Goal: Transaction & Acquisition: Purchase product/service

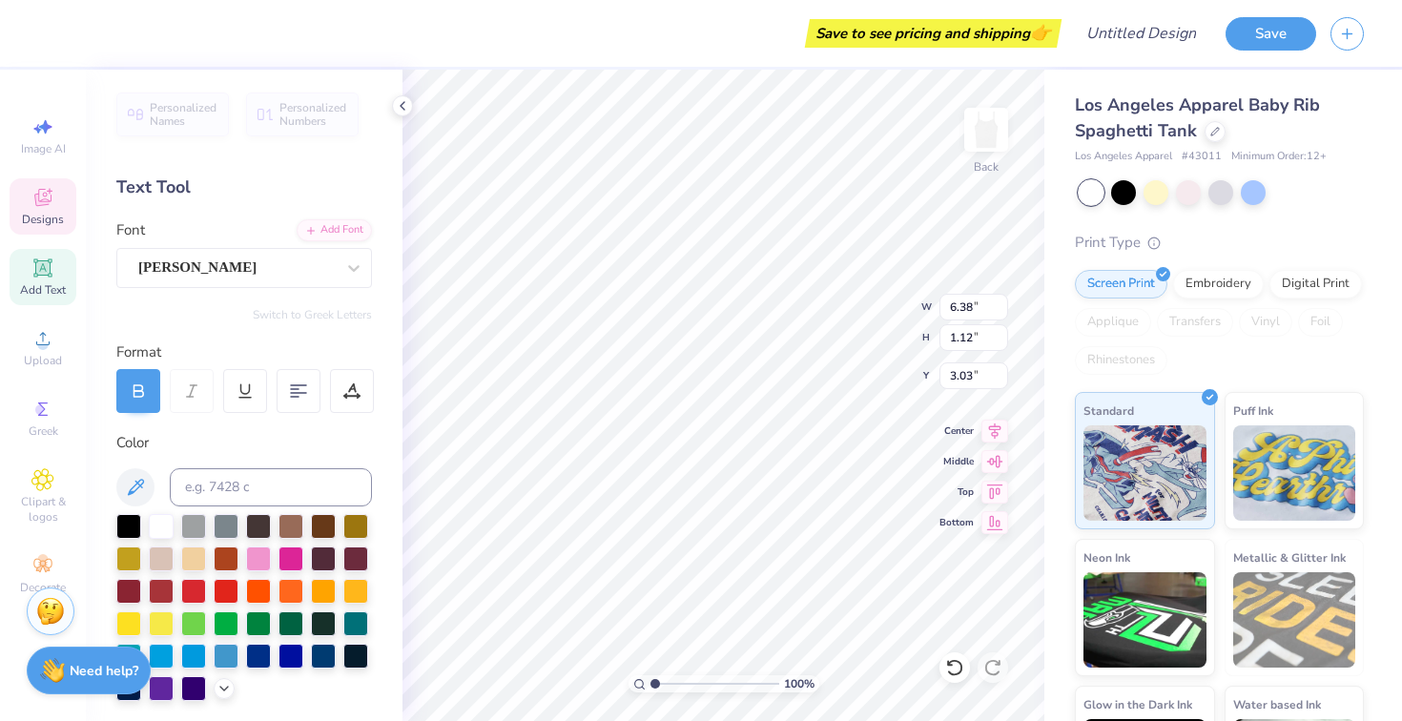
scroll to position [0, 1]
type textarea "Alpha Phi Sigma"
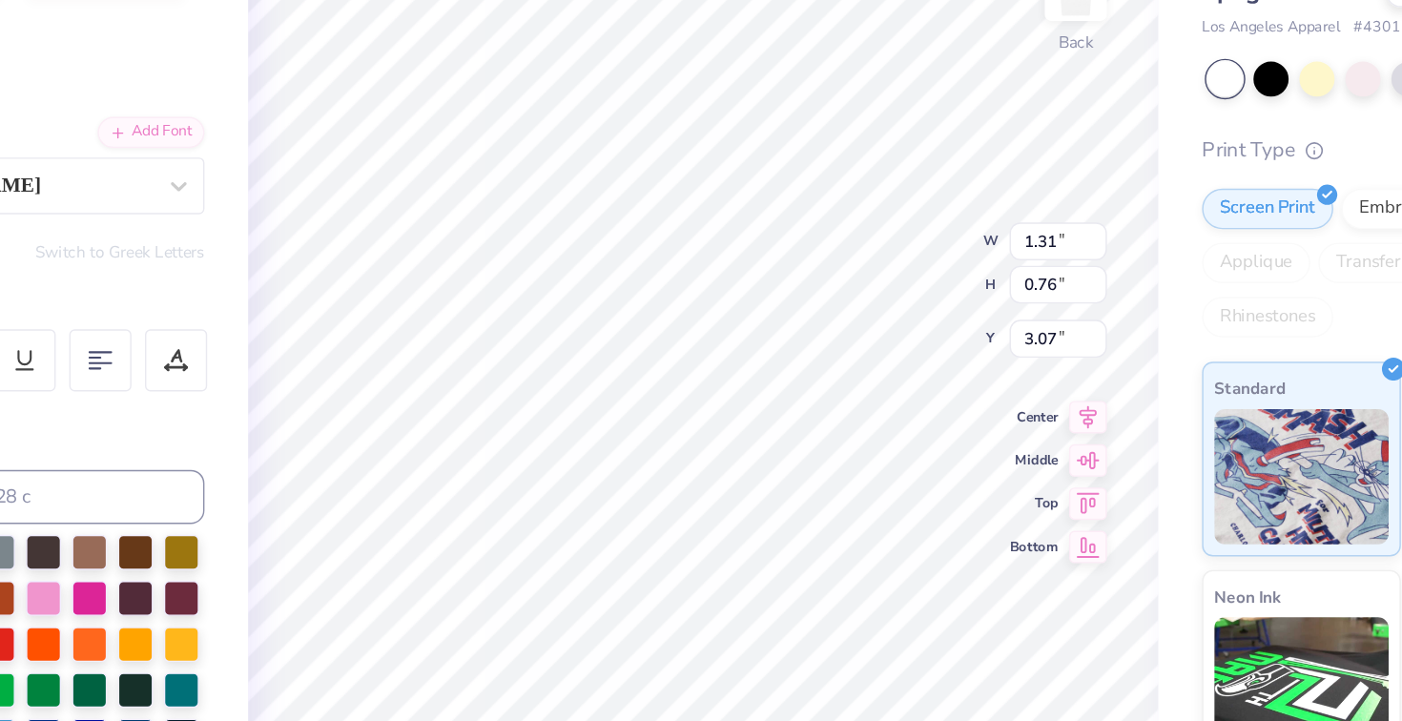
type textarea "igm"
type input "3.29"
type input "3.11"
type textarea "A PRE-HEALTH FRATERNITY"
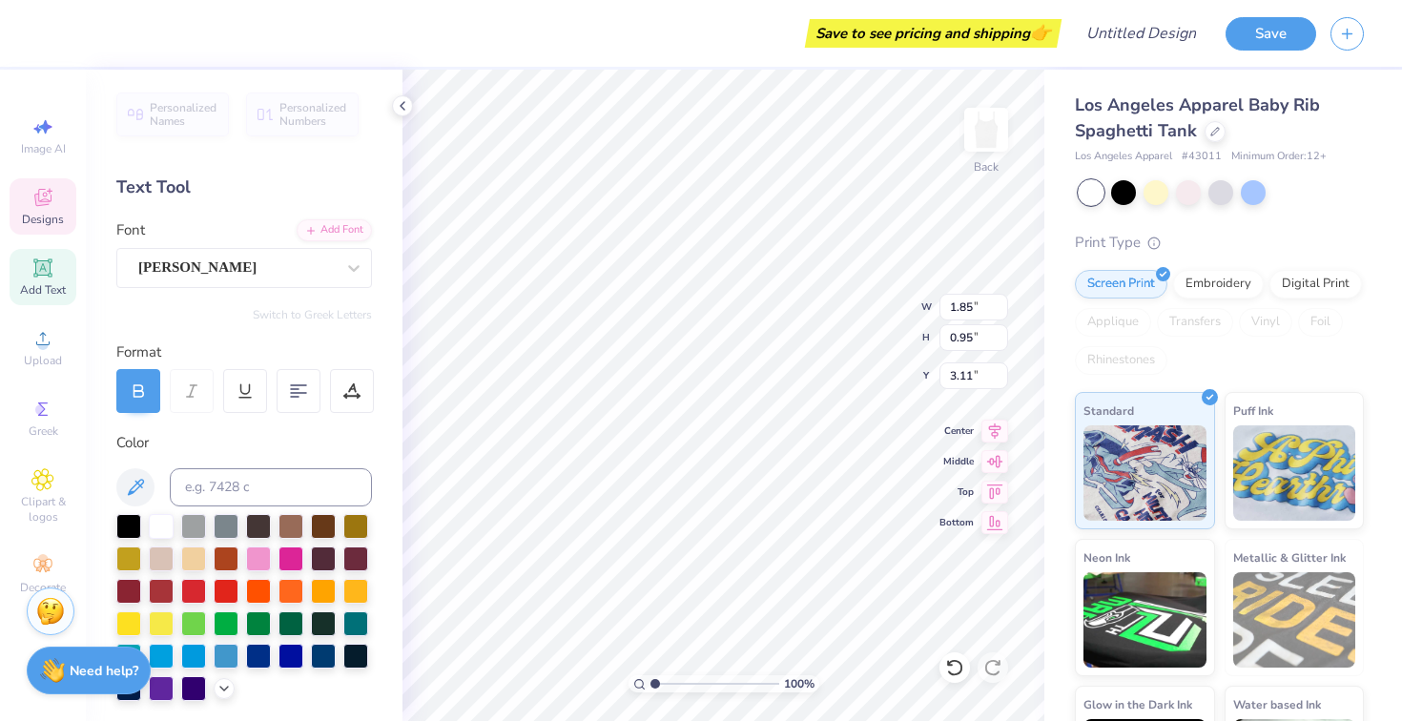
type input "8.36"
type input "1.14"
type input "3.01"
type input "2.14"
type input "2.22"
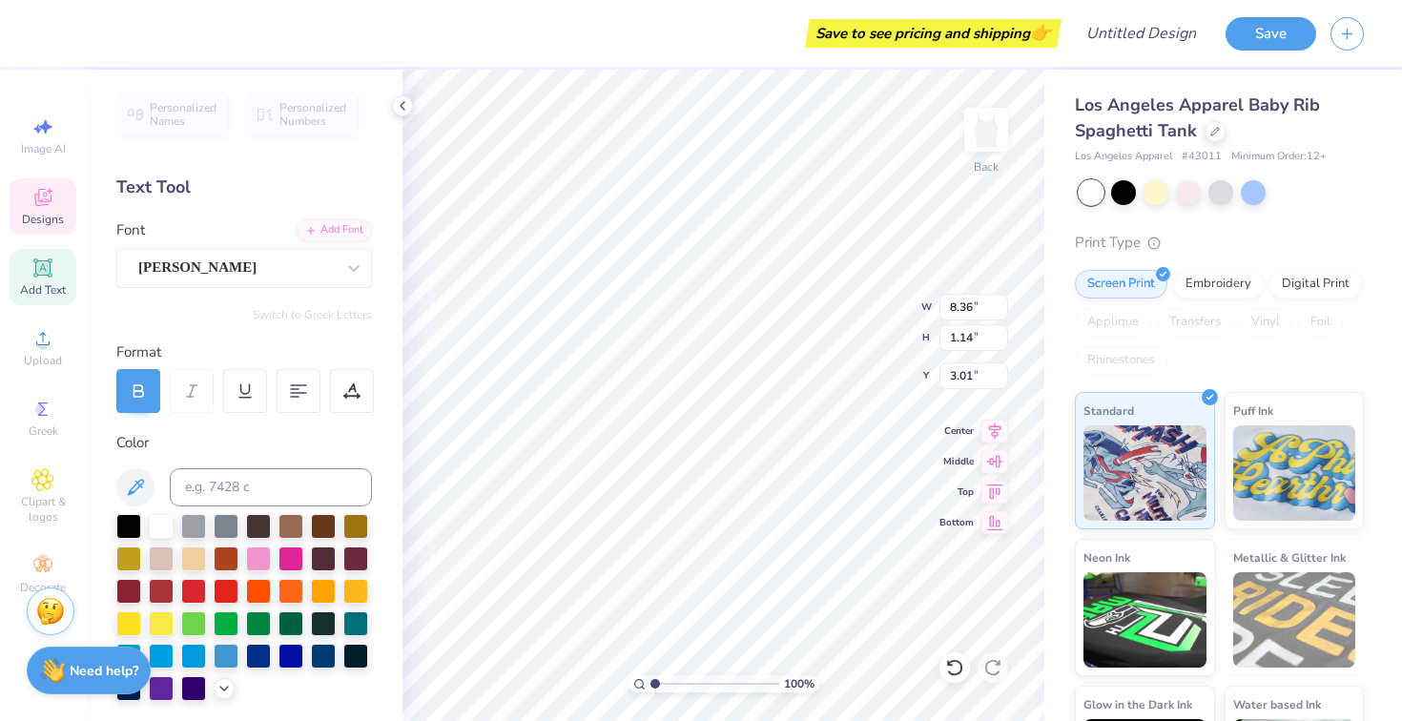
type input "2.12"
type input "3.08"
type input "3.19"
type input "1.78"
type input "3.74"
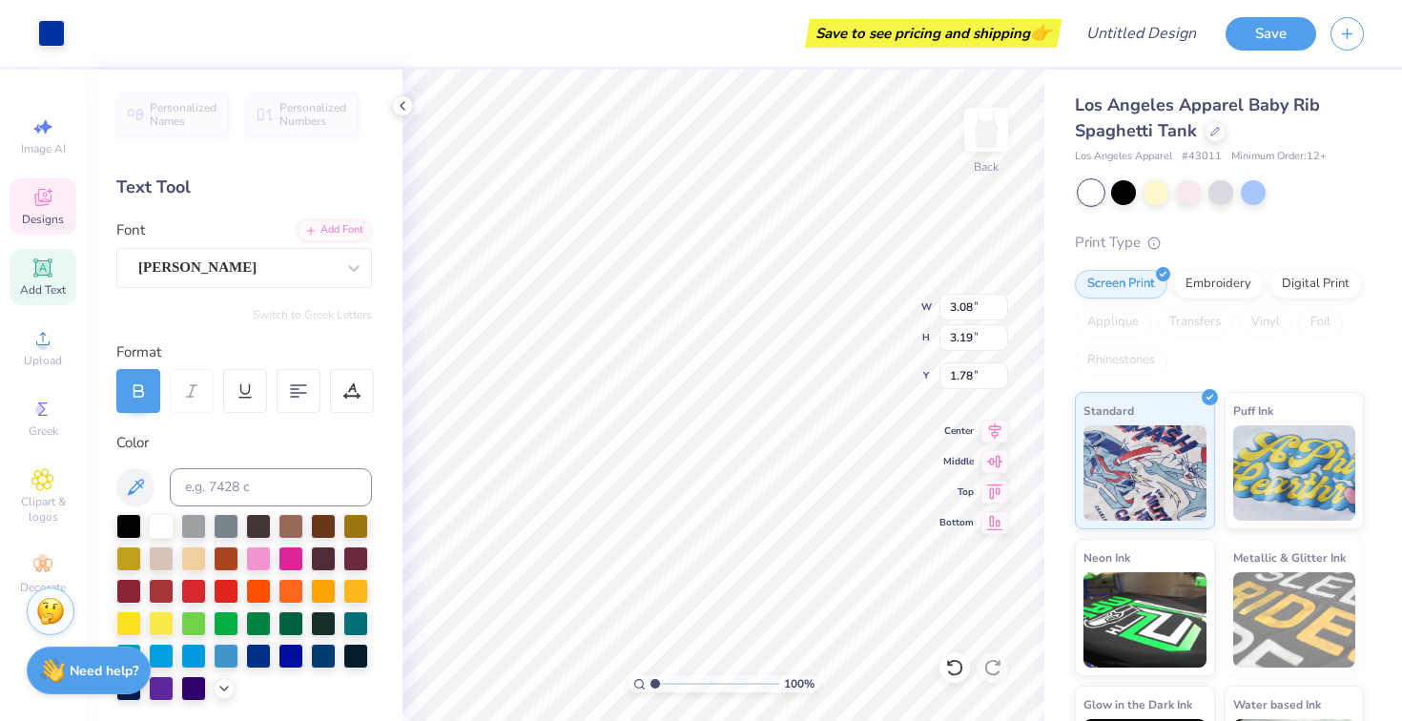
type input "3.88"
type input "1.08"
type input "8.36"
type input "1.14"
type input "2.92"
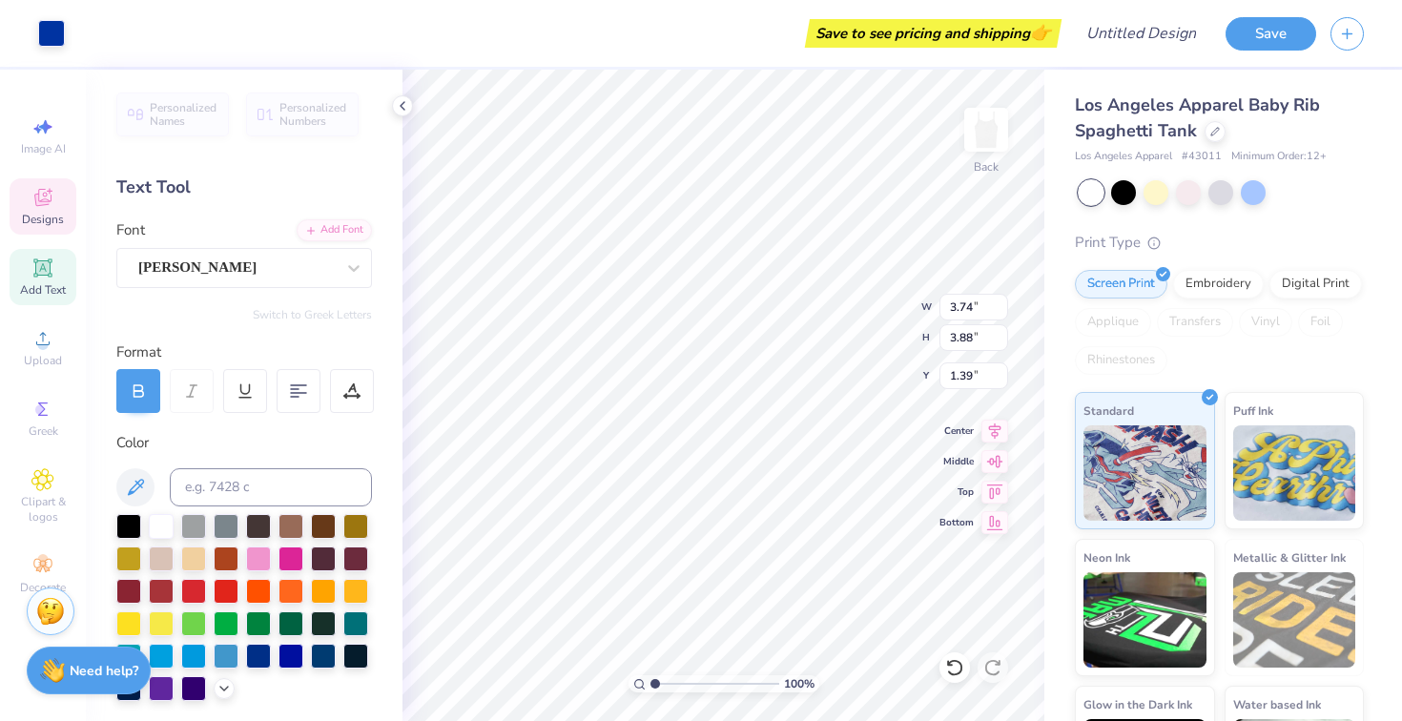
type input "1.39"
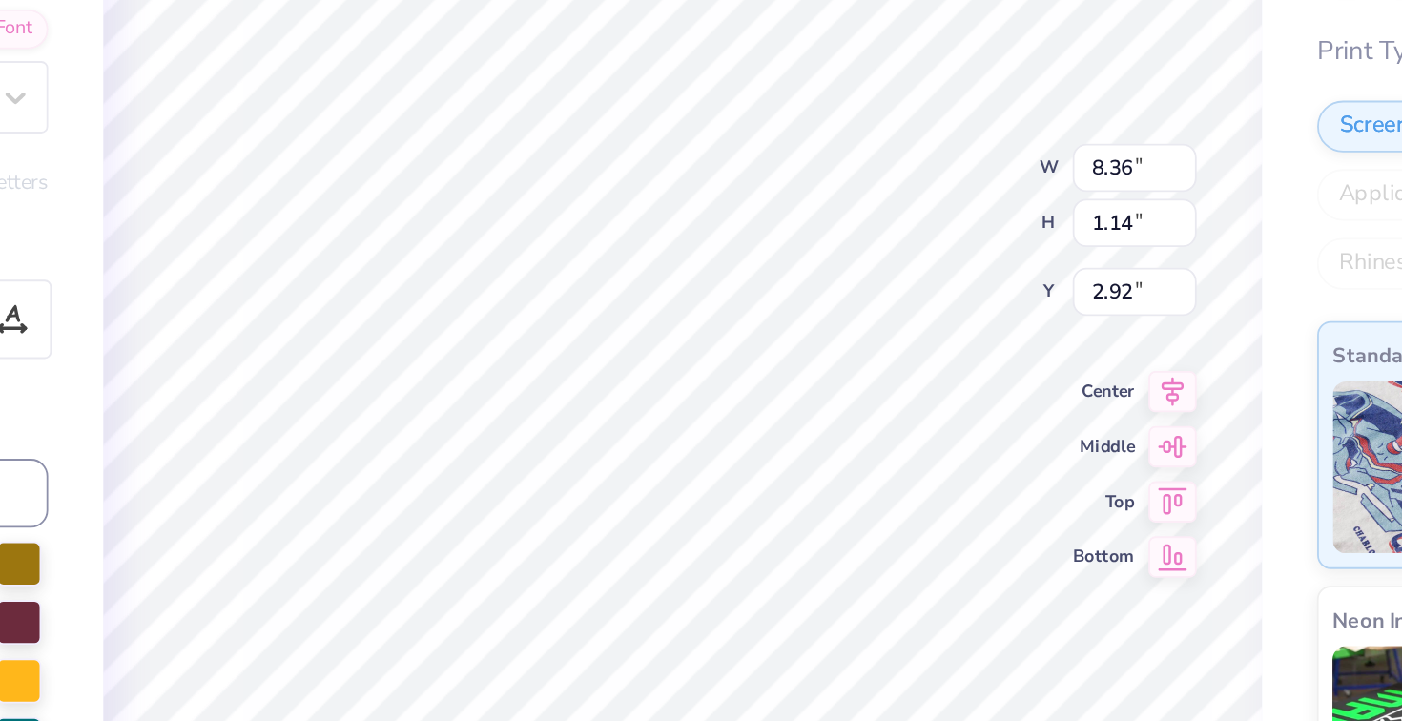
scroll to position [0, 5]
type textarea "Alpha Phi Sigma"
type textarea "igma"
type textarea "Alpha Phi Sigma"
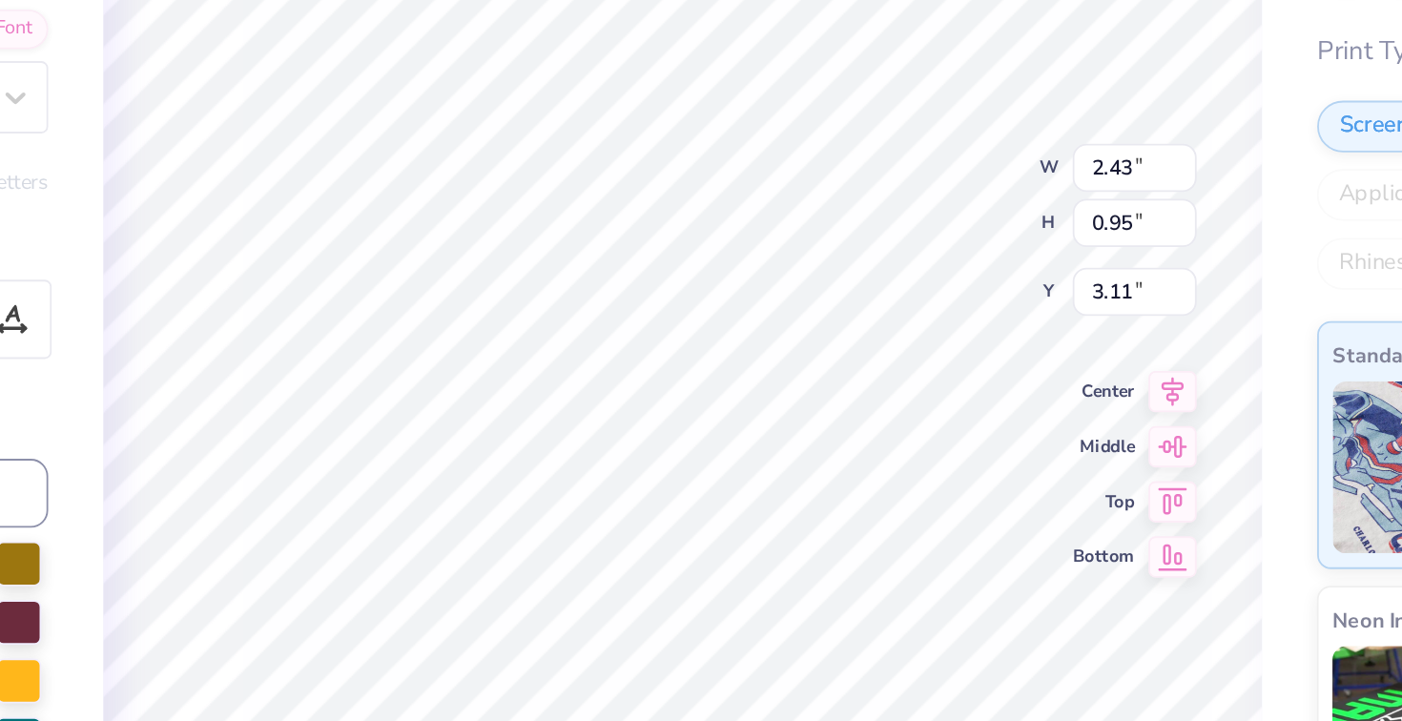
type input "2.43"
type input "0.95"
type input "3.11"
type input "8.36"
type input "1.14"
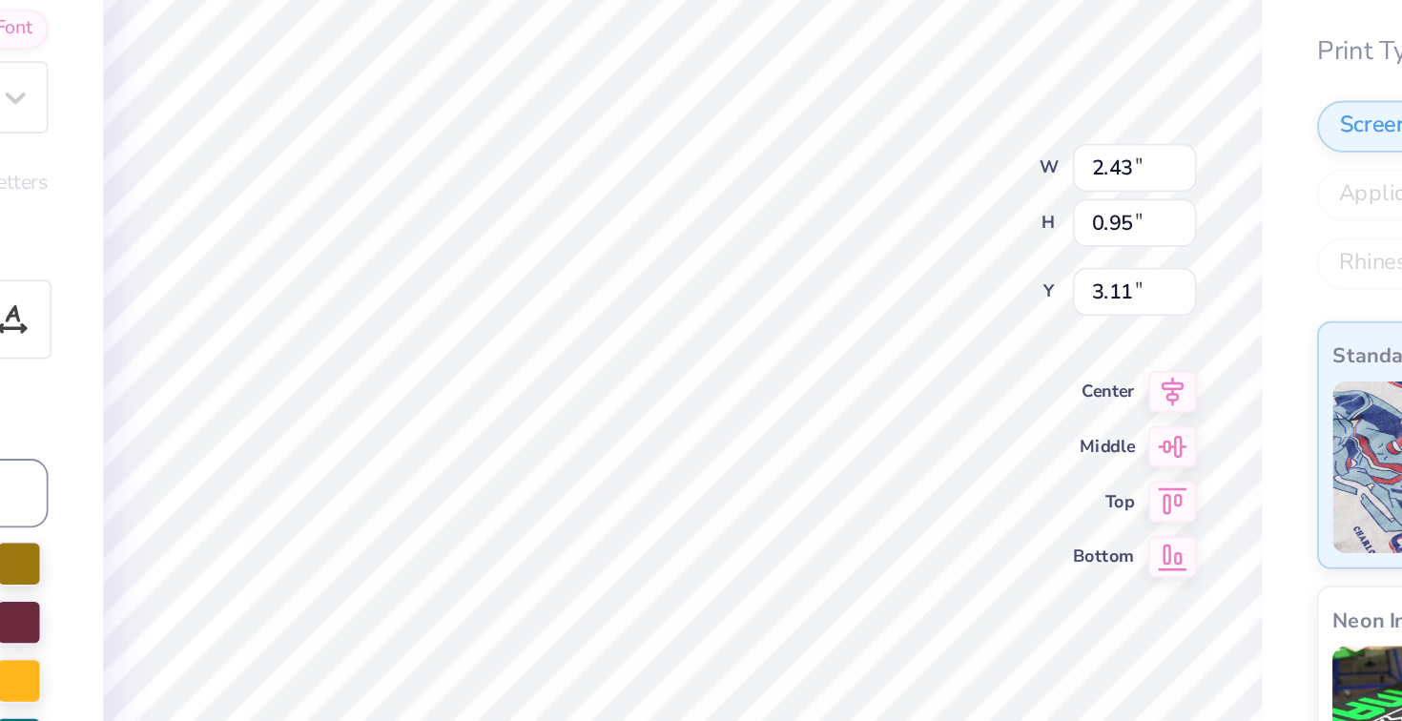
type input "2.92"
type input "2.43"
type input "0.95"
type input "3.11"
type input "8.36"
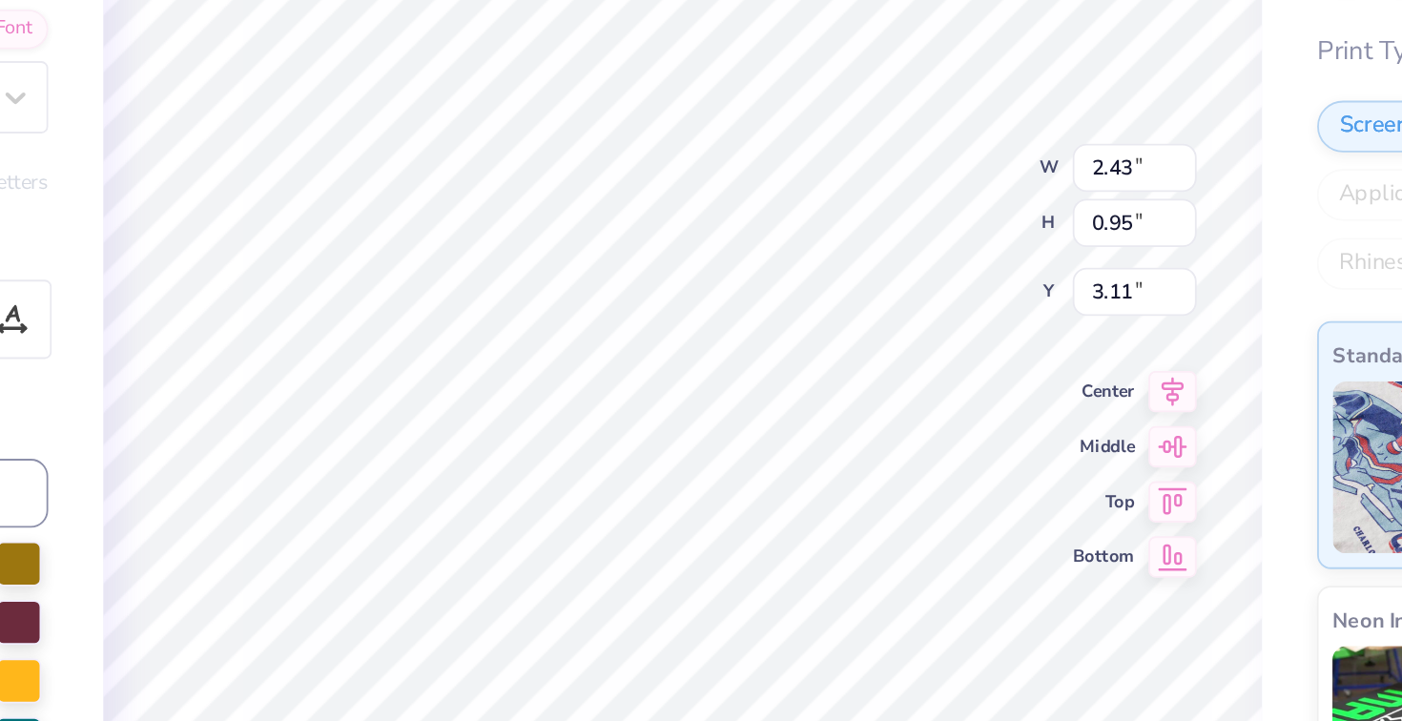
type input "1.14"
type input "2.92"
type input "2.43"
type input "0.95"
type input "3.11"
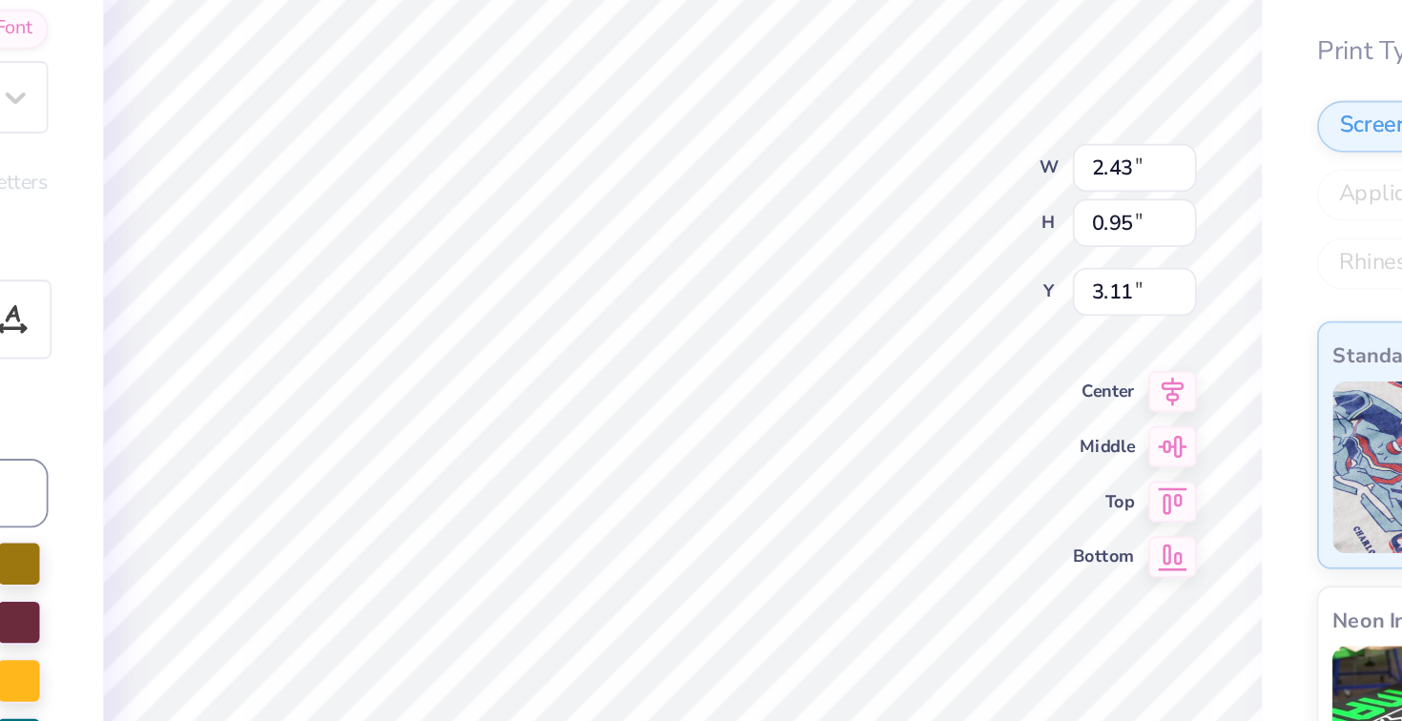
type input "8.36"
type input "1.14"
type input "2.92"
type input "2.43"
type input "0.95"
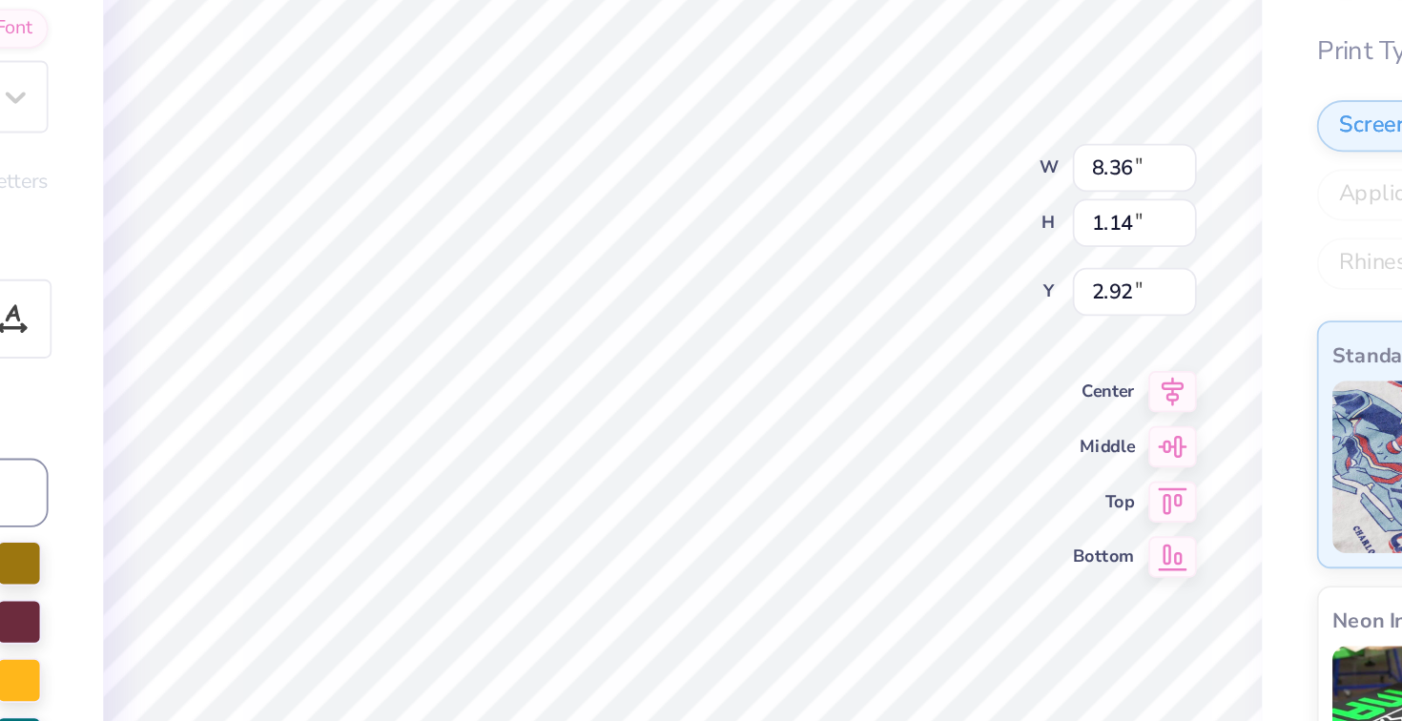
type input "3.11"
type input "8.36"
type input "1.14"
type input "2.92"
type input "2.43"
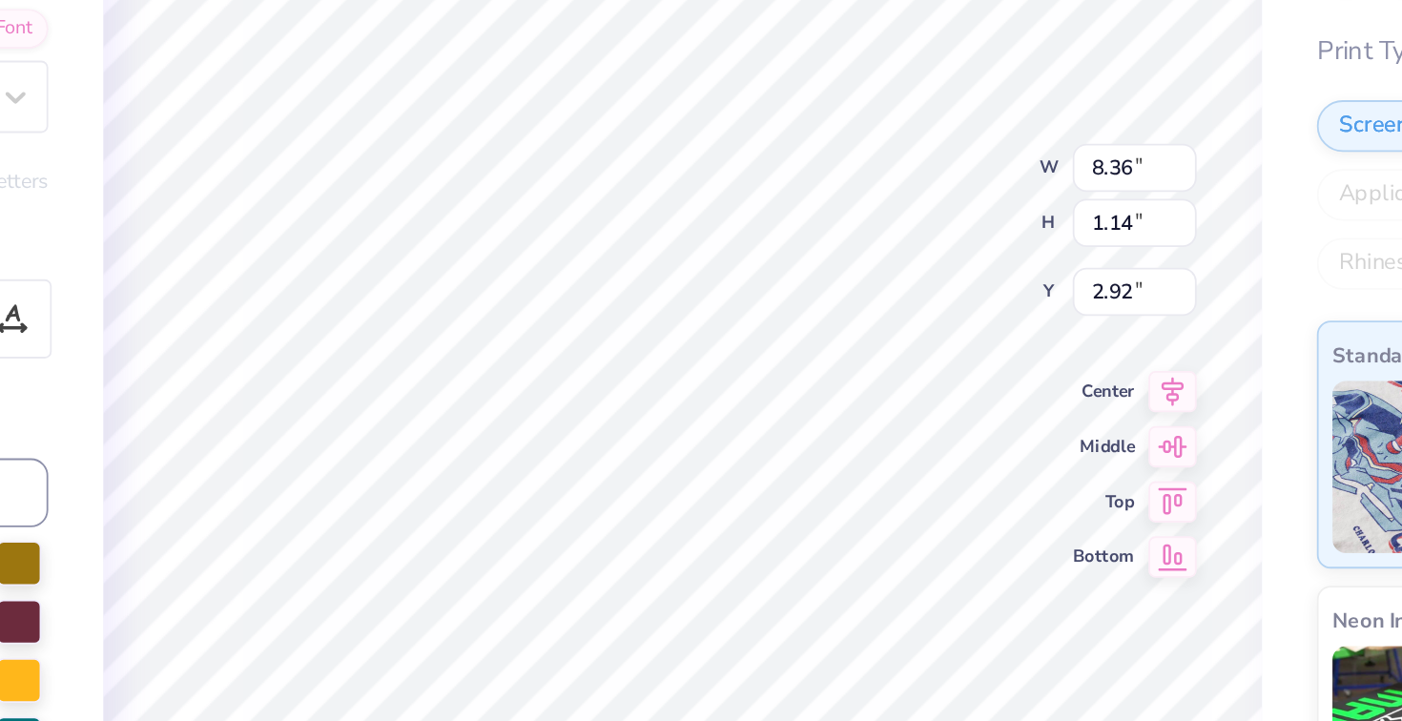
type input "0.95"
type input "3.11"
type textarea "Sigma"
type input "2.92"
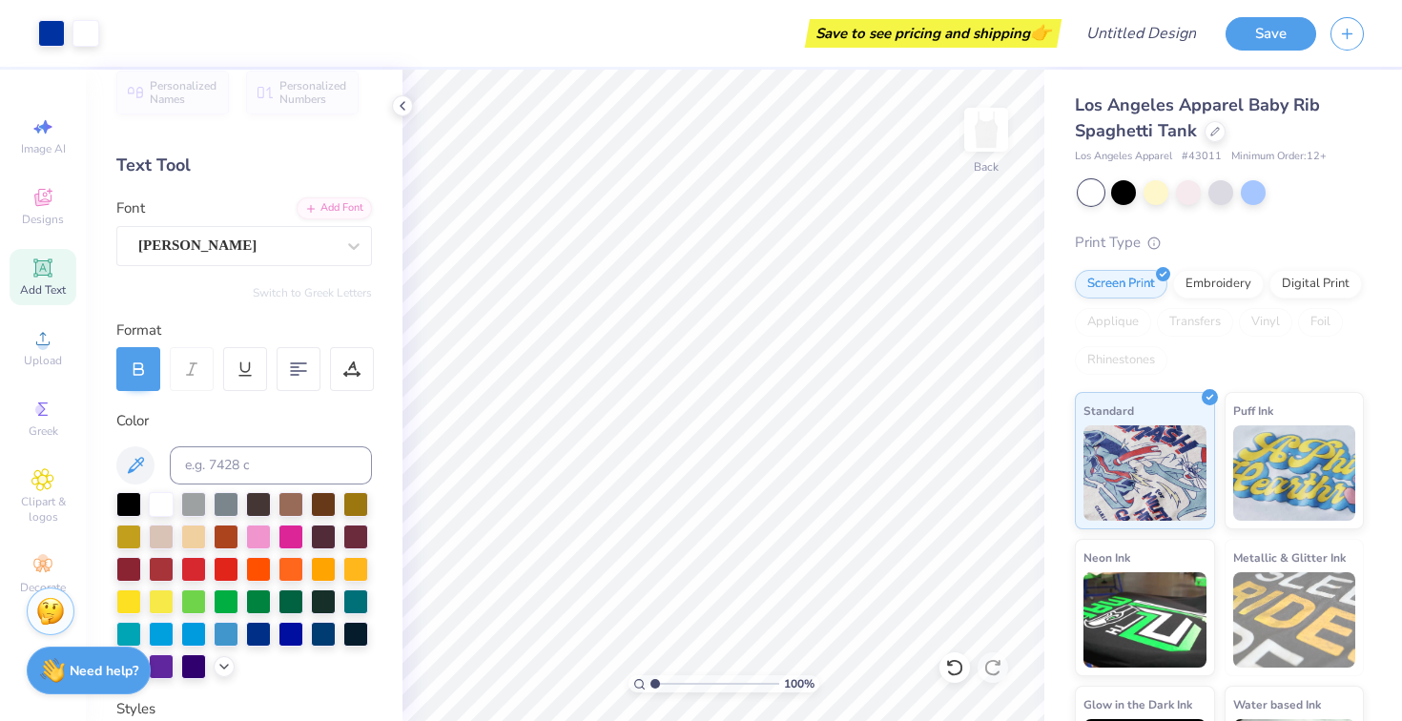
scroll to position [0, 0]
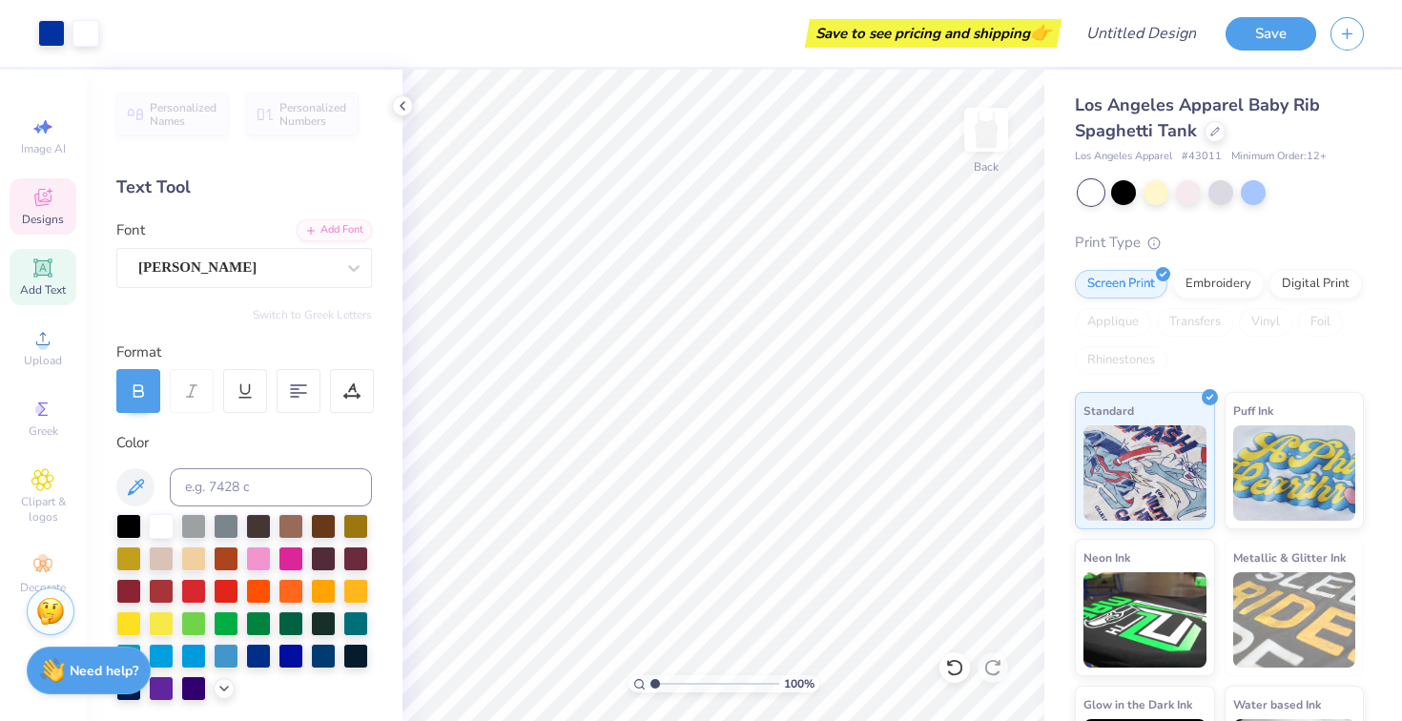
click at [41, 196] on icon at bounding box center [42, 197] width 23 height 23
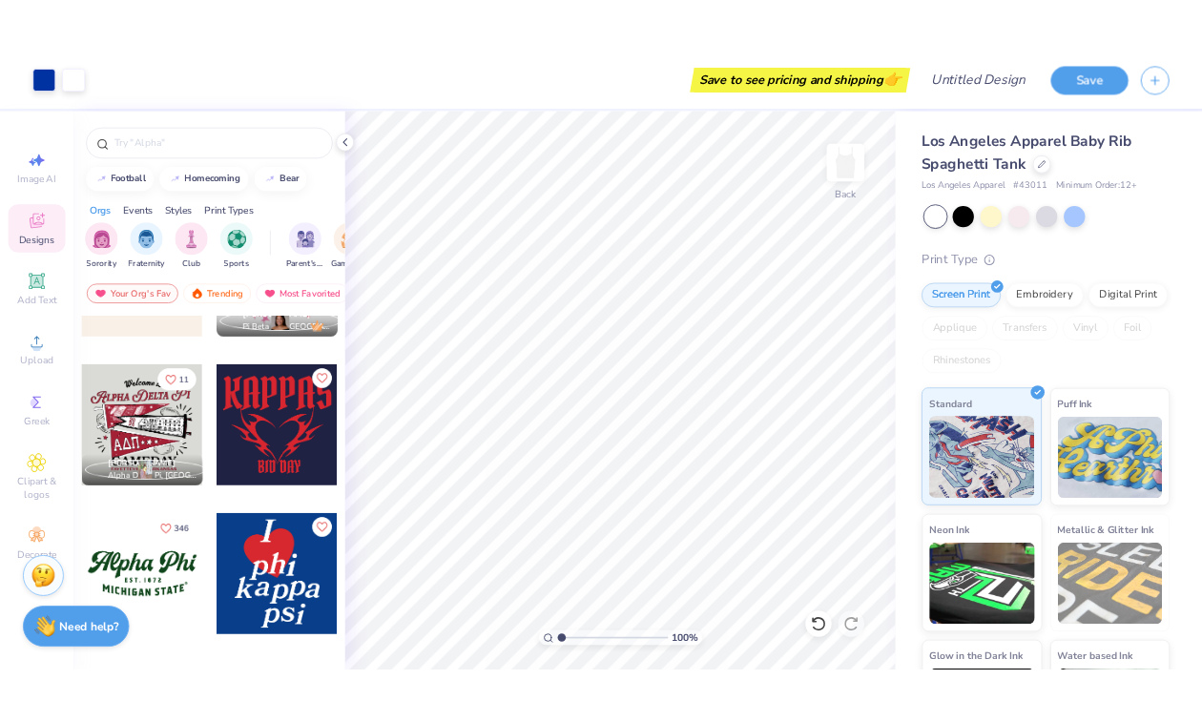
scroll to position [2033, 0]
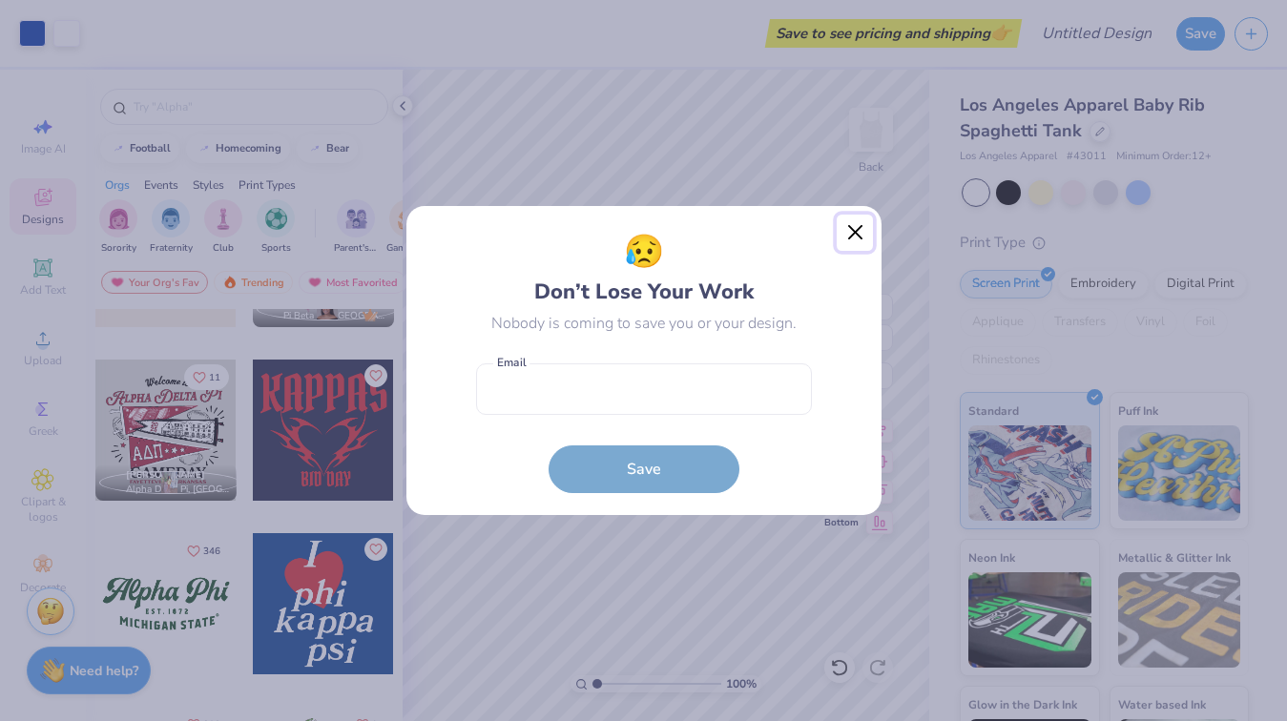
click at [854, 236] on button "Close" at bounding box center [854, 233] width 36 height 36
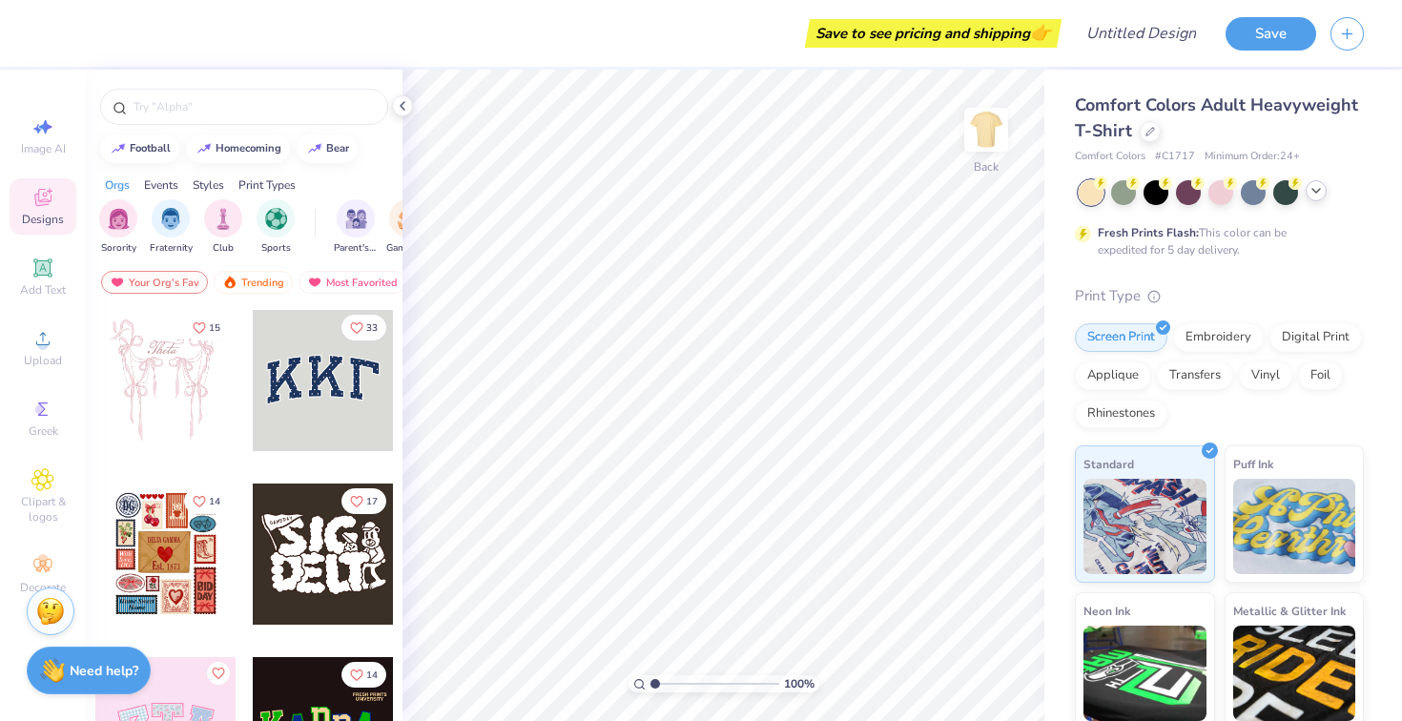
click at [1320, 196] on icon at bounding box center [1316, 190] width 15 height 15
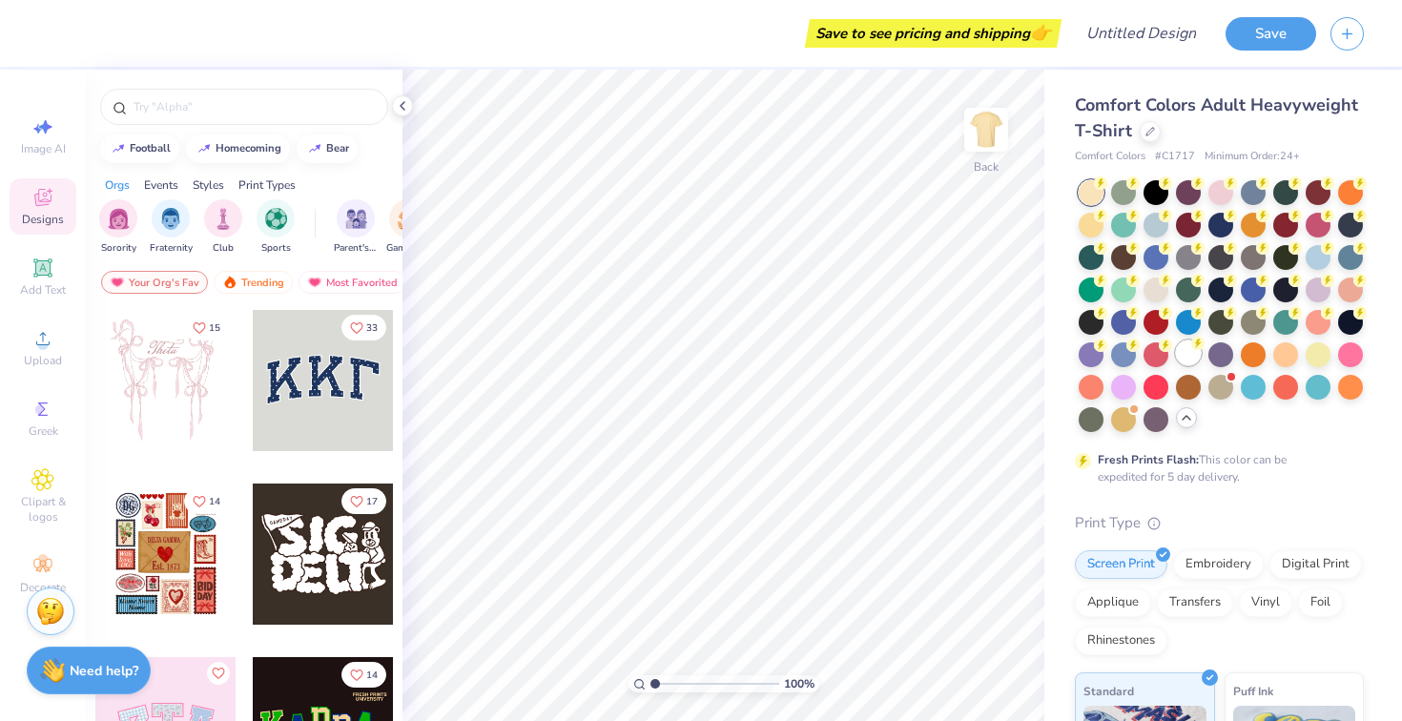
click at [1197, 346] on circle at bounding box center [1197, 343] width 13 height 13
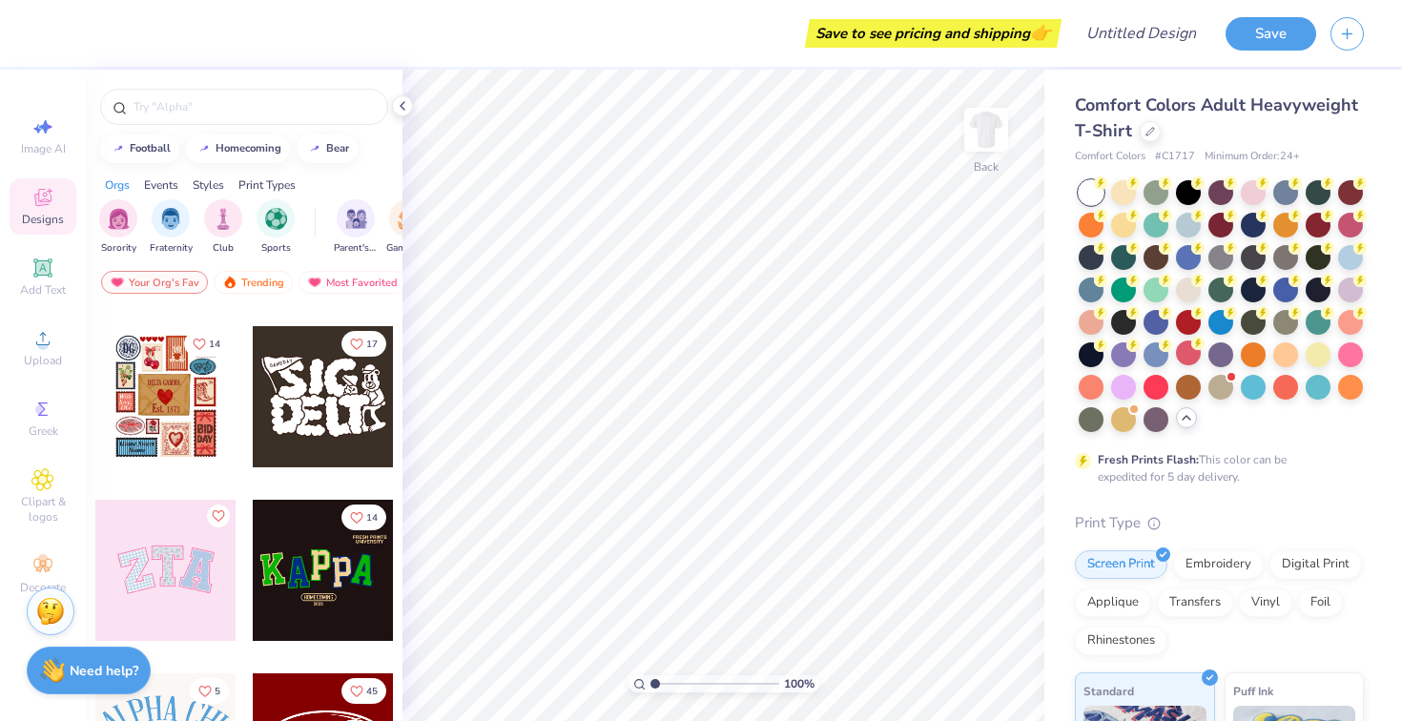
scroll to position [261, 0]
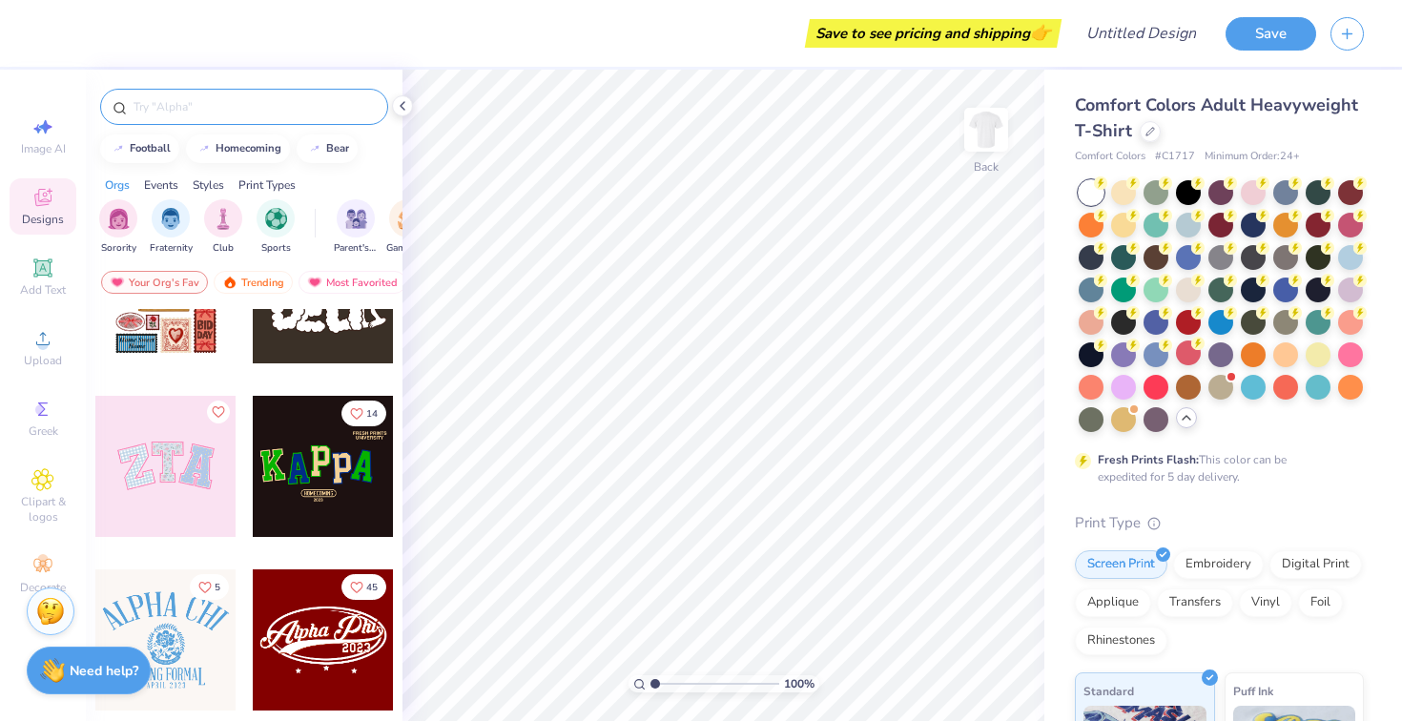
click at [196, 108] on input "text" at bounding box center [254, 106] width 244 height 19
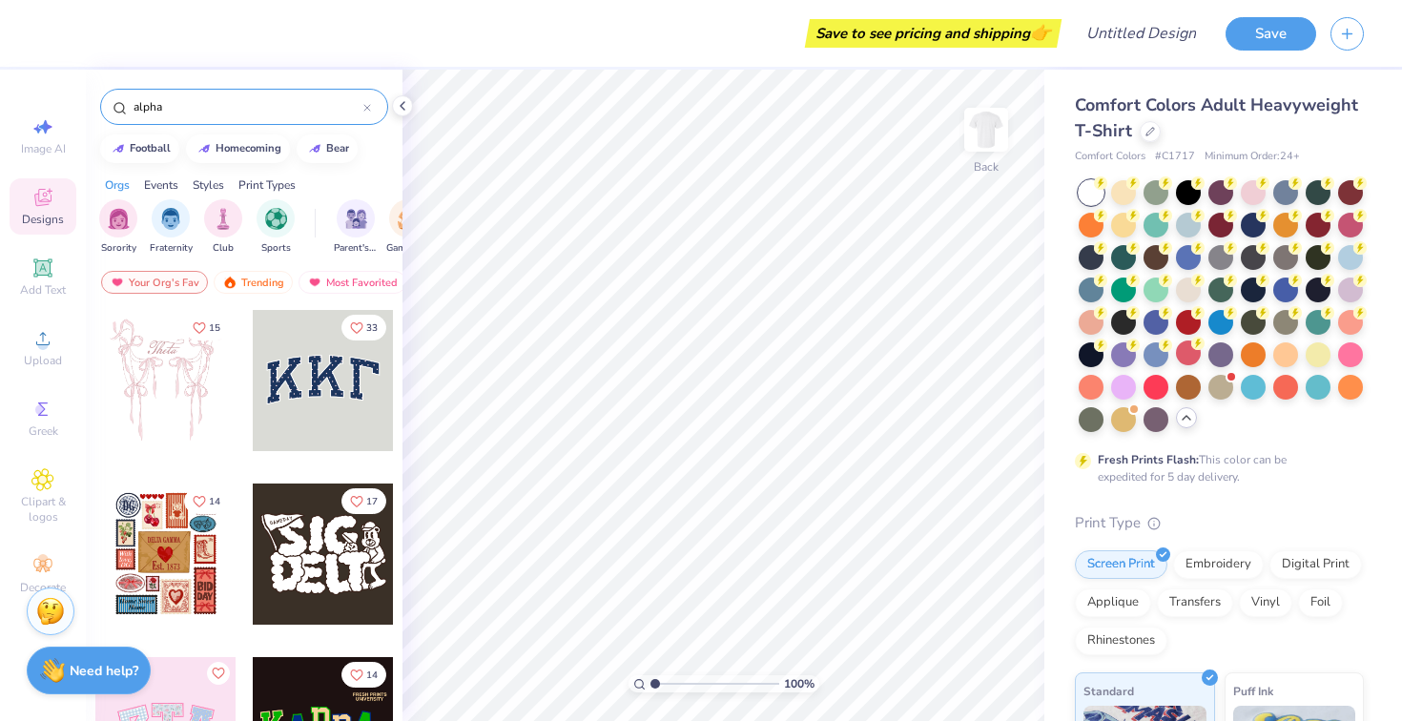
type input "alpha"
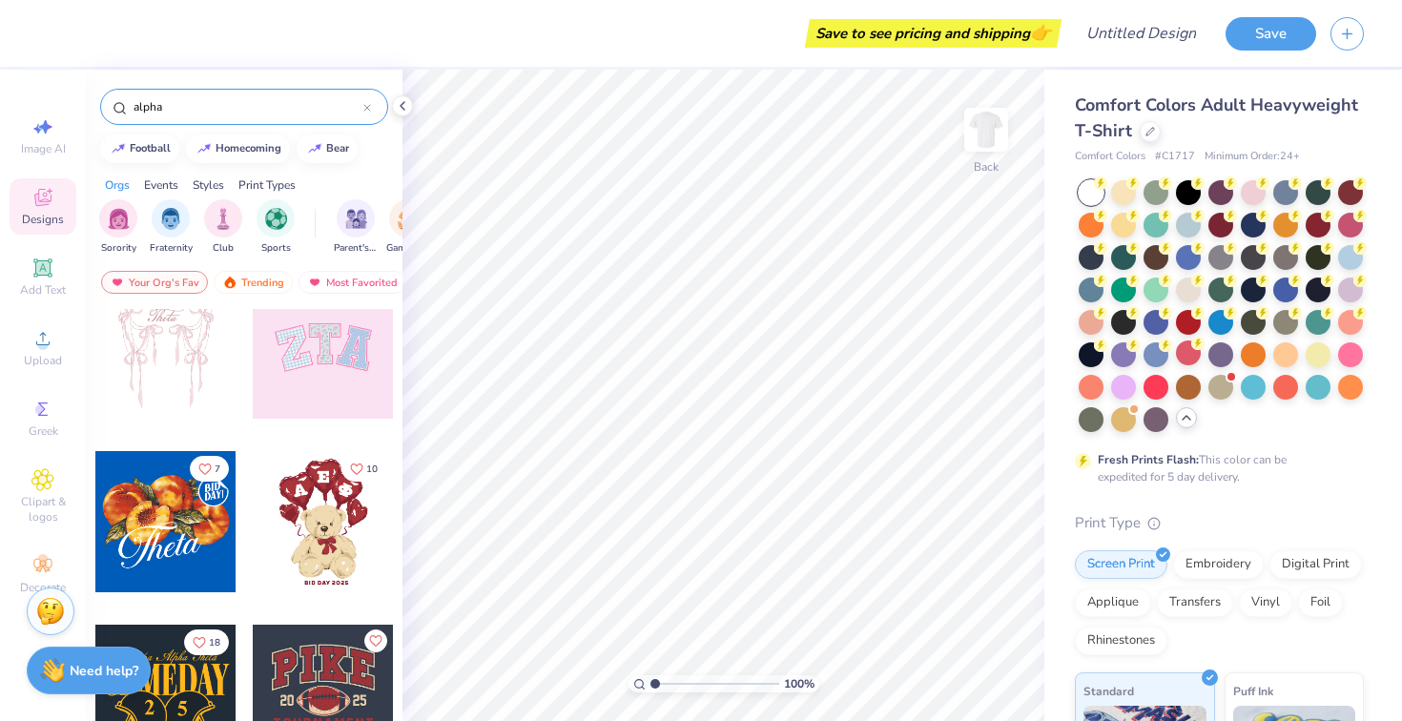
scroll to position [37, 0]
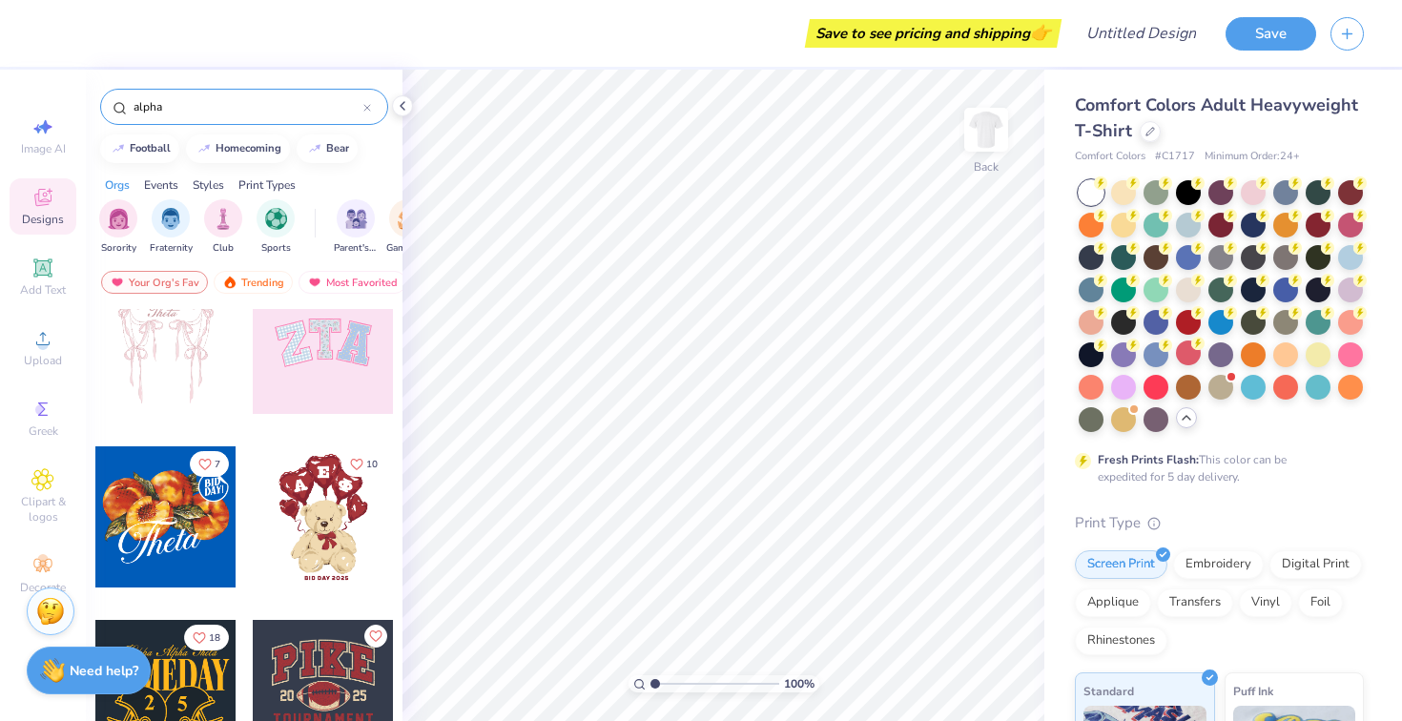
click at [299, 343] on div at bounding box center [323, 343] width 141 height 141
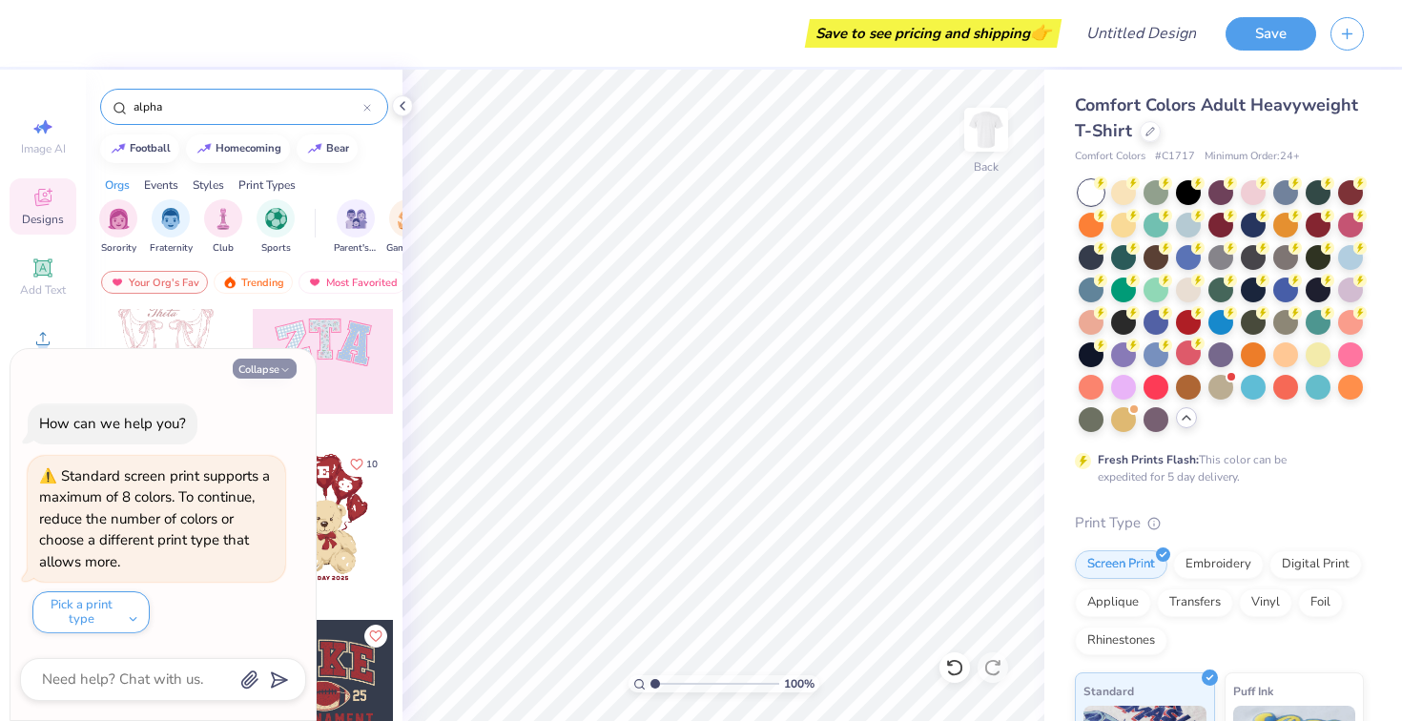
click at [282, 368] on icon "button" at bounding box center [284, 369] width 11 height 11
type textarea "x"
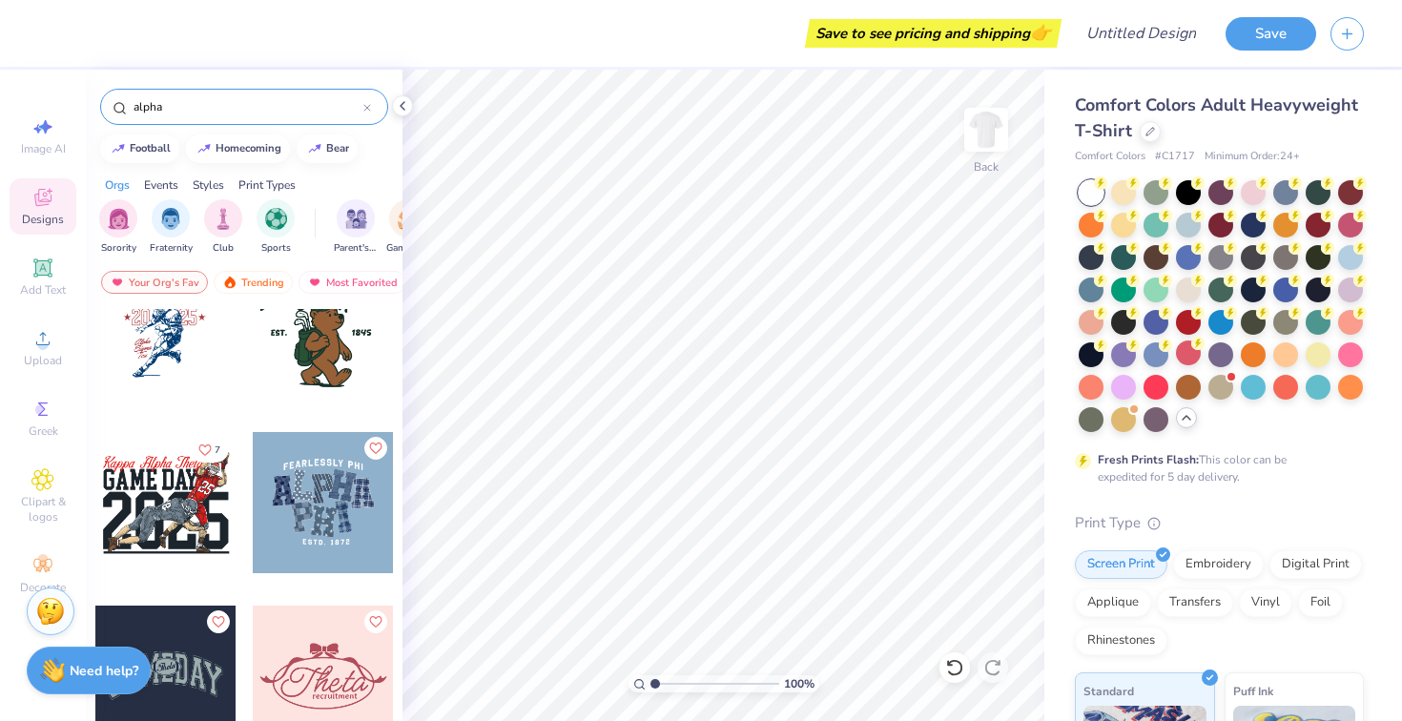
scroll to position [1435, 0]
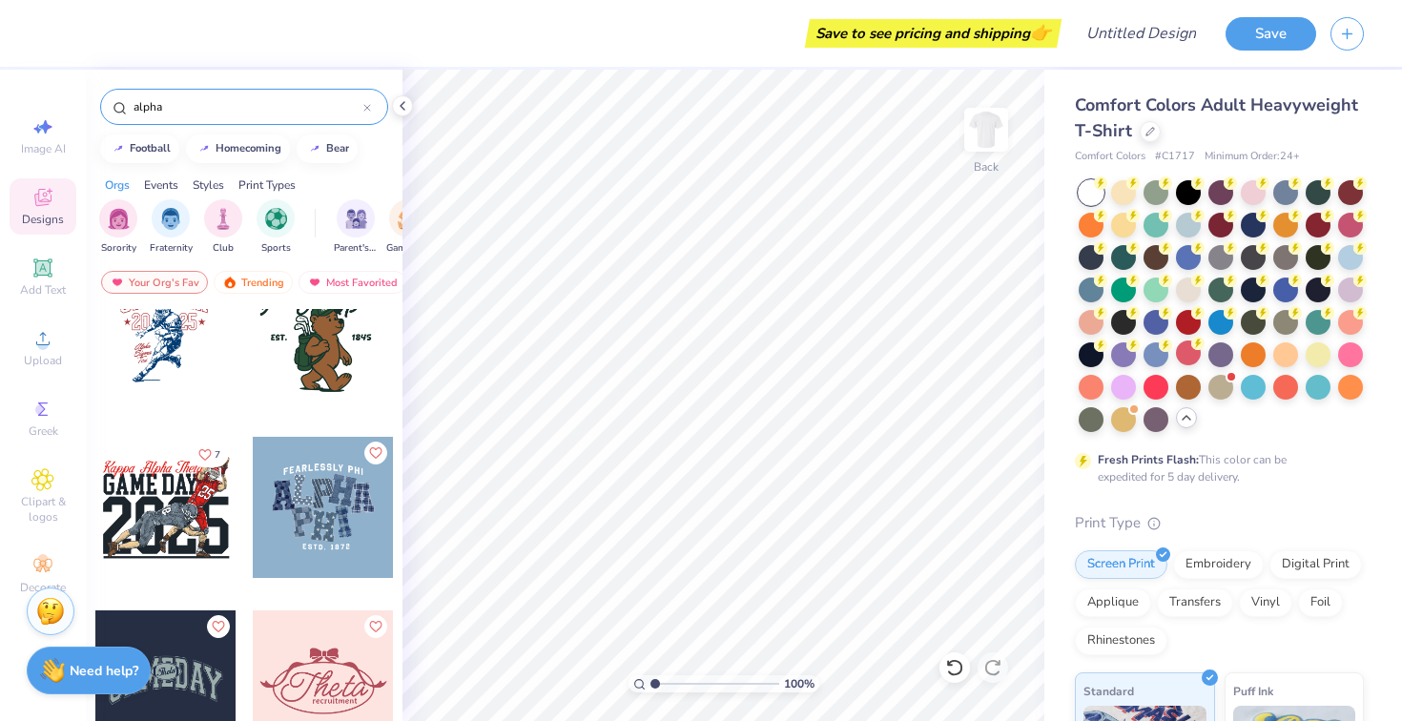
drag, startPoint x: 201, startPoint y: 112, endPoint x: 93, endPoint y: 107, distance: 107.9
click at [93, 107] on div "alpha" at bounding box center [244, 102] width 317 height 65
type input "doctor"
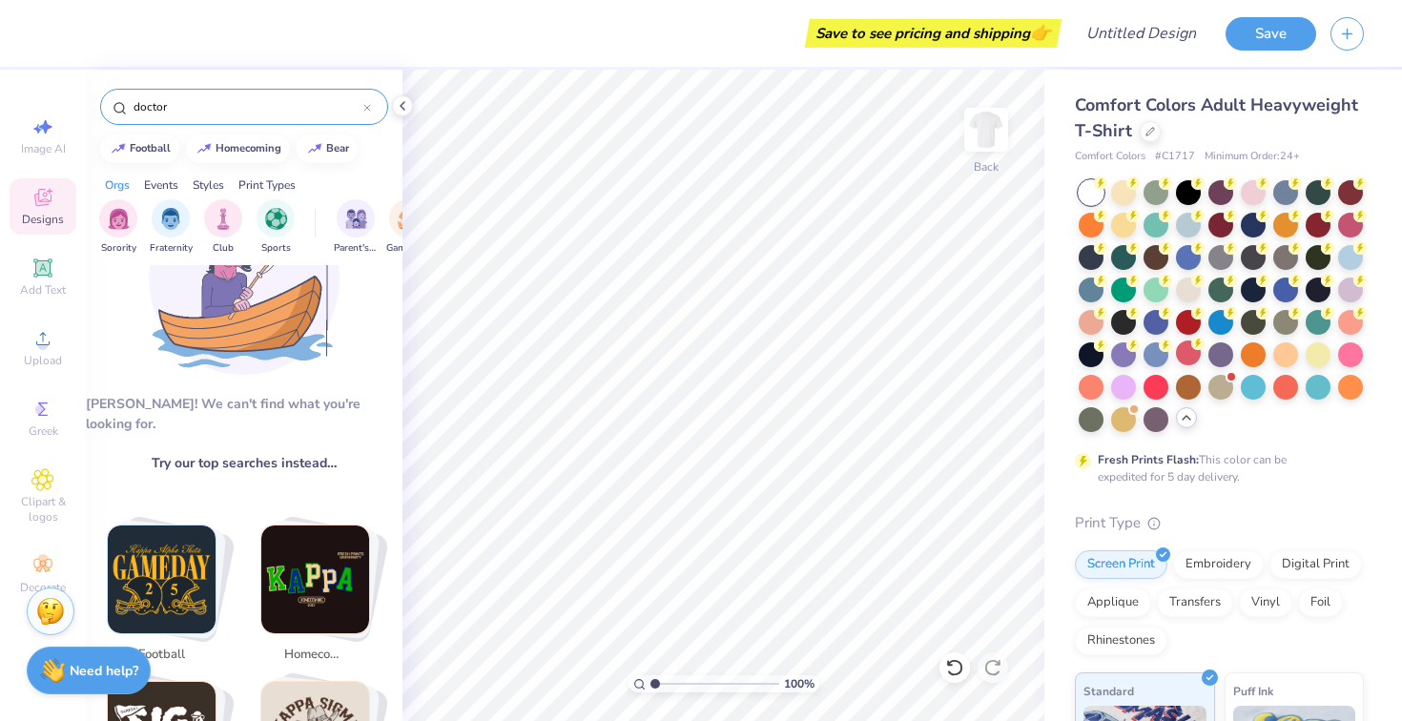
scroll to position [126, 0]
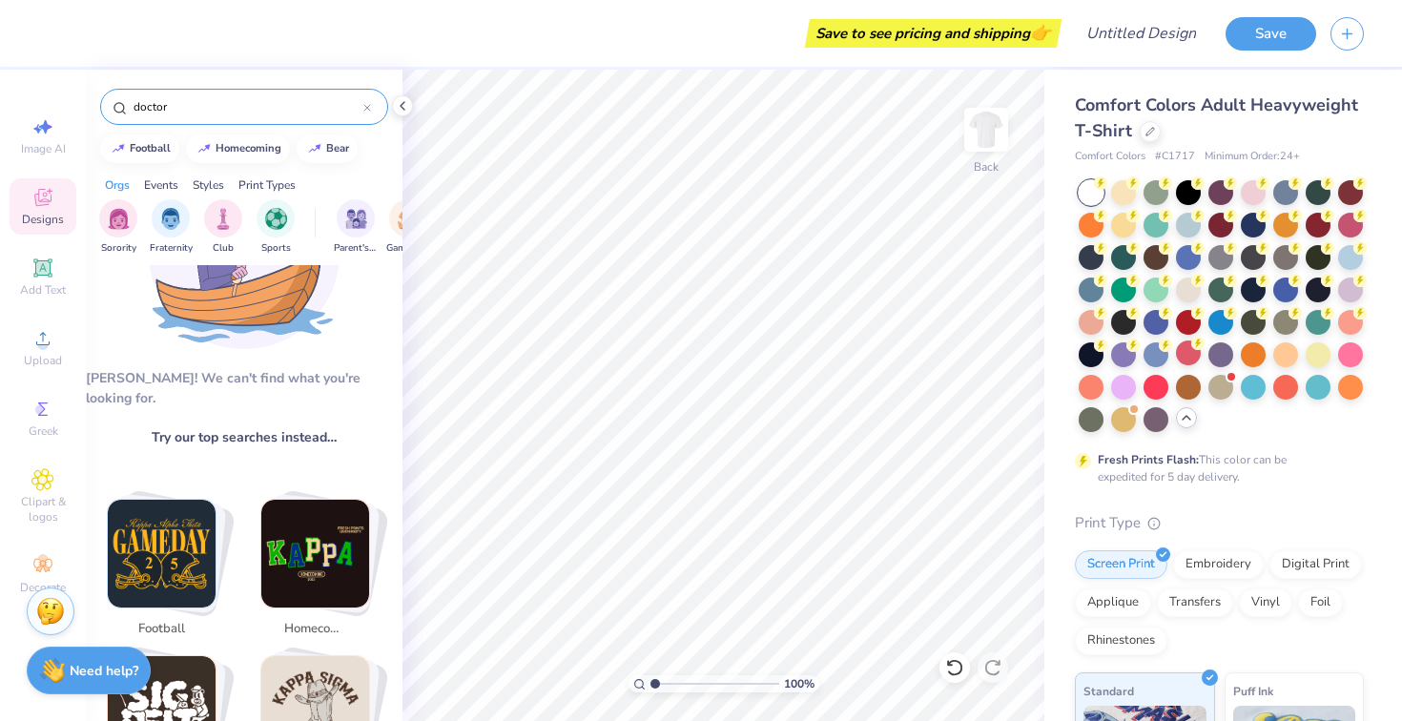
drag, startPoint x: 183, startPoint y: 113, endPoint x: 80, endPoint y: 108, distance: 103.1
click at [80, 109] on div "Save to see pricing and shipping 👉 Design Title Save Image AI Designs Add Text …" at bounding box center [701, 360] width 1402 height 721
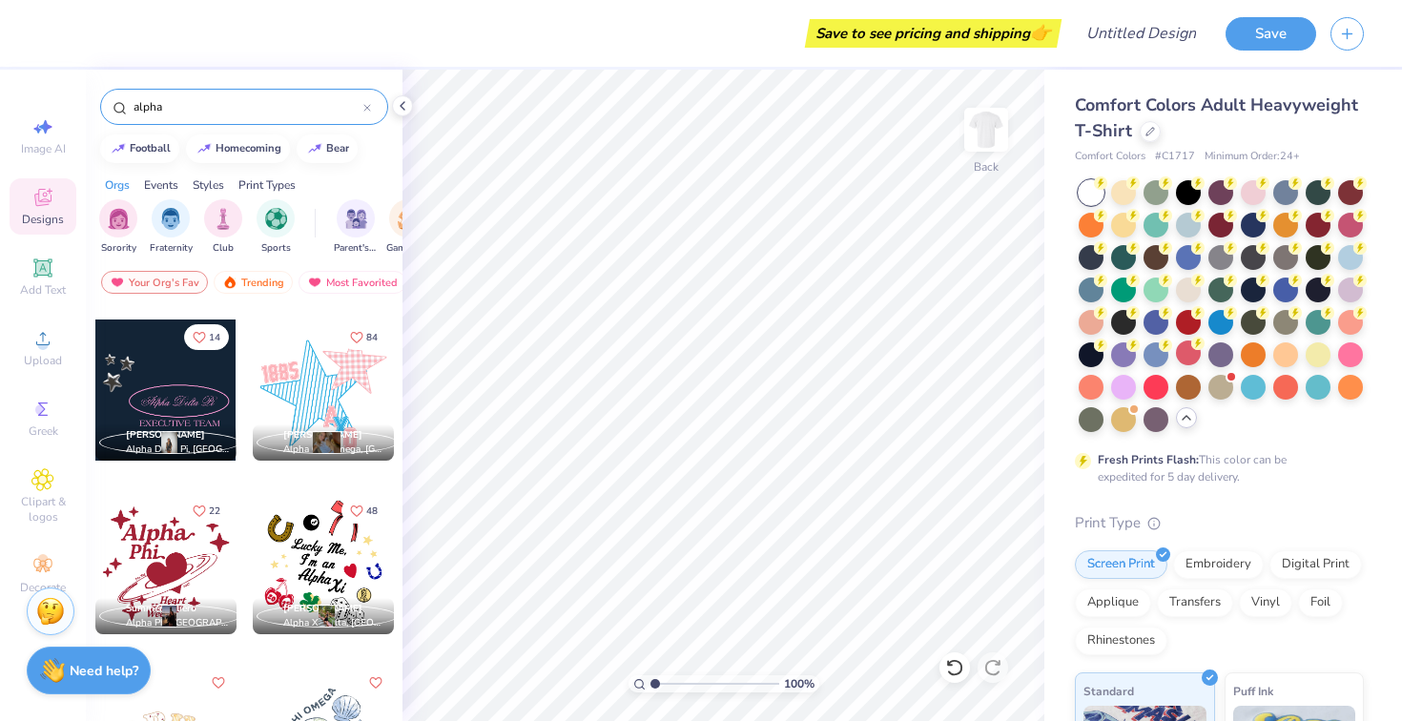
scroll to position [4800, 0]
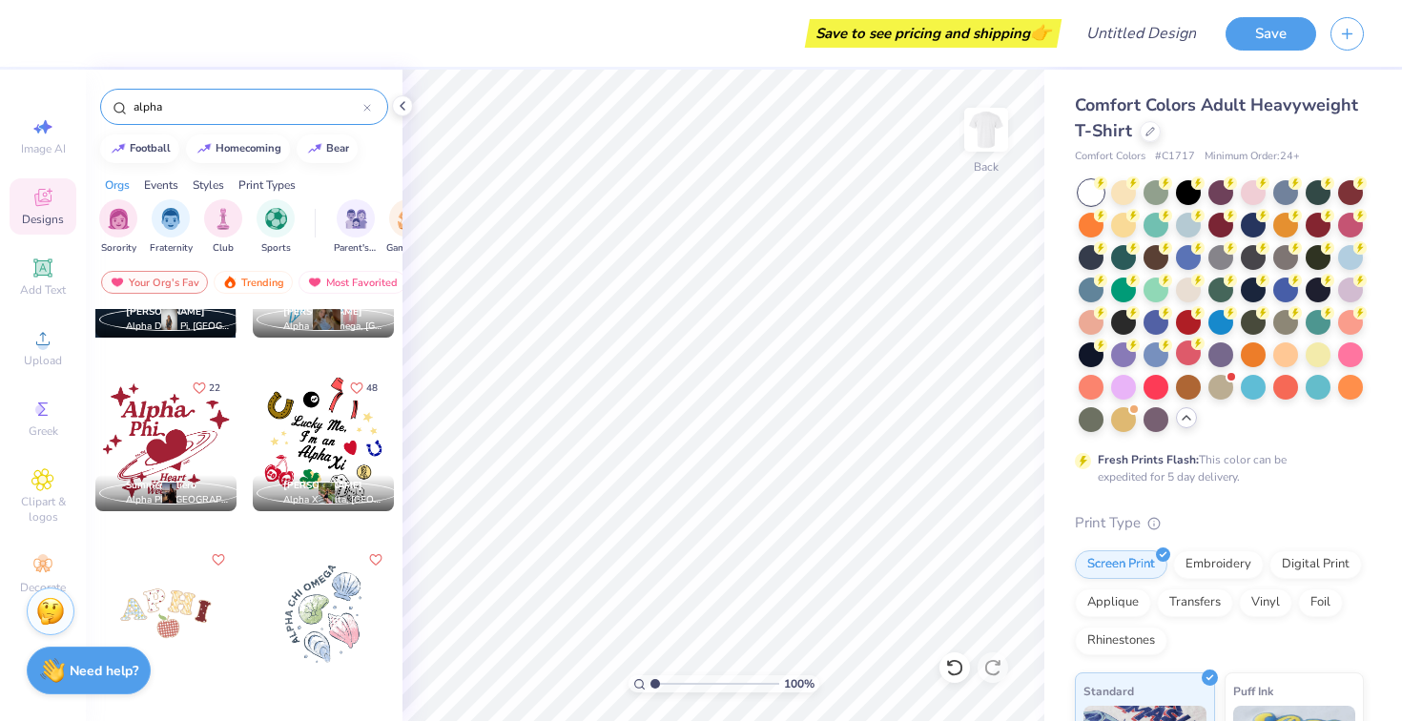
drag, startPoint x: 215, startPoint y: 112, endPoint x: 5, endPoint y: 97, distance: 210.3
click at [9, 106] on div "Save to see pricing and shipping 👉 Design Title Save Image AI Designs Add Text …" at bounding box center [701, 360] width 1402 height 721
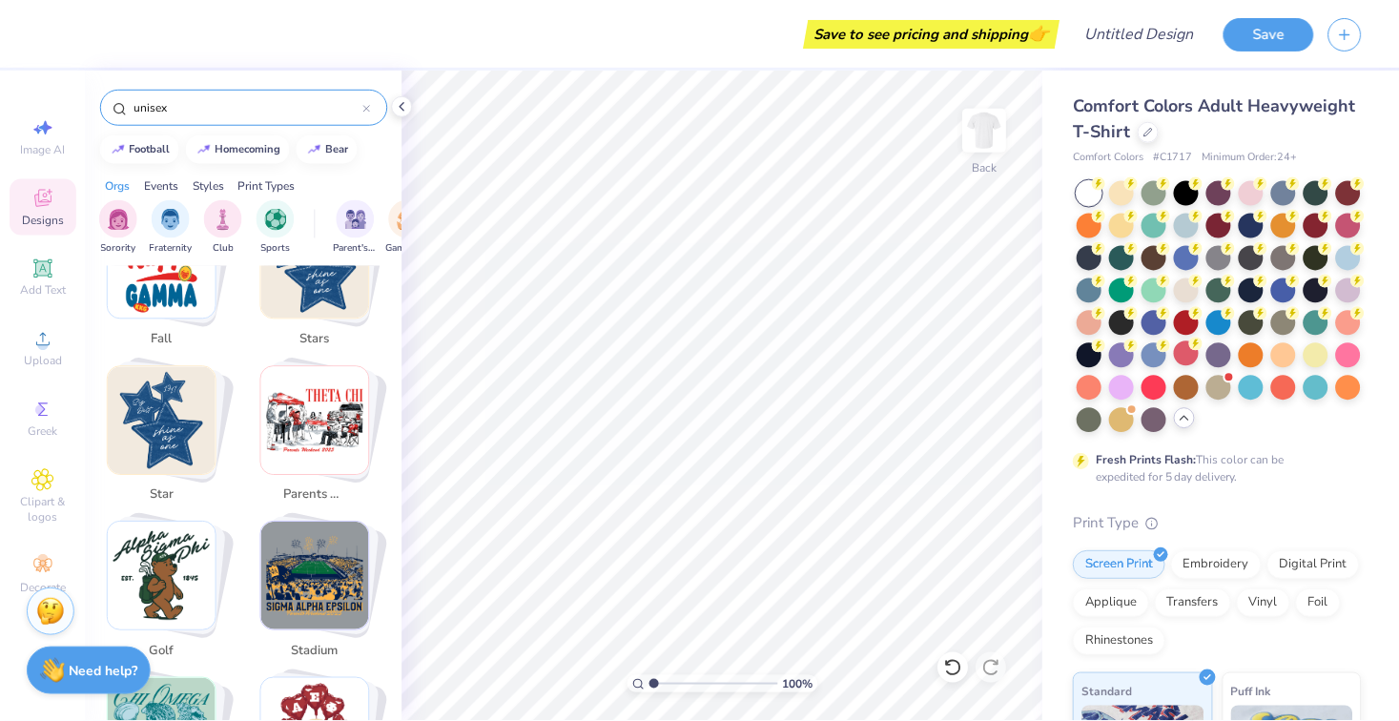
scroll to position [941, 0]
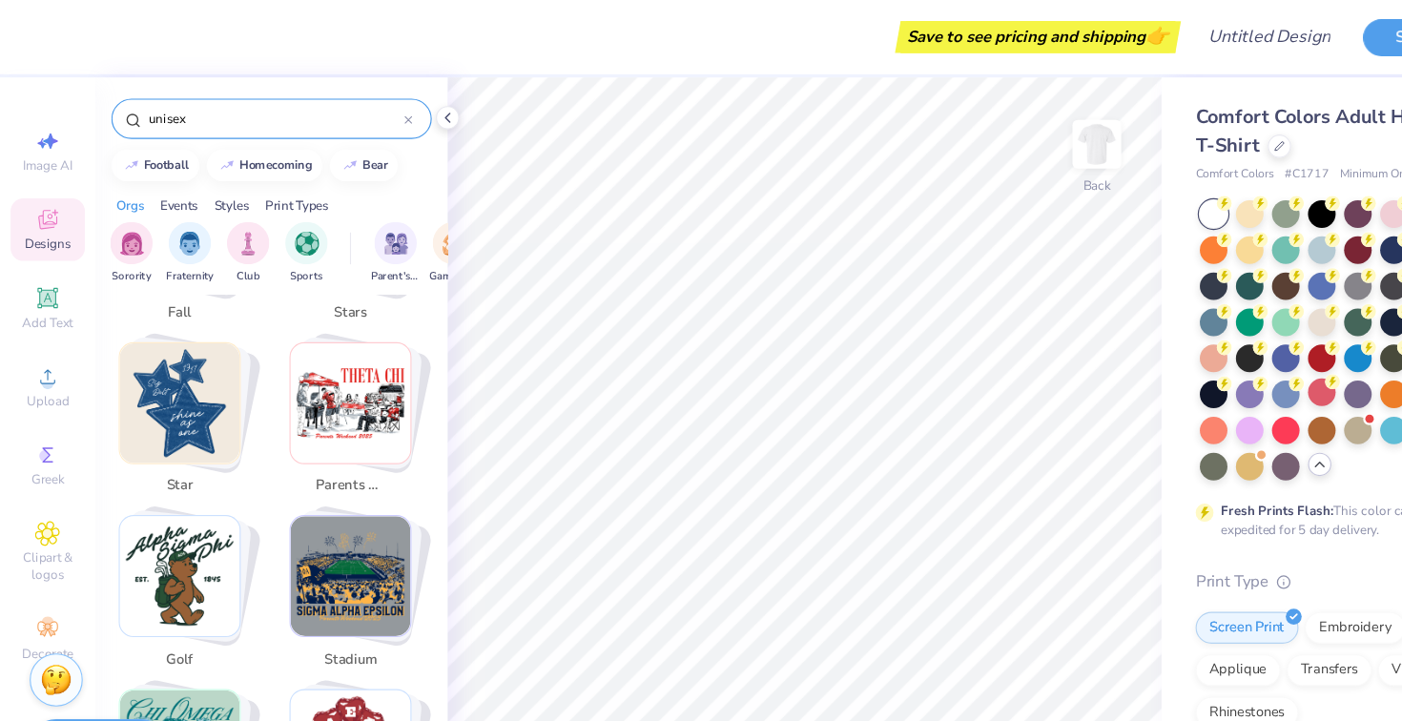
click at [150, 334] on img "Stack Card Button star" at bounding box center [162, 363] width 108 height 108
type input "star"
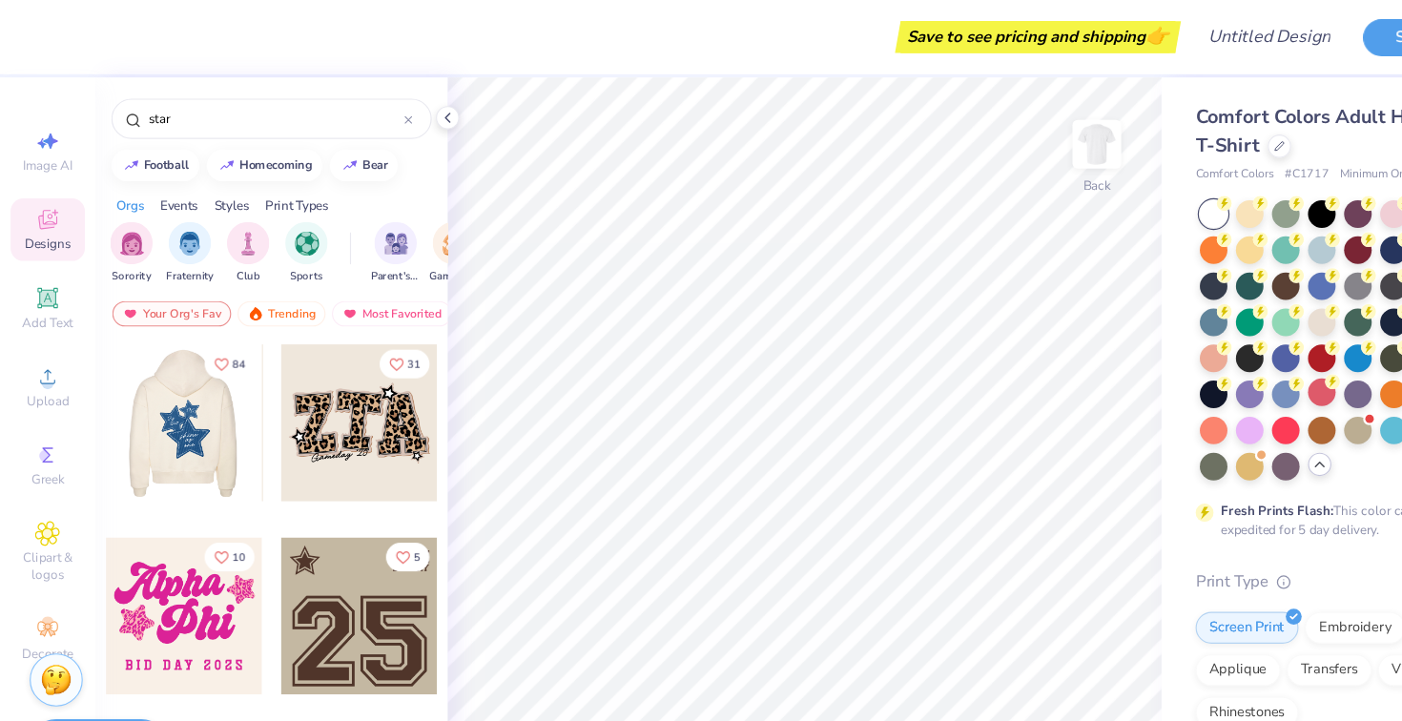
click at [153, 382] on div at bounding box center [164, 380] width 141 height 141
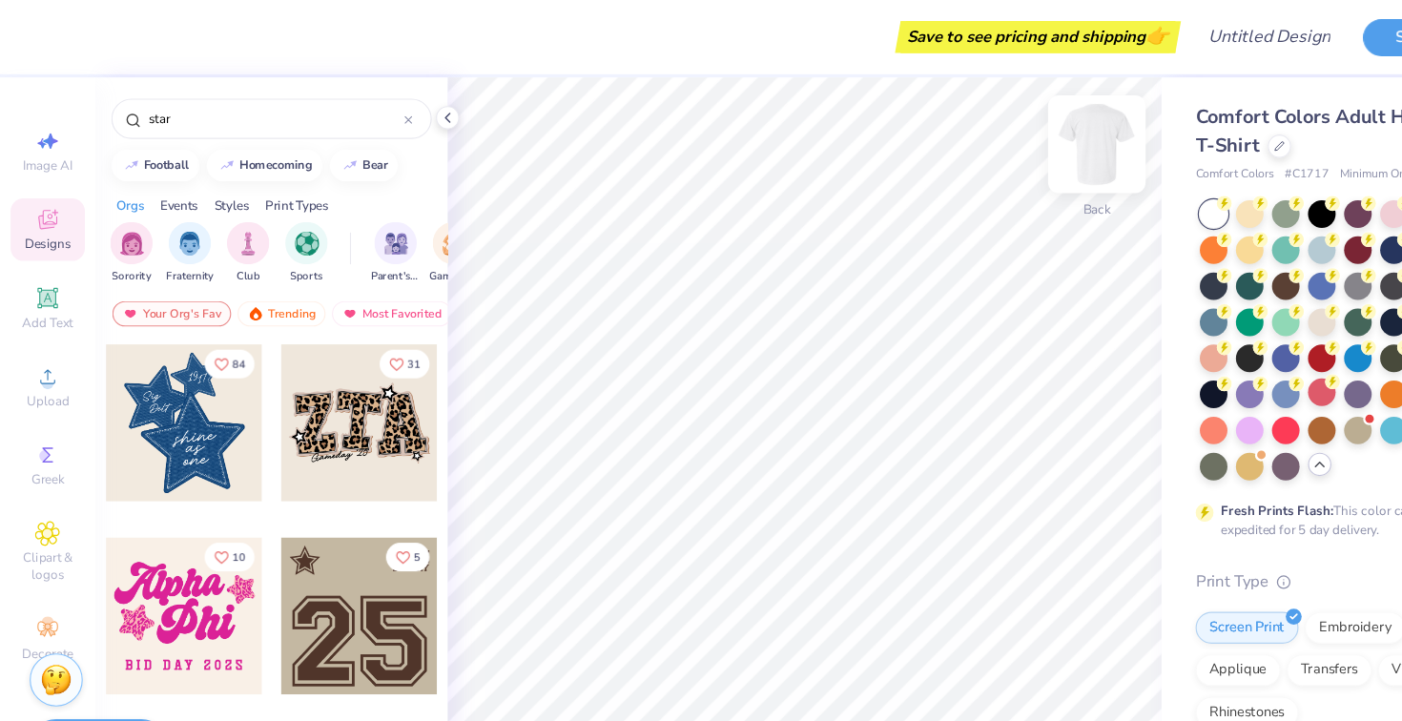
click at [993, 114] on img at bounding box center [986, 130] width 76 height 76
click at [155, 406] on div at bounding box center [165, 380] width 141 height 141
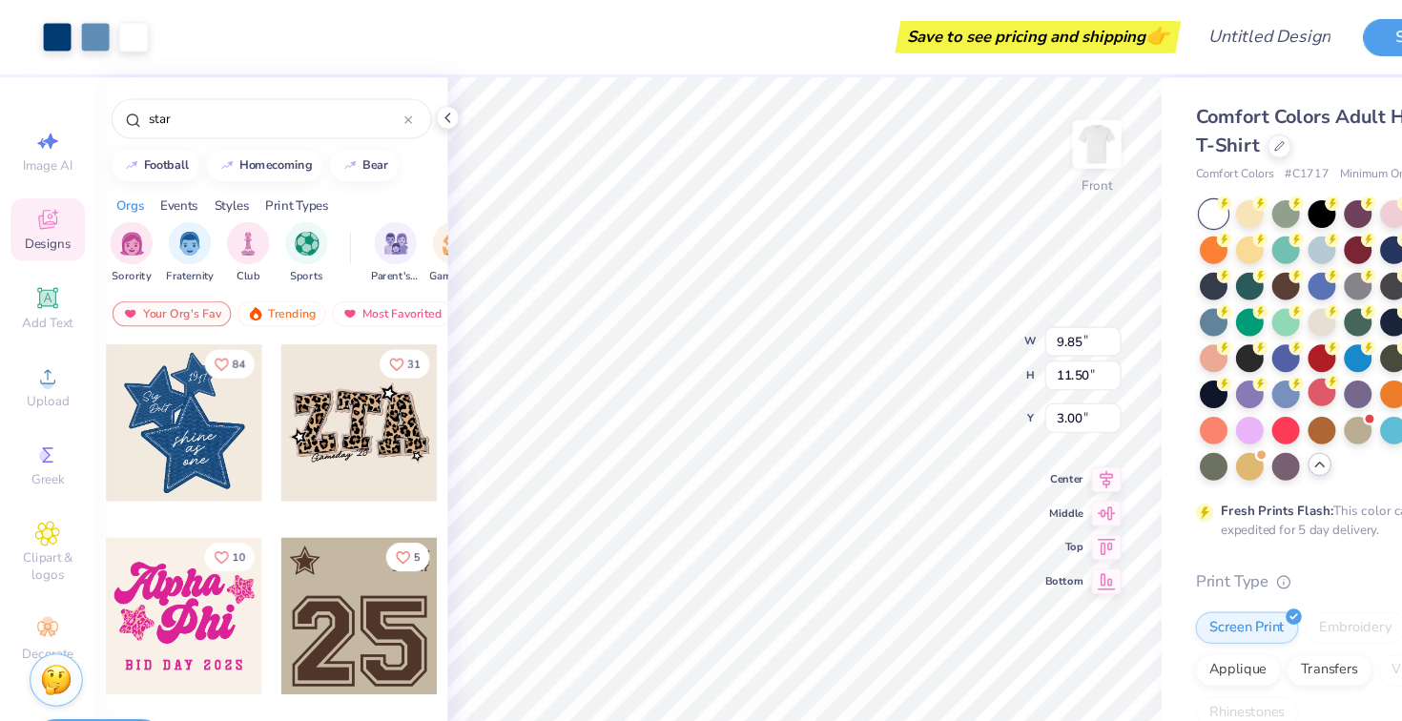
type input "7.31"
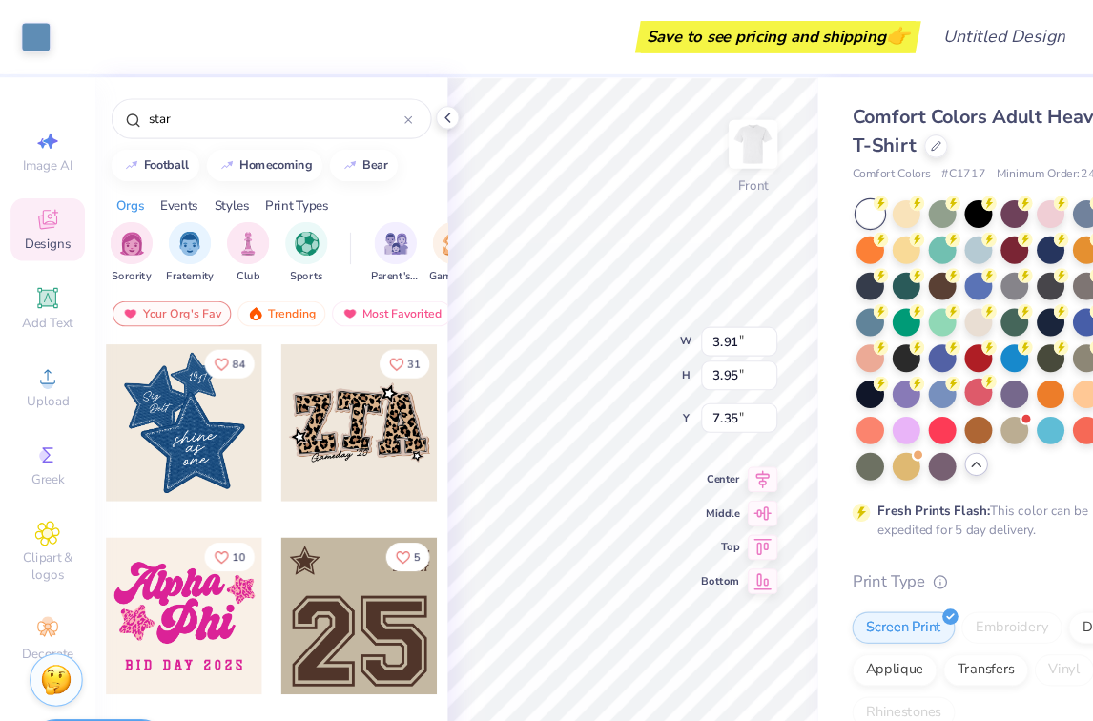
type input "7.45"
type input "0.78"
type input "0.85"
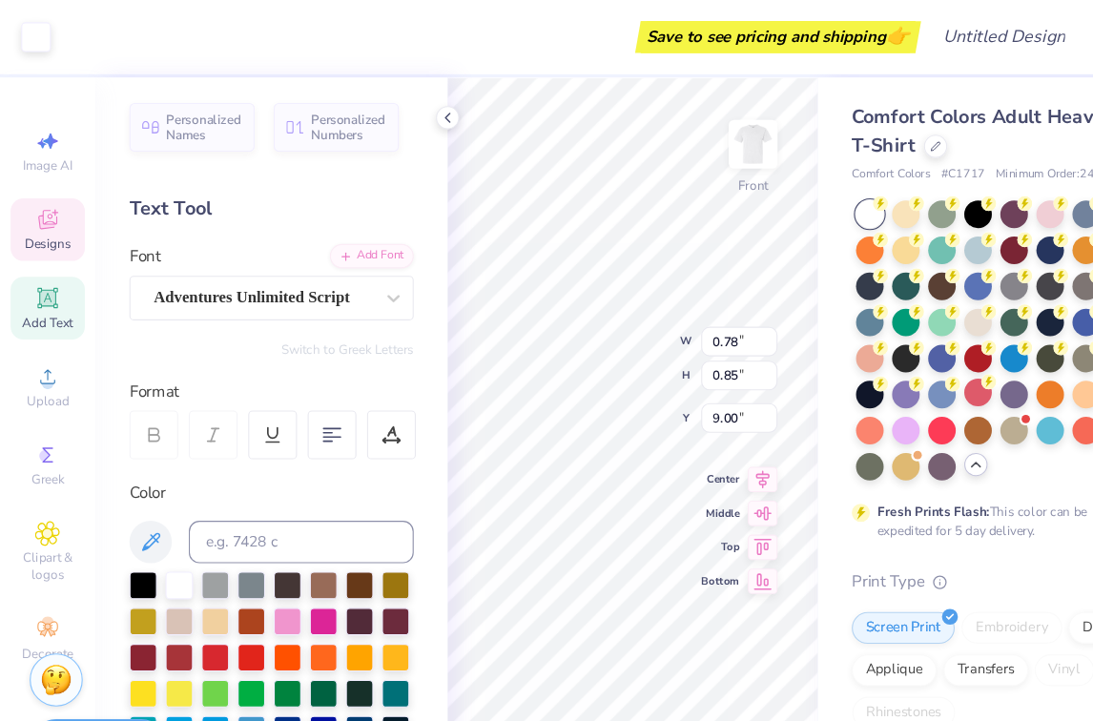
type input "8.84"
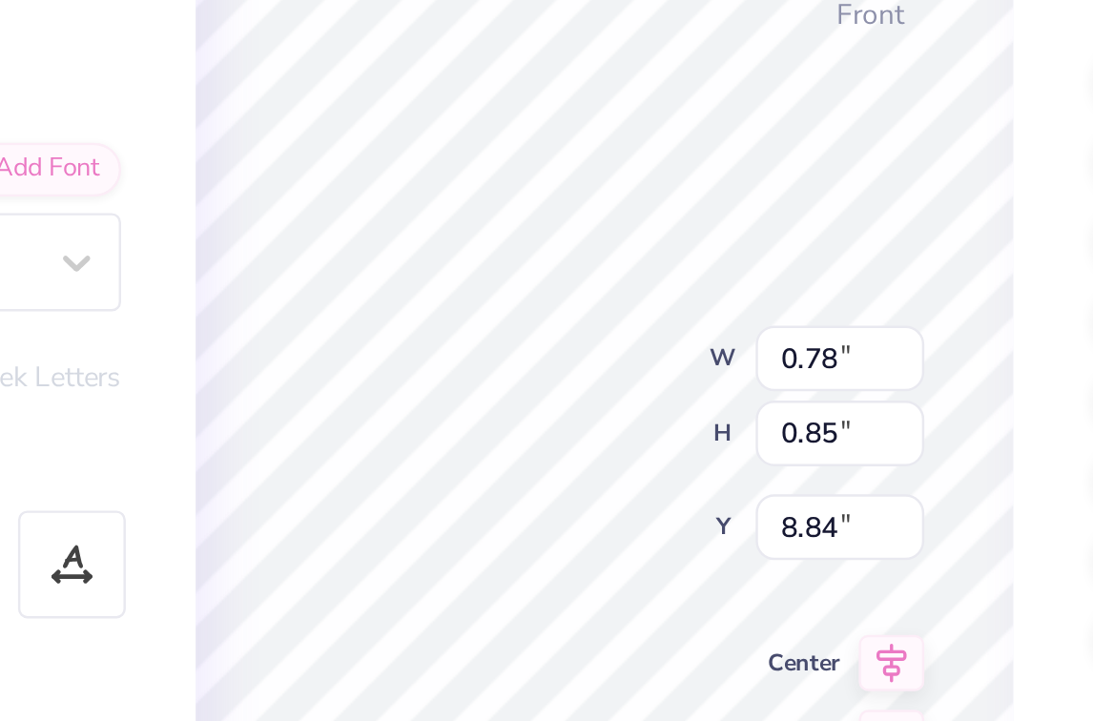
type input "0.79"
type input "0.84"
type input "3.91"
type input "3.95"
type input "7.45"
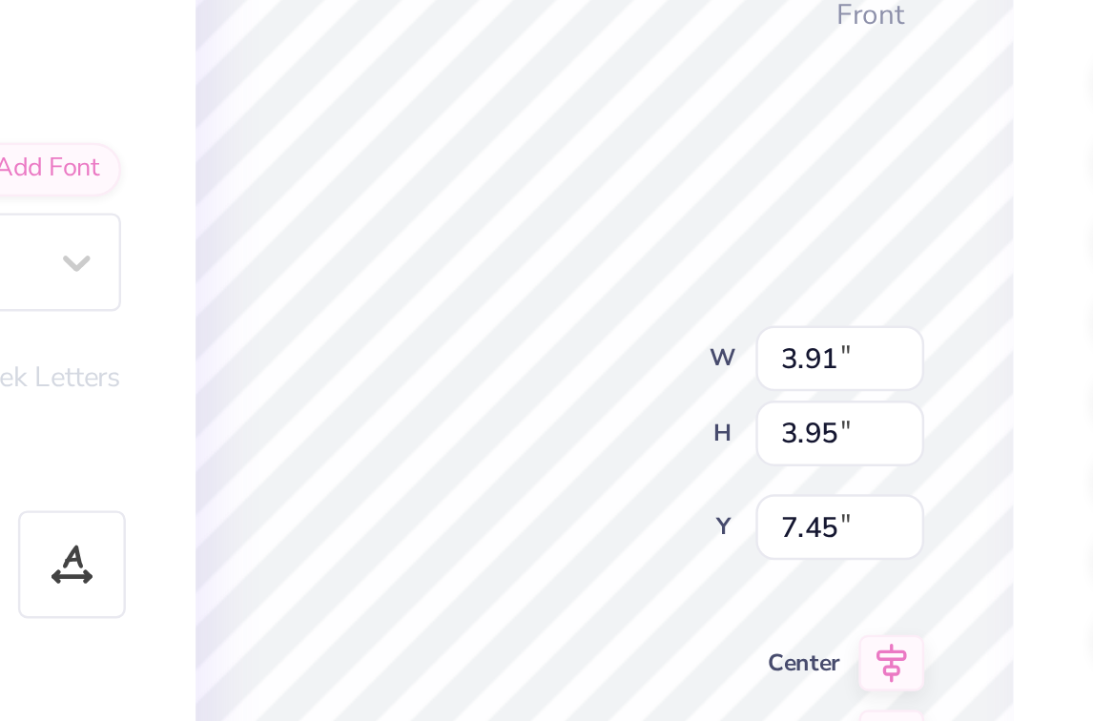
type input "0.78"
type input "0.85"
type input "8.84"
type textarea "69"
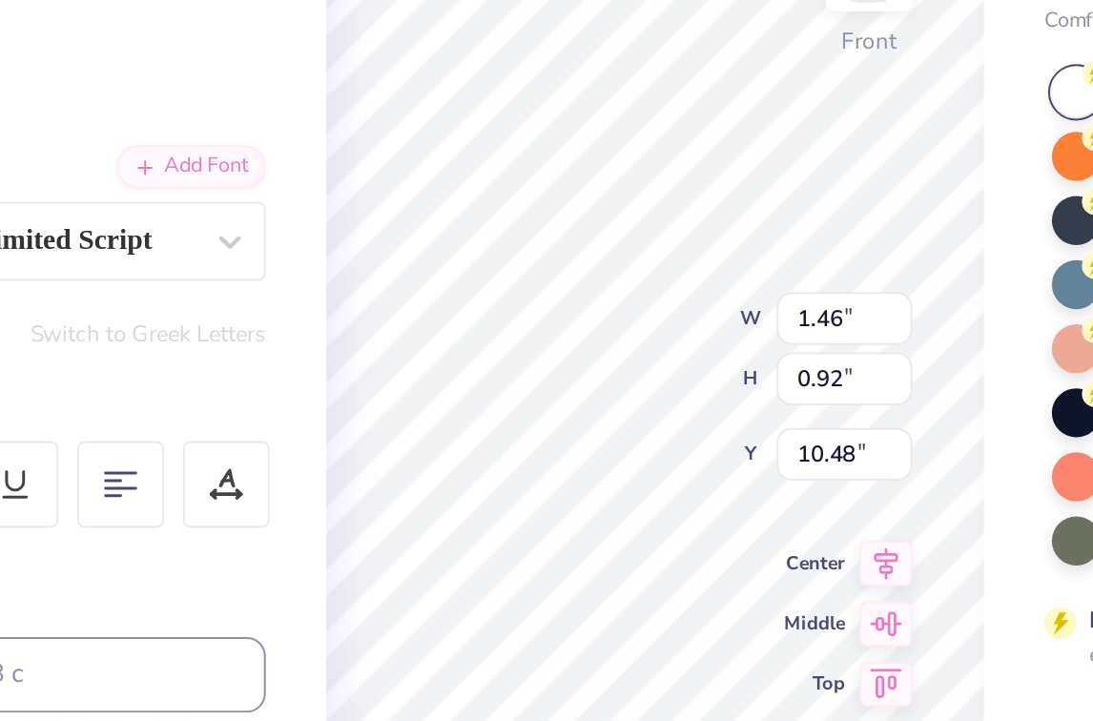
type textarea "A"
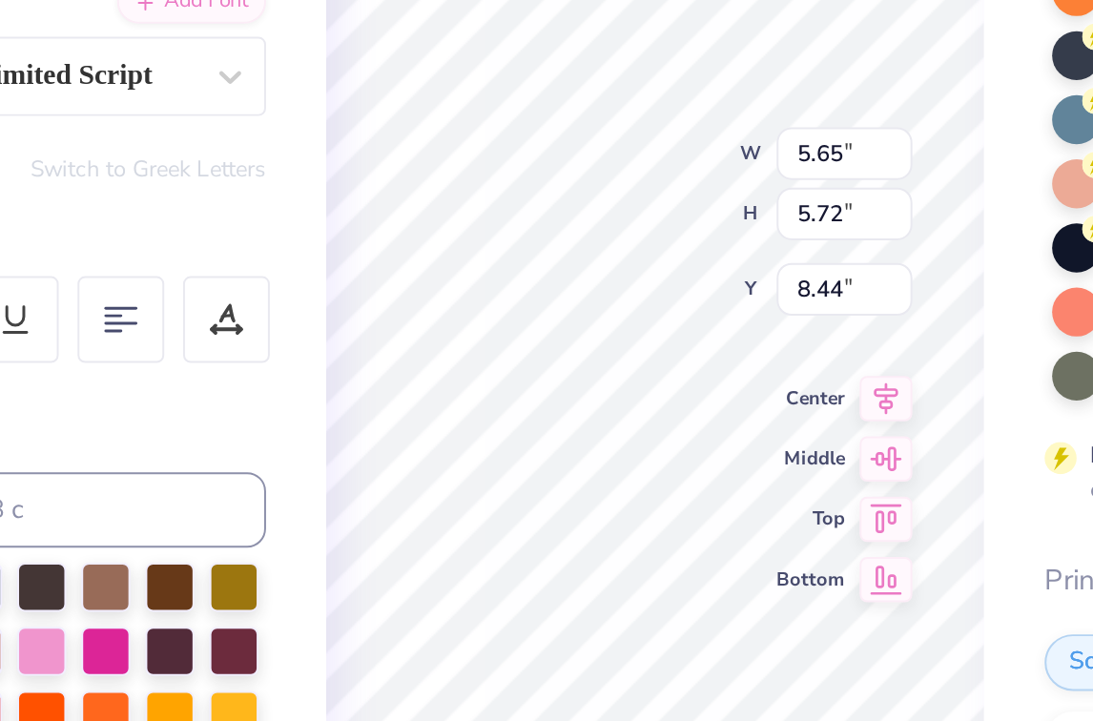
type input "5.65"
type input "5.72"
type input "8.44"
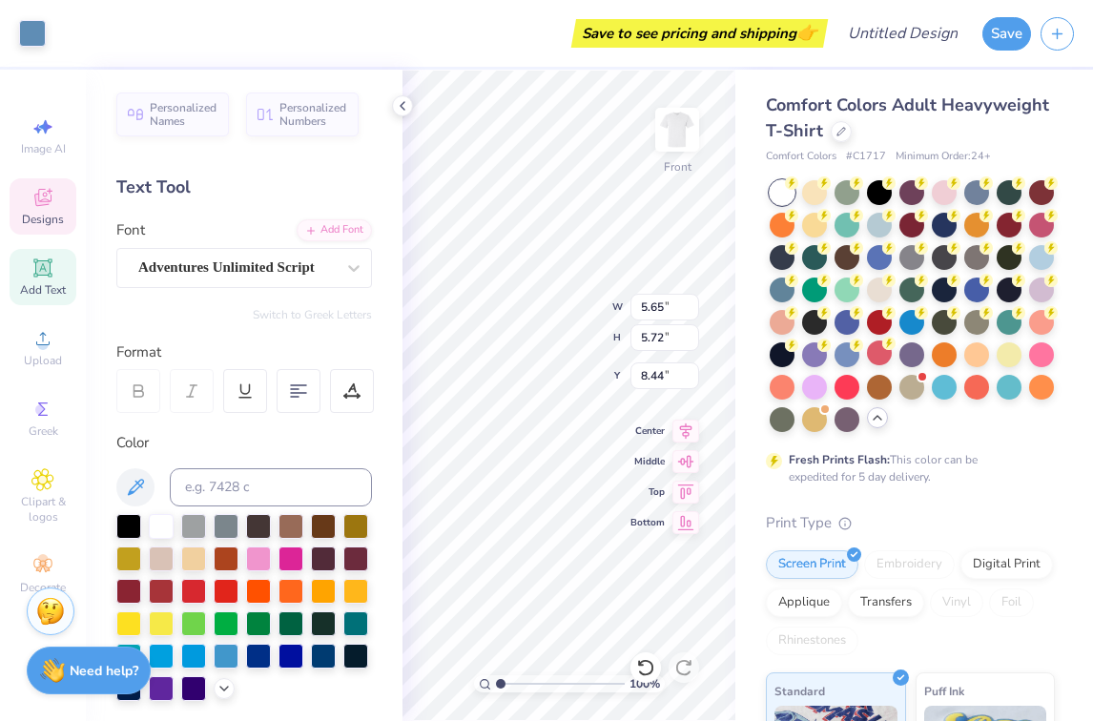
click at [506, 44] on div "Save to see pricing and shipping 👉" at bounding box center [439, 33] width 768 height 67
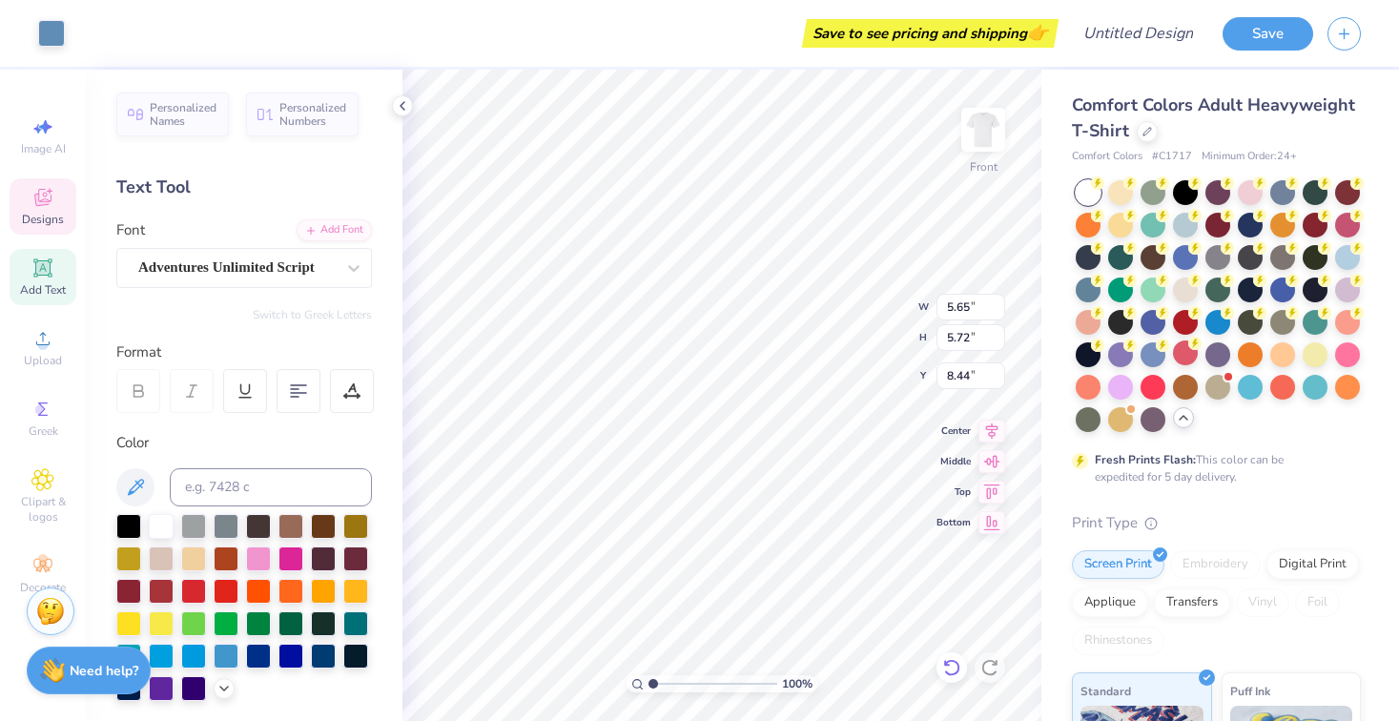
click at [951, 661] on icon at bounding box center [951, 667] width 16 height 17
click at [951, 665] on icon at bounding box center [951, 667] width 19 height 19
click at [992, 665] on icon at bounding box center [989, 667] width 19 height 19
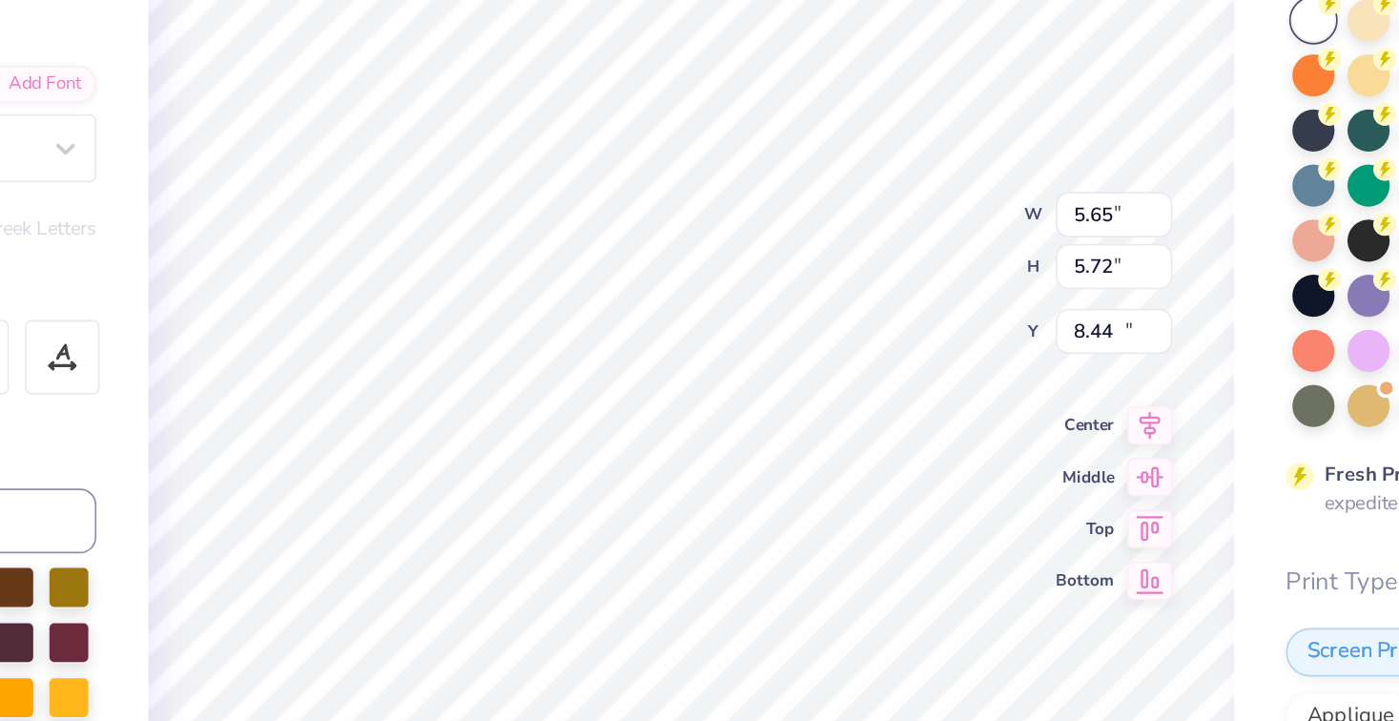
type input "2.11"
type input "0.62"
type input "15.71"
type input "3.61"
type input "1.37"
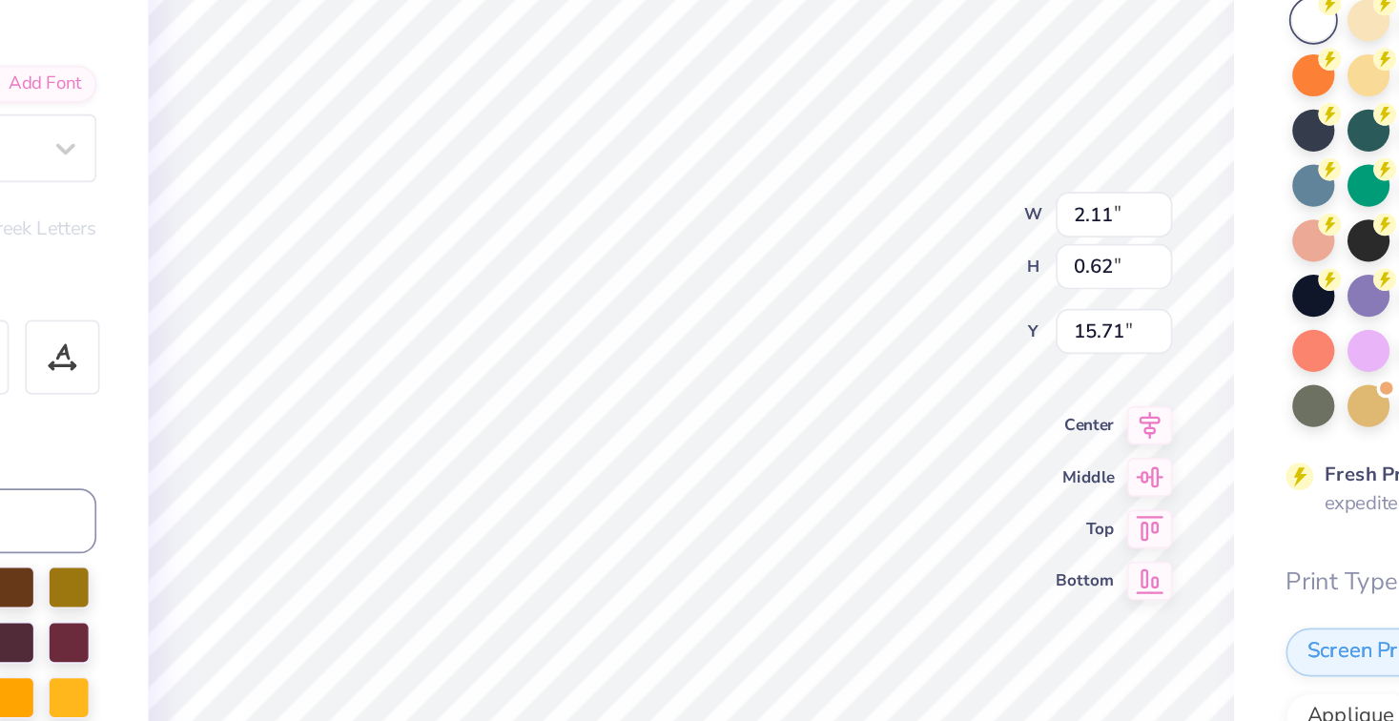
type input "13.65"
type textarea "Alpha"
type input "1.58"
type input "0.83"
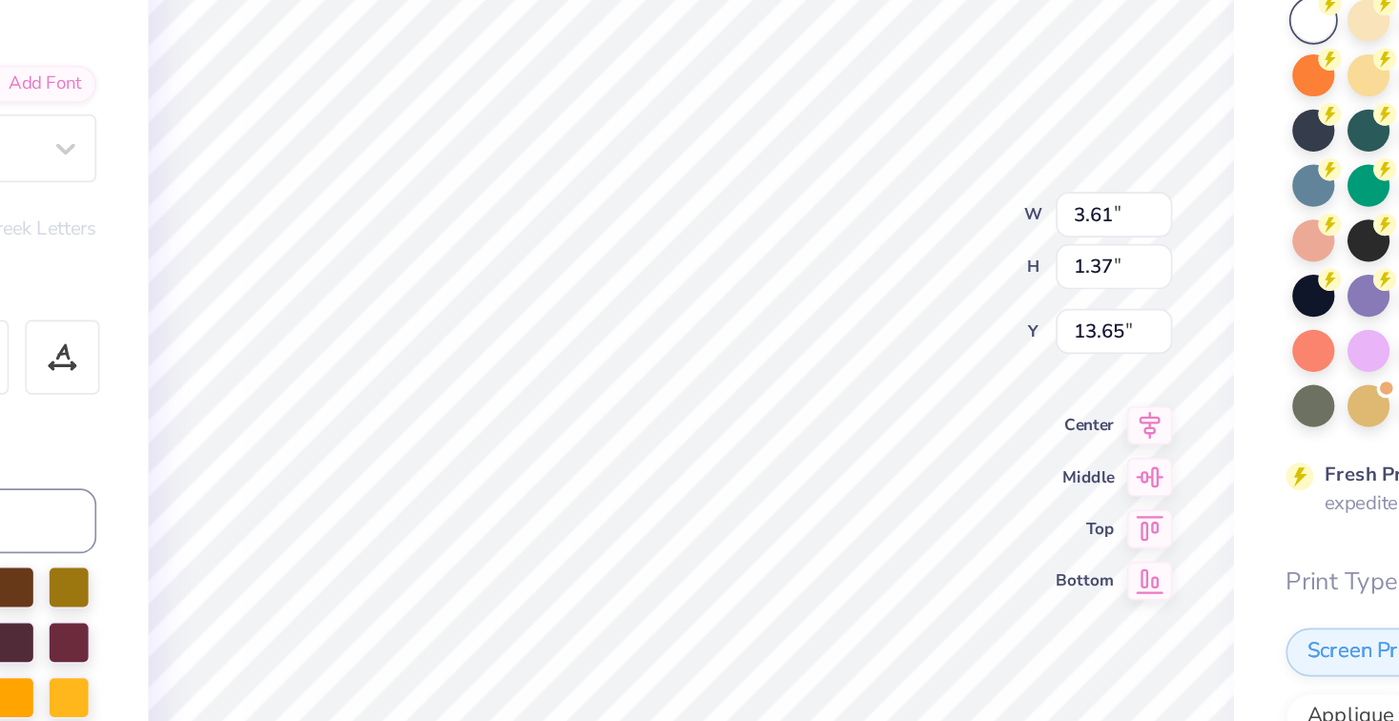
type input "14.88"
type textarea "Phi"
type input "8.34"
type input "8.14"
type input "10.61"
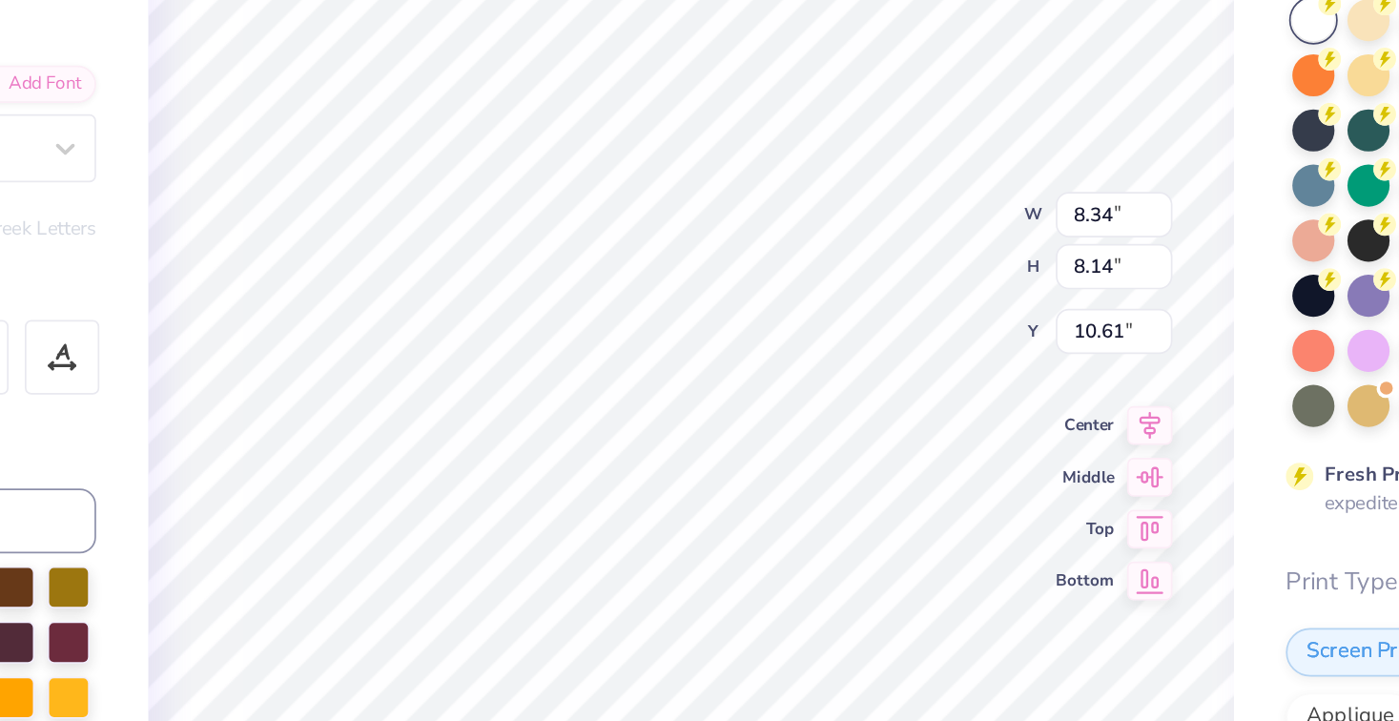
type input "2.11"
type input "0.62"
type input "15.71"
type textarea "Sigma"
type input "8.49"
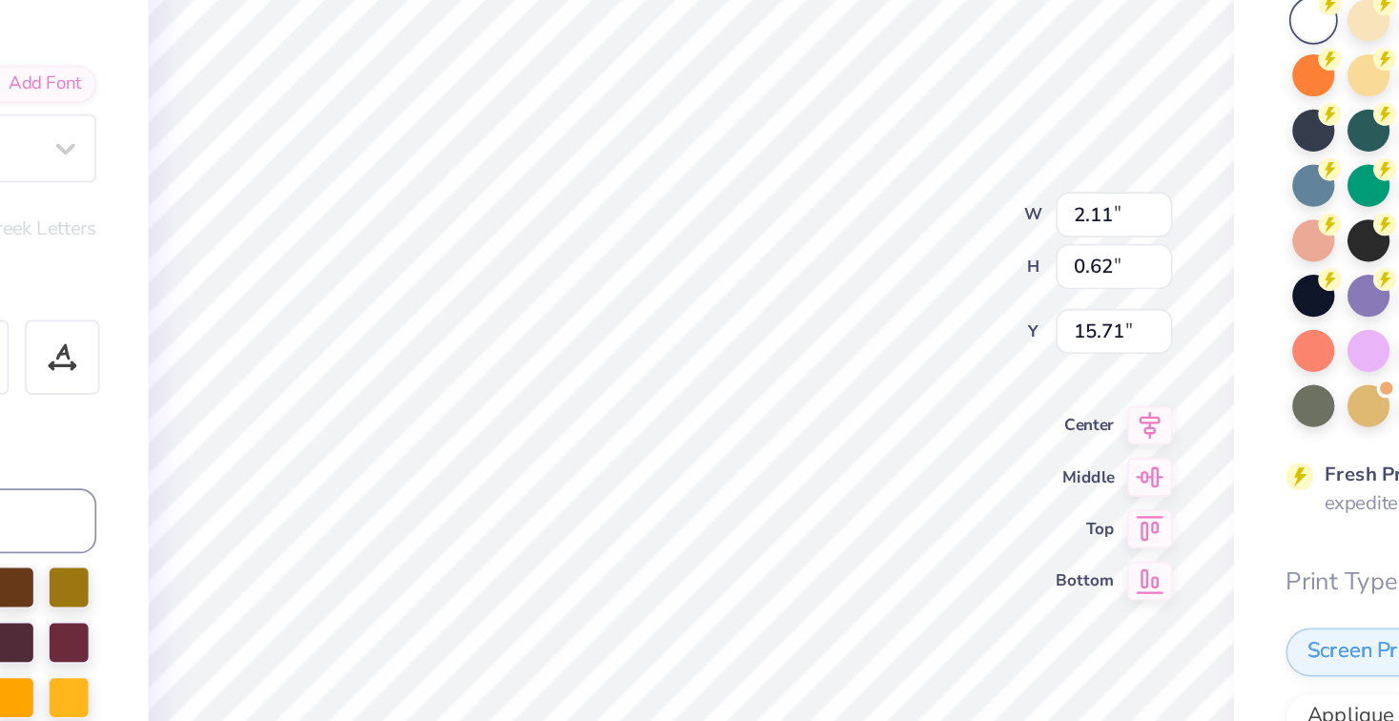
type input "8.28"
type input "10.54"
type input "4.89"
type input "1.52"
type input "13.40"
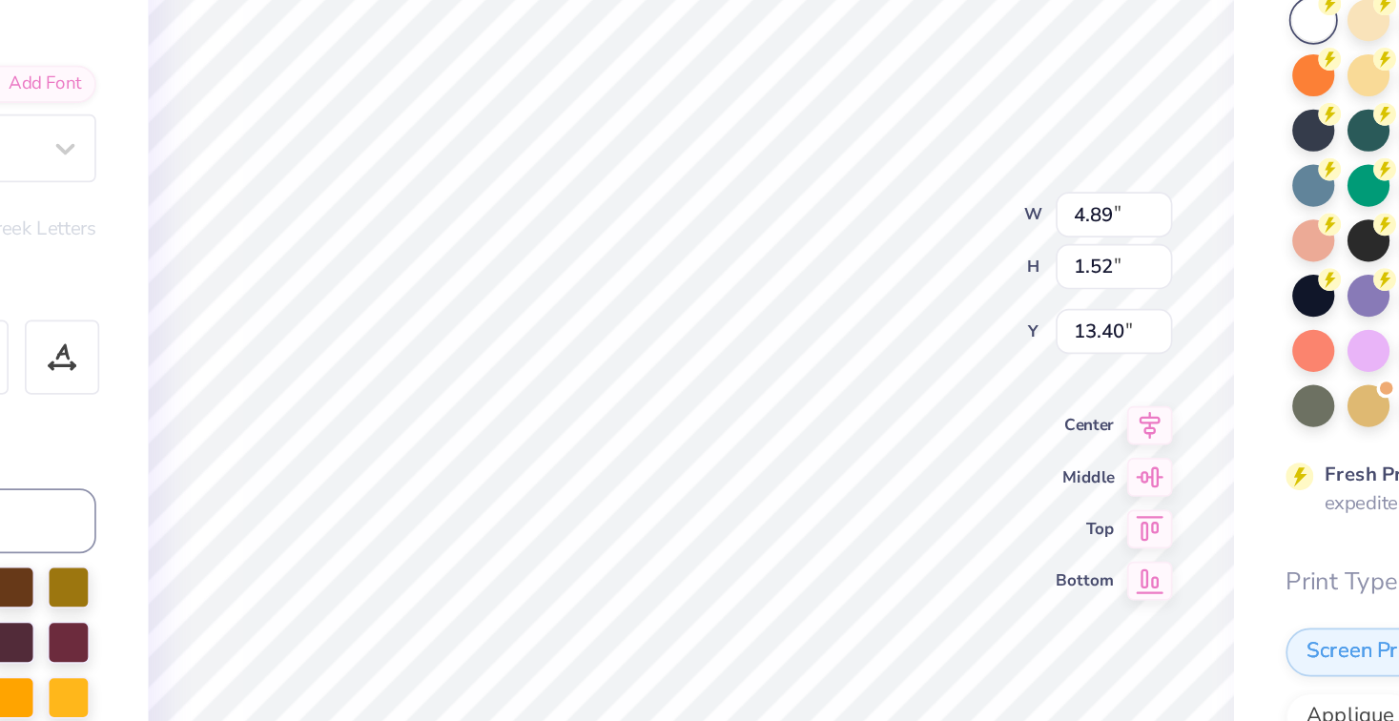
type input "4.36"
type input "1.35"
type input "13.44"
type input "2.43"
type input "1.31"
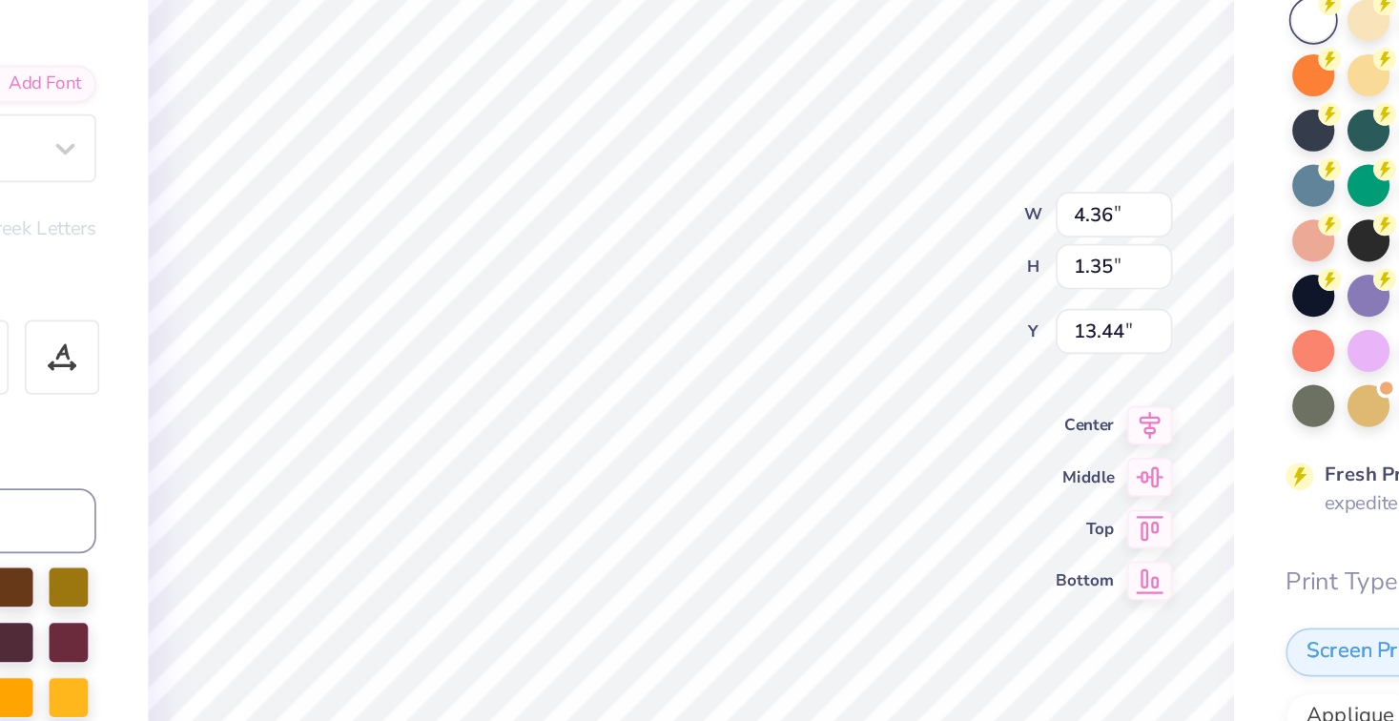
type input "14.71"
type input "1.70"
type input "0.92"
type input "14.73"
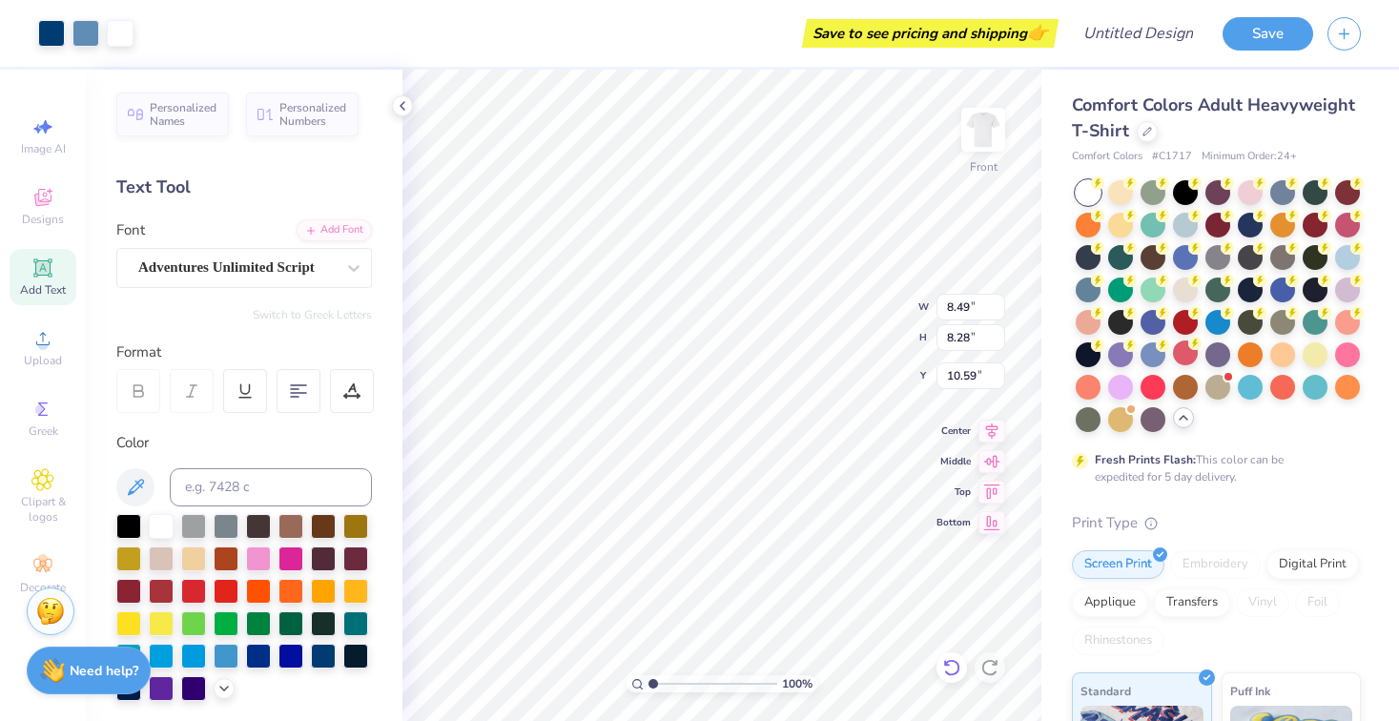
click at [951, 670] on icon at bounding box center [951, 667] width 19 height 19
click at [948, 668] on icon at bounding box center [951, 667] width 19 height 19
type input "10.54"
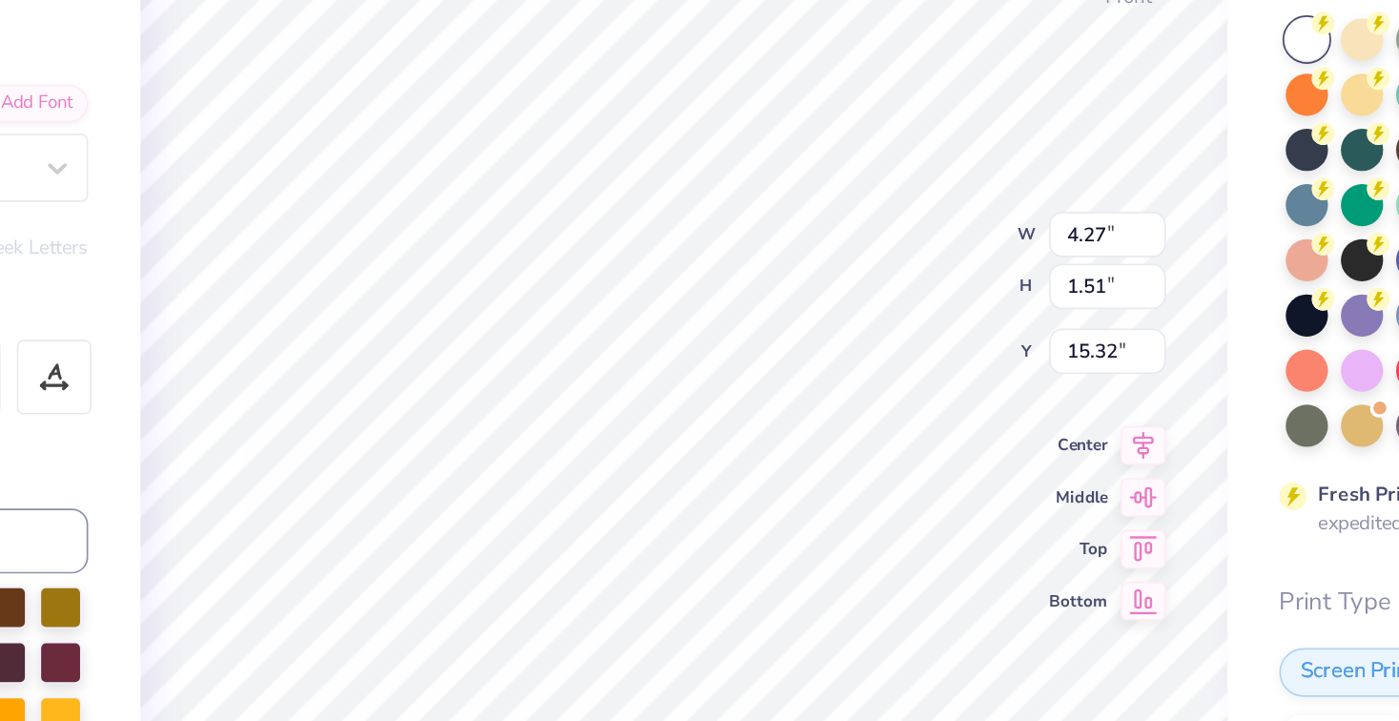
type input "3.66"
type input "1.29"
type input "15.65"
type input "3.66"
type input "1.29"
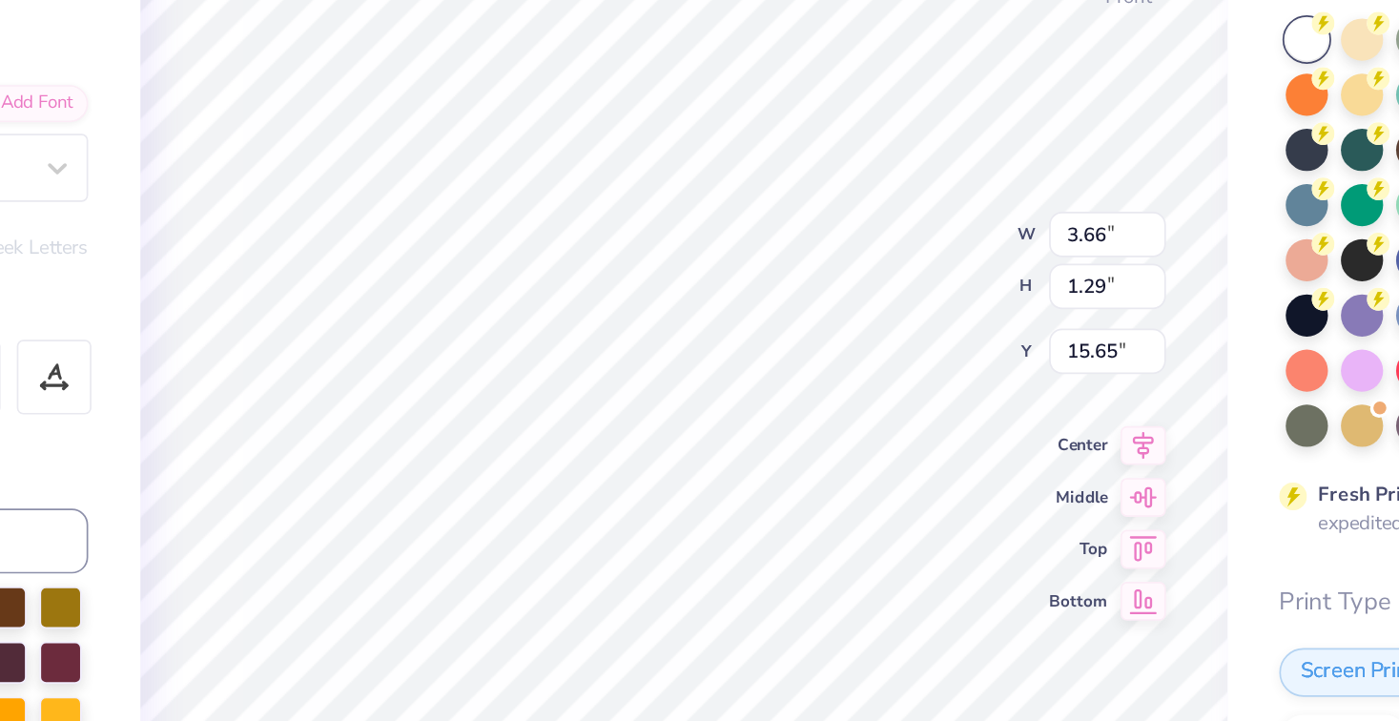
type input "15.19"
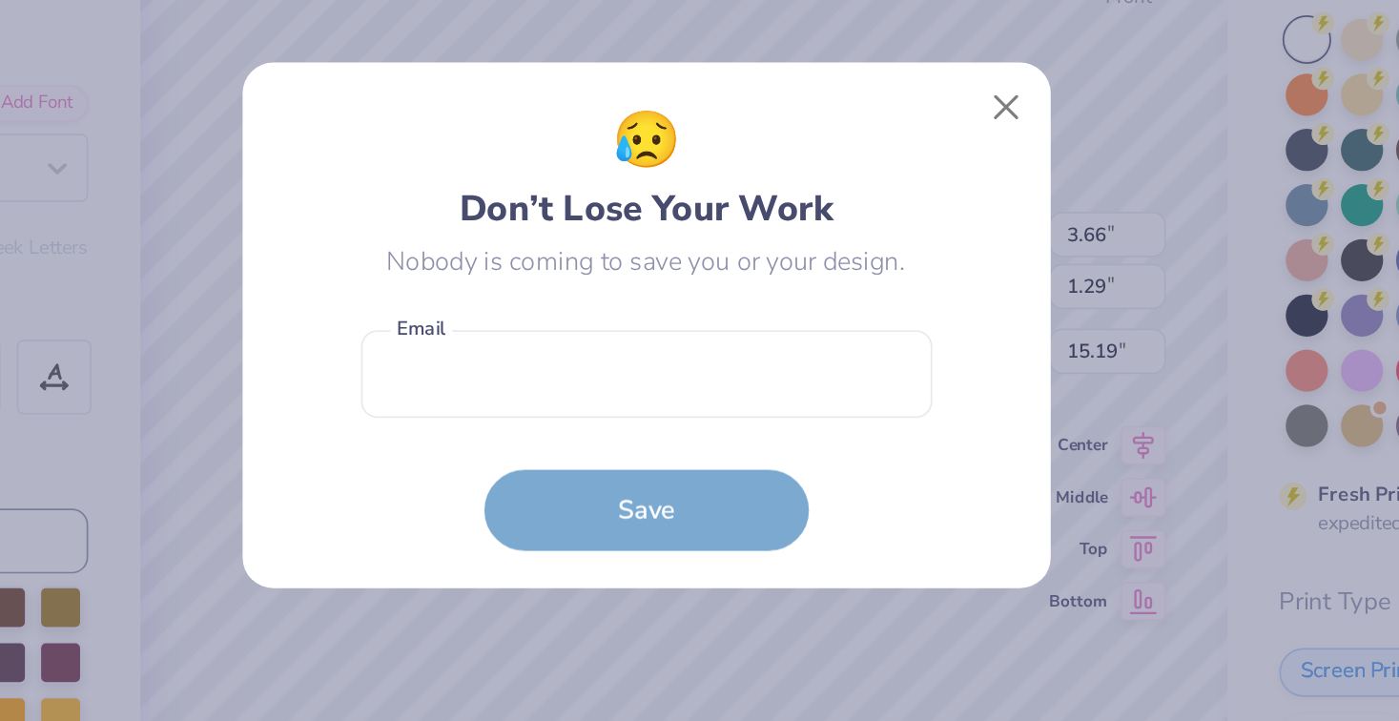
click at [753, 418] on form "Email is a required field Email Save" at bounding box center [700, 424] width 336 height 140
click at [909, 231] on button "Close" at bounding box center [911, 233] width 36 height 36
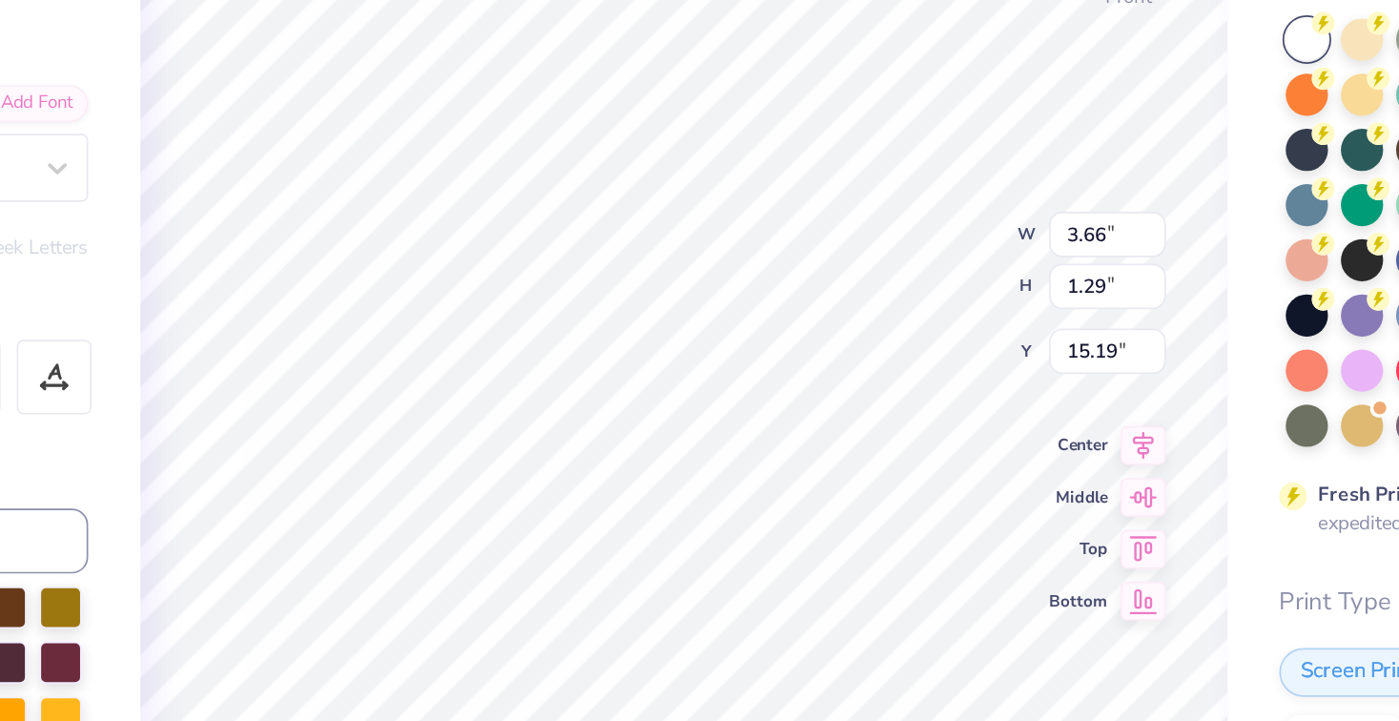
type input "4.36"
type input "1.35"
type input "13.38"
type input "1.70"
type input "0.92"
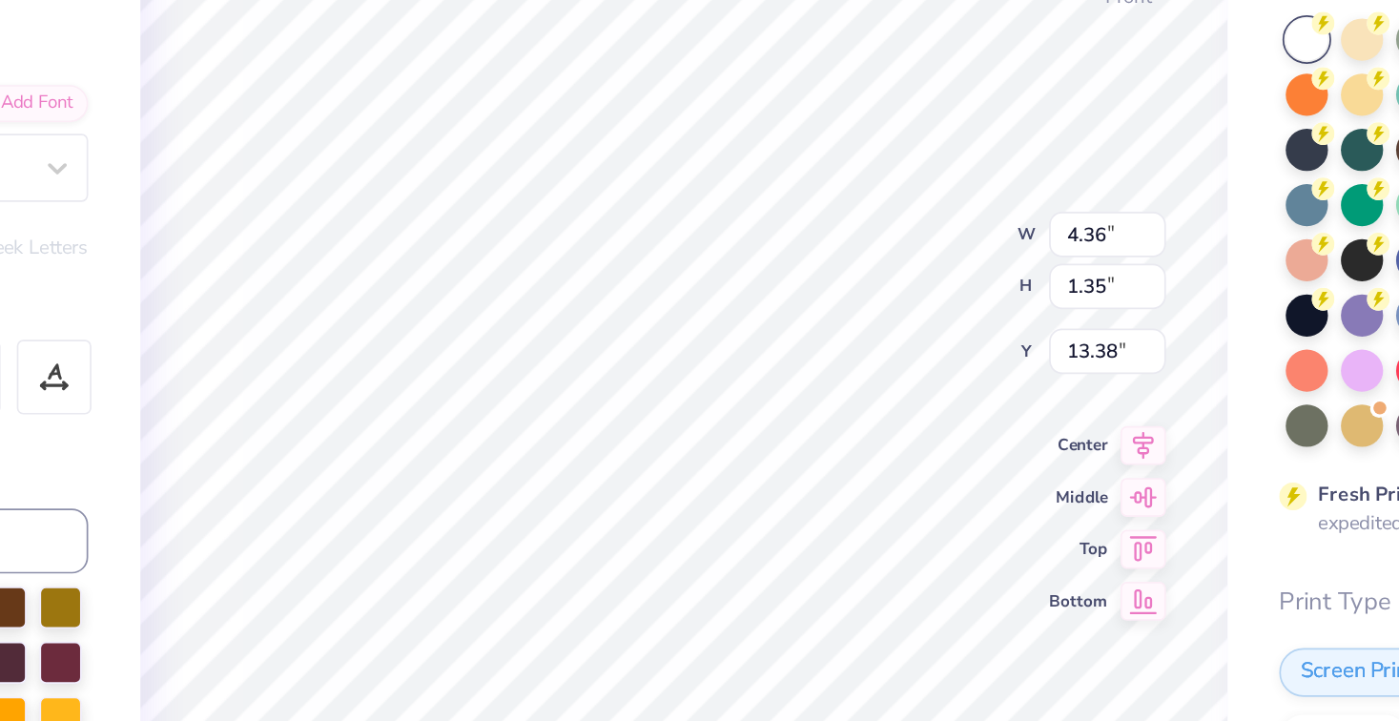
type input "14.73"
type input "15.65"
type textarea "Pre-"
type input "5.65"
type input "5.72"
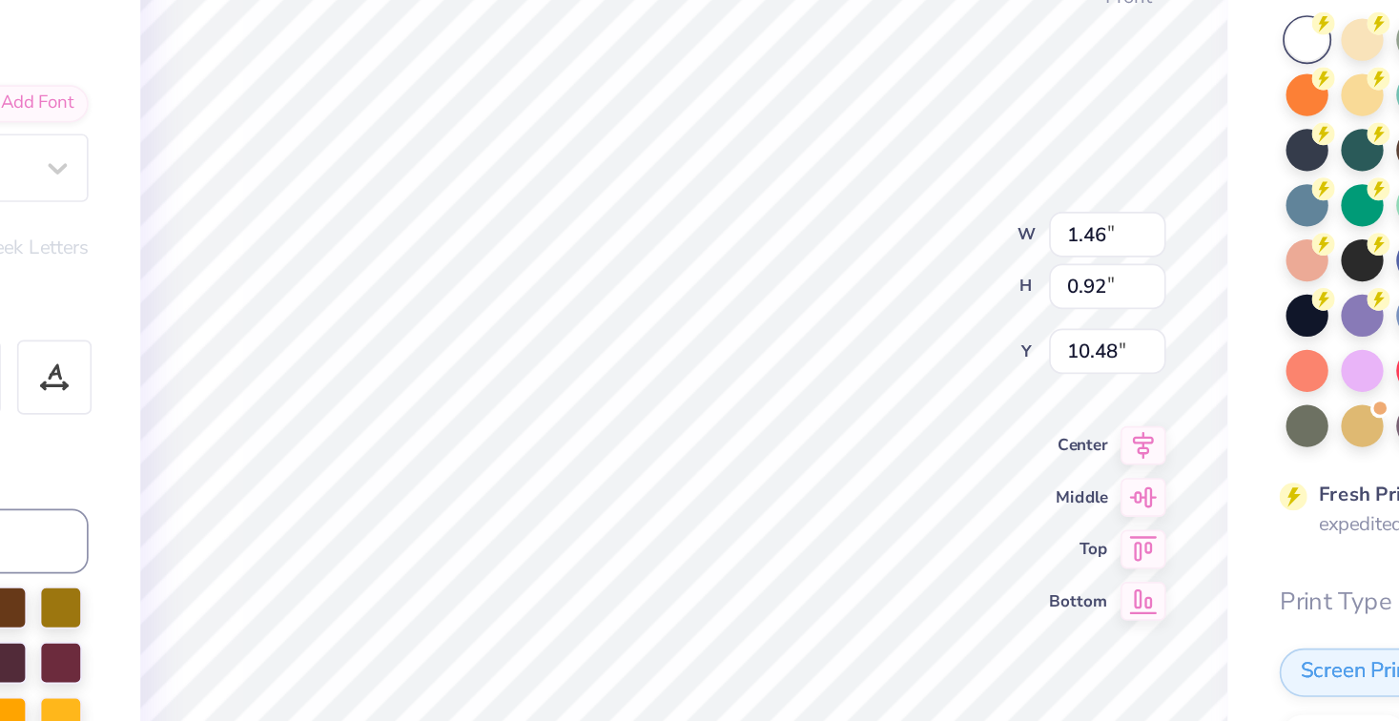
type input "8.44"
type input "1.87"
type input "0.81"
type input "11.46"
type textarea "Health"
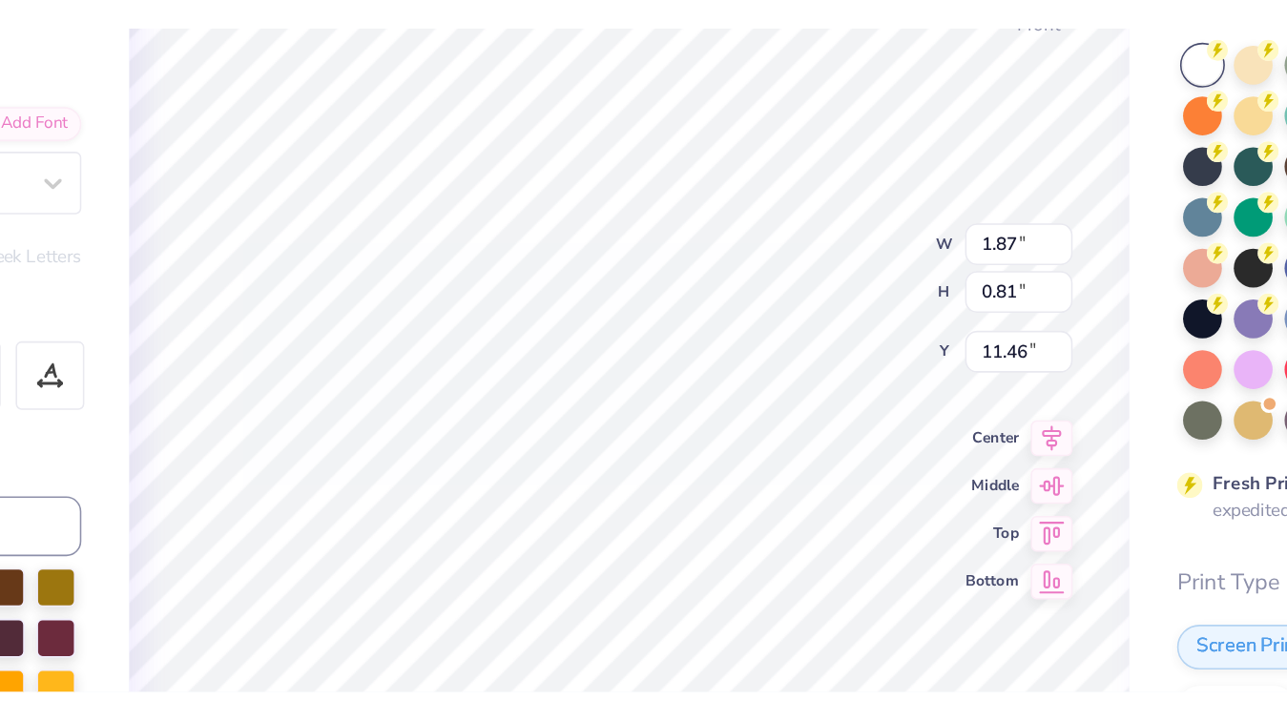
scroll to position [0, 1]
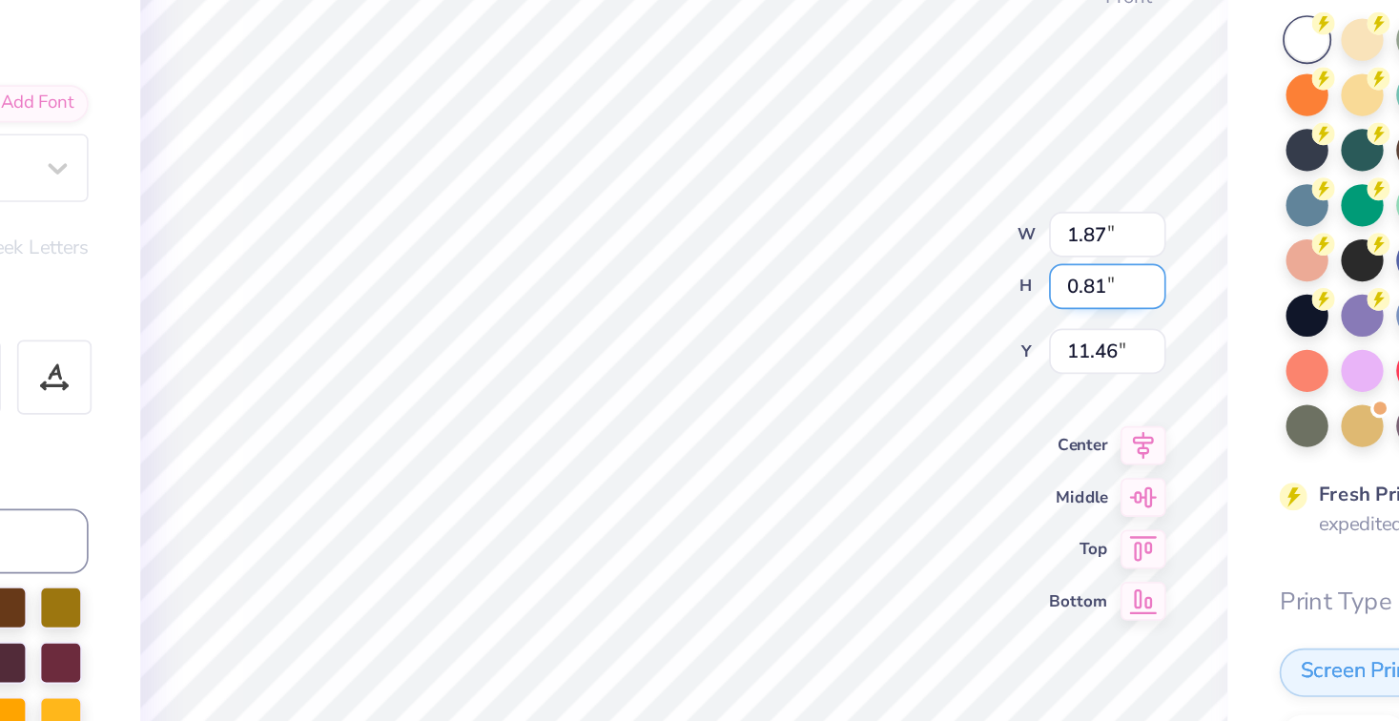
click at [848, 316] on div "100 % Front W 1.87 1.87 " H 0.81 0.81 " Y 11.46 11.46 " Center Middle Top Bottom" at bounding box center [721, 395] width 639 height 651
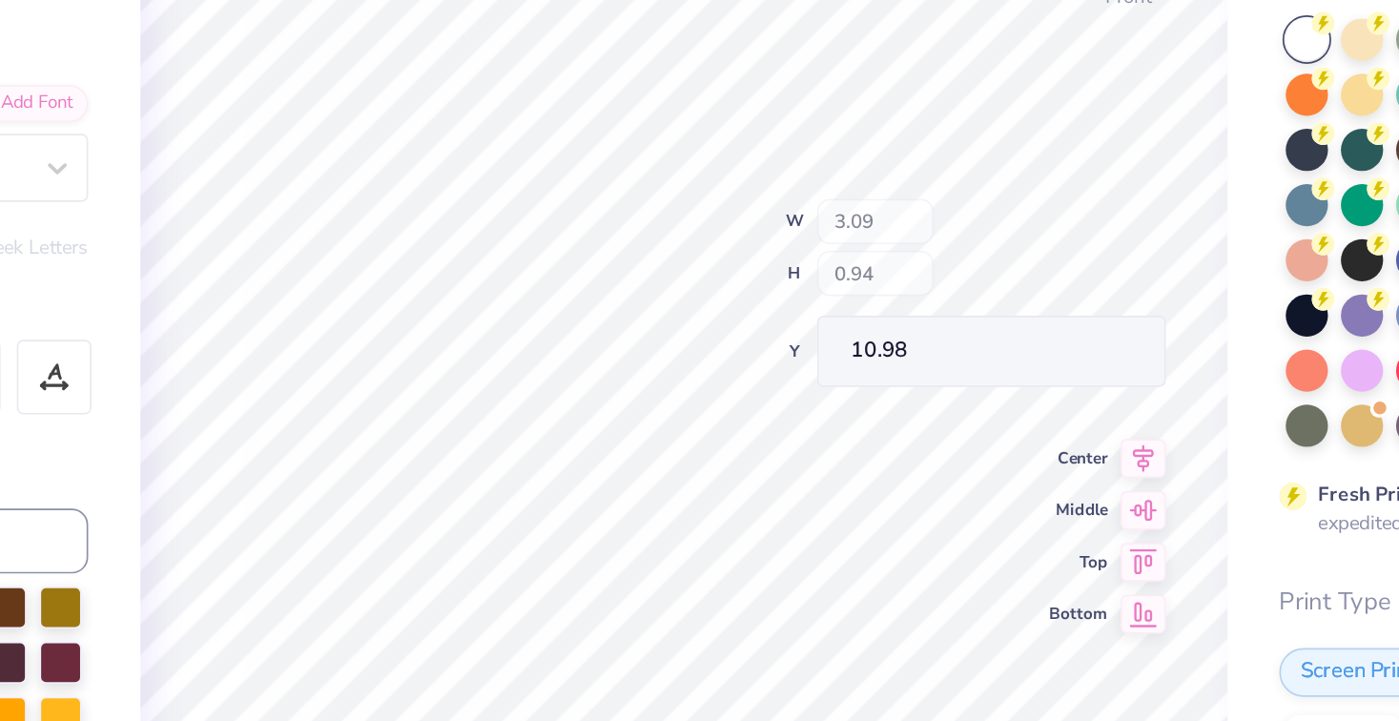
type input "10.98"
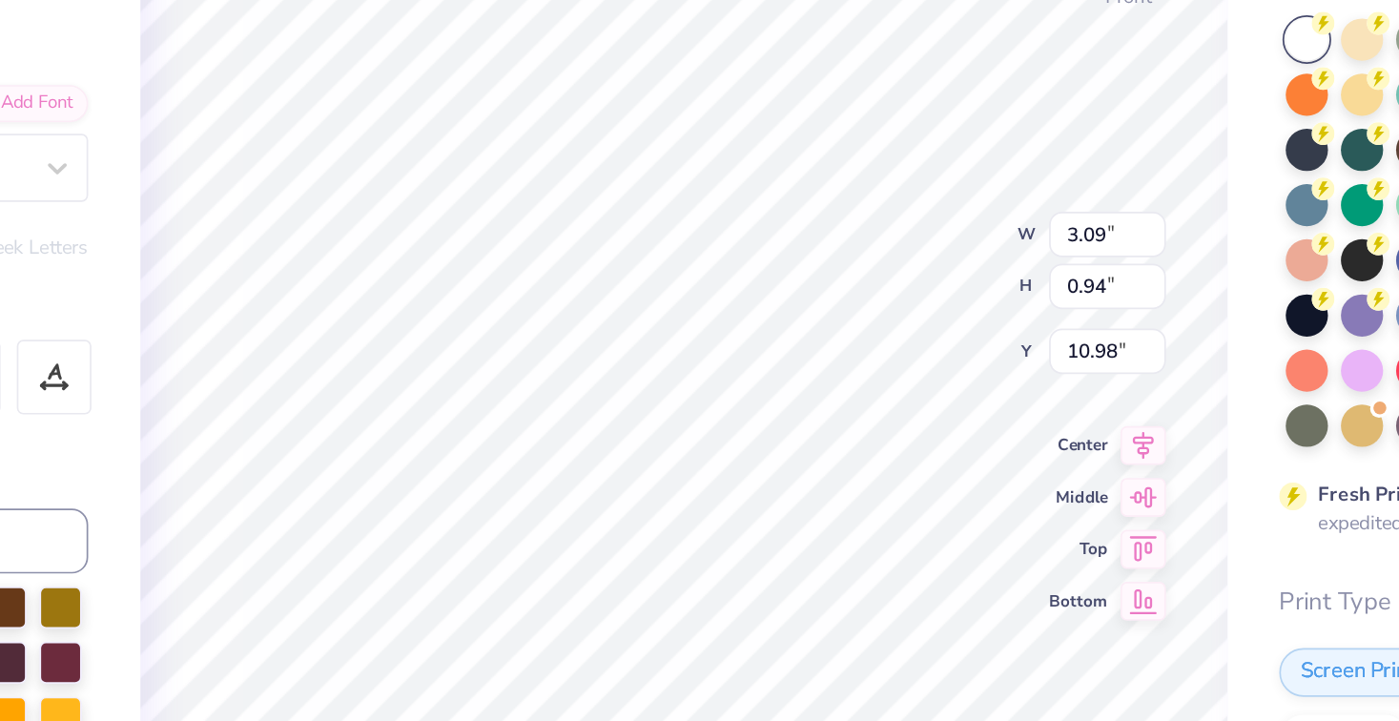
type input "11.37"
type input "8.34"
type input "8.14"
type input "10.61"
type input "3.09"
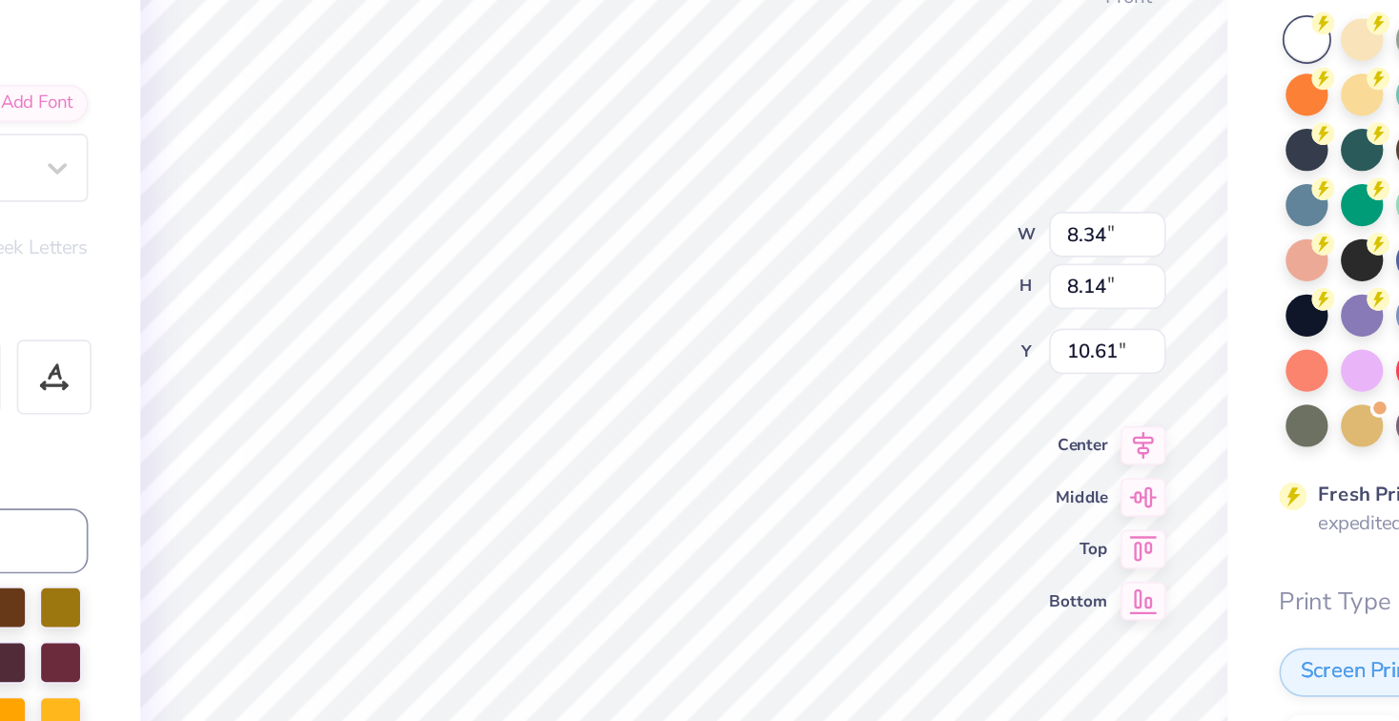
type input "0.94"
type input "11.37"
type input "1.62"
type input "0.78"
type input "10.59"
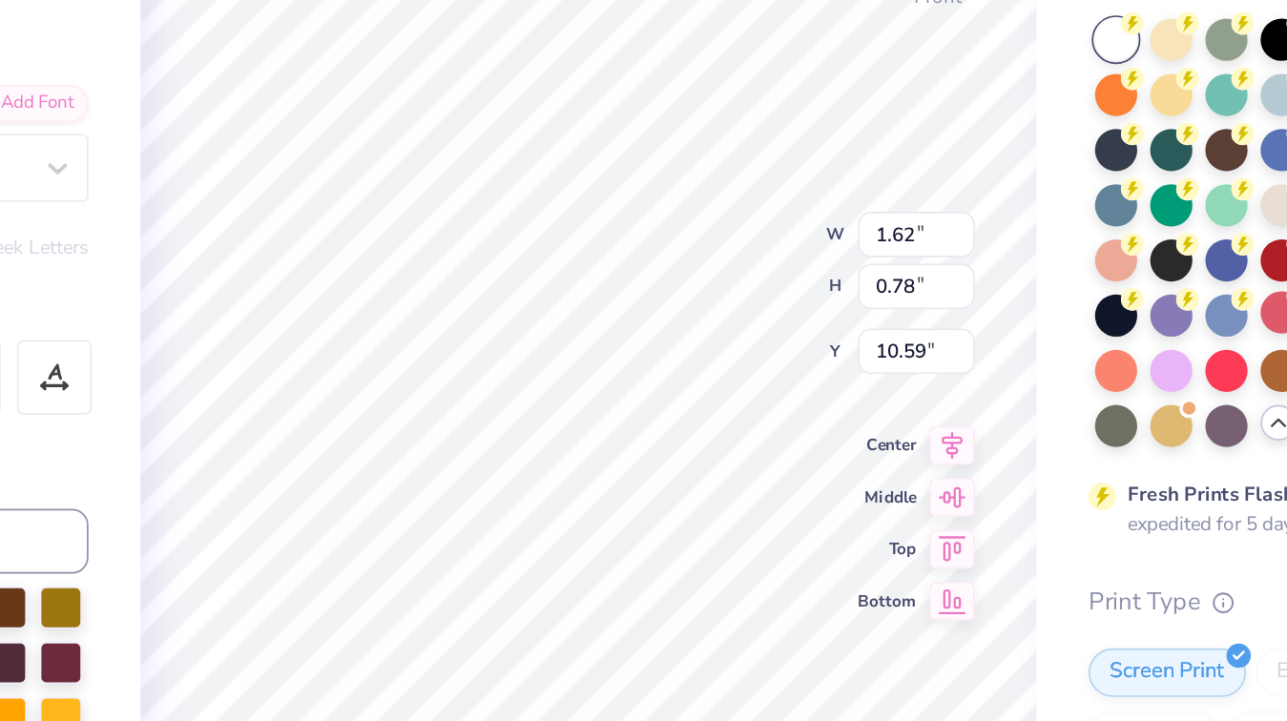
type textarea "UT-"
type input "3.09"
type input "0.94"
type input "11.37"
type textarea "Austin"
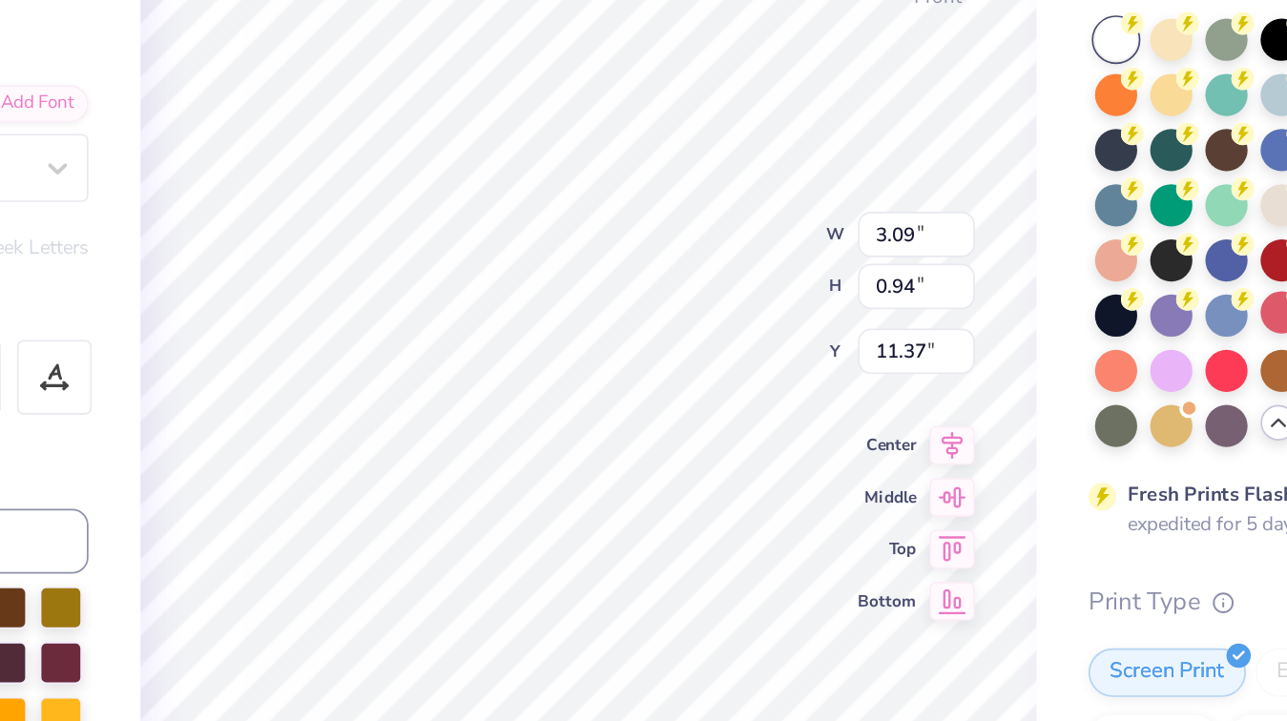
scroll to position [0, 0]
type input "1.70"
type input "0.85"
type input "10.50"
type textarea "UT"
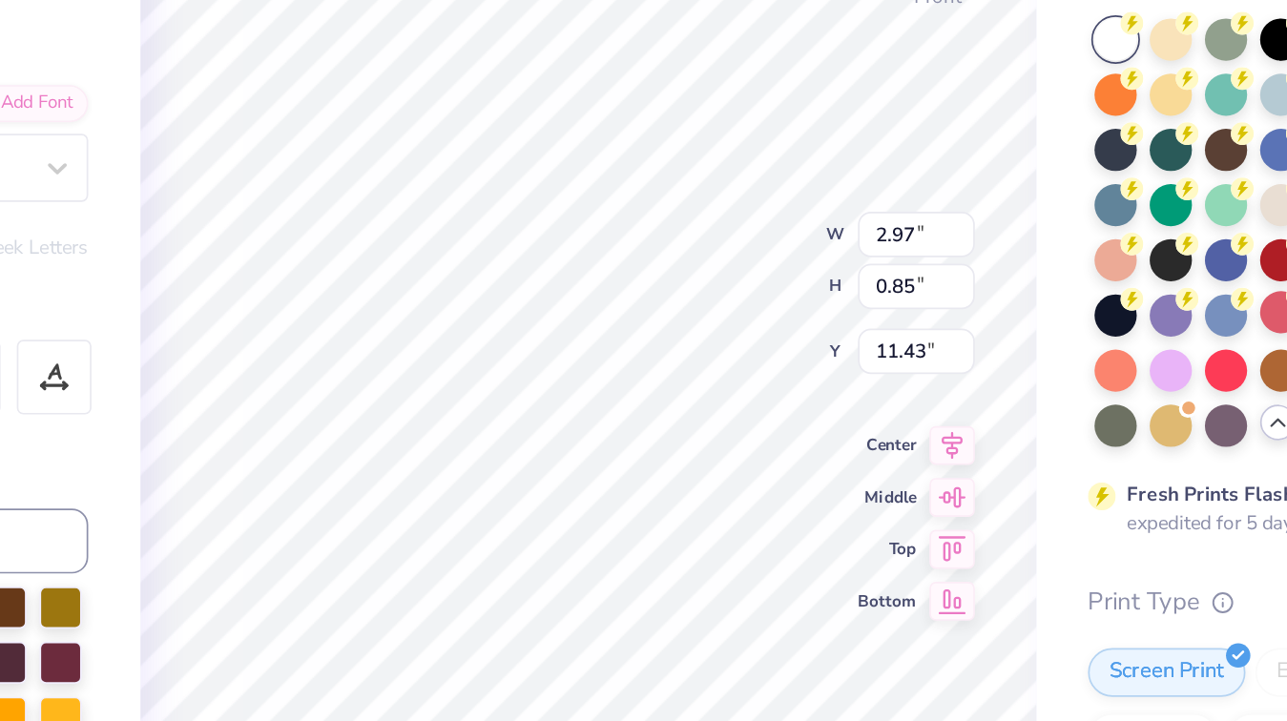
type input "2.97"
type input "11.35"
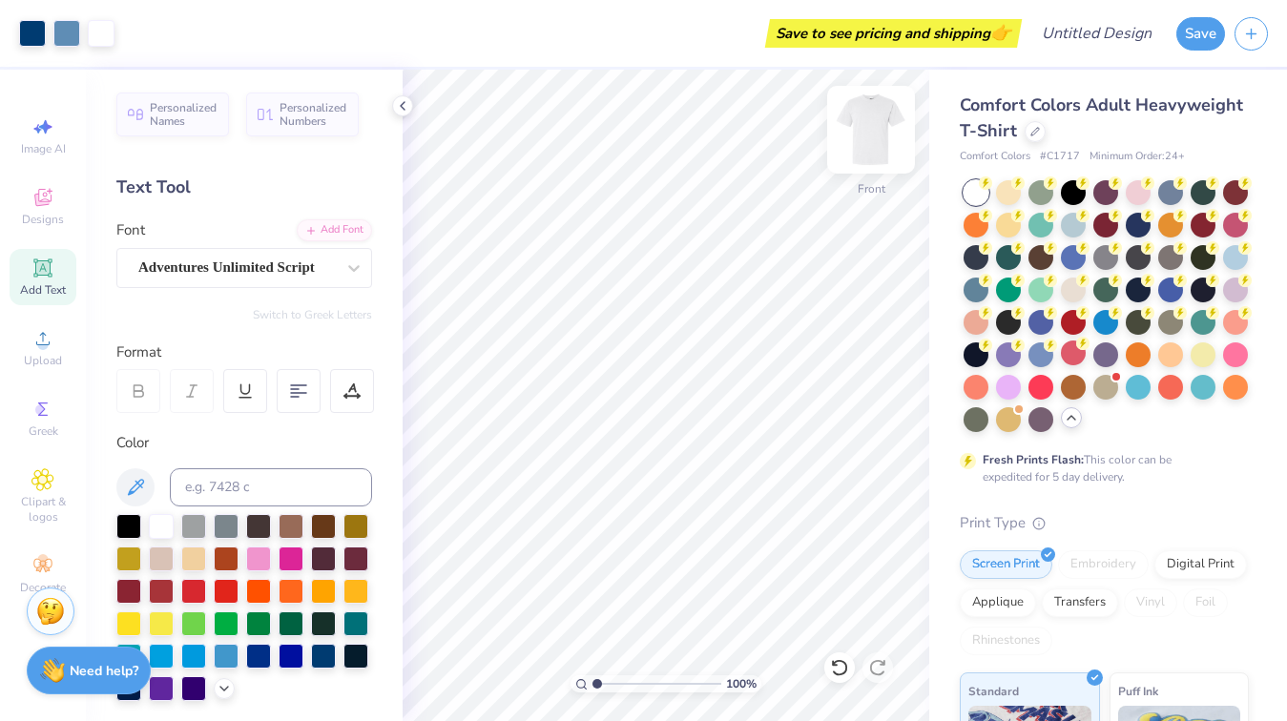
click at [877, 136] on img at bounding box center [871, 130] width 76 height 76
click at [874, 124] on img at bounding box center [871, 130] width 76 height 76
click at [406, 104] on icon at bounding box center [402, 105] width 15 height 15
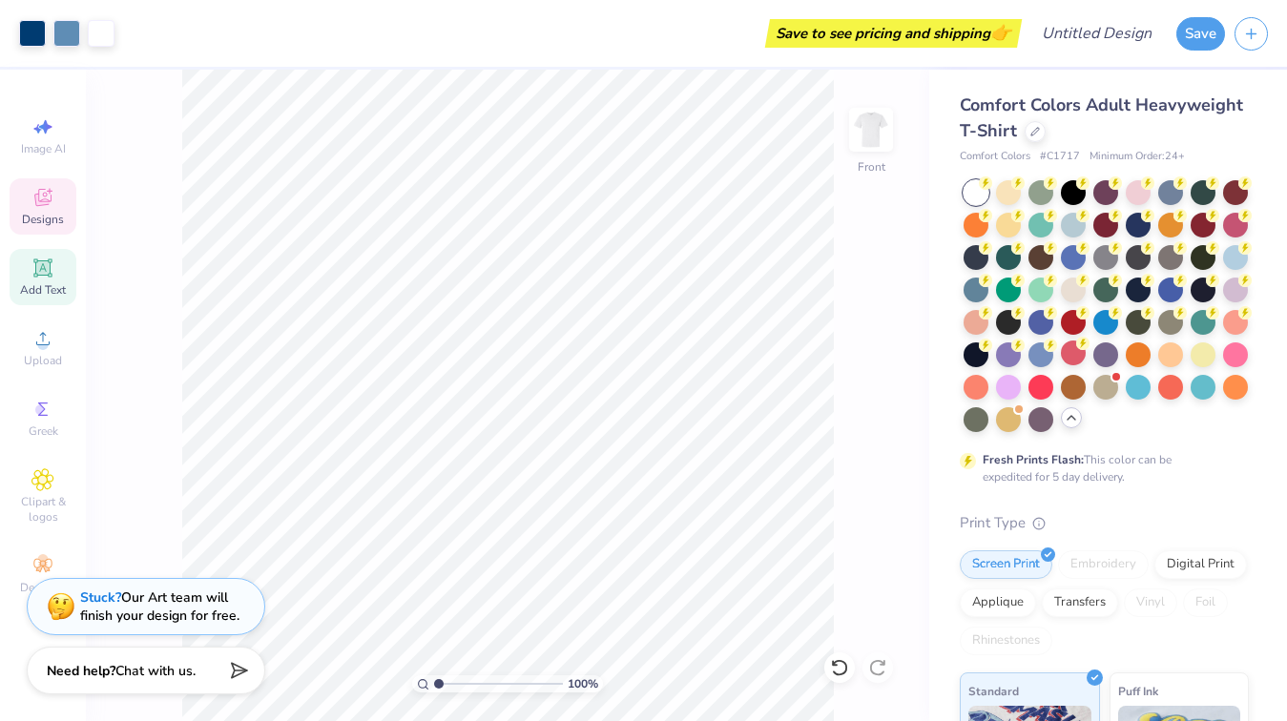
click at [41, 216] on span "Designs" at bounding box center [43, 219] width 42 height 15
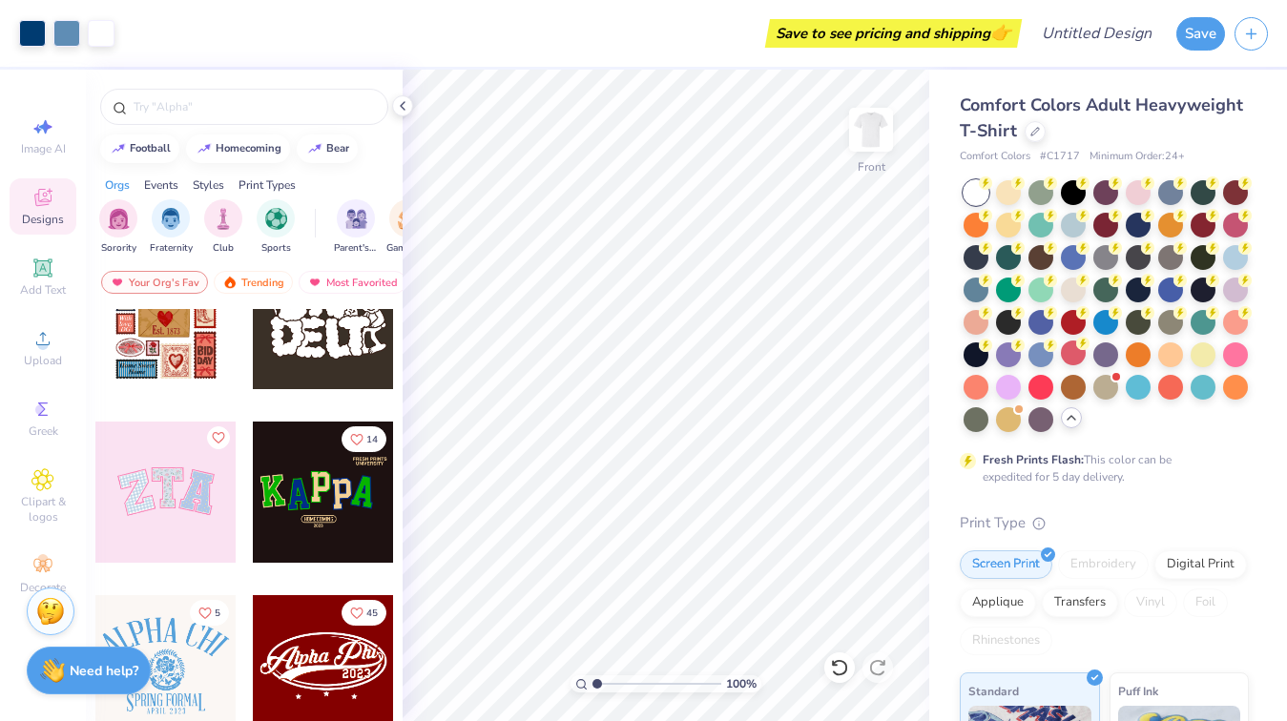
scroll to position [505, 0]
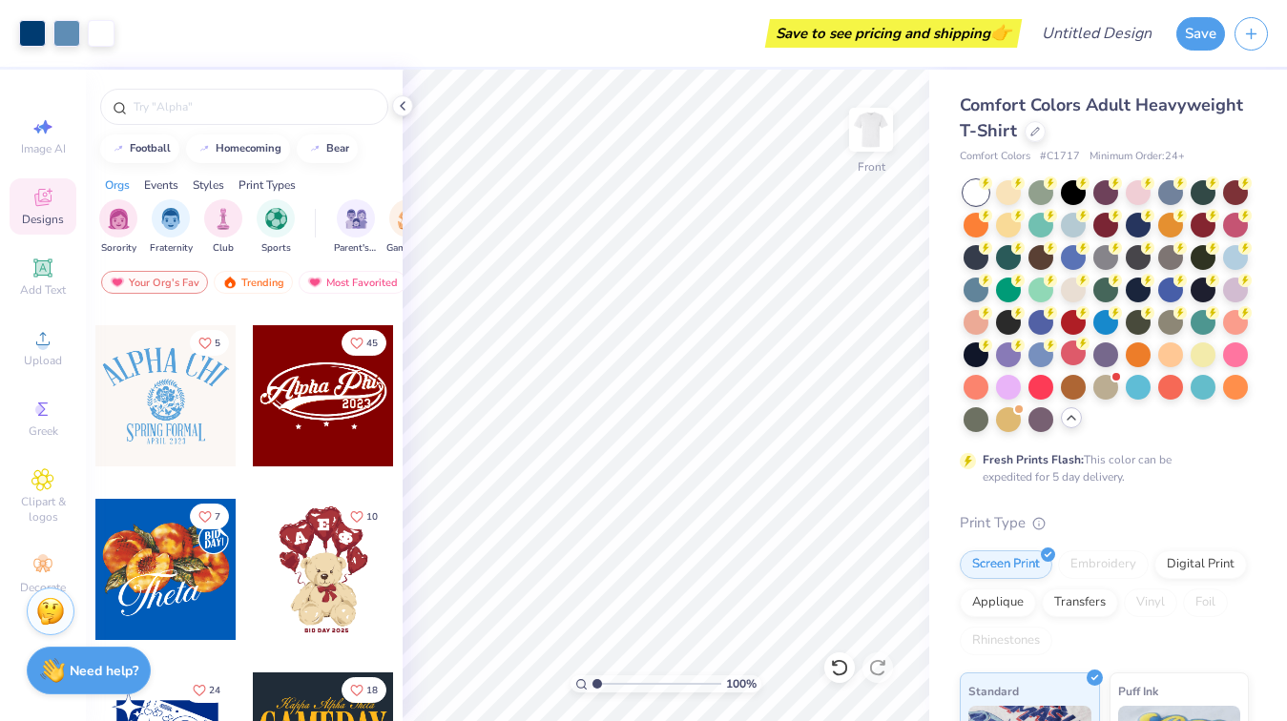
click at [164, 413] on div at bounding box center [165, 395] width 141 height 141
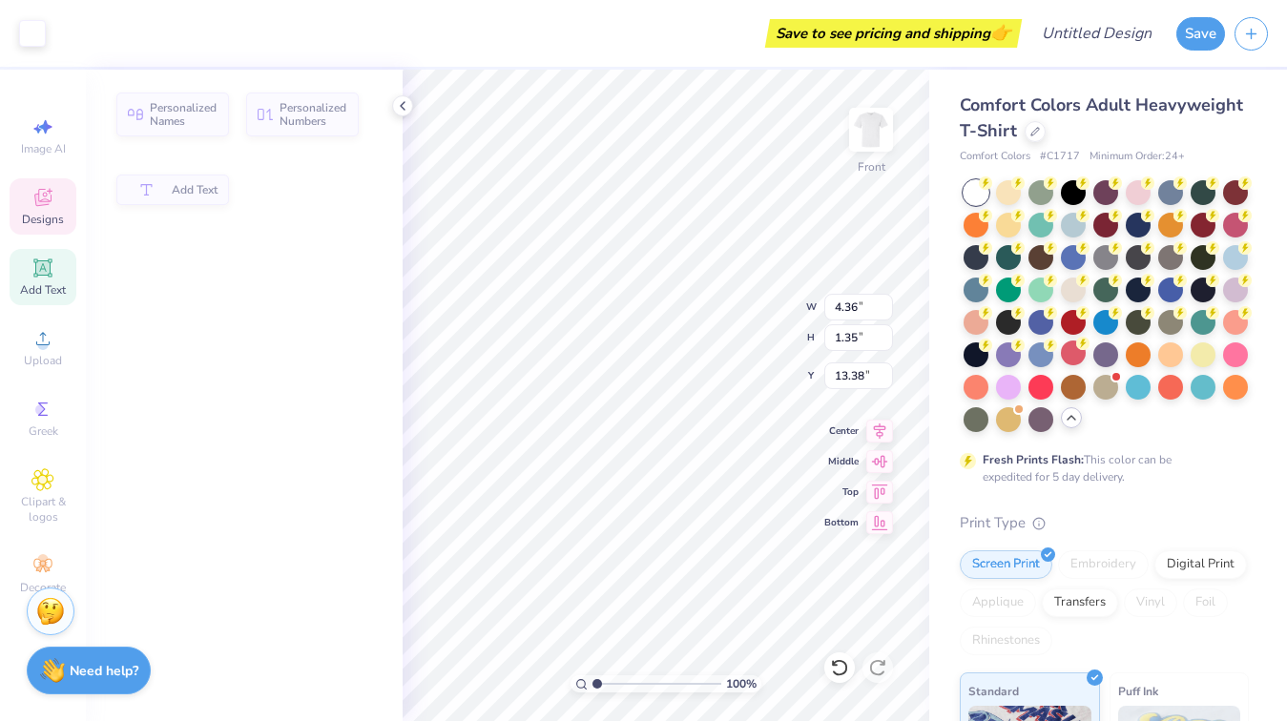
type input "4.36"
type input "1.35"
type input "13.38"
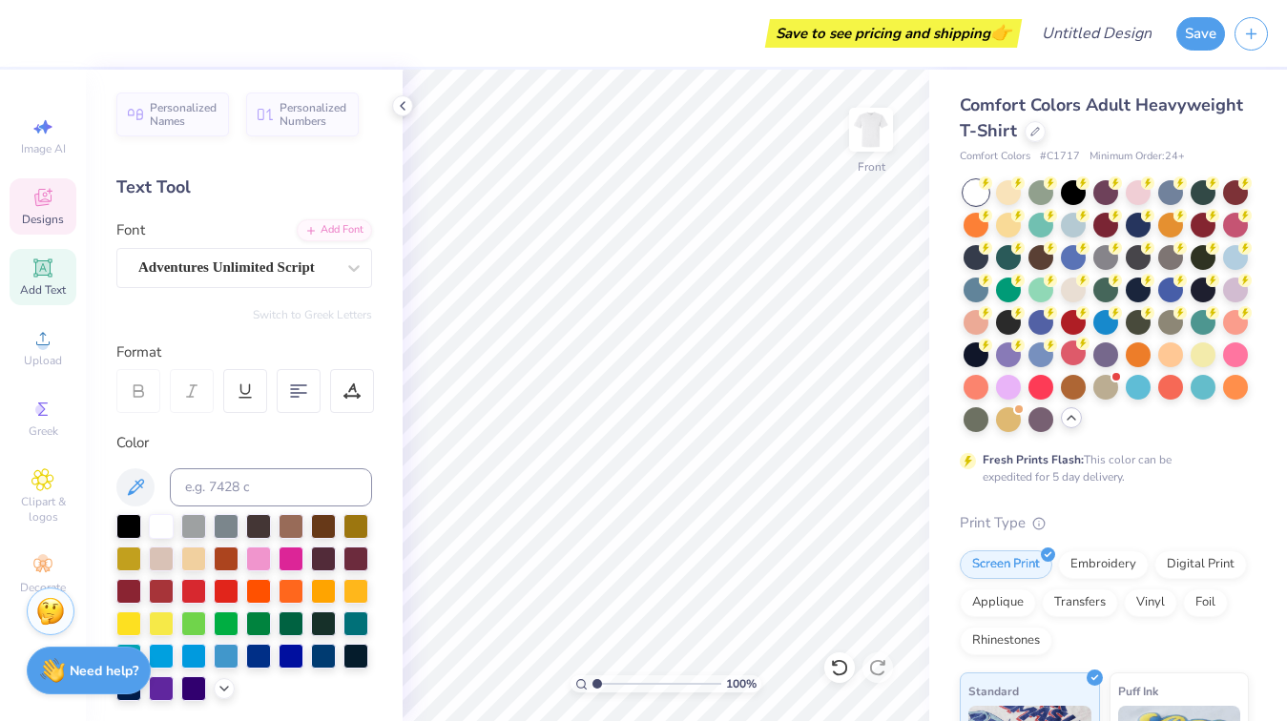
click at [37, 203] on icon at bounding box center [42, 200] width 15 height 12
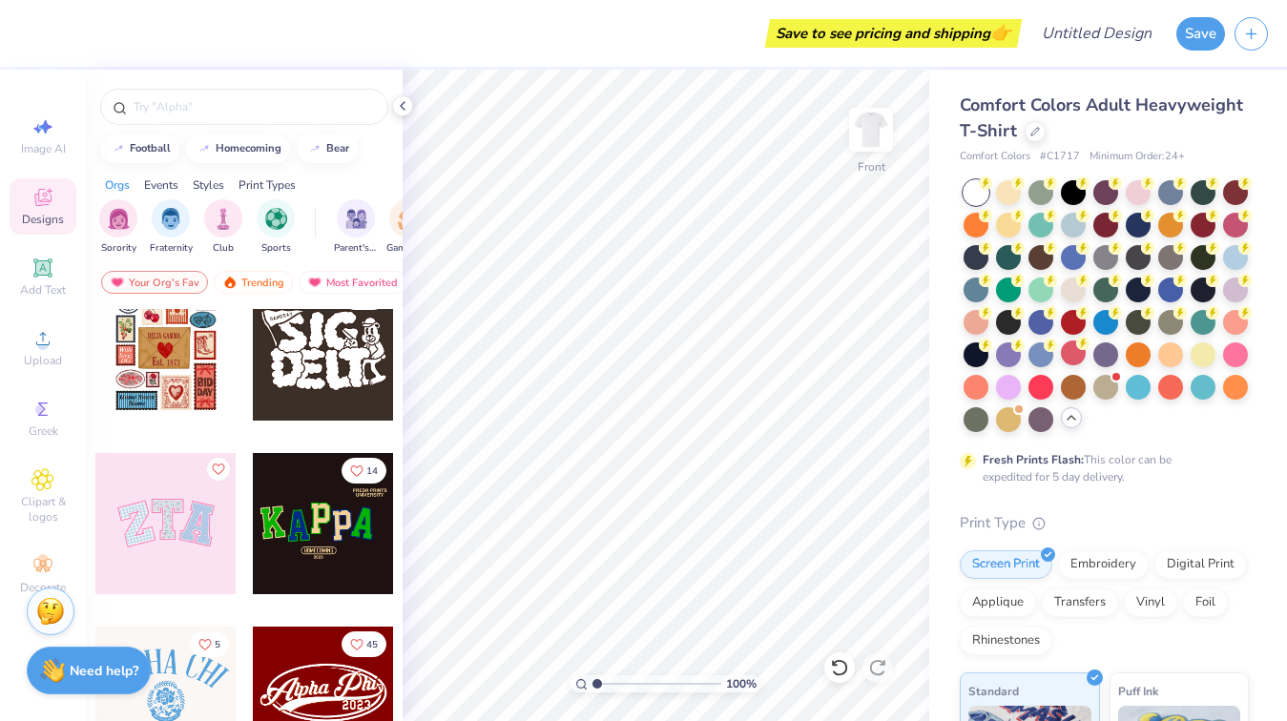
scroll to position [394, 0]
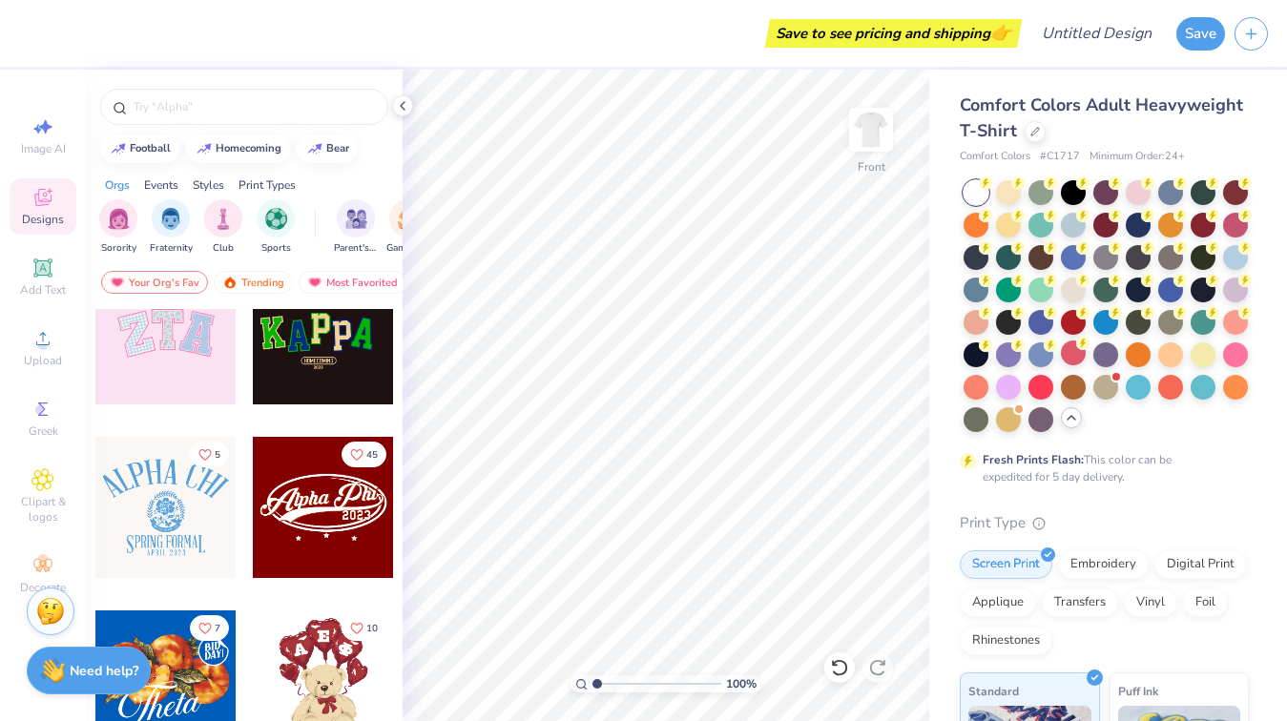
click at [169, 523] on div at bounding box center [165, 507] width 141 height 141
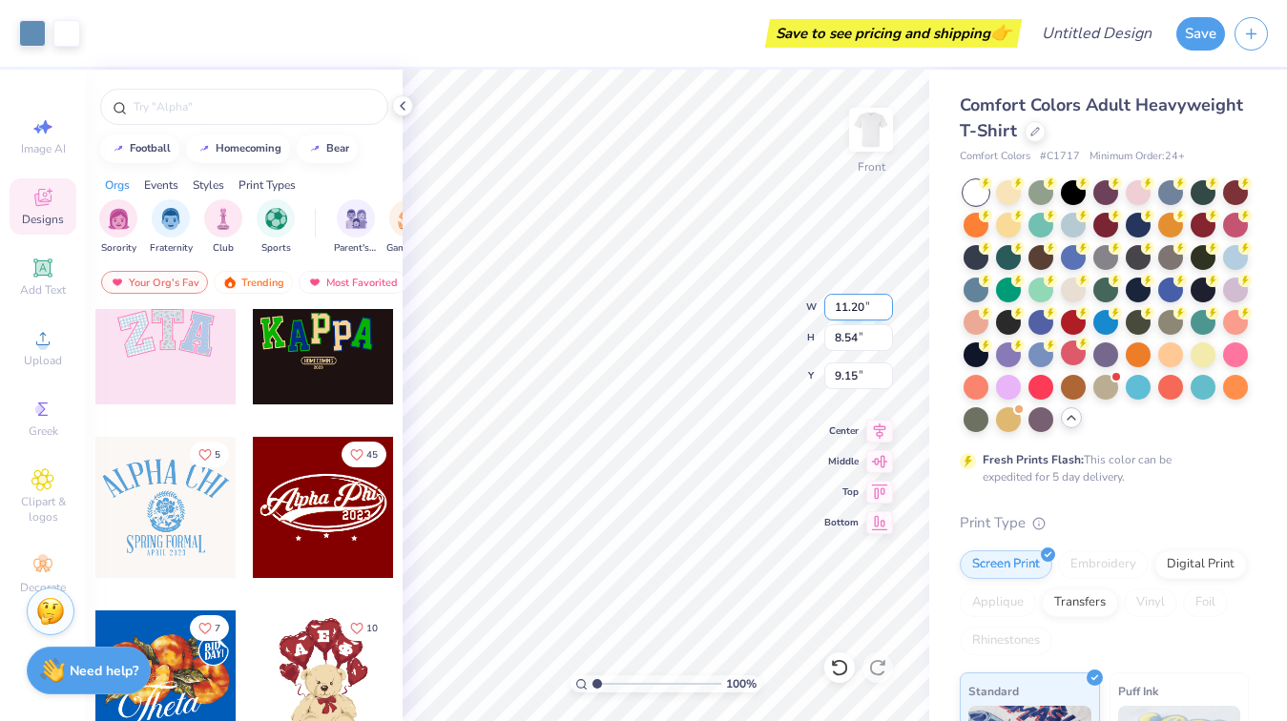
type input "9.15"
type input "12.54"
type input "9.56"
type input "8.12"
type input "8.97"
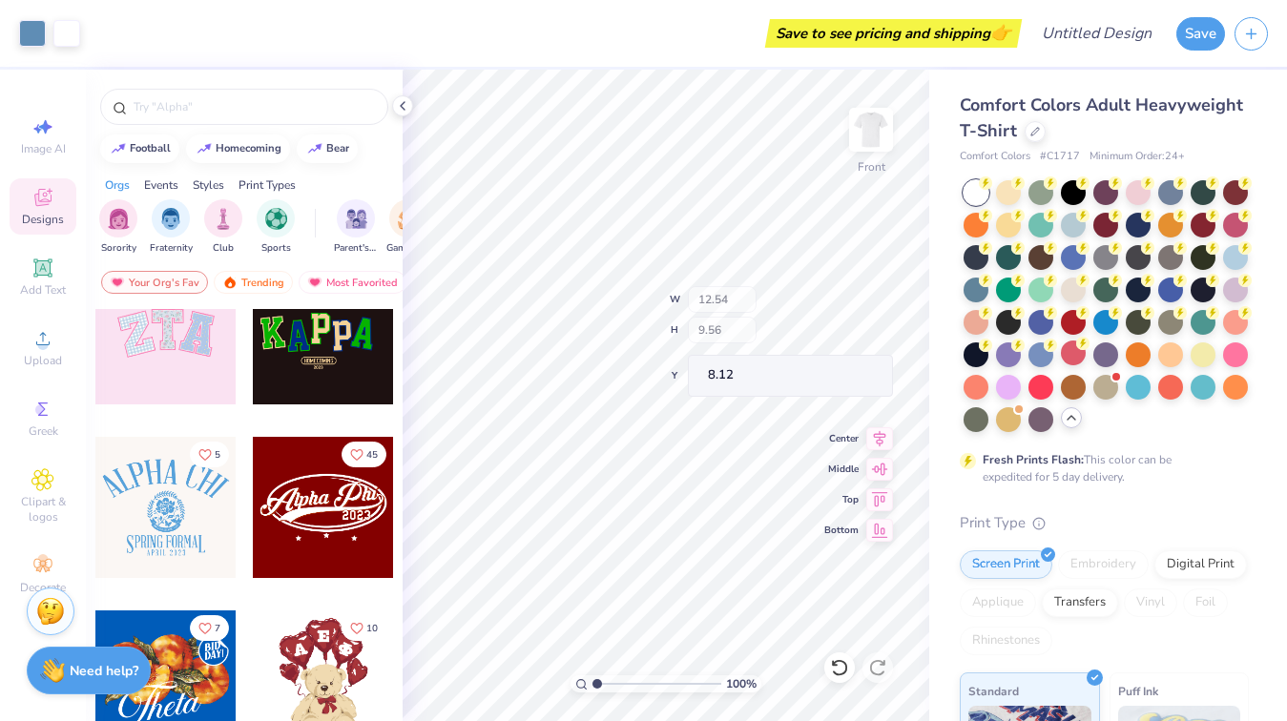
type input "8.12"
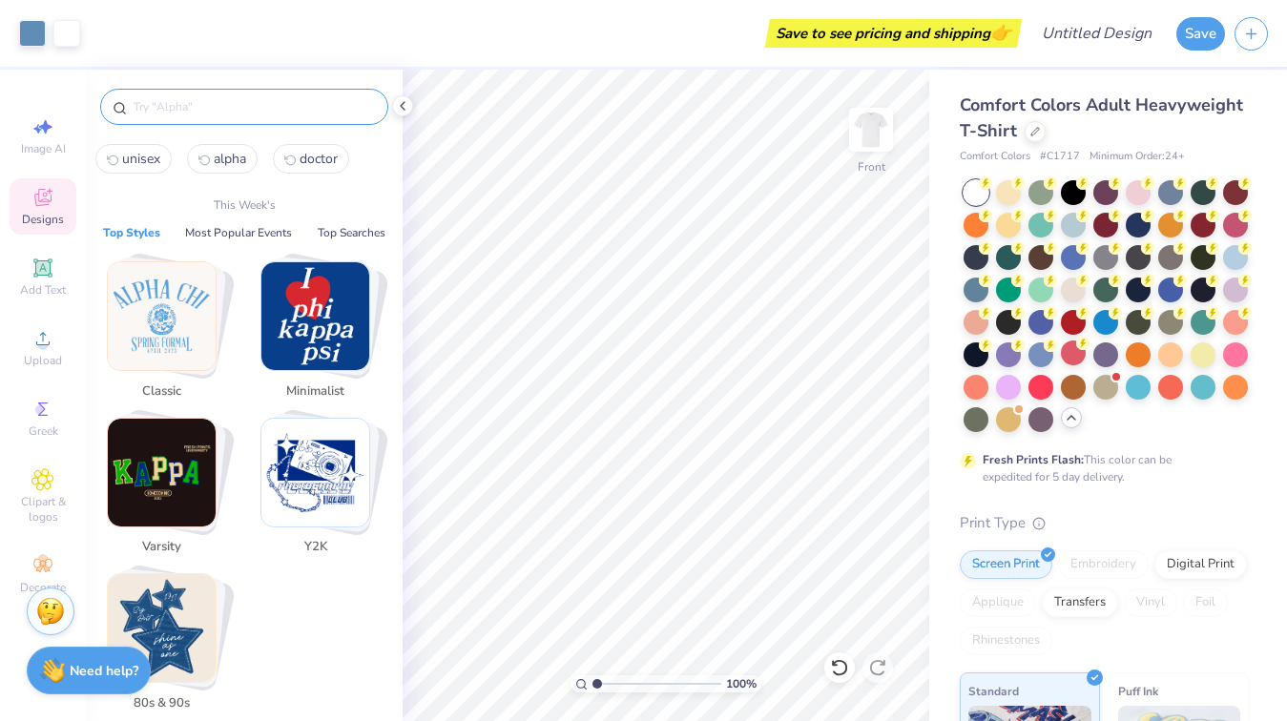
click at [220, 102] on input "text" at bounding box center [254, 106] width 244 height 19
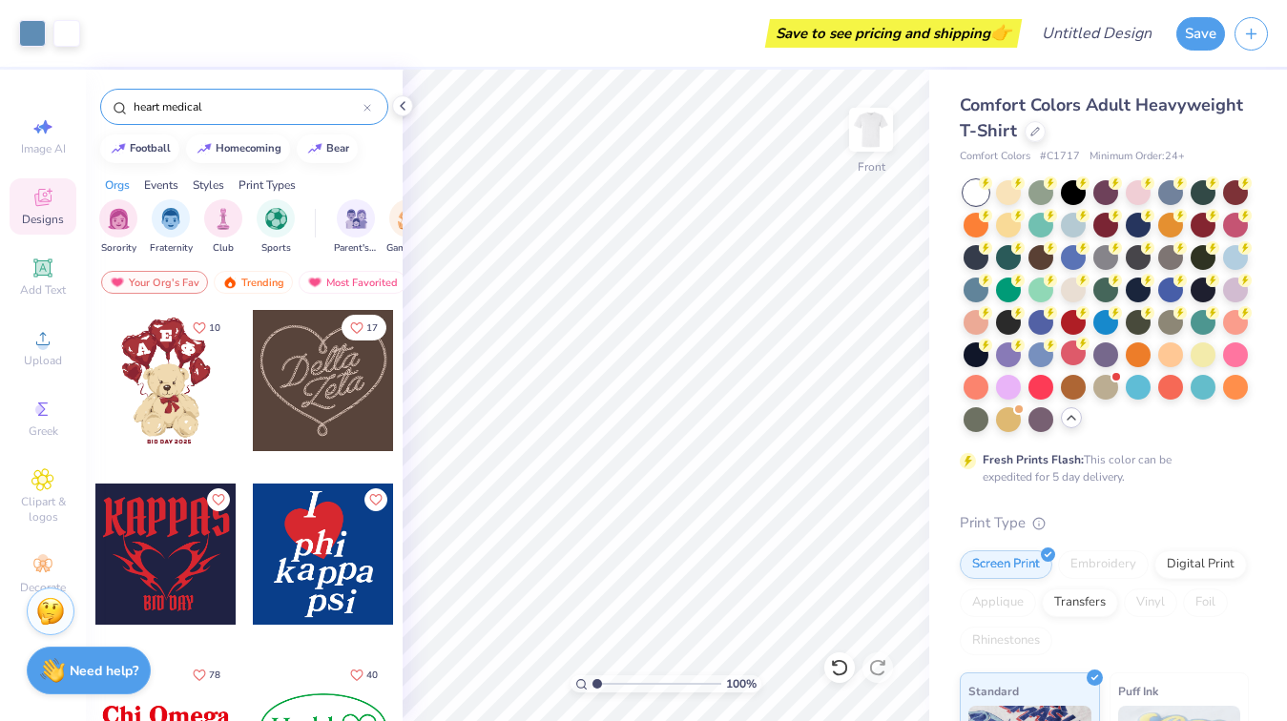
type input "heart medical"
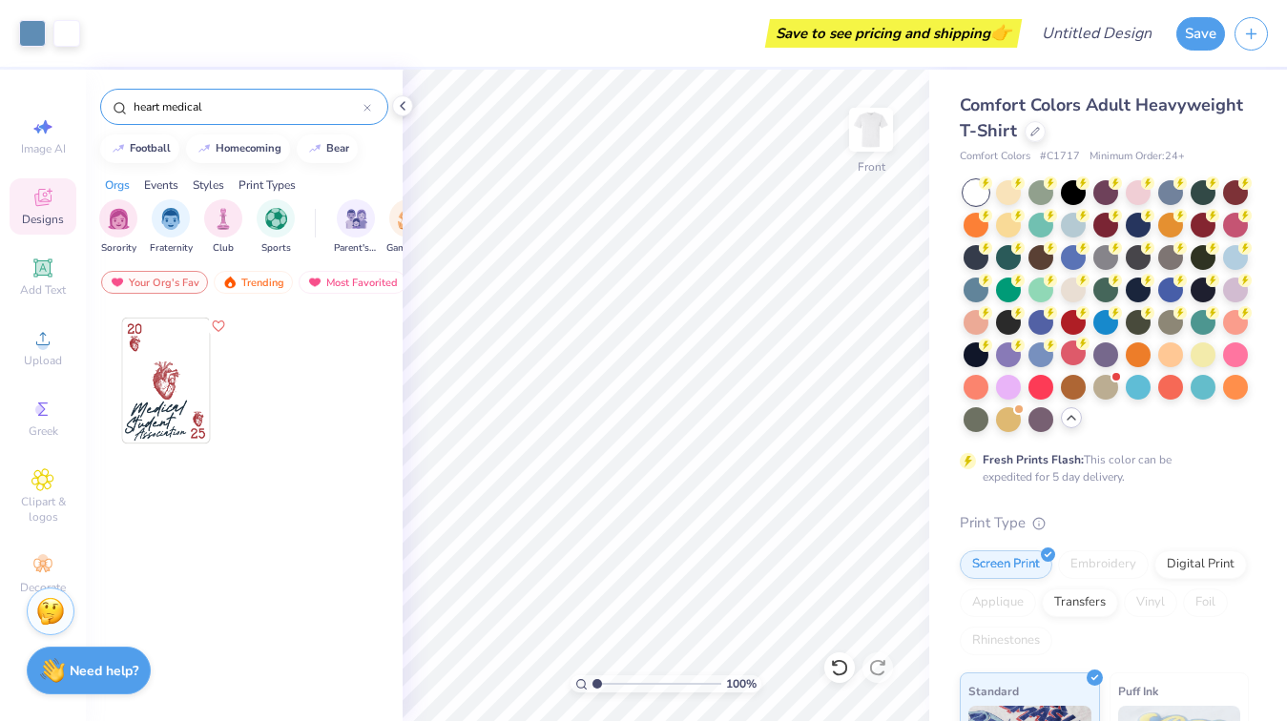
click at [165, 402] on div at bounding box center [165, 380] width 141 height 141
click at [929, 211] on div "Comfort Colors Adult Heavyweight T-Shirt Comfort Colors # C1717 Minimum Order: …" at bounding box center [1108, 587] width 358 height 1034
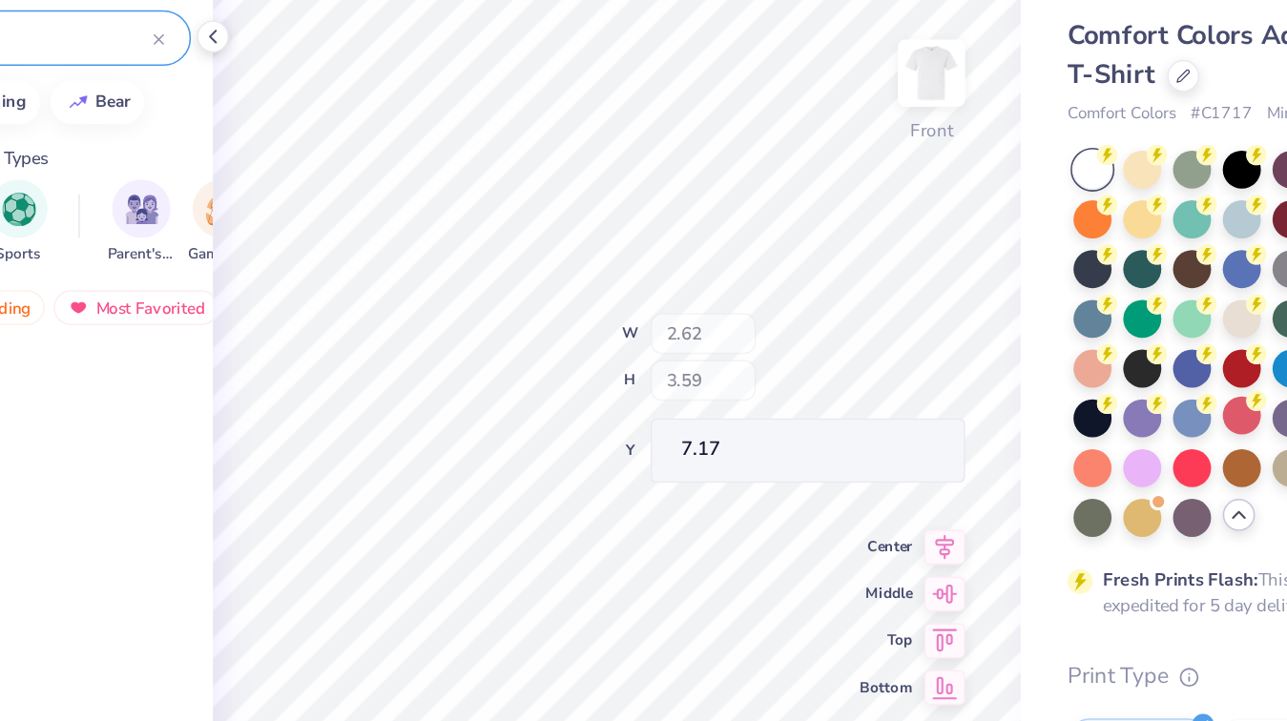
type input "2.62"
type input "3.59"
type input "7.17"
type input "19.76"
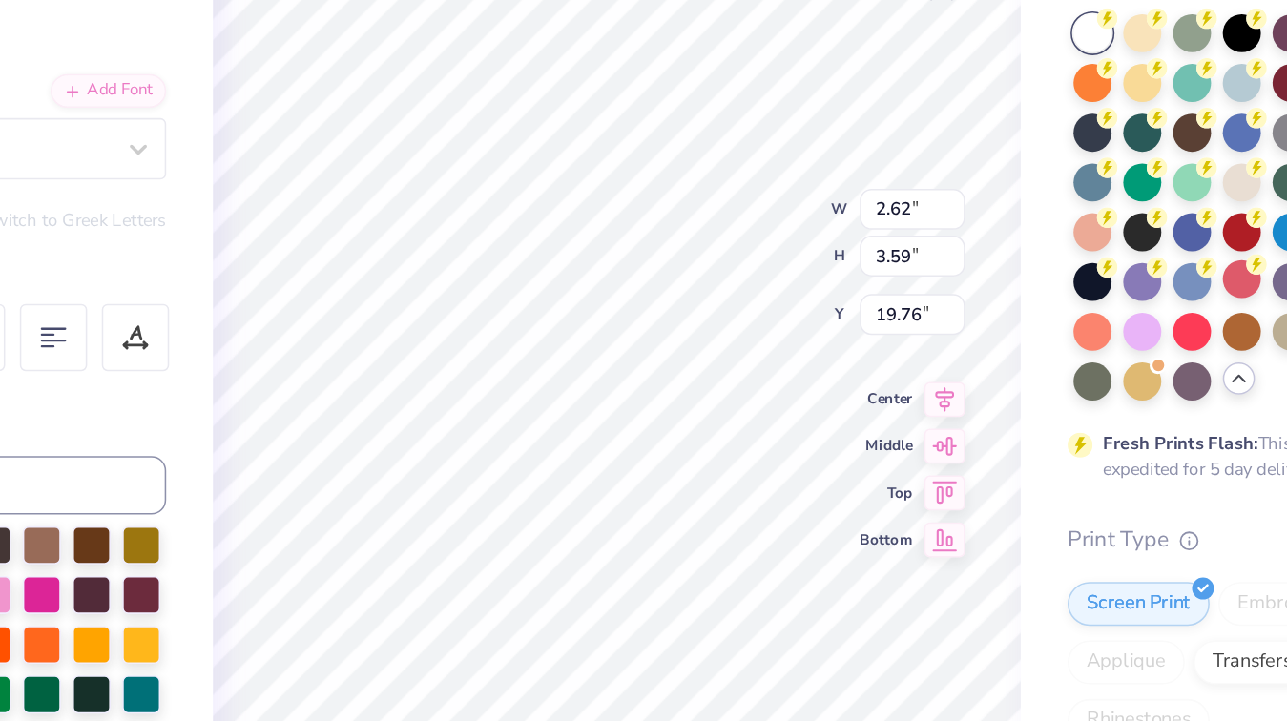
type input "11.96"
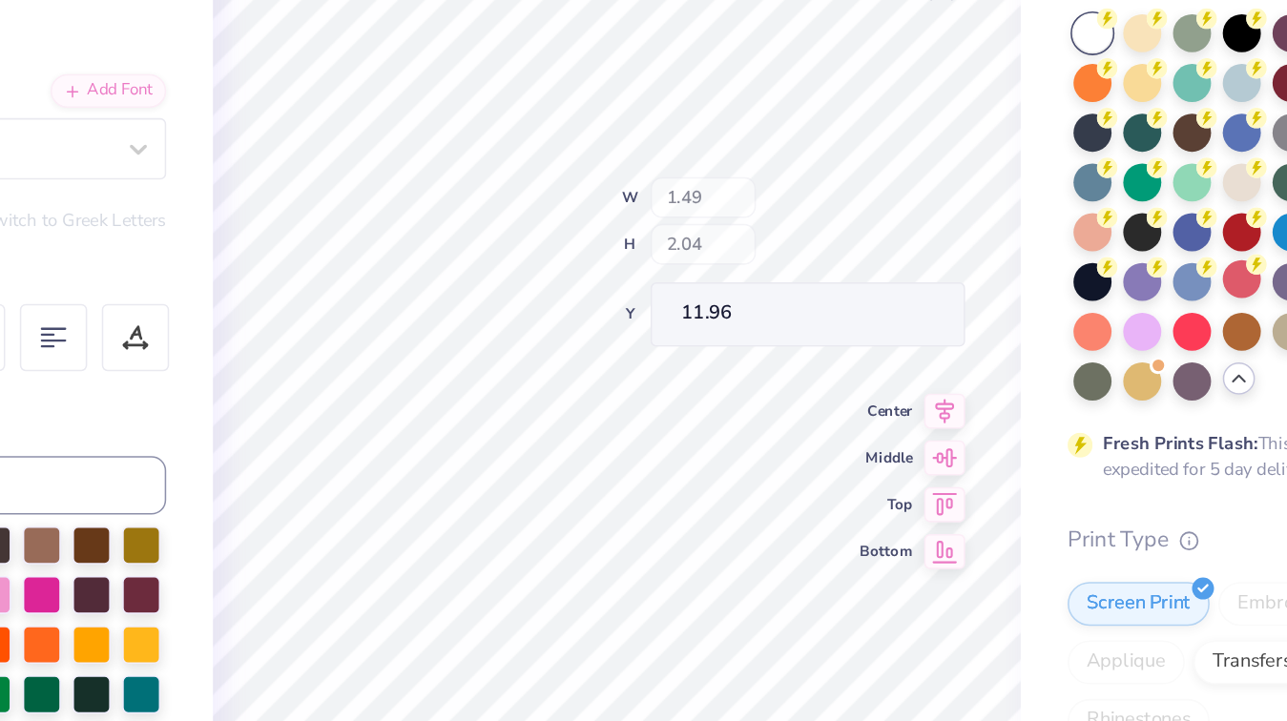
type input "1.49"
type input "2.04"
type input "13.18"
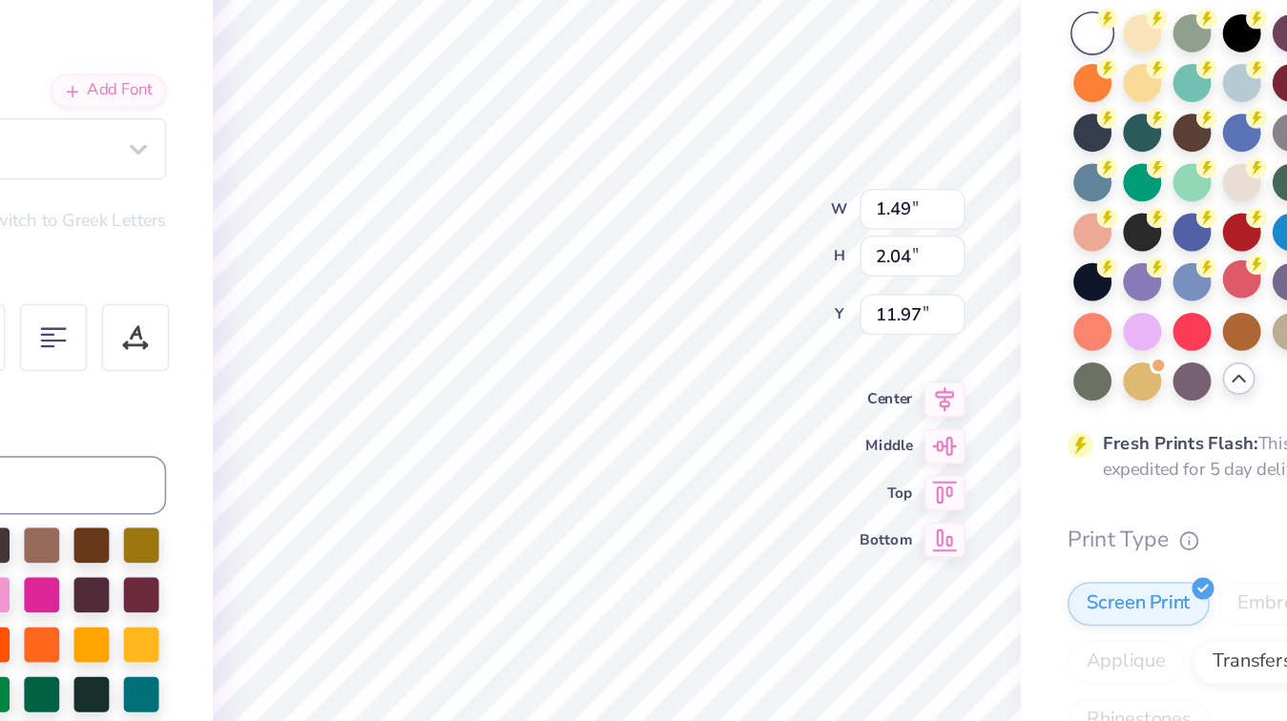
type input "12.73"
type input "1.92"
type input "2.63"
type input "12.14"
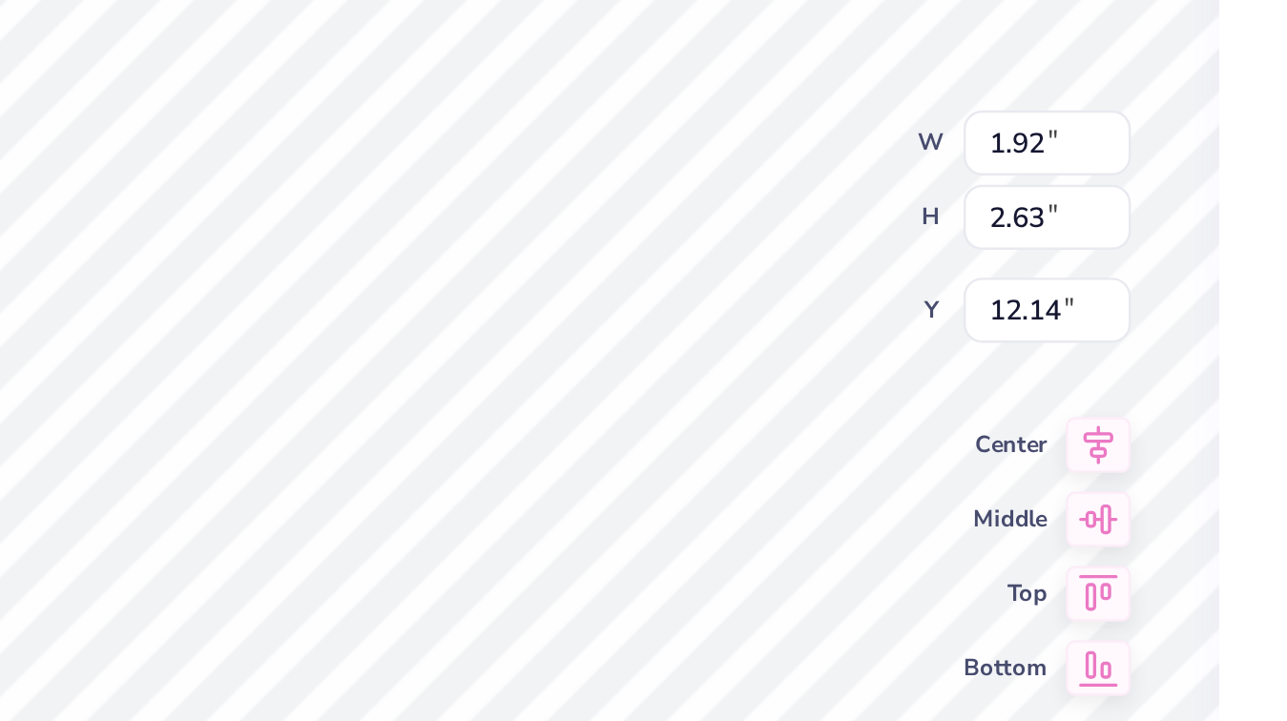
type input "11.97"
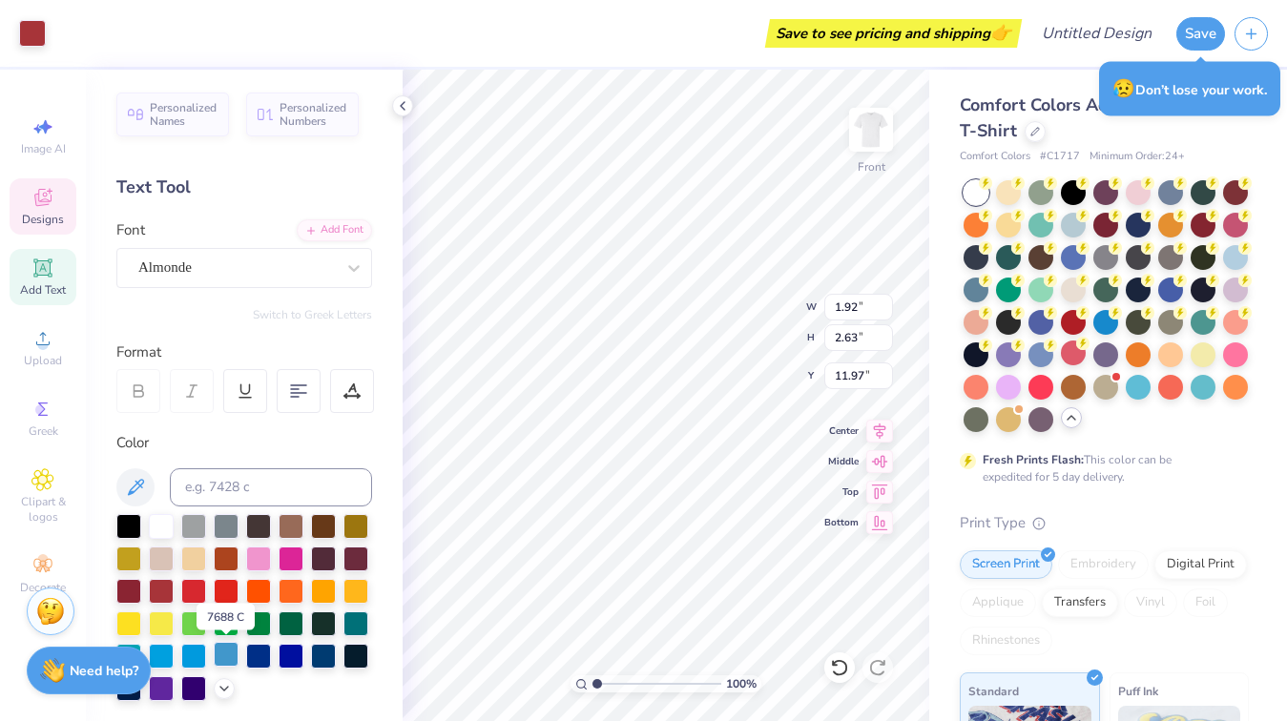
click at [226, 656] on div at bounding box center [226, 654] width 25 height 25
click at [196, 650] on div at bounding box center [193, 654] width 25 height 25
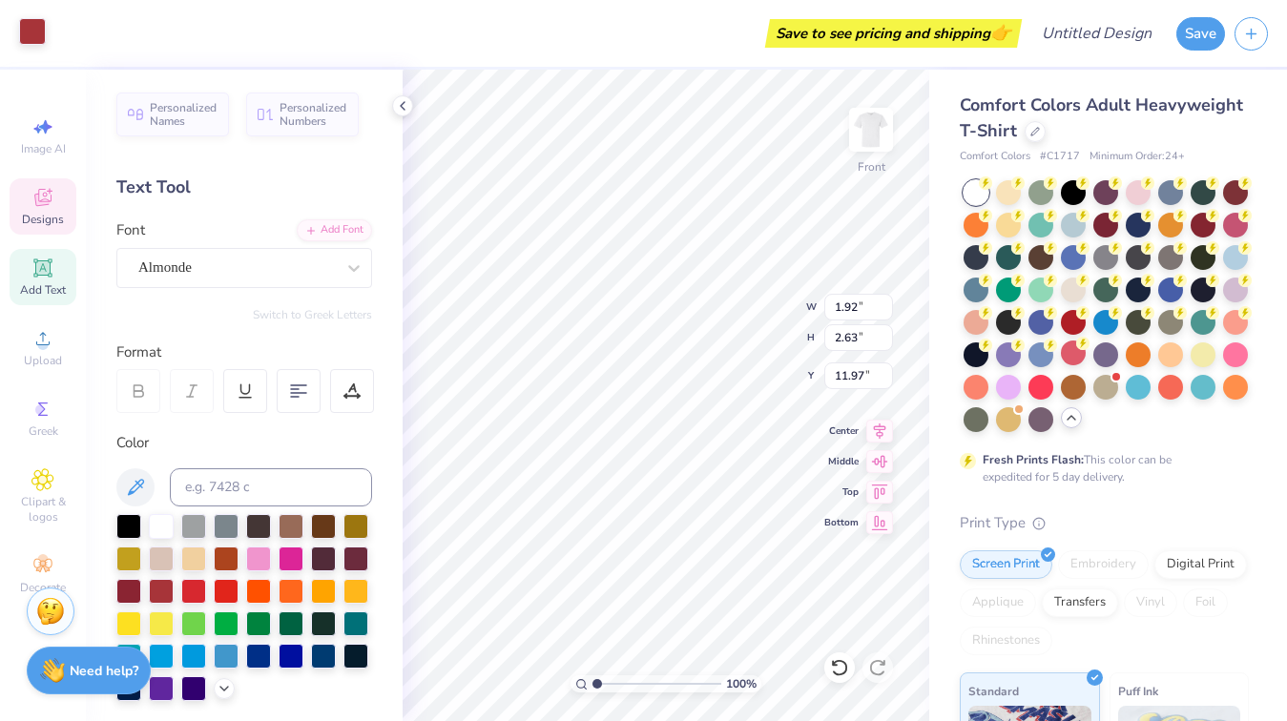
click at [30, 35] on div at bounding box center [32, 31] width 27 height 27
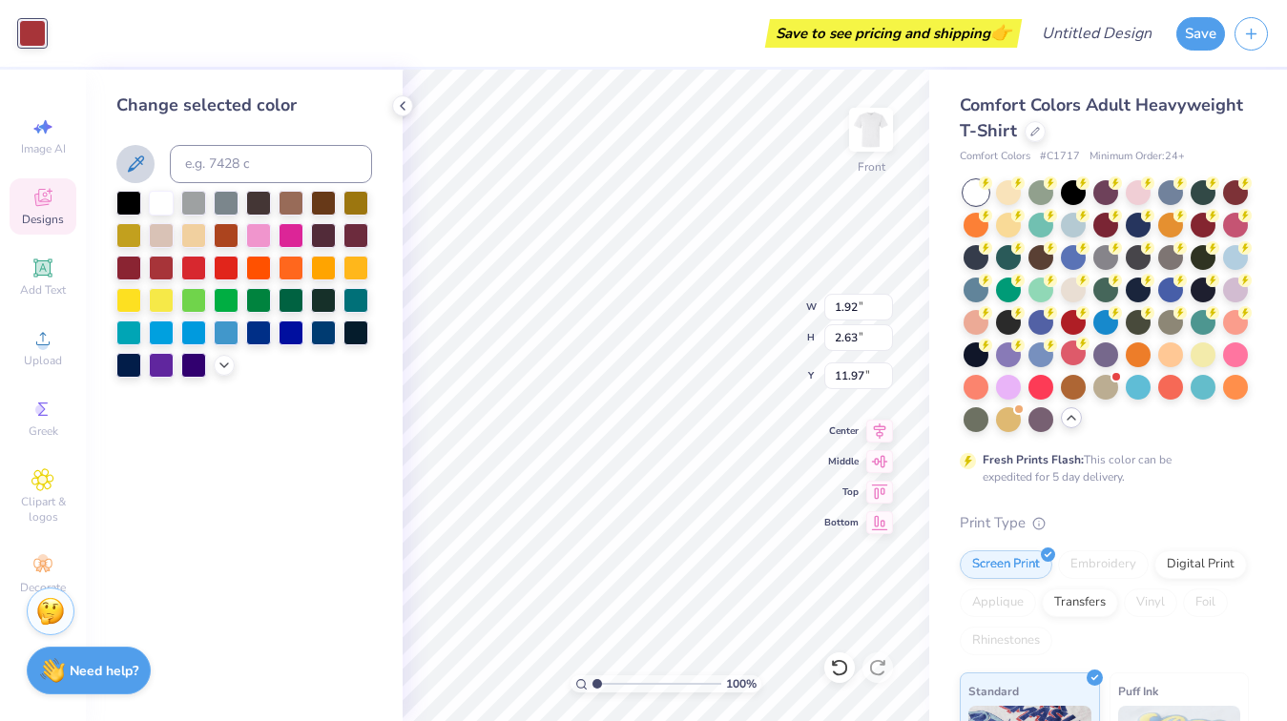
click at [141, 160] on icon at bounding box center [136, 163] width 16 height 16
click at [403, 106] on icon at bounding box center [402, 105] width 15 height 15
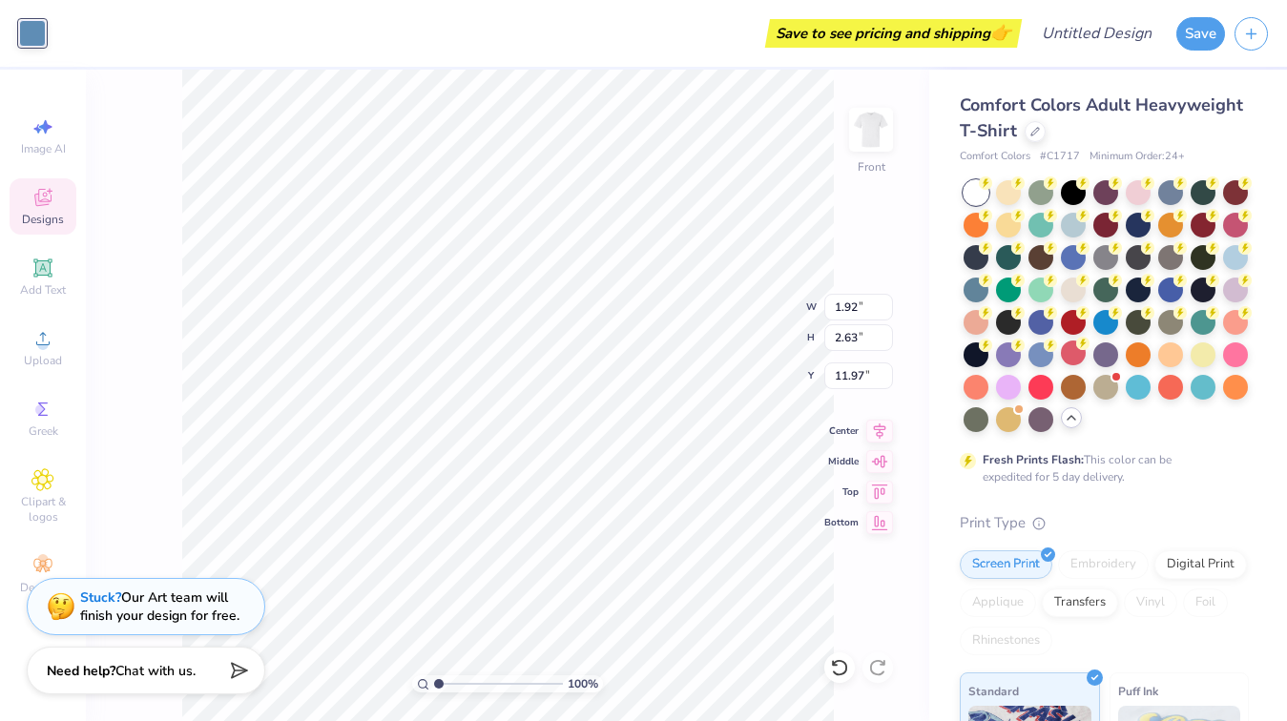
click at [45, 203] on icon at bounding box center [42, 200] width 15 height 12
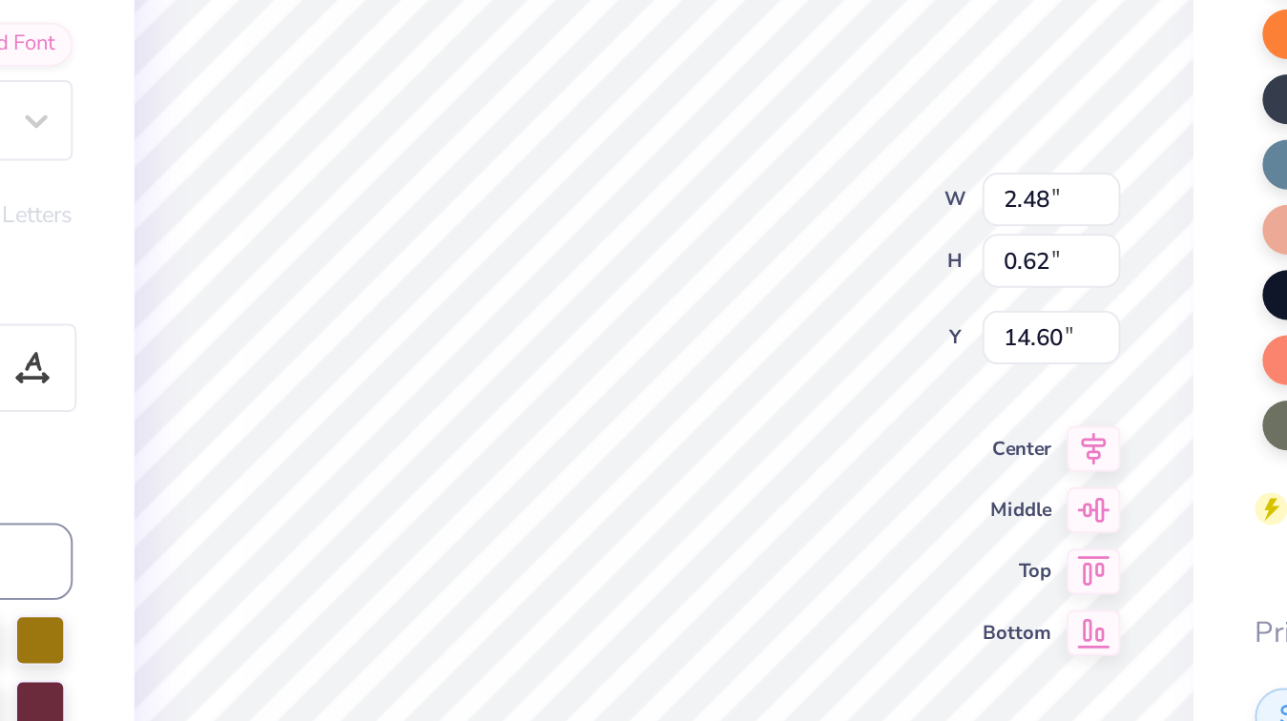
type input "1.92"
type input "2.63"
type input "11.97"
type input "2.48"
type input "0.62"
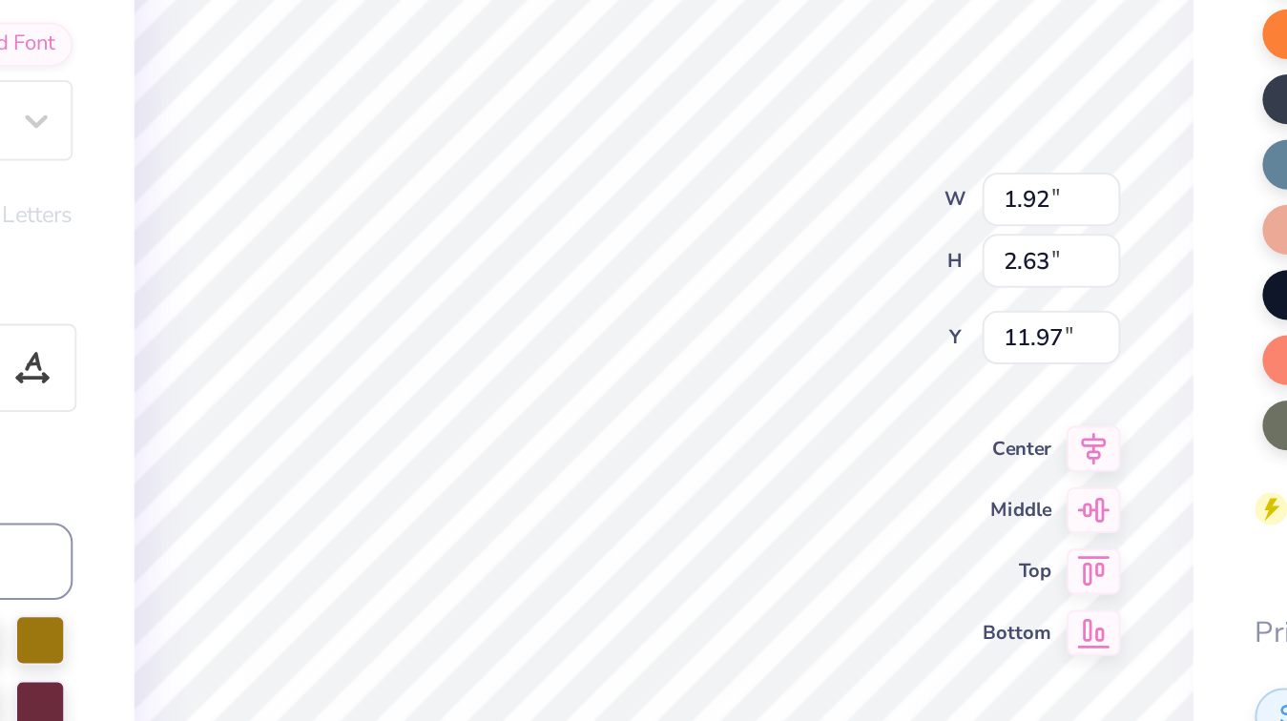
type input "14.60"
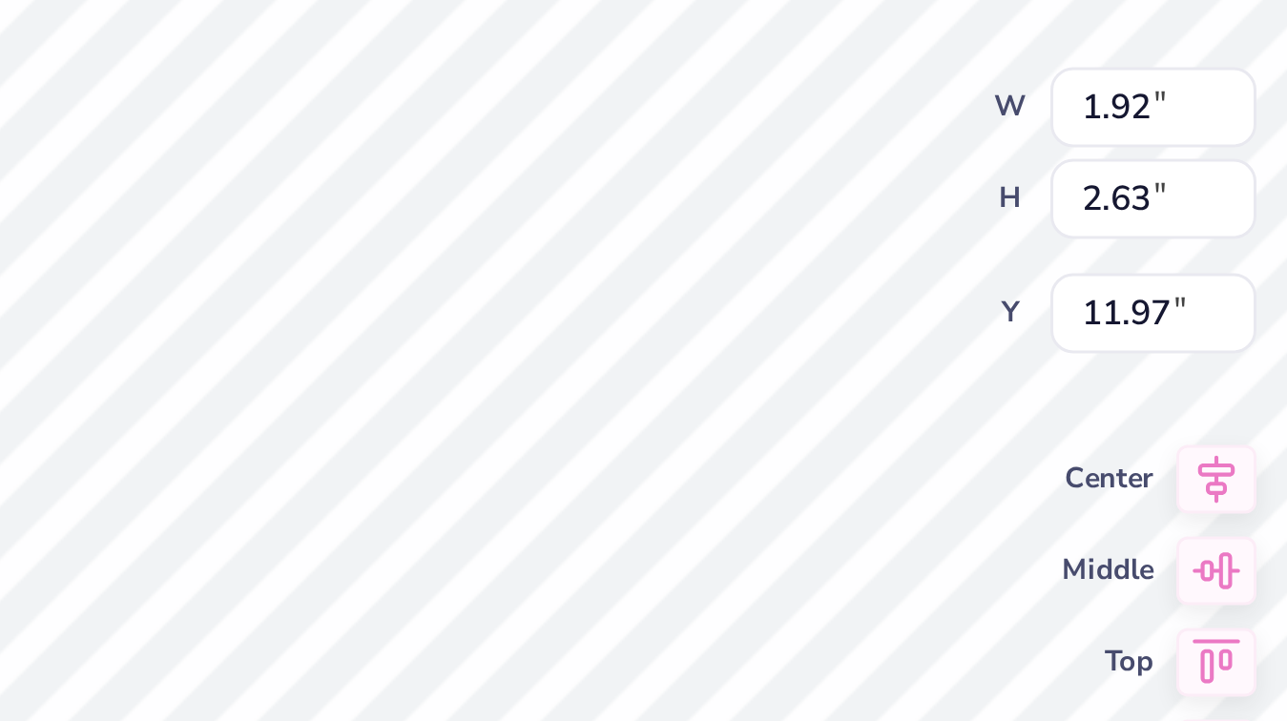
type input "2.48"
type input "0.62"
type input "14.60"
type input "1.92"
type input "2.63"
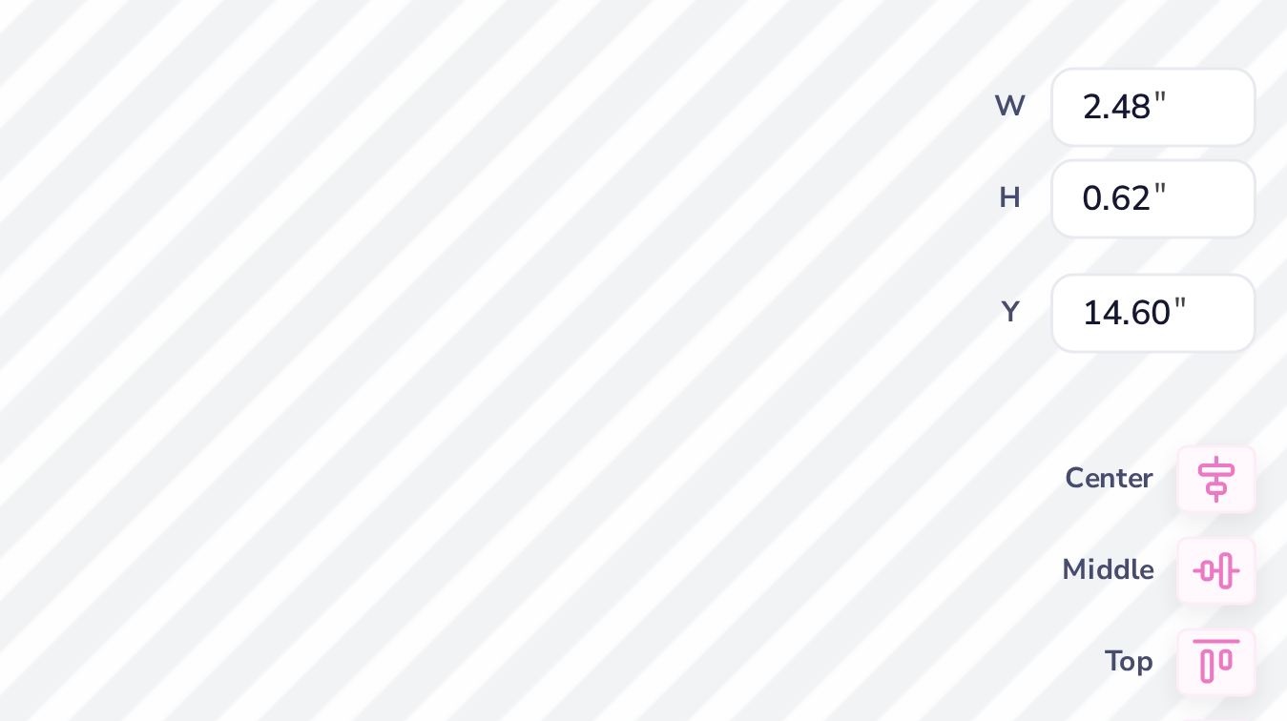
type input "11.97"
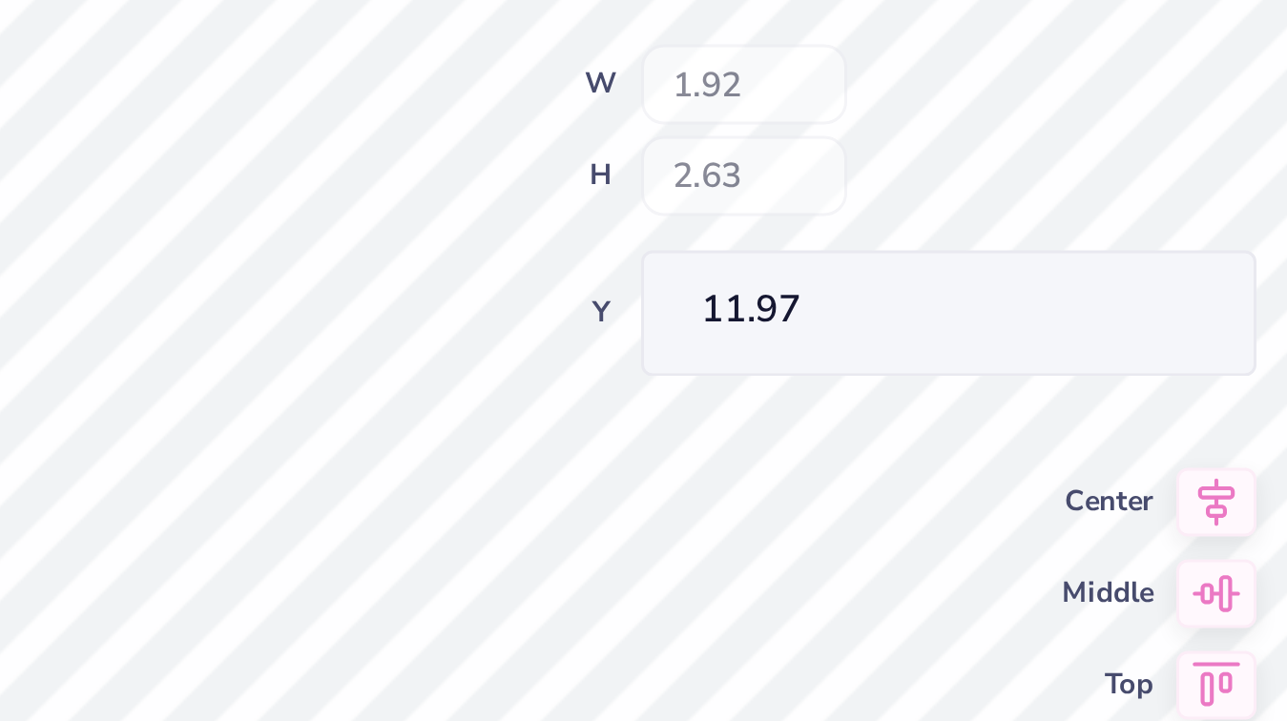
type input "1.52"
type input "2.08"
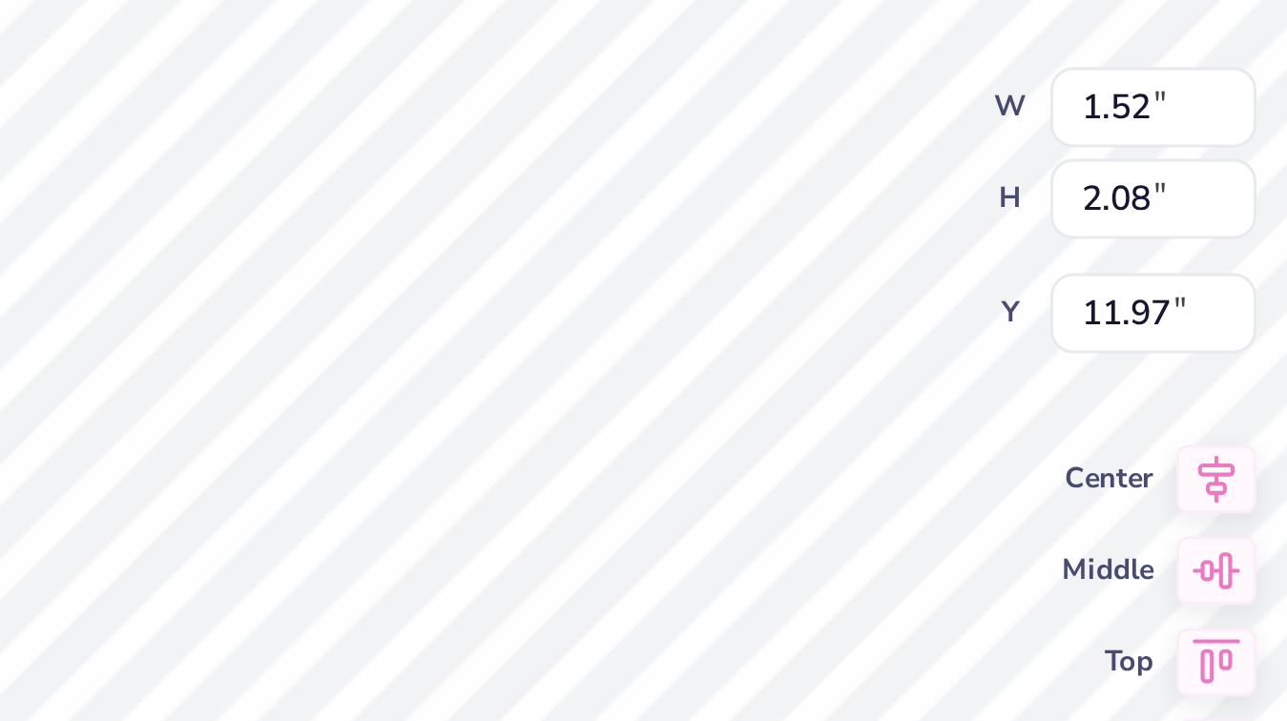
type input "1.52"
type input "2.08"
type input "11.97"
type input "1.94"
type input "2.66"
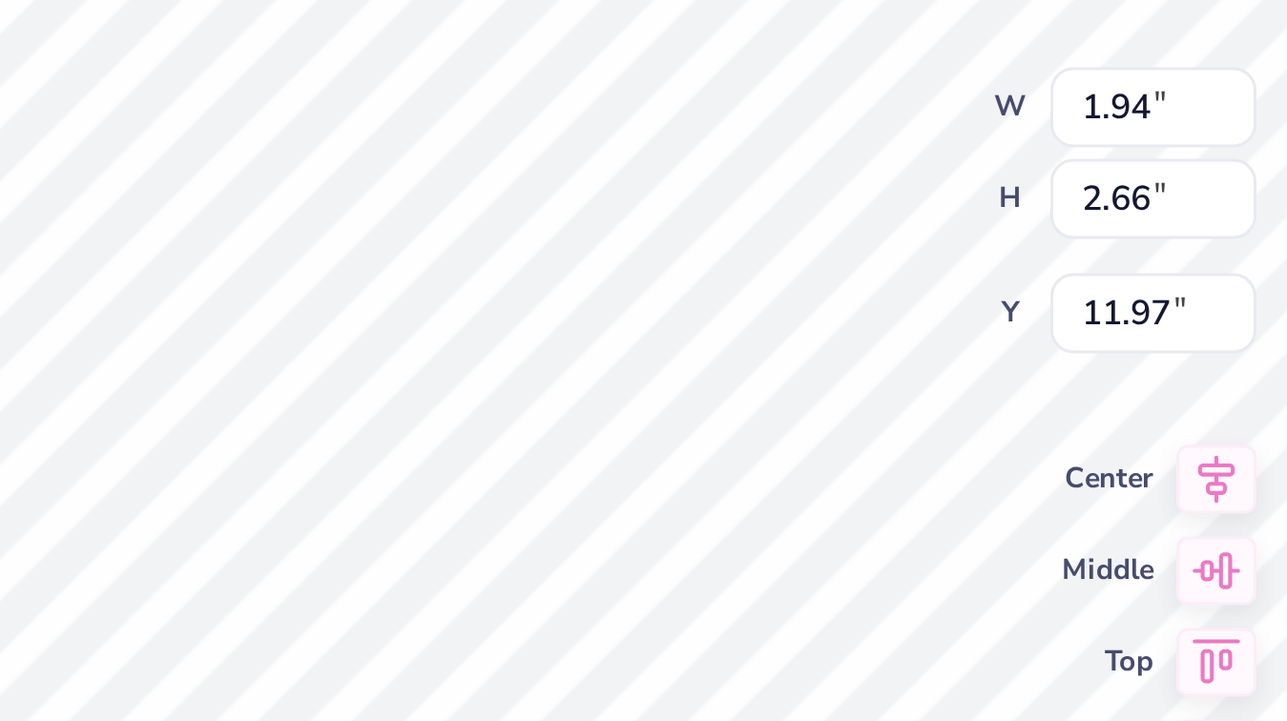
type input "3.17"
type input "3.37"
type input "1.94"
type input "2.66"
type input "11.94"
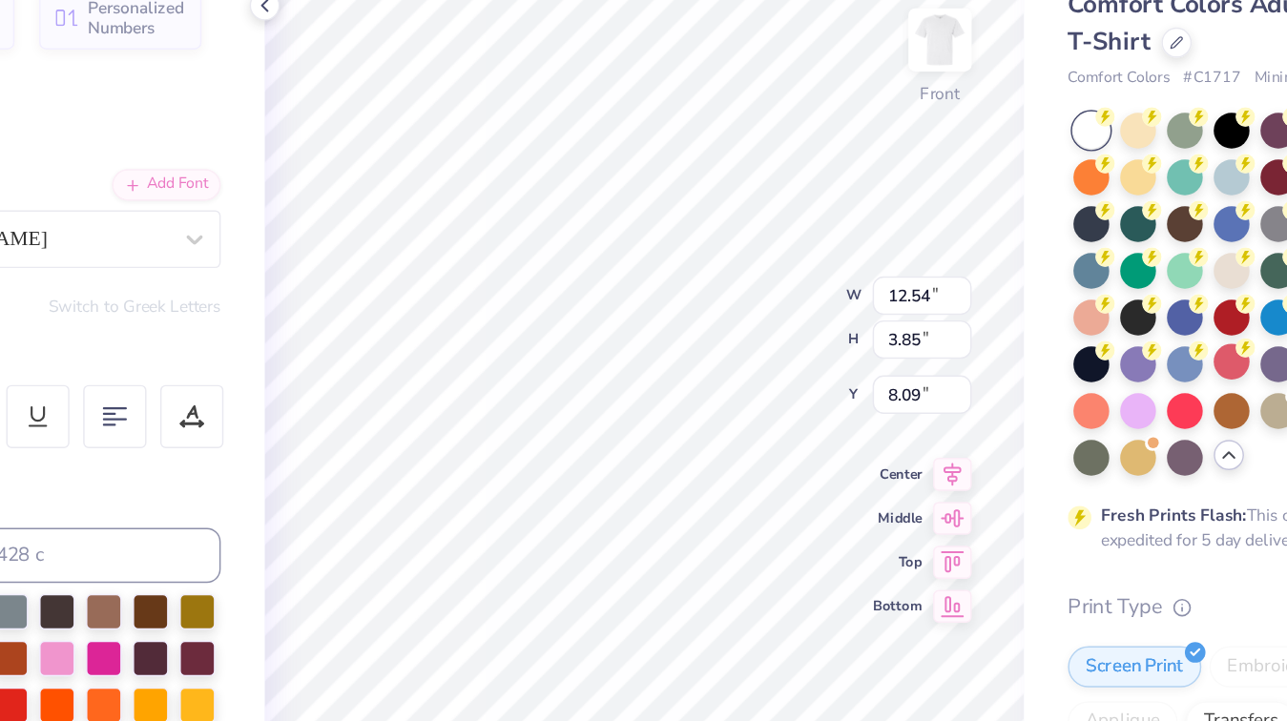
scroll to position [0, 3]
type textarea "ALPHA PHI"
type textarea "ALPHA PHI SIGMA"
type input "13.58"
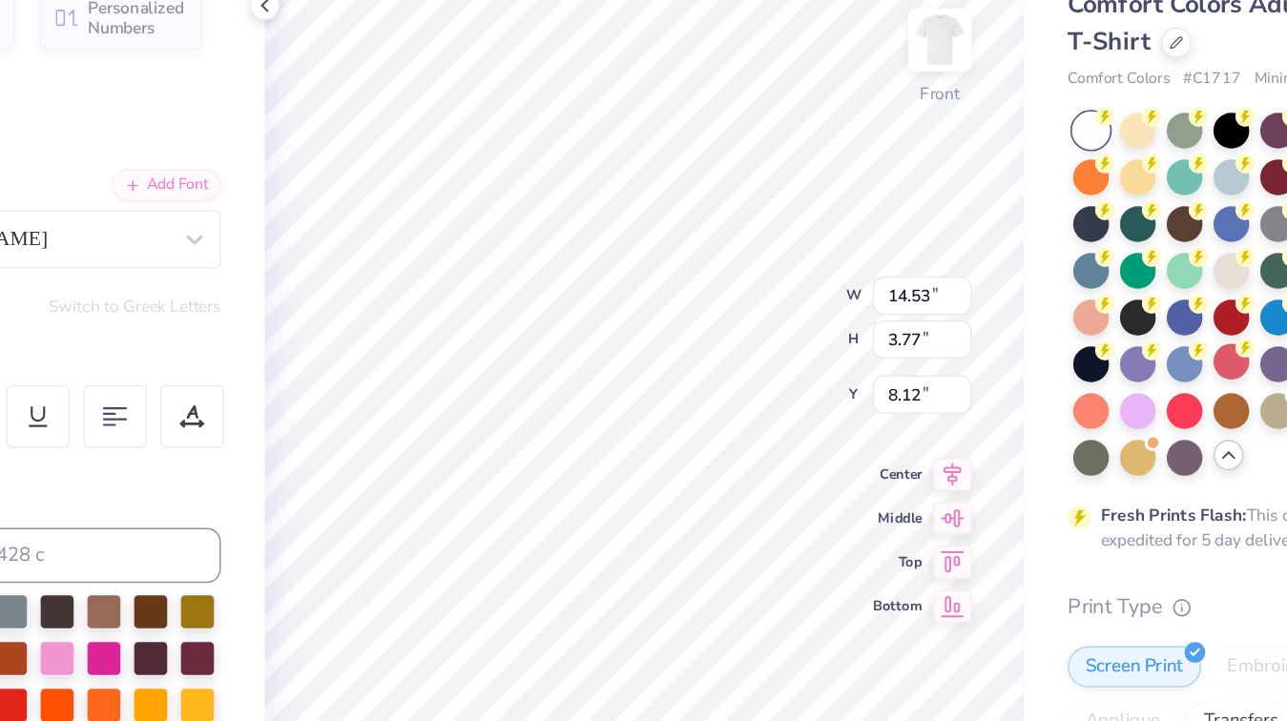
type input "3.52"
type input "8.42"
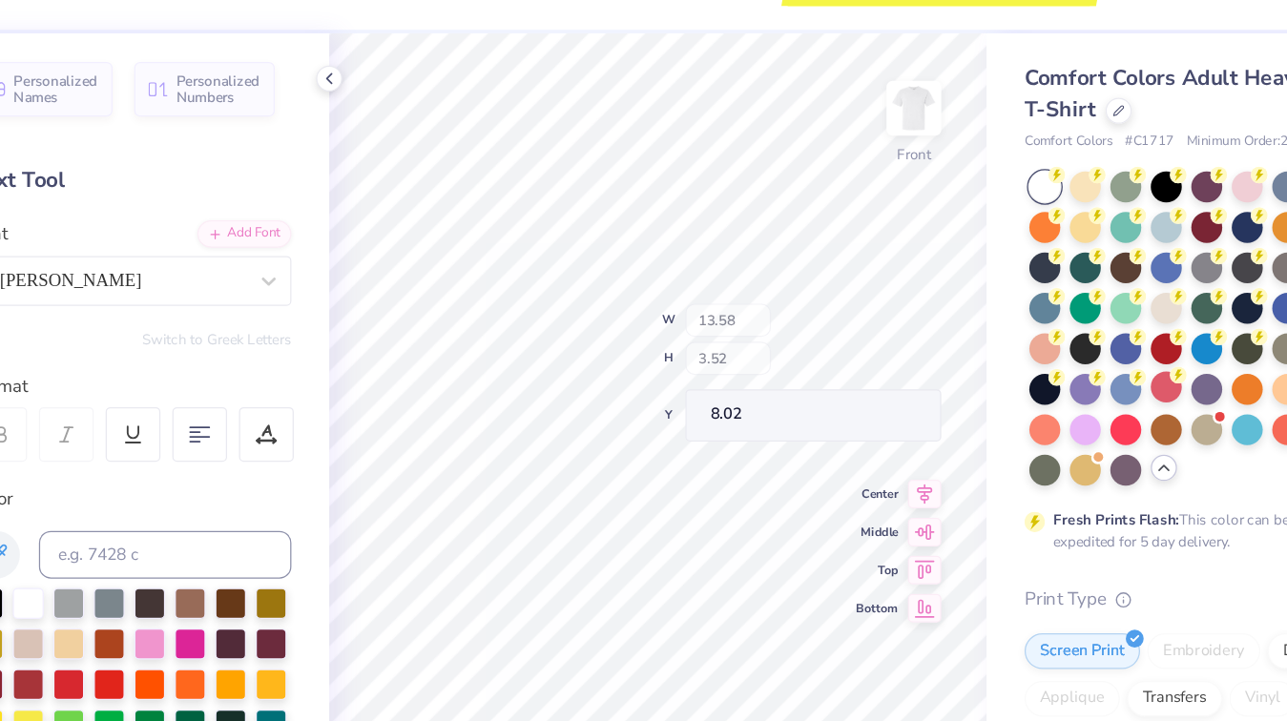
type input "8.02"
type input "10.91"
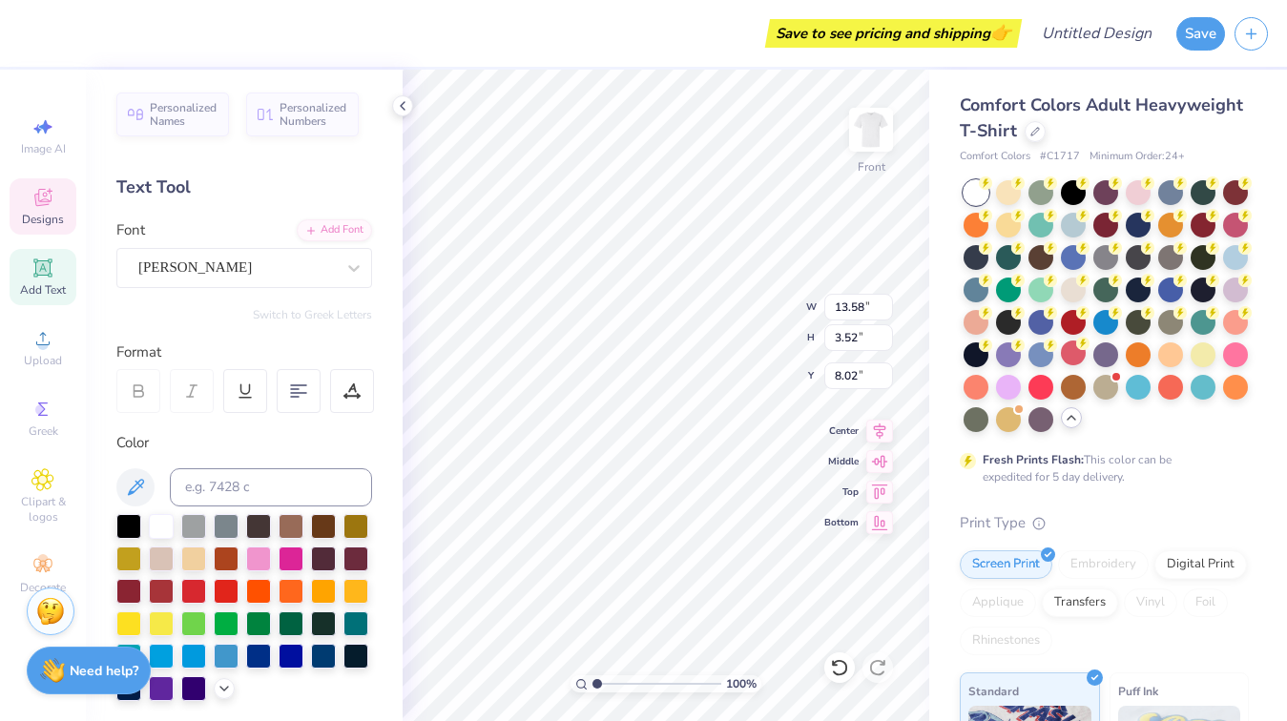
type input "12.94"
type input "3.35"
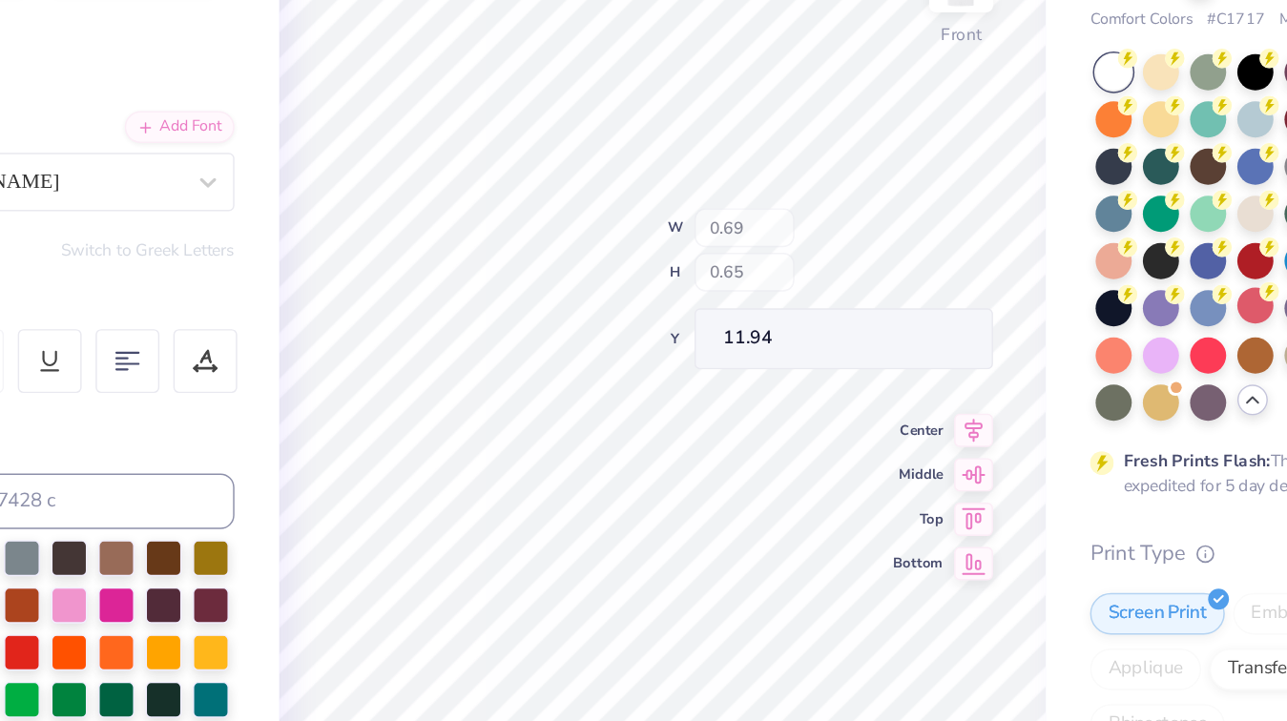
type input "11.94"
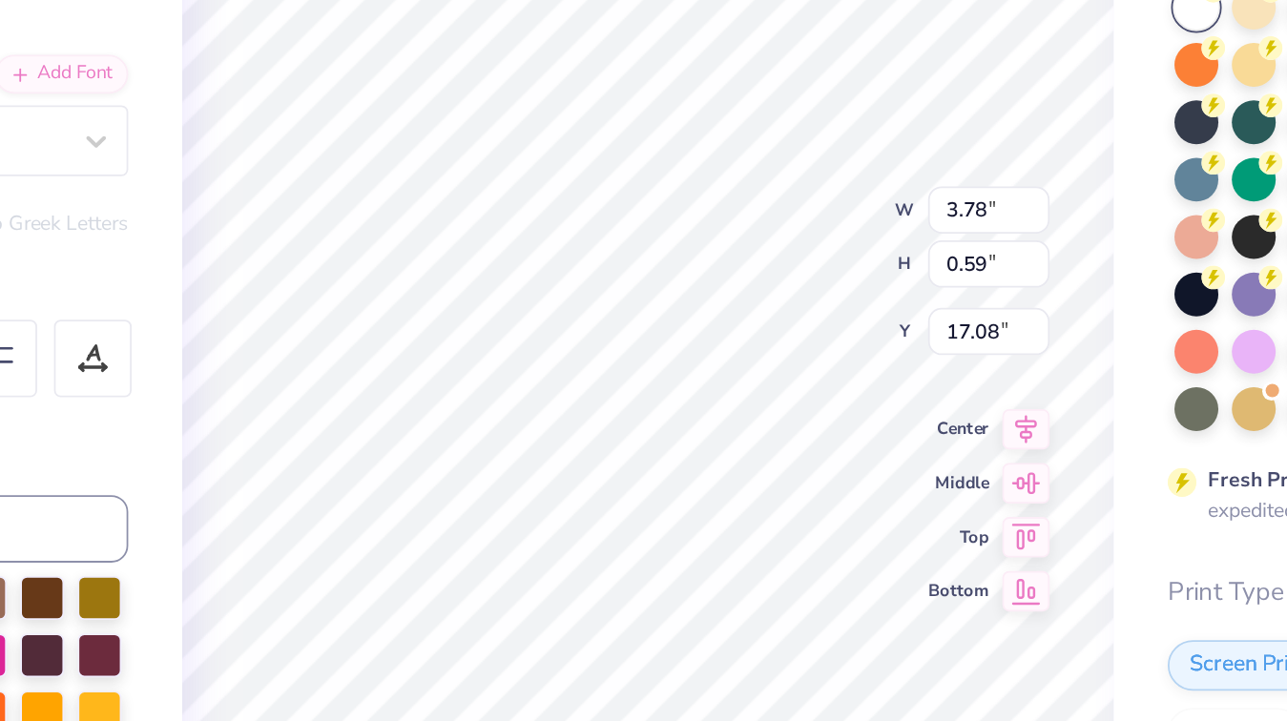
scroll to position [0, 0]
type textarea "EST. 1969"
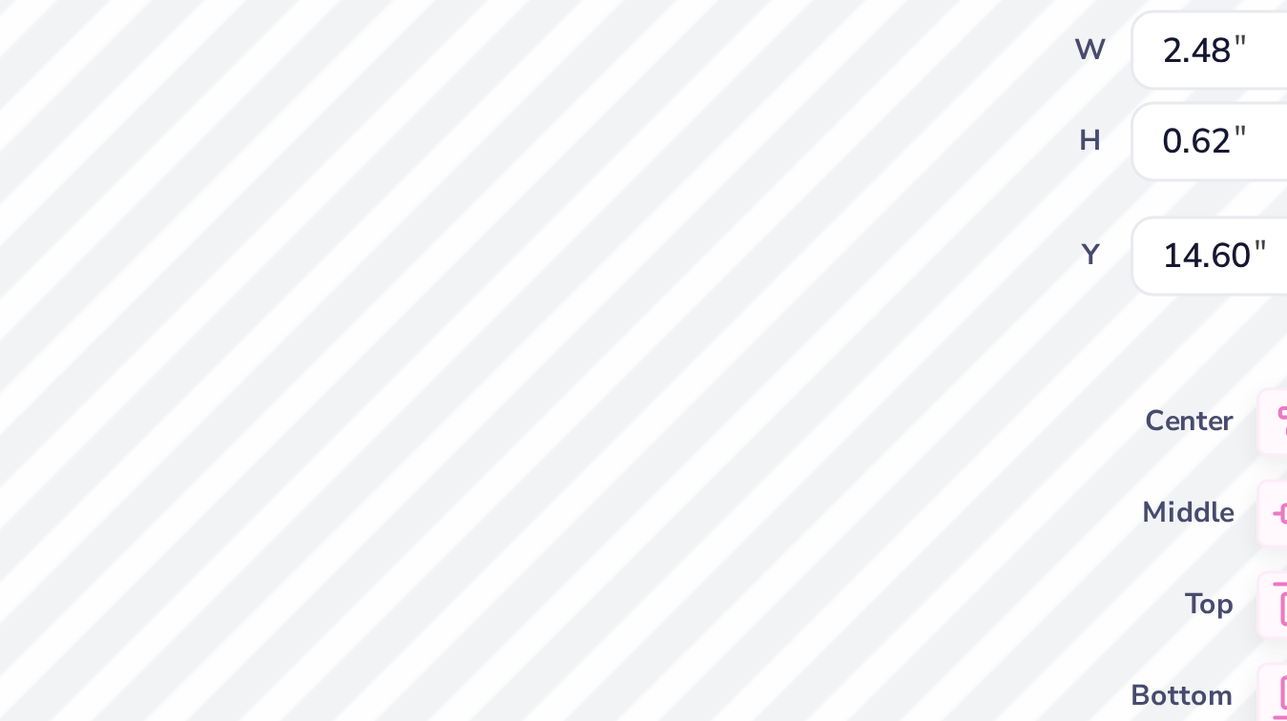
scroll to position [0, 6]
type textarea "ESTABLISHED 1969"
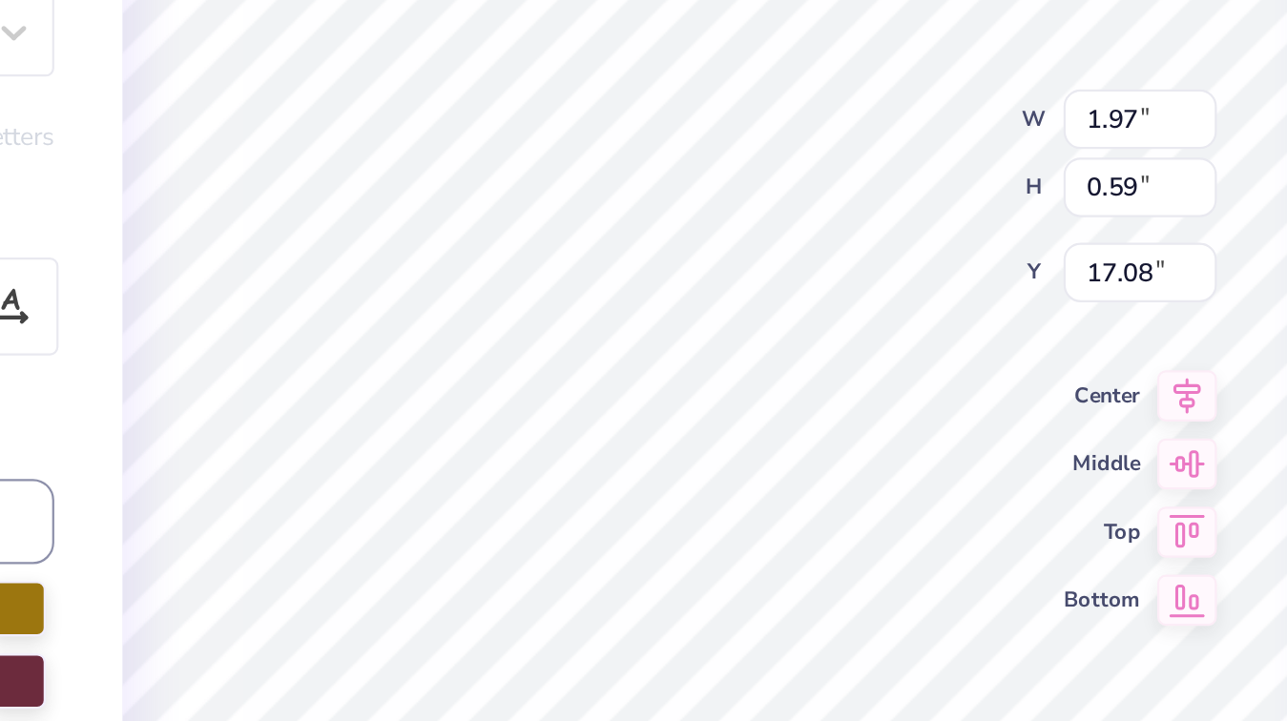
type textarea "E"
type textarea "UT AUSTIN"
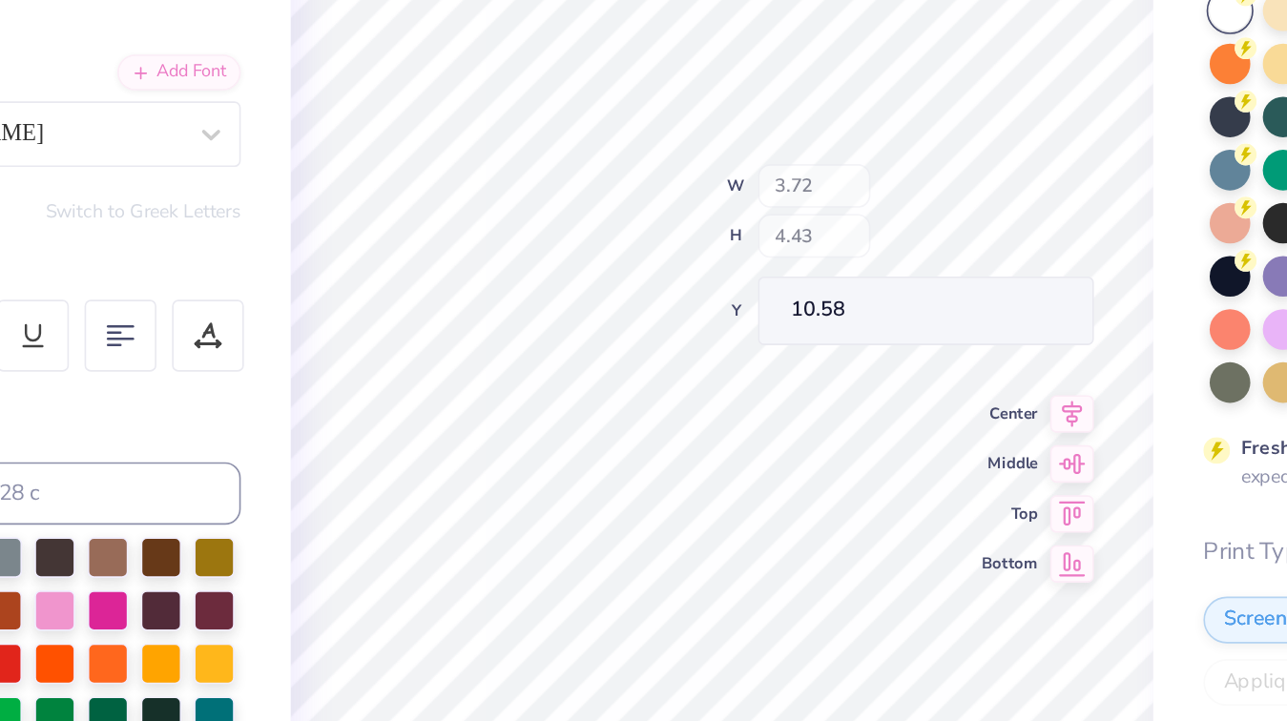
type input "10.58"
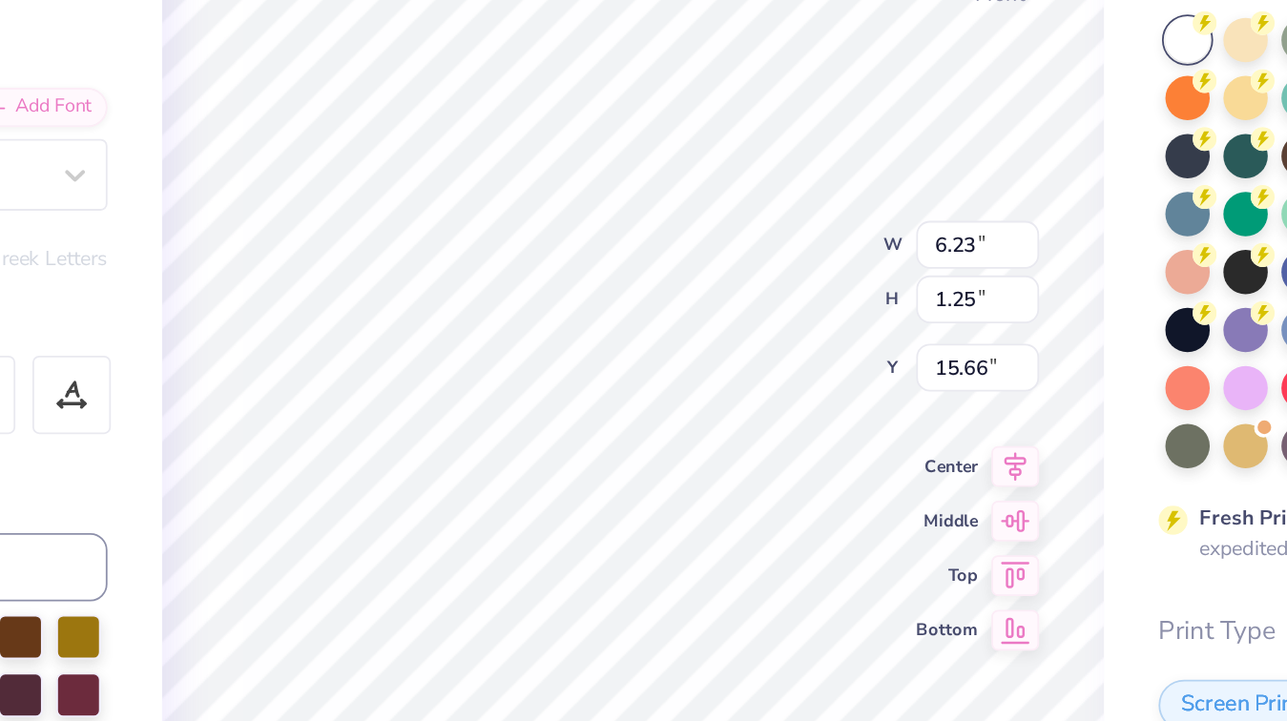
type textarea "RE FORMA"
type input "0.63"
type input "1.77"
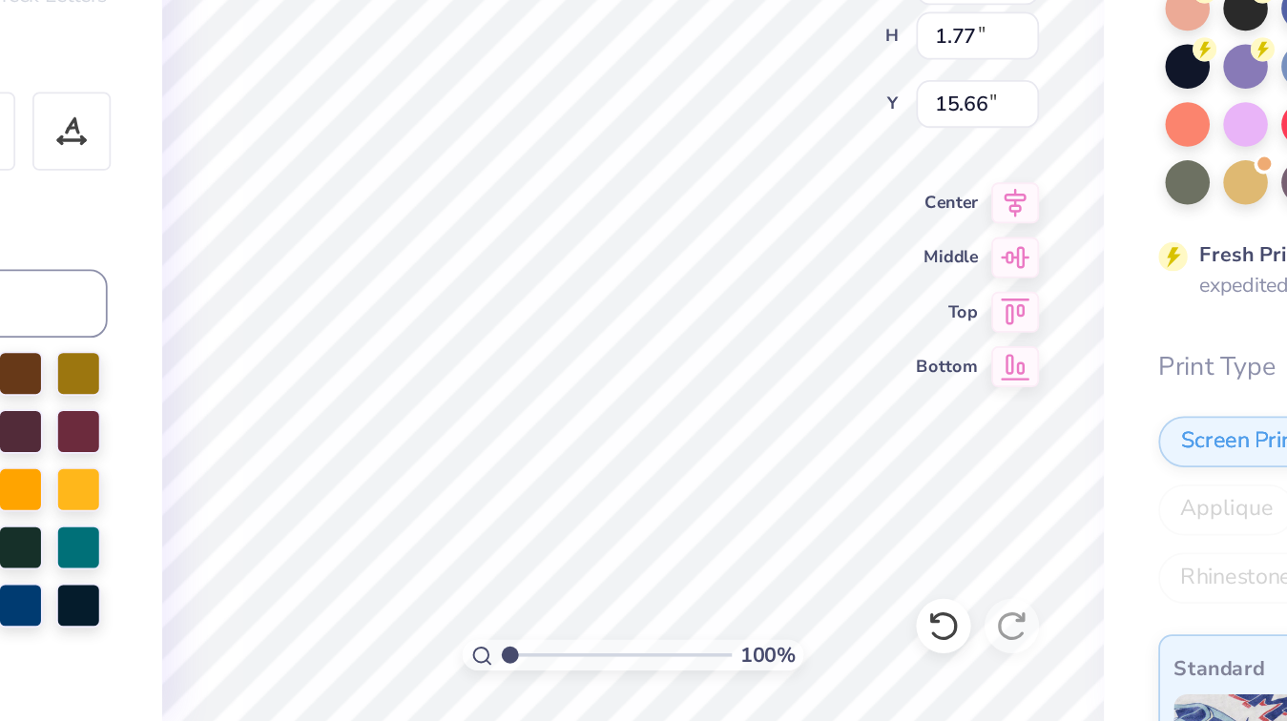
type textarea "P"
type input "15.65"
type textarea "RE HEALT"
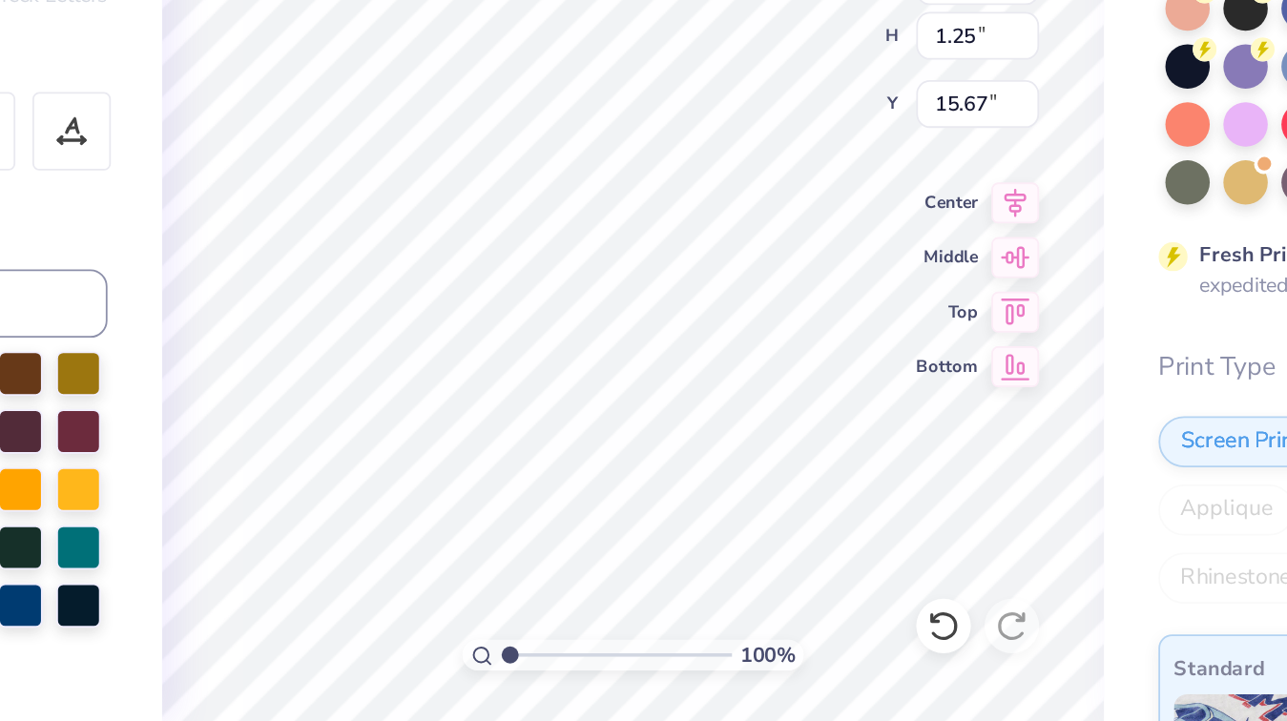
type input "0.65"
type input "1.73"
type input "15.65"
type textarea "H"
type input "4.51"
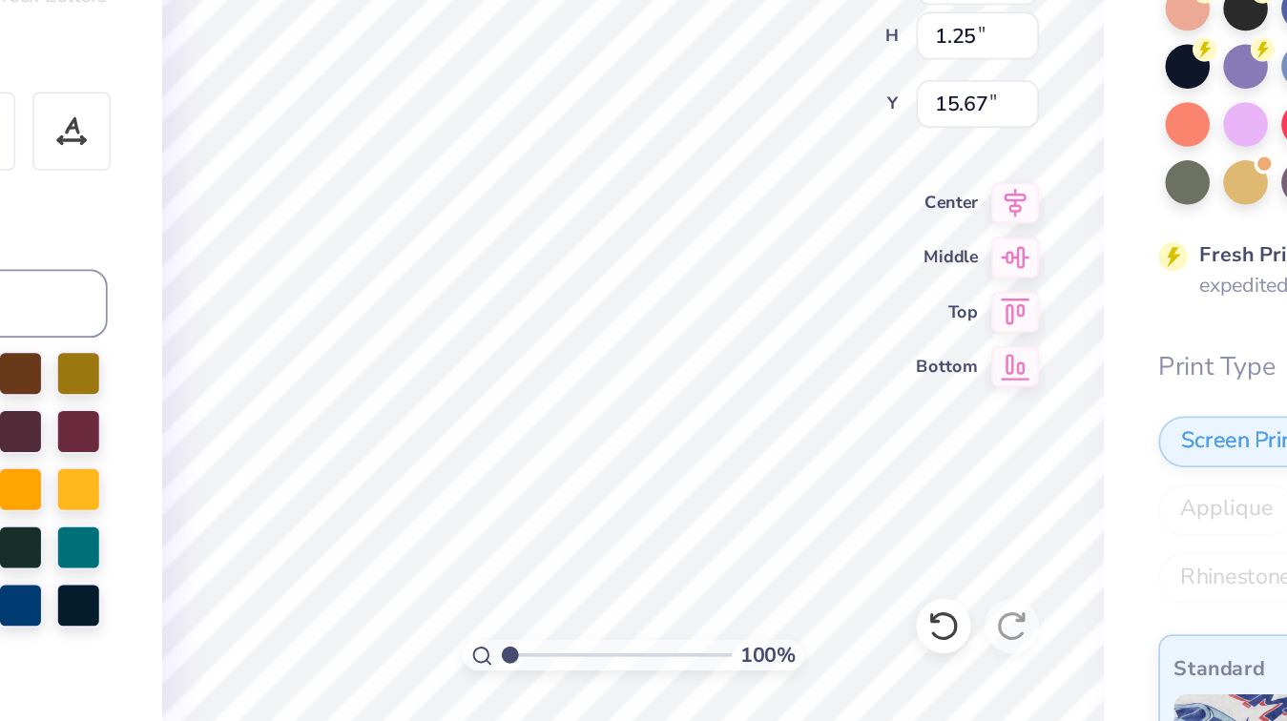
type input "1.25"
type input "15.67"
type textarea "RE- HEALT"
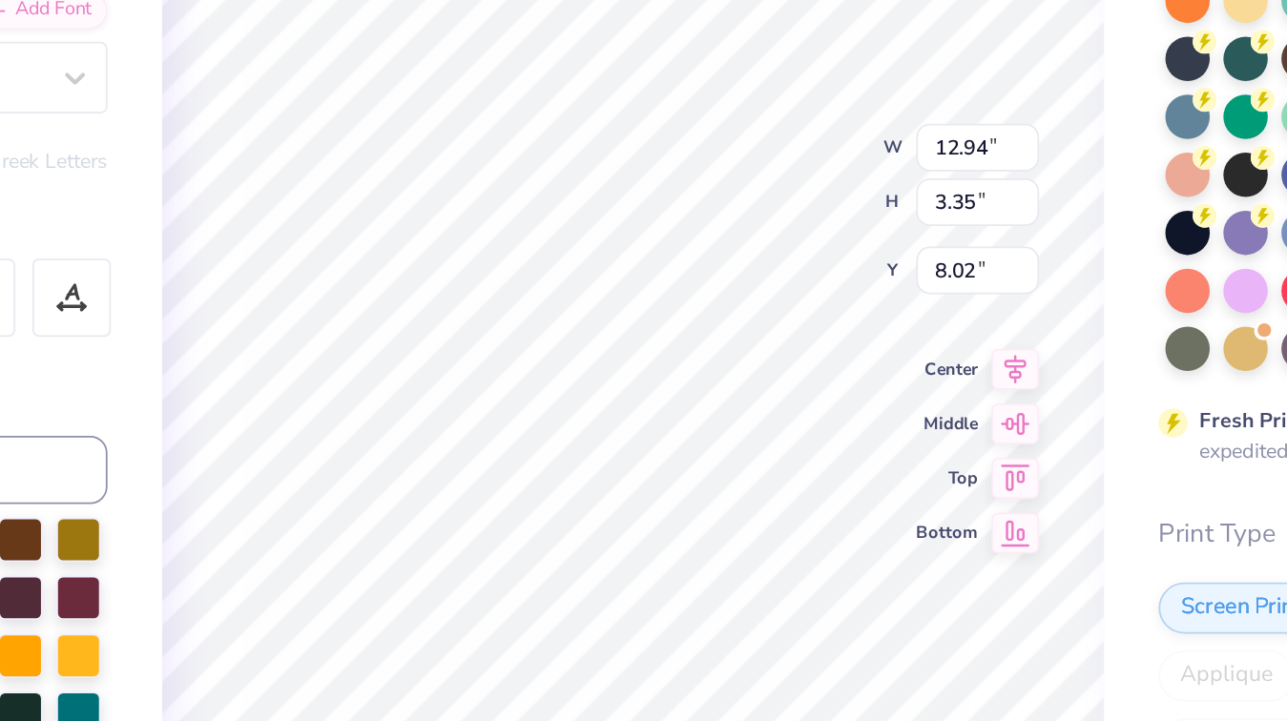
type textarea "ALPHA PHI"
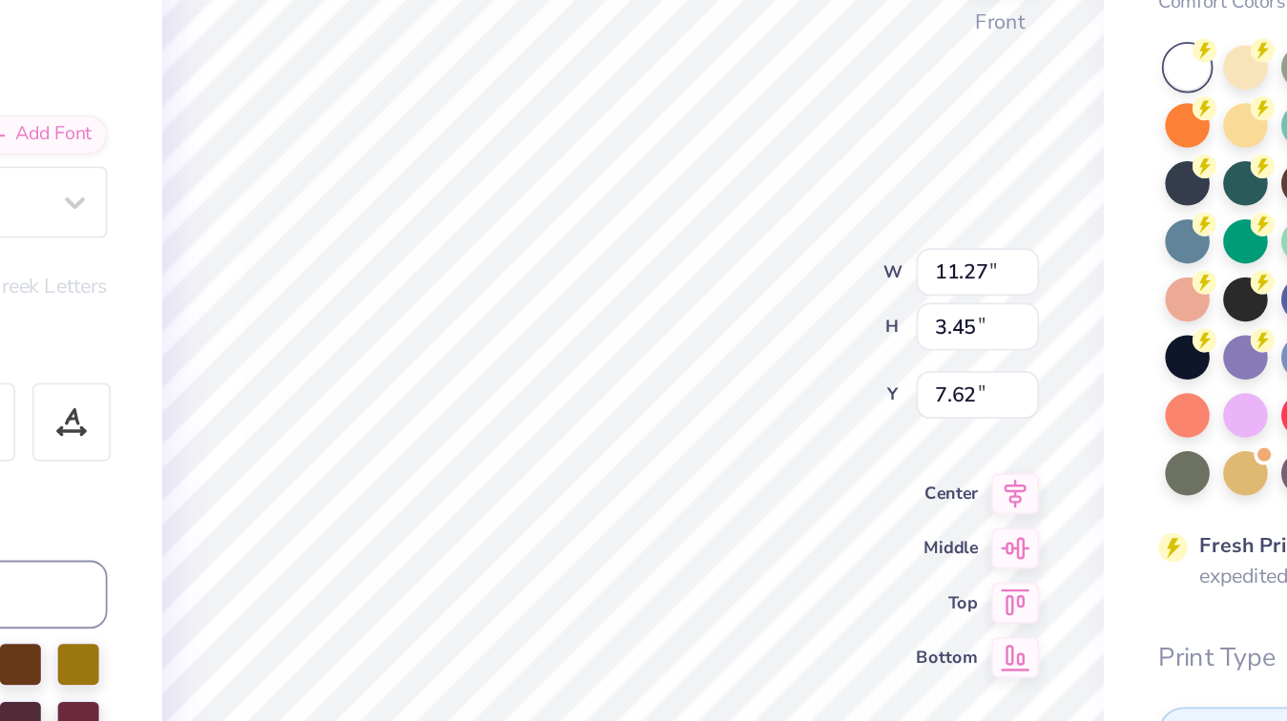
type input "11.27"
type input "3.45"
type input "7.64"
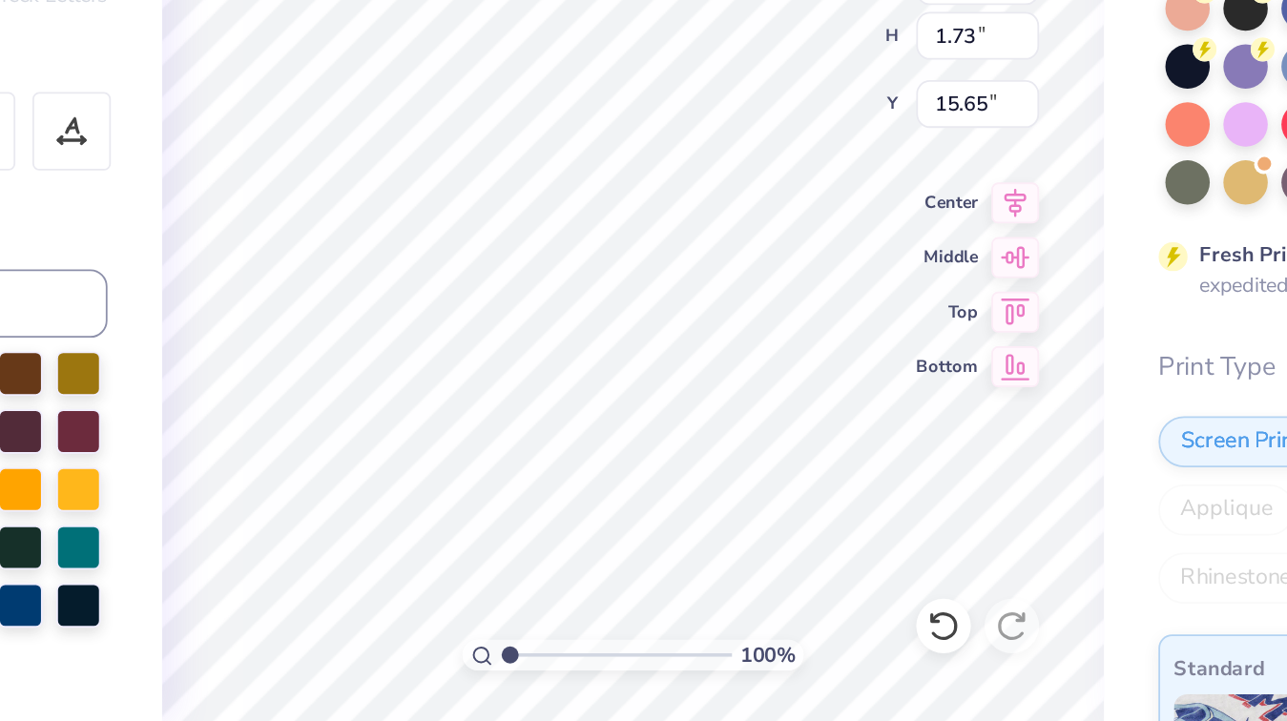
type input "4.90"
type input "1.25"
type input "15.67"
type textarea "S"
type textarea "IGM"
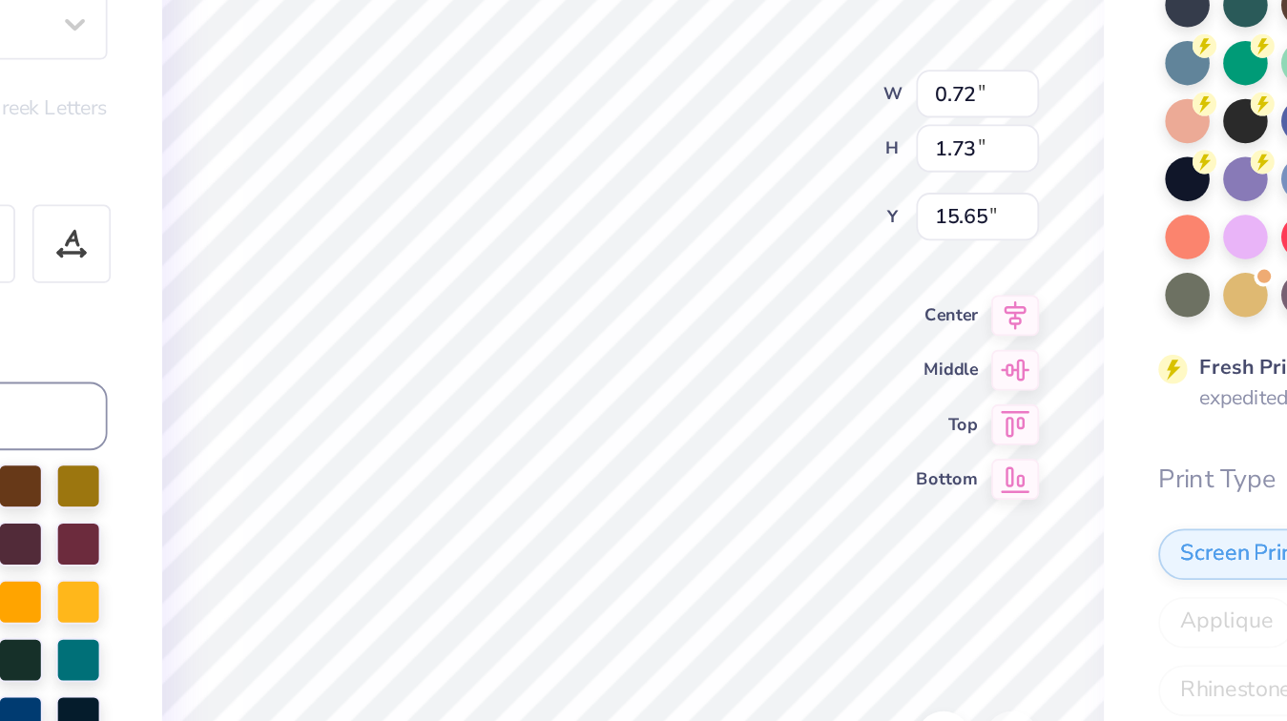
type textarea "S"
type input "0.83"
type textarea "A"
type input "1.56"
type input "1.25"
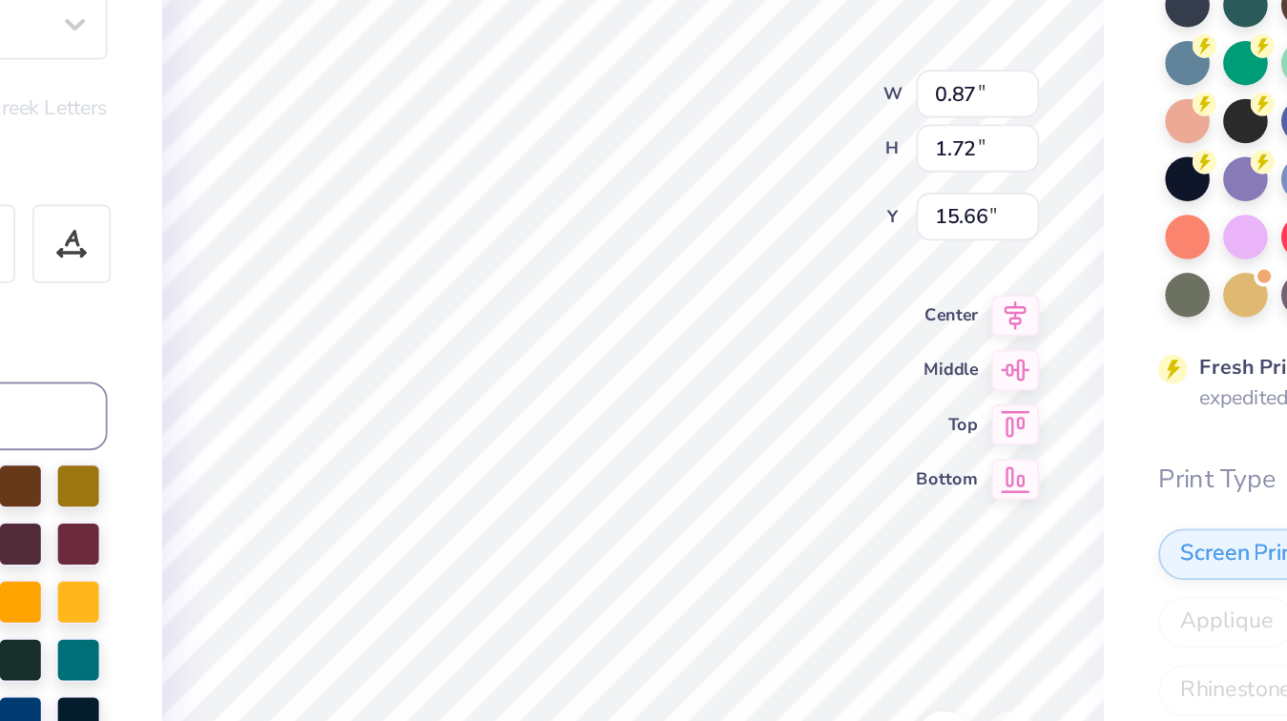
type input "15.43"
type input "2.35"
type input "1.88"
type input "14.80"
type input "1.88"
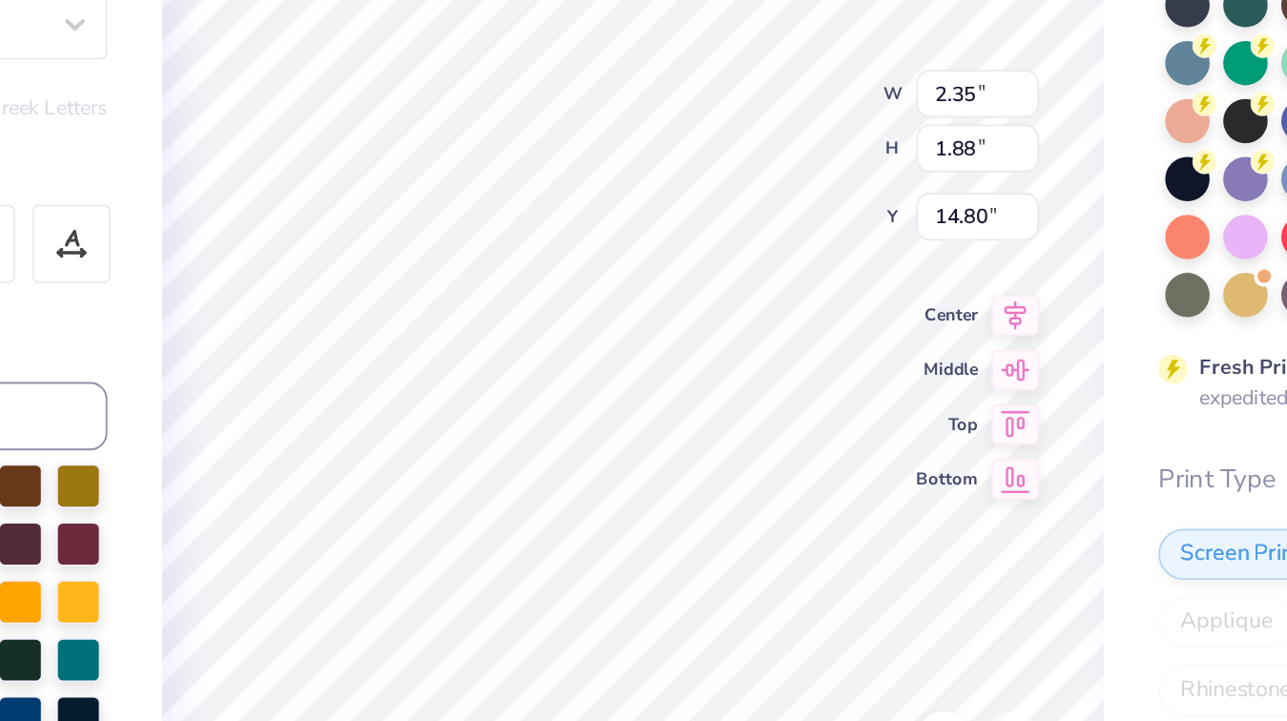
type input "1.50"
type input "15.34"
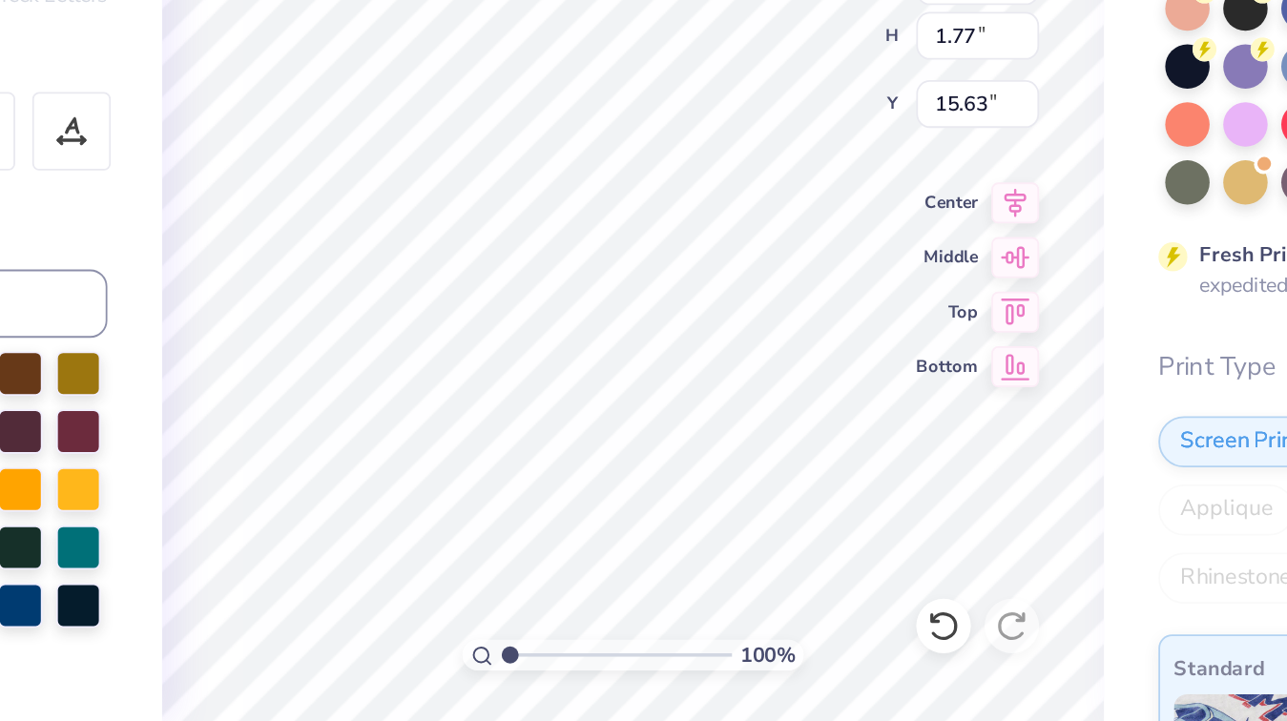
type input "0.63"
type input "1.77"
type input "15.63"
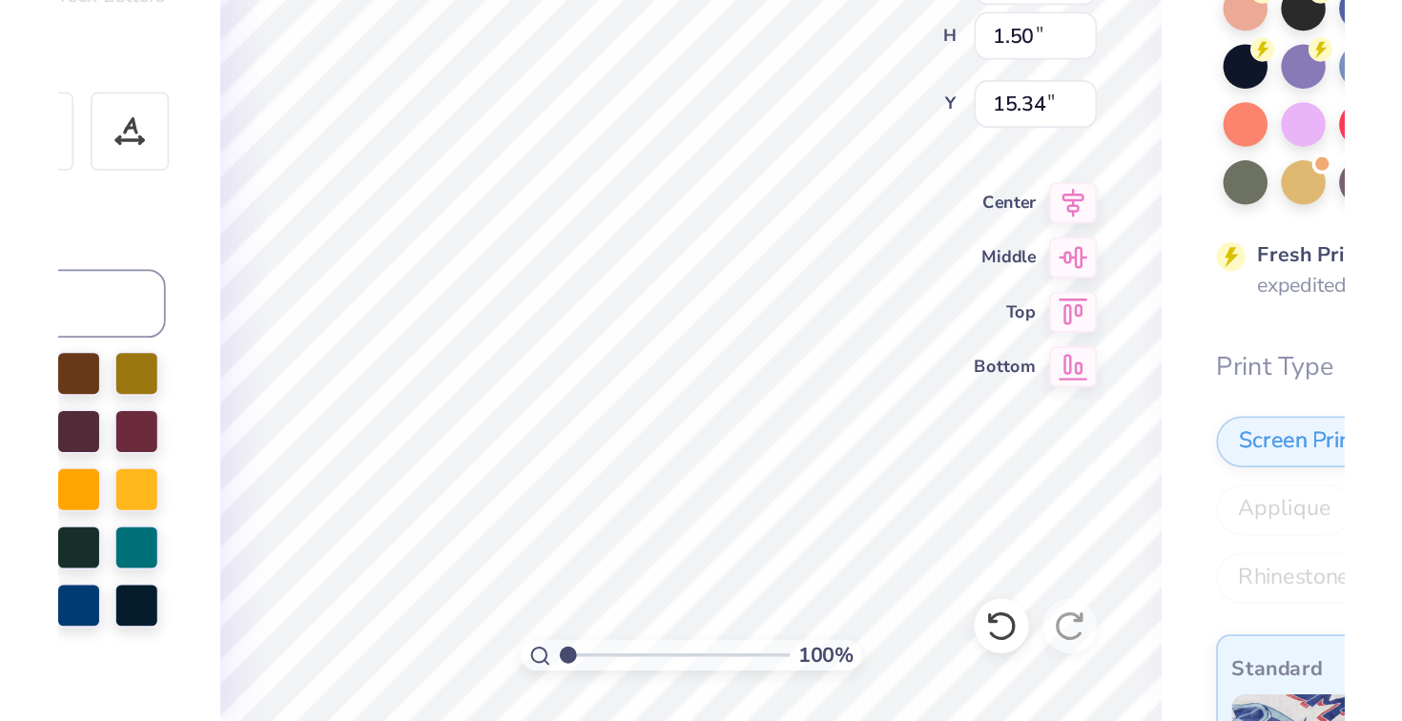
scroll to position [0, 2]
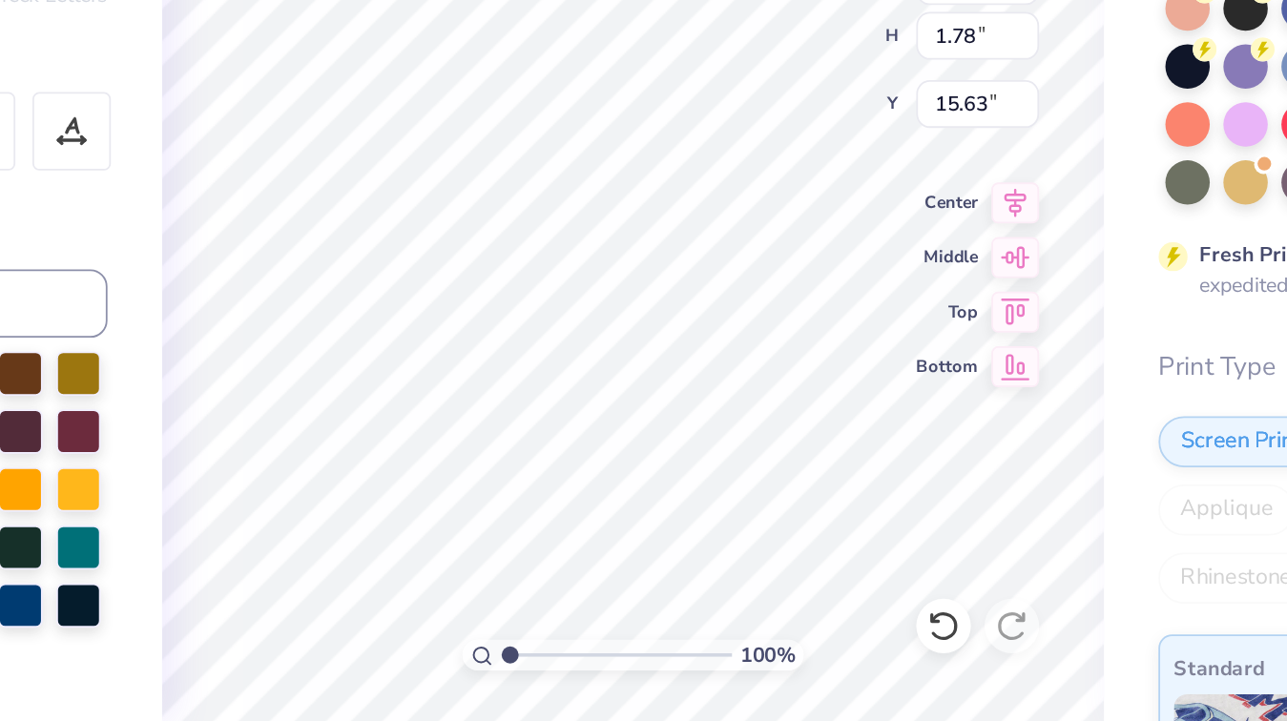
click at [833, 674] on icon at bounding box center [839, 667] width 19 height 19
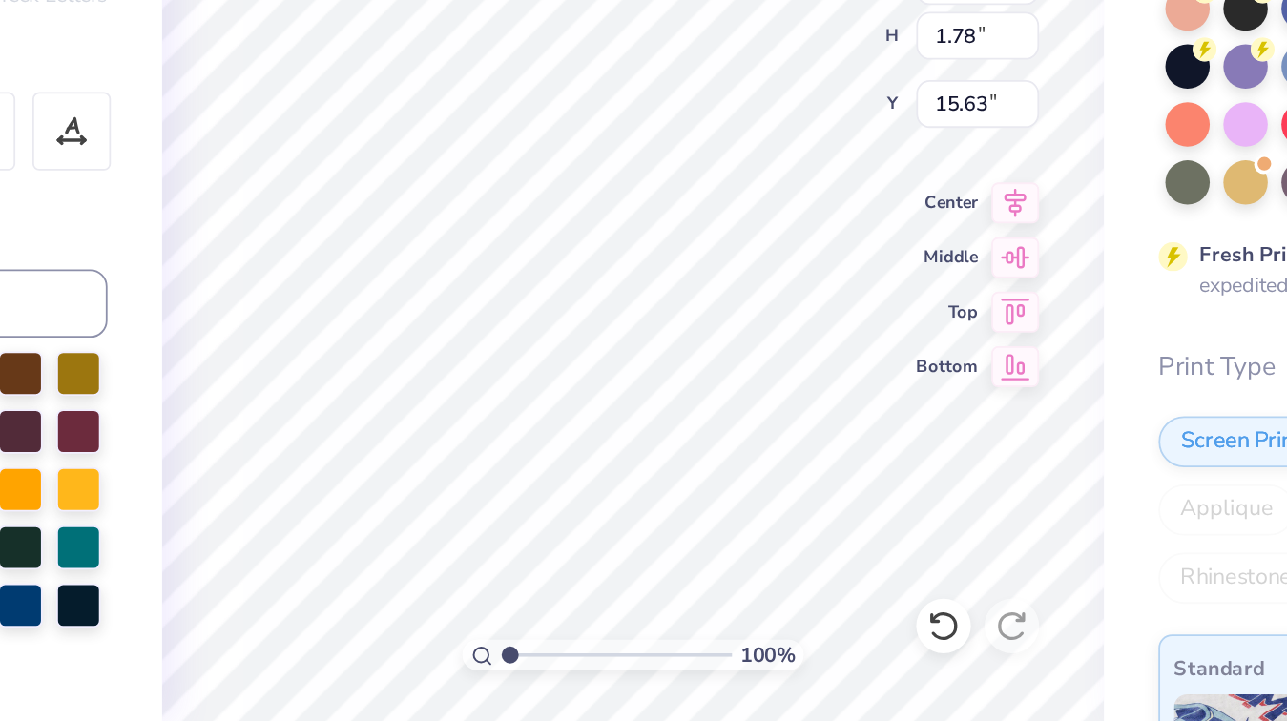
click at [833, 674] on icon at bounding box center [839, 667] width 19 height 19
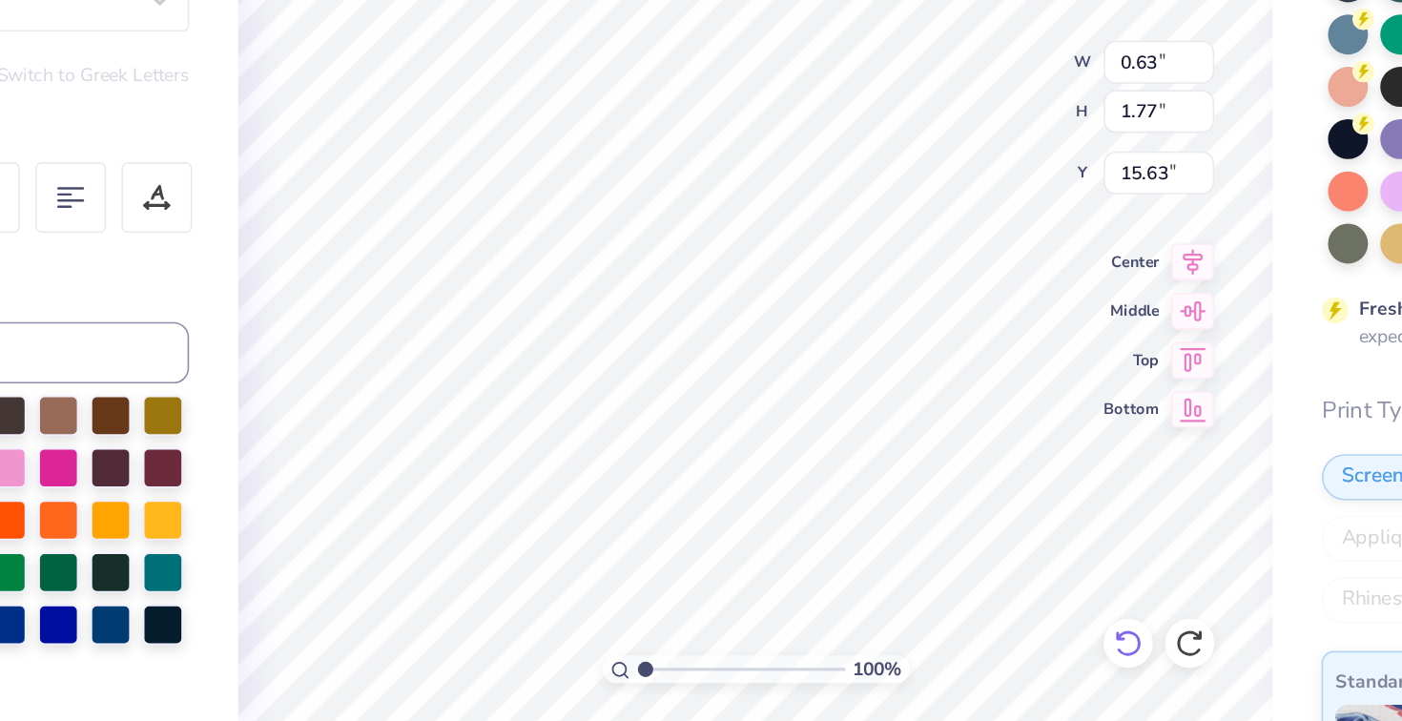
click at [948, 664] on icon at bounding box center [950, 663] width 4 height 4
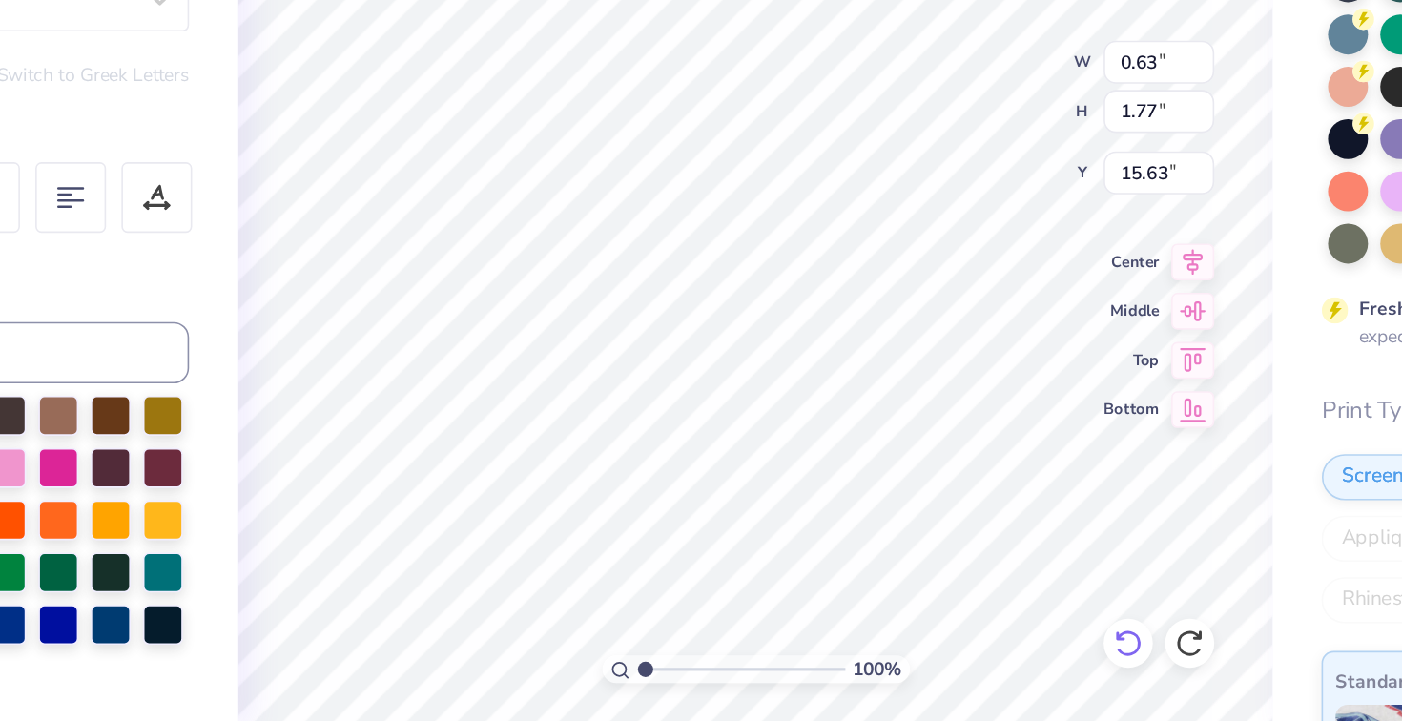
click at [948, 664] on icon at bounding box center [950, 663] width 4 height 4
click at [947, 659] on icon at bounding box center [954, 667] width 19 height 19
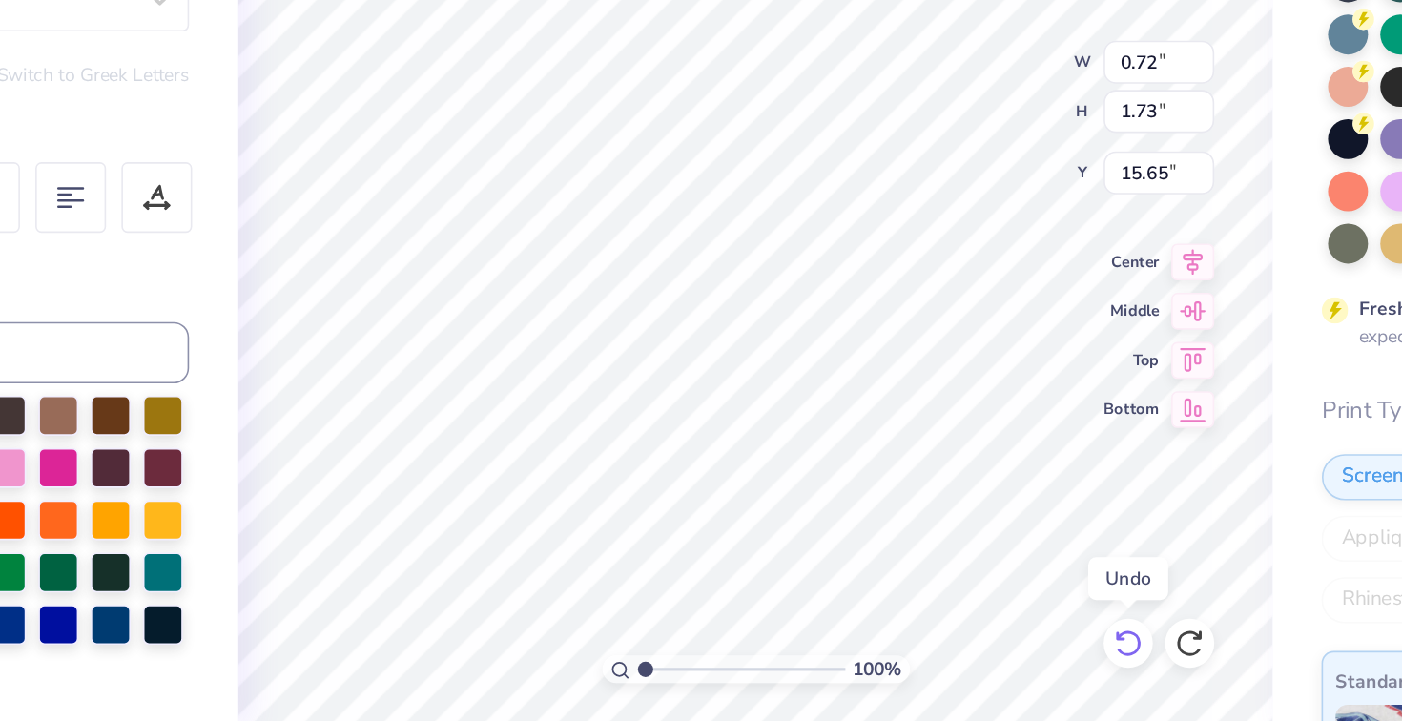
click at [947, 659] on icon at bounding box center [954, 667] width 19 height 19
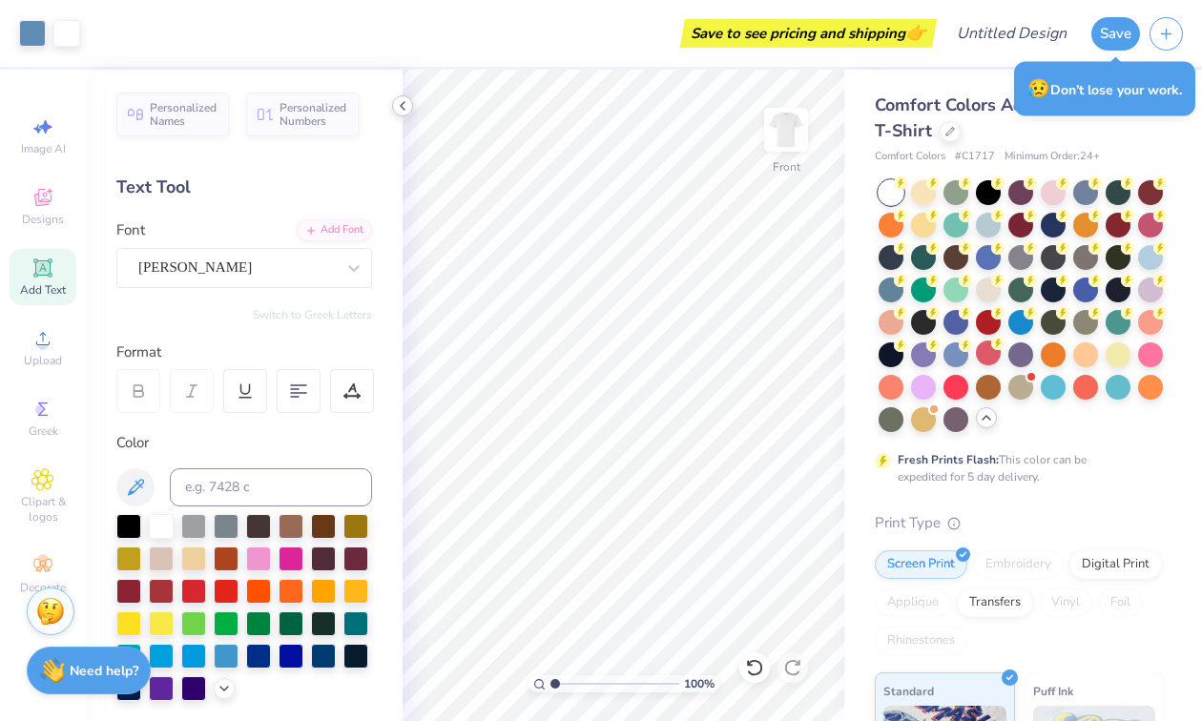
click at [399, 108] on icon at bounding box center [402, 105] width 15 height 15
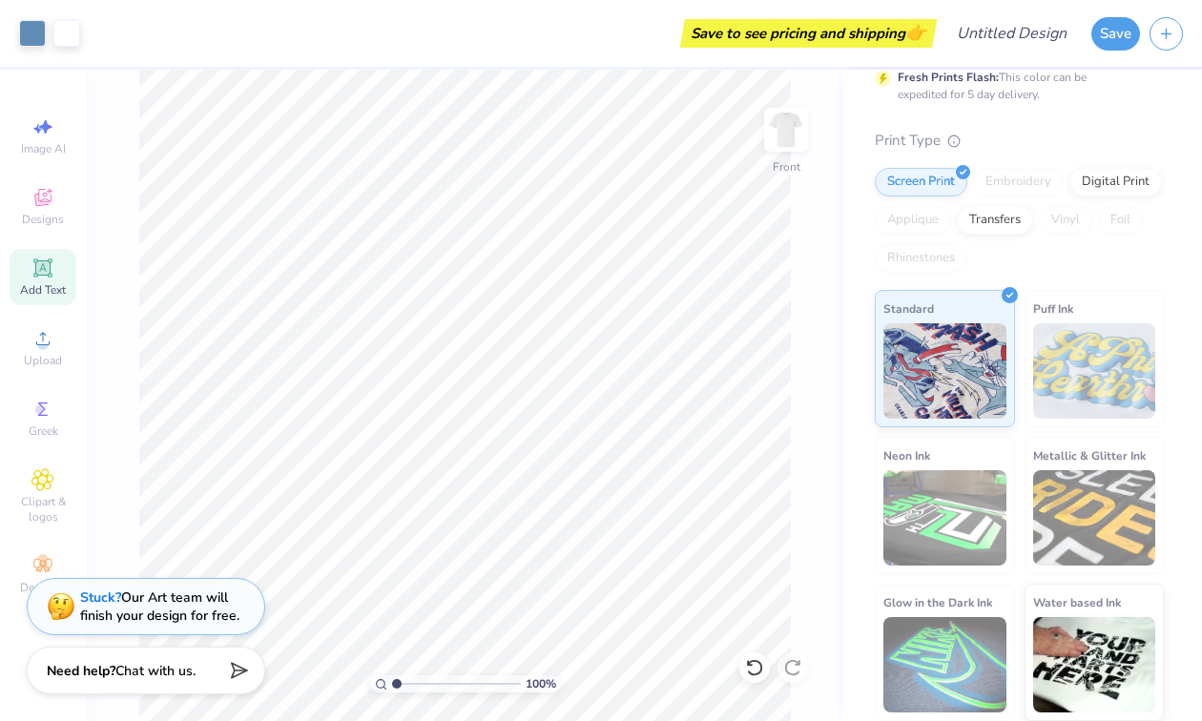
scroll to position [0, 0]
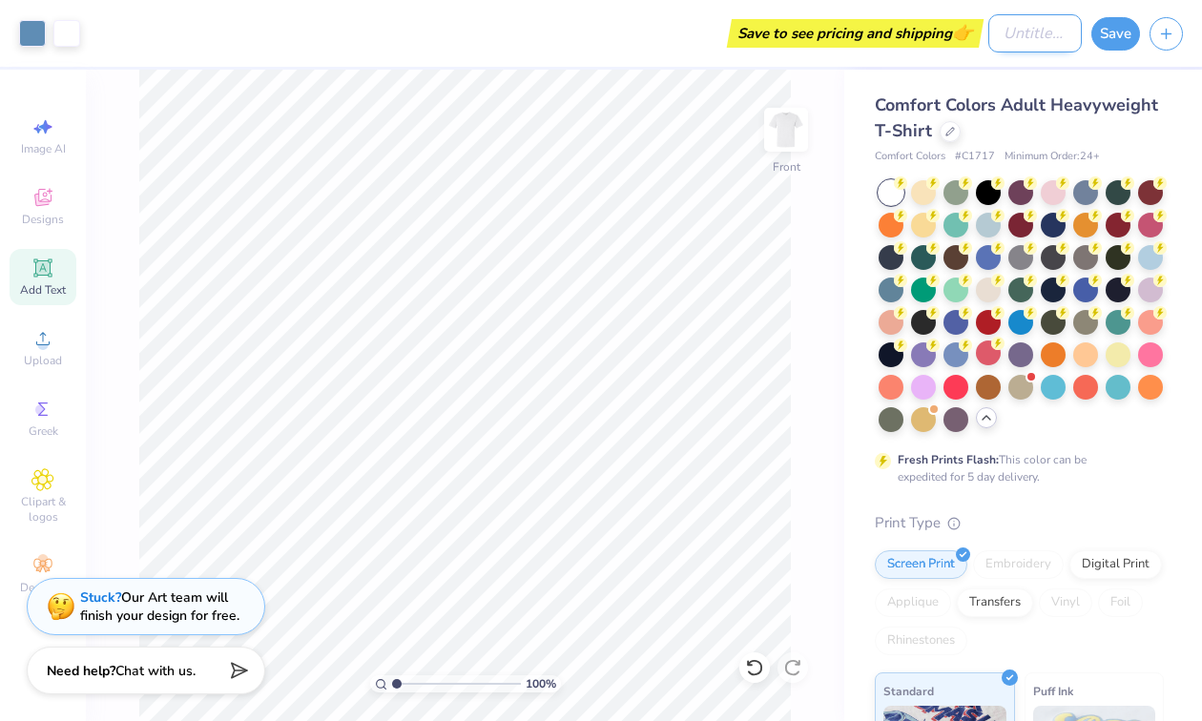
click at [988, 41] on input "Design Title" at bounding box center [1034, 33] width 93 height 38
click at [917, 33] on div "Save to see pricing and shipping 👉" at bounding box center [808, 33] width 247 height 29
click at [1000, 37] on input "Design Title" at bounding box center [1034, 33] width 93 height 38
click at [1116, 43] on button "Save" at bounding box center [1115, 30] width 49 height 33
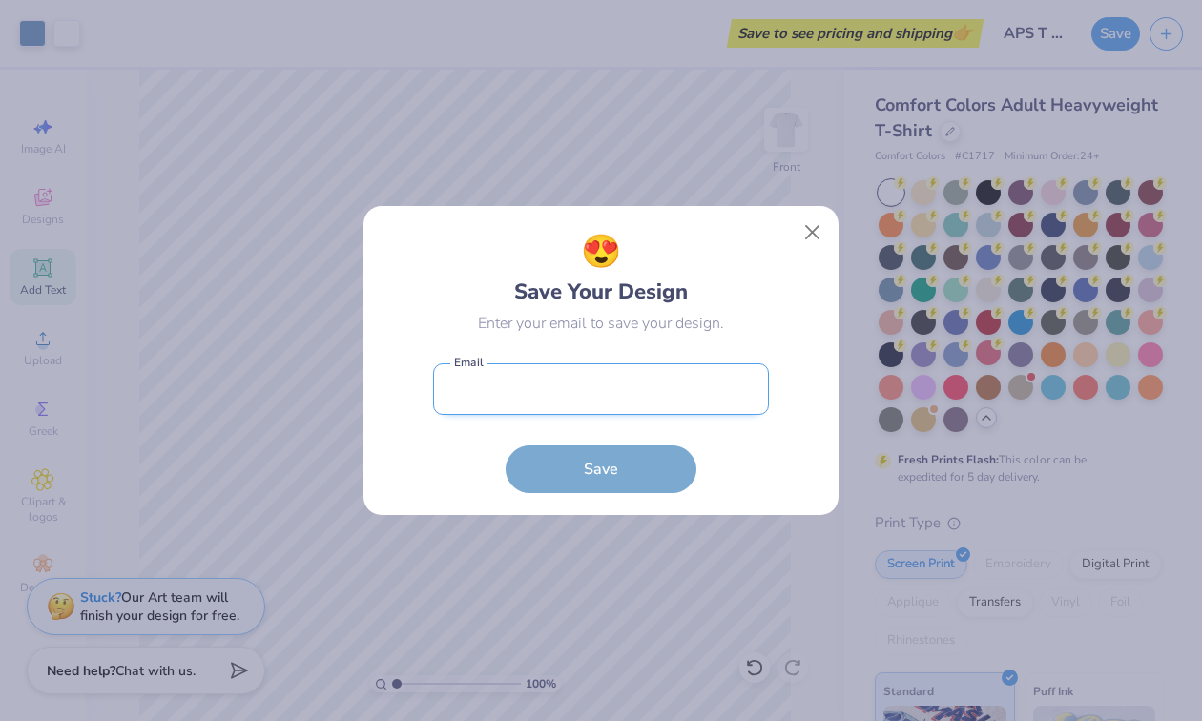
click at [589, 382] on input "email" at bounding box center [601, 389] width 336 height 52
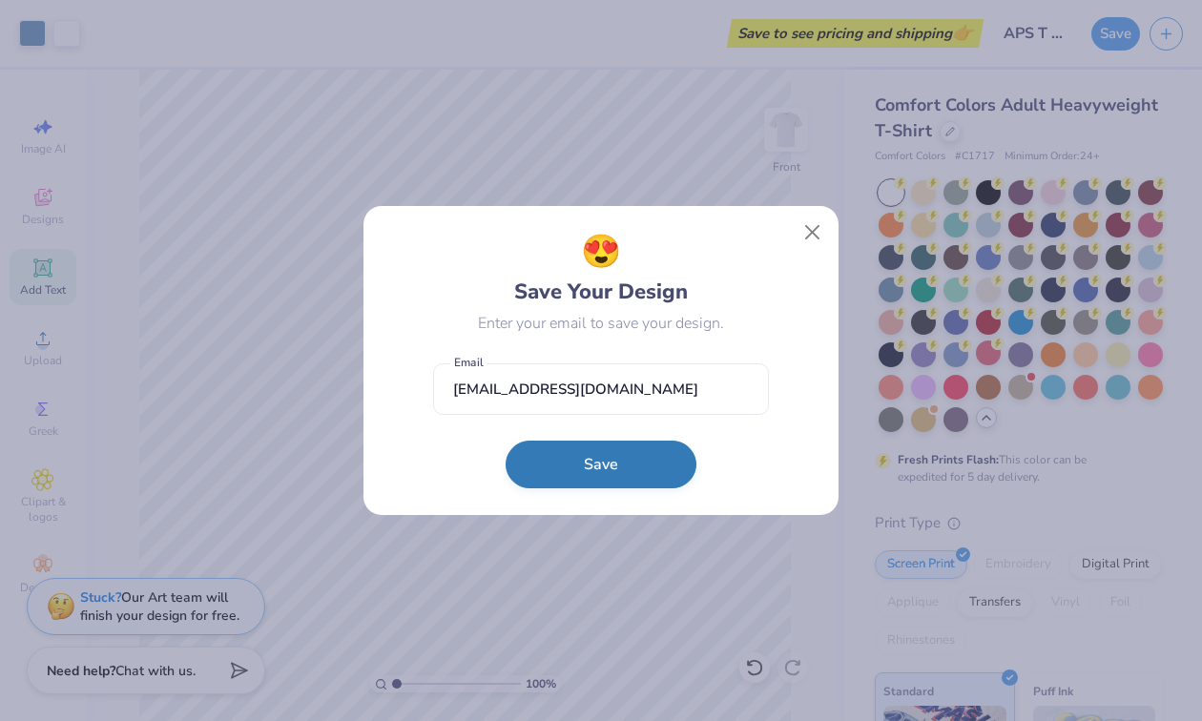
click at [581, 460] on button "Save" at bounding box center [600, 465] width 191 height 48
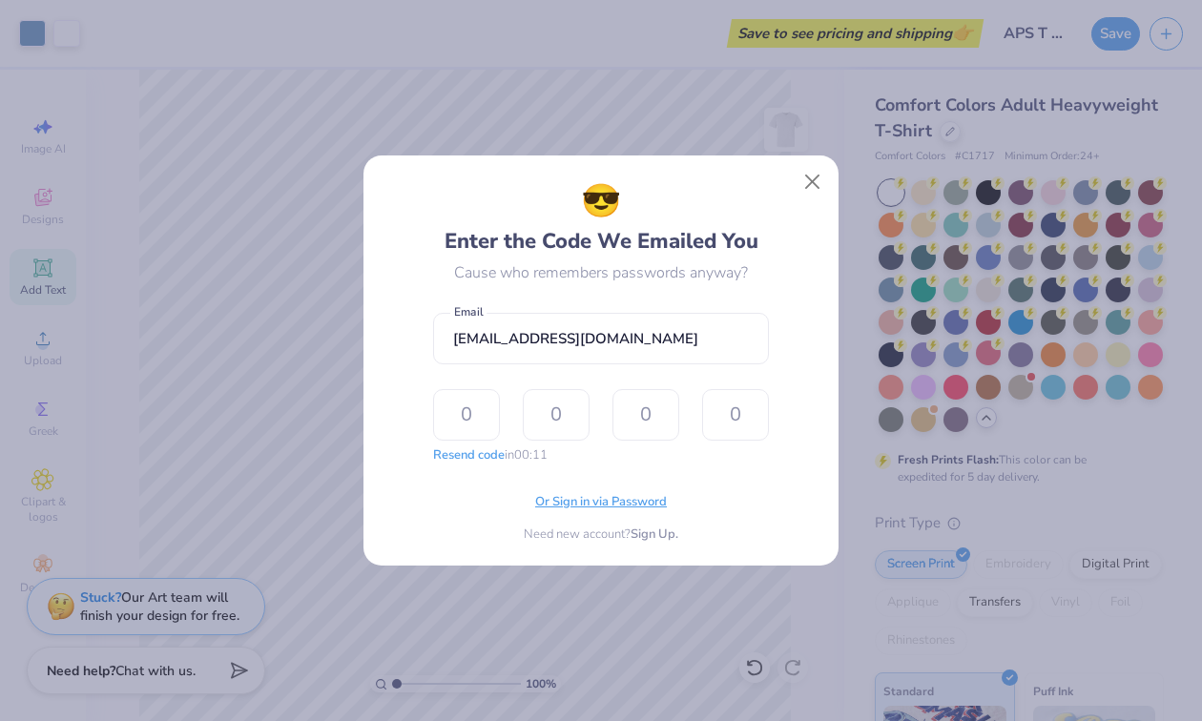
click at [595, 502] on span "Or Sign in via Password" at bounding box center [601, 502] width 132 height 19
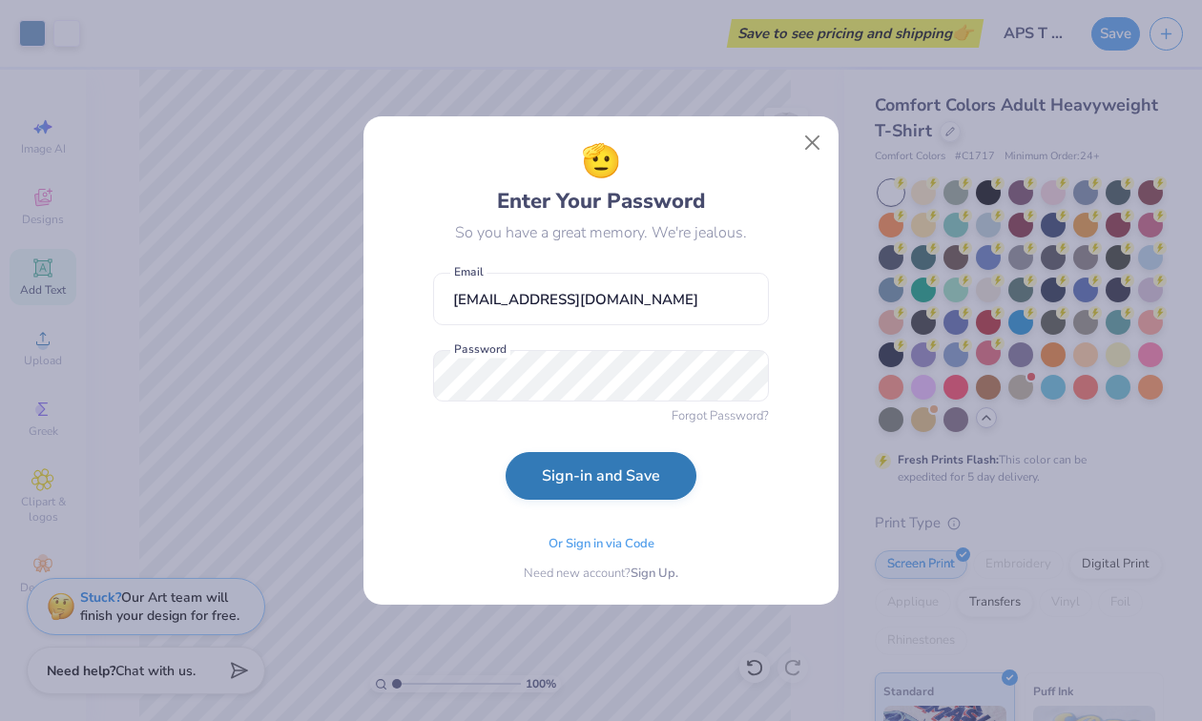
click at [582, 485] on button "Sign-in and Save" at bounding box center [600, 476] width 191 height 48
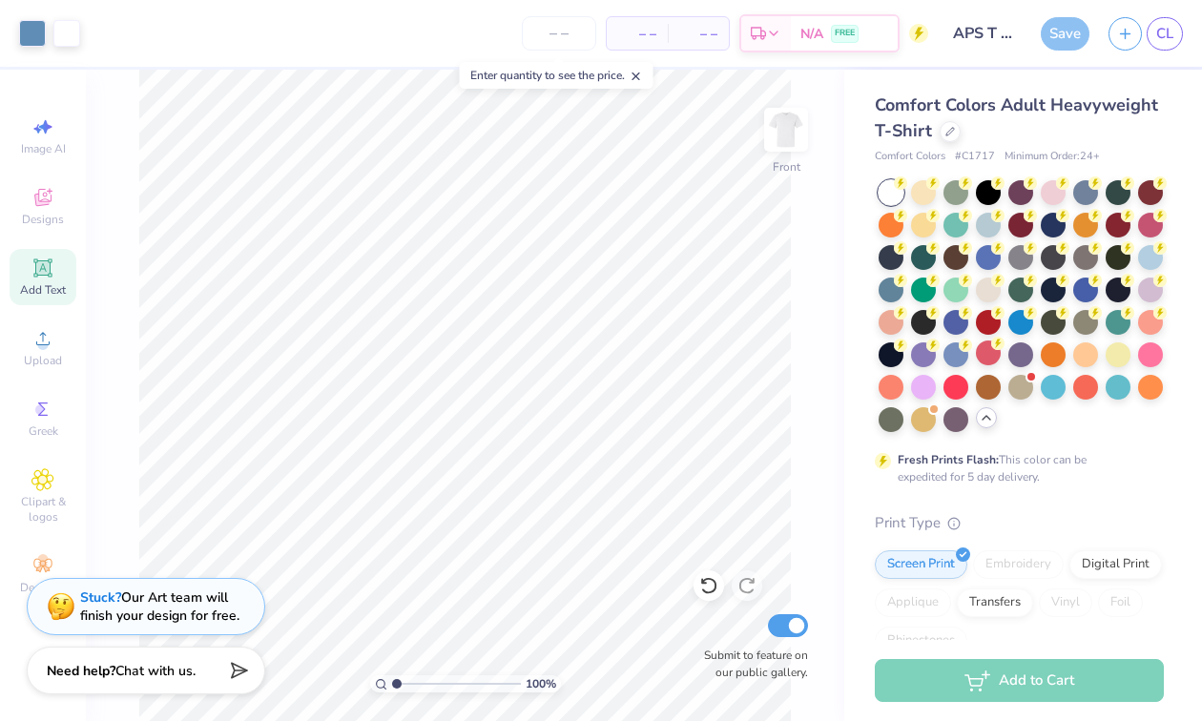
click at [559, 31] on input "number" at bounding box center [559, 33] width 74 height 34
click at [637, 34] on span "– –" at bounding box center [637, 34] width 38 height 20
click at [650, 35] on span "– –" at bounding box center [637, 34] width 38 height 20
click at [651, 35] on span "– –" at bounding box center [637, 34] width 38 height 20
click at [572, 31] on input "number" at bounding box center [559, 33] width 74 height 34
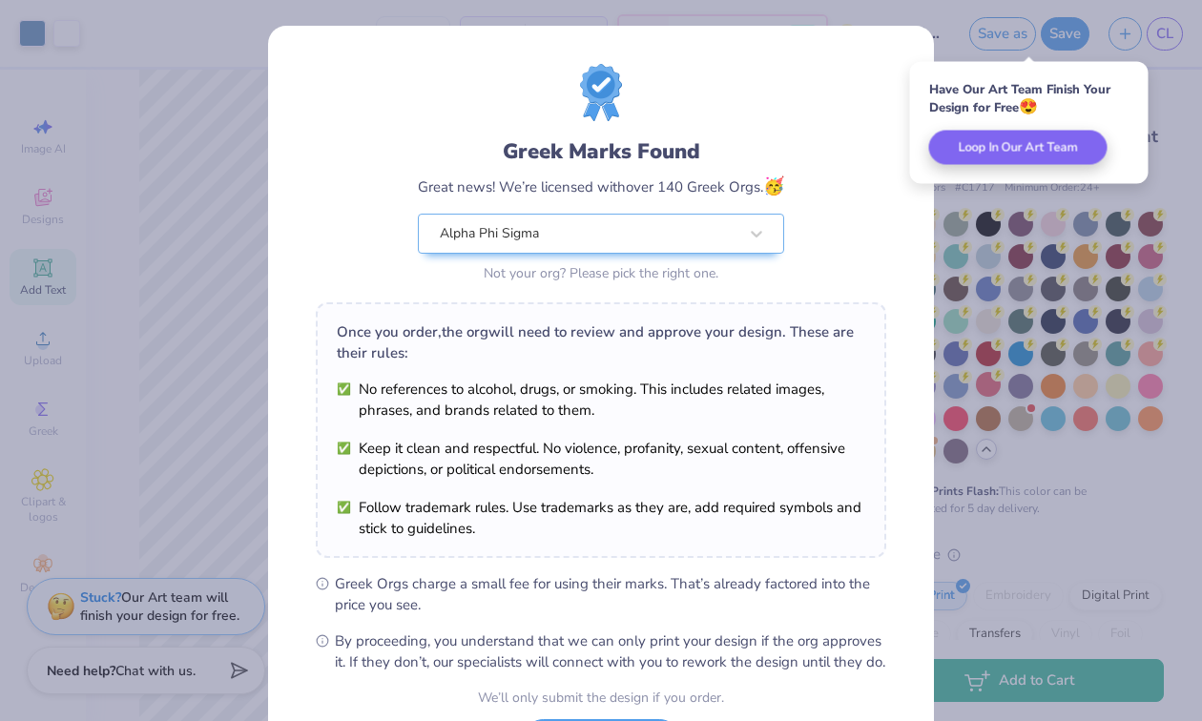
scroll to position [172, 0]
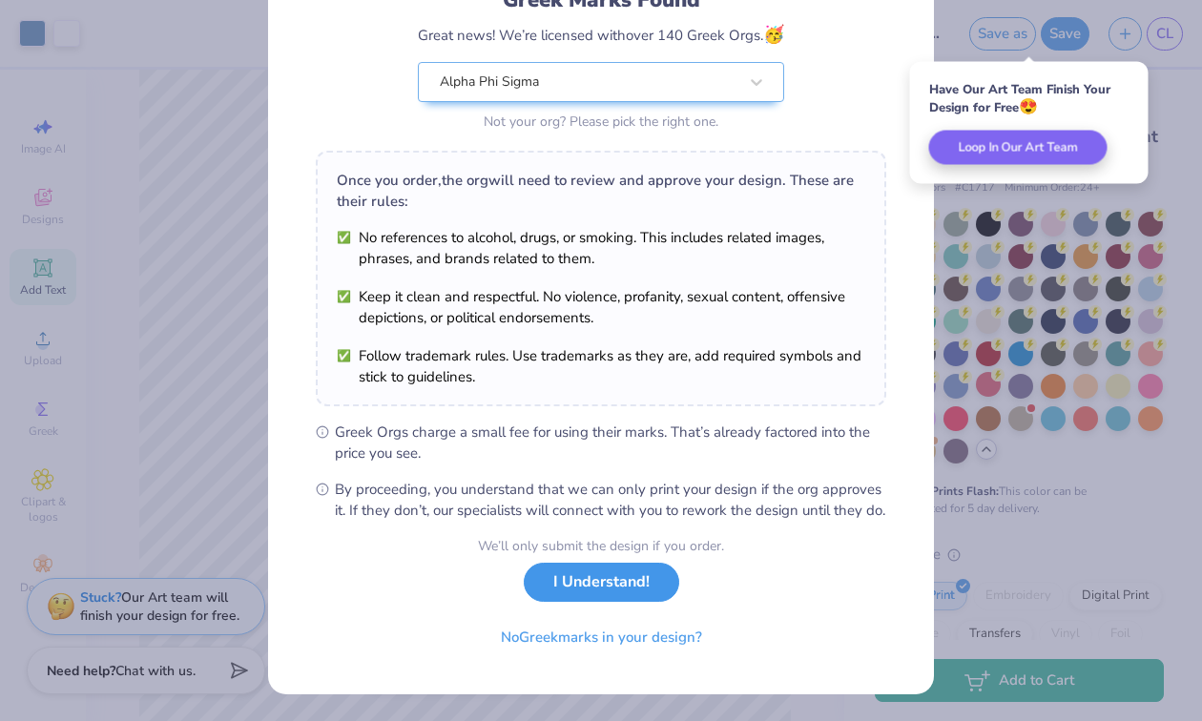
click at [632, 582] on button "I Understand!" at bounding box center [601, 582] width 155 height 39
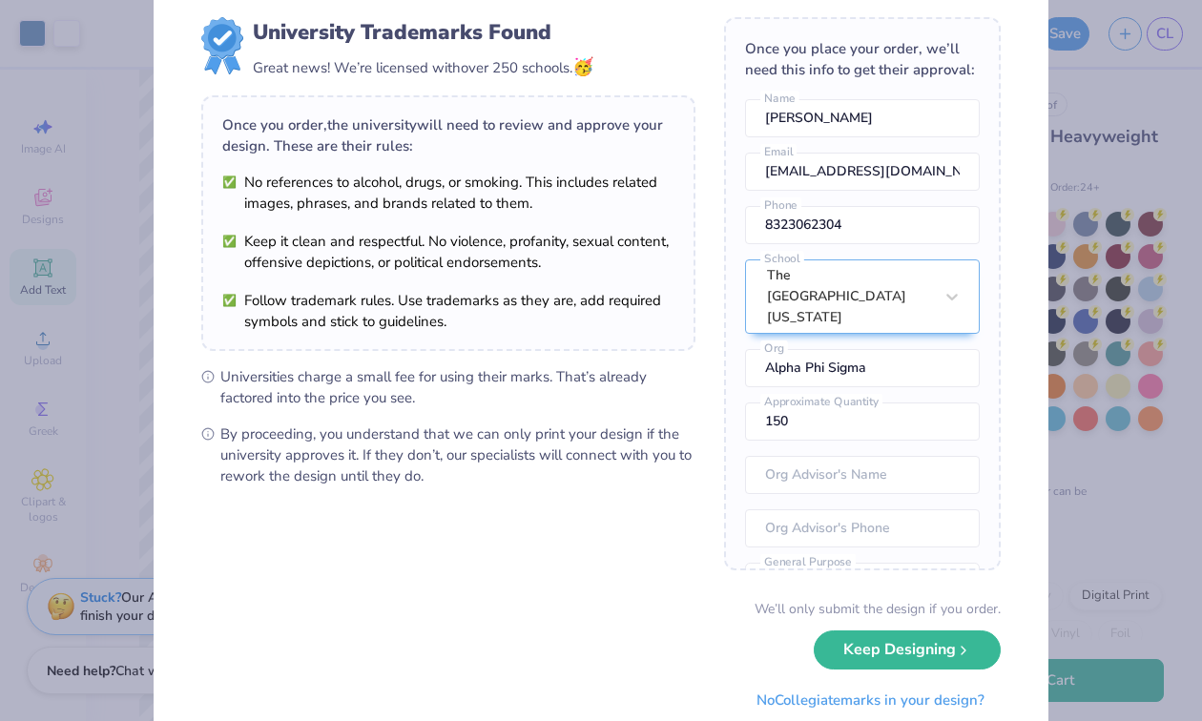
scroll to position [86, 0]
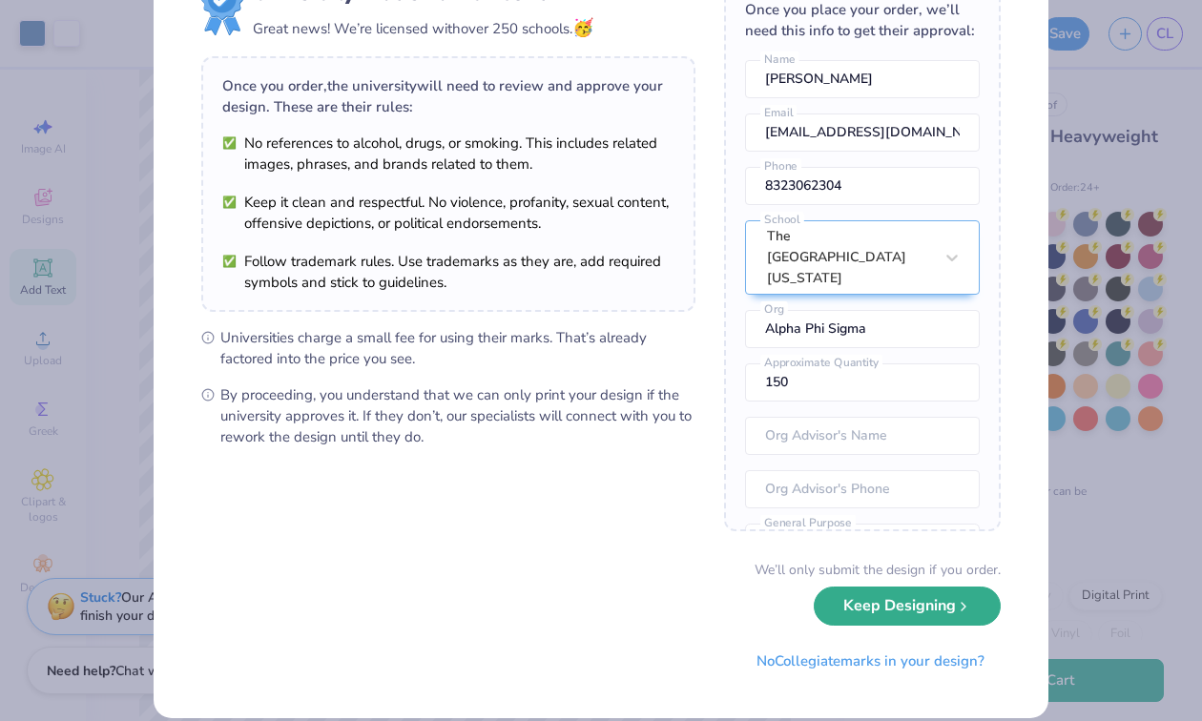
click at [894, 625] on button "Keep Designing" at bounding box center [907, 606] width 187 height 39
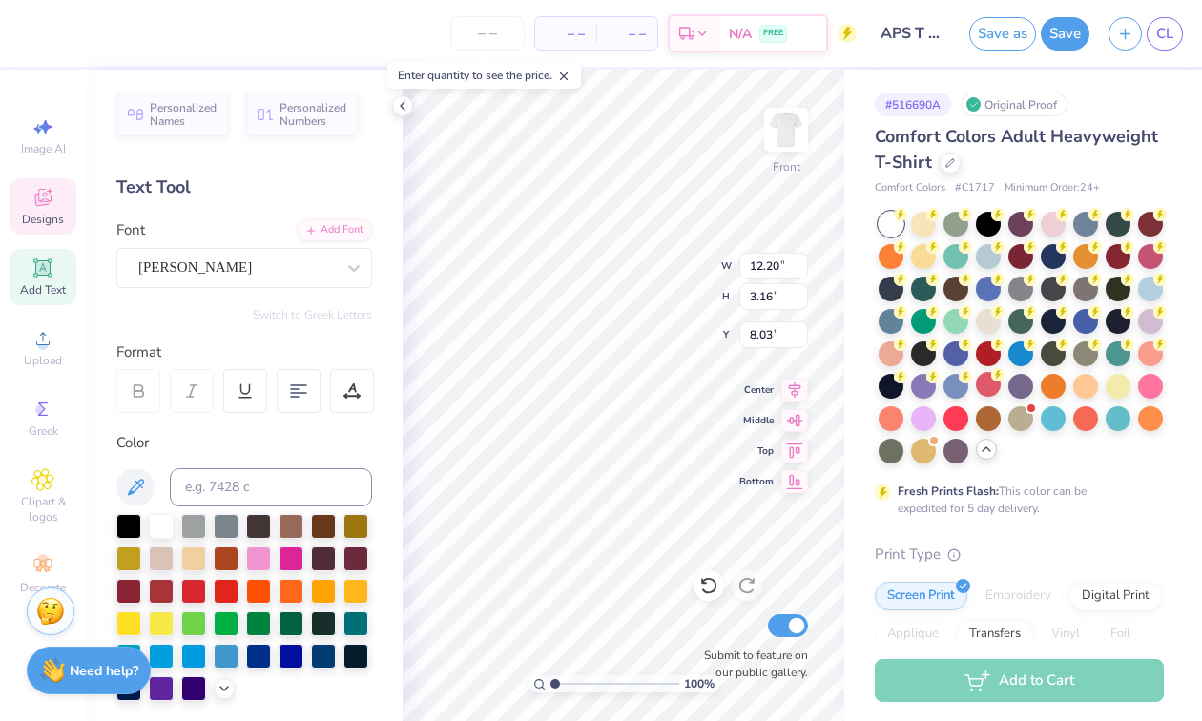
scroll to position [387, 0]
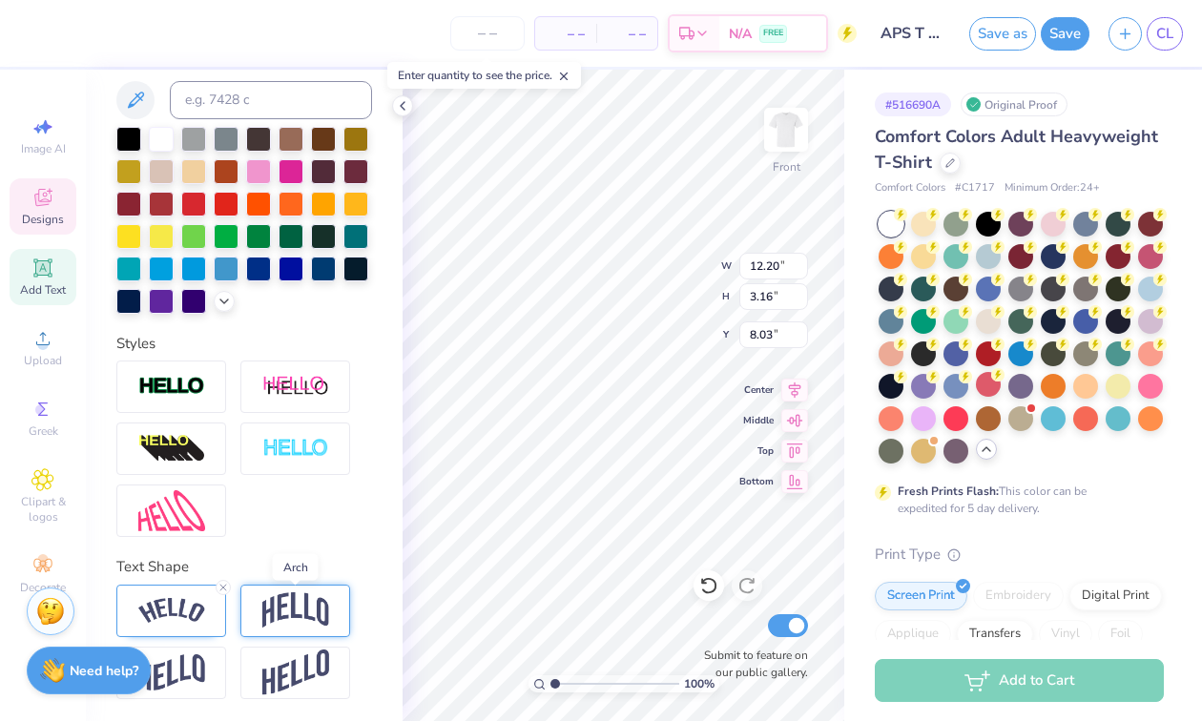
click at [304, 608] on img at bounding box center [295, 610] width 67 height 36
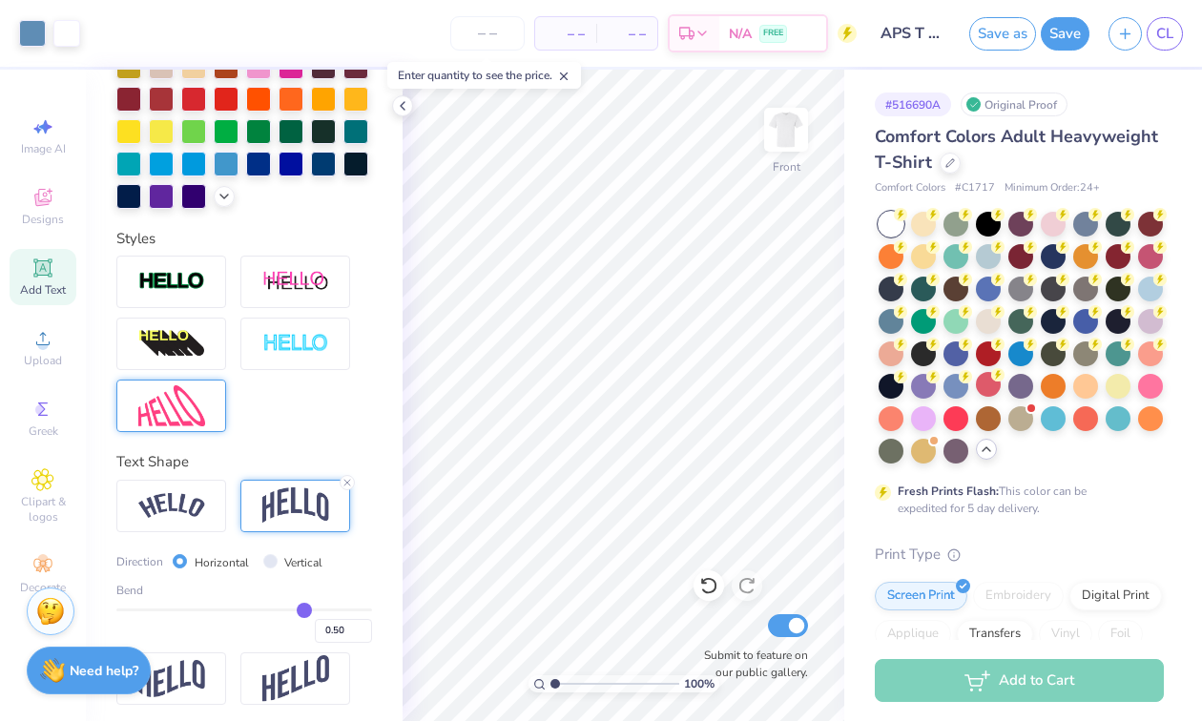
scroll to position [499, 0]
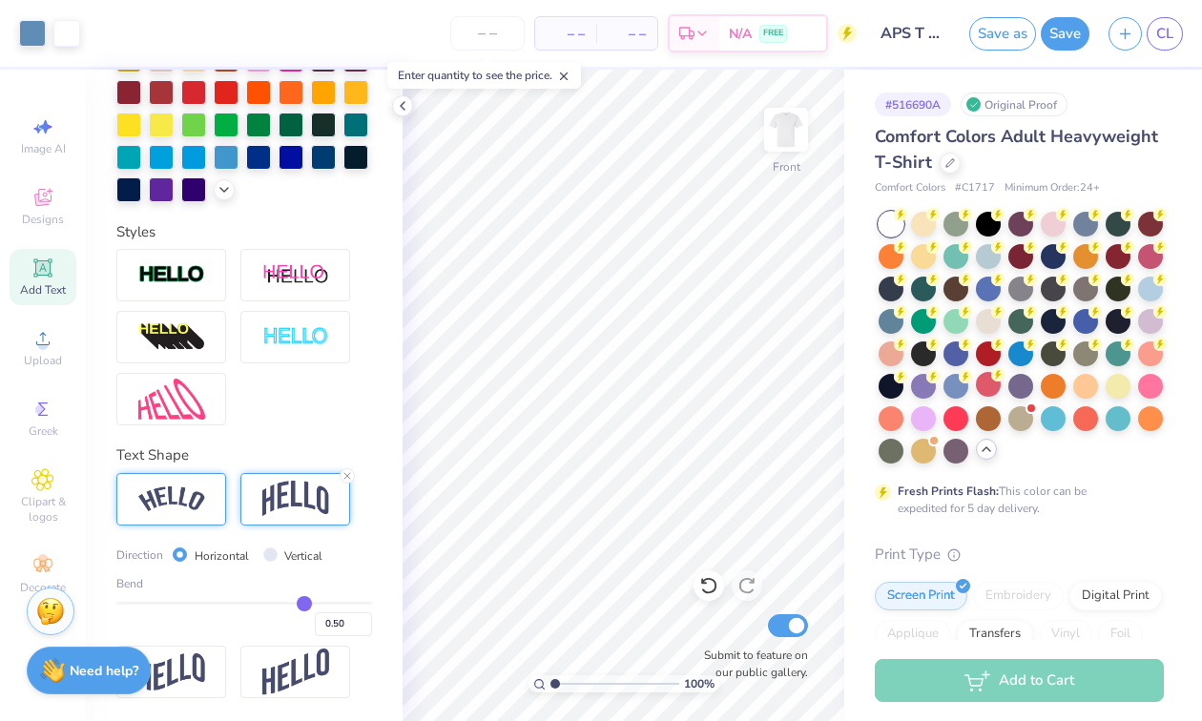
click at [178, 505] on img at bounding box center [171, 499] width 67 height 26
drag, startPoint x: 304, startPoint y: 605, endPoint x: 340, endPoint y: 603, distance: 36.3
click at [340, 603] on input "range" at bounding box center [244, 603] width 256 height 3
click at [333, 602] on input "range" at bounding box center [244, 603] width 256 height 3
click at [329, 602] on input "range" at bounding box center [244, 603] width 256 height 3
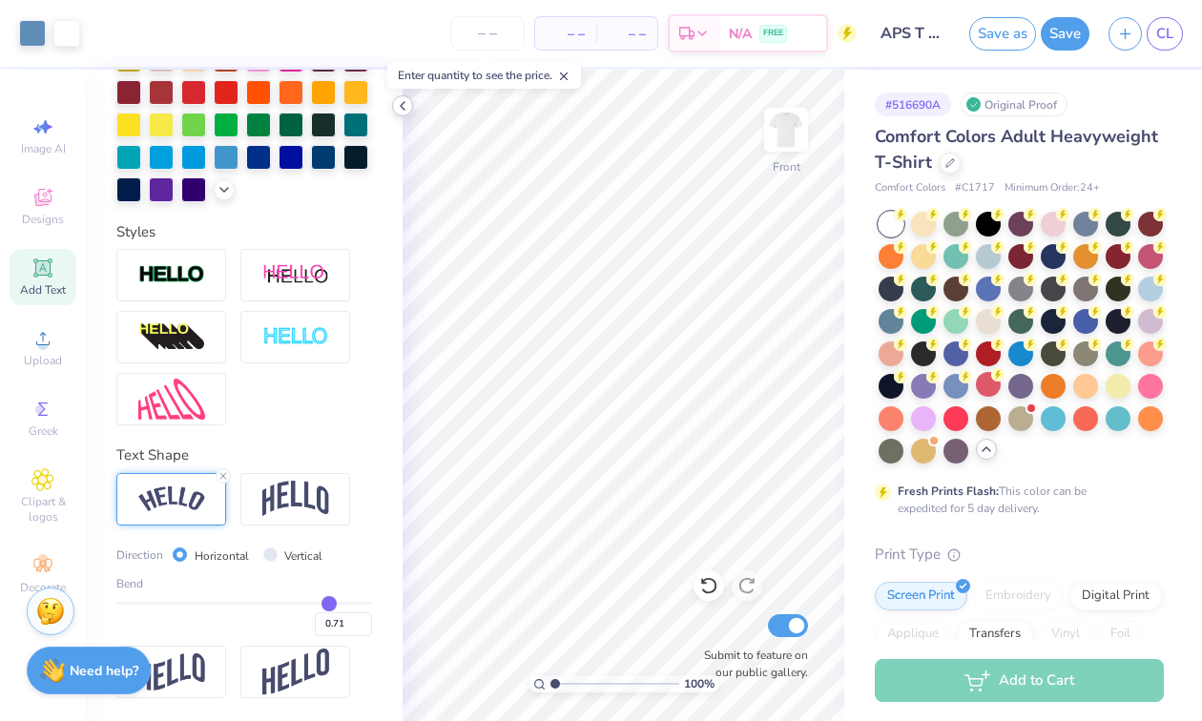
click at [404, 108] on icon at bounding box center [402, 105] width 15 height 15
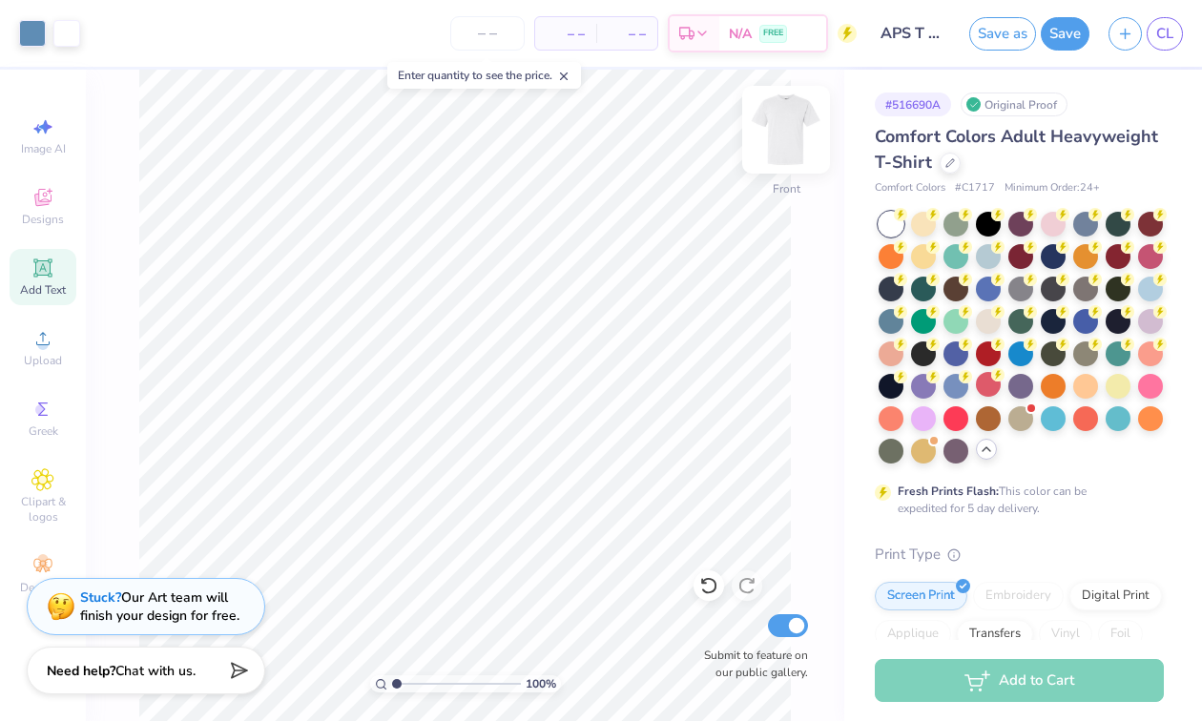
click at [775, 138] on img at bounding box center [786, 130] width 76 height 76
click at [40, 201] on icon at bounding box center [42, 197] width 17 height 17
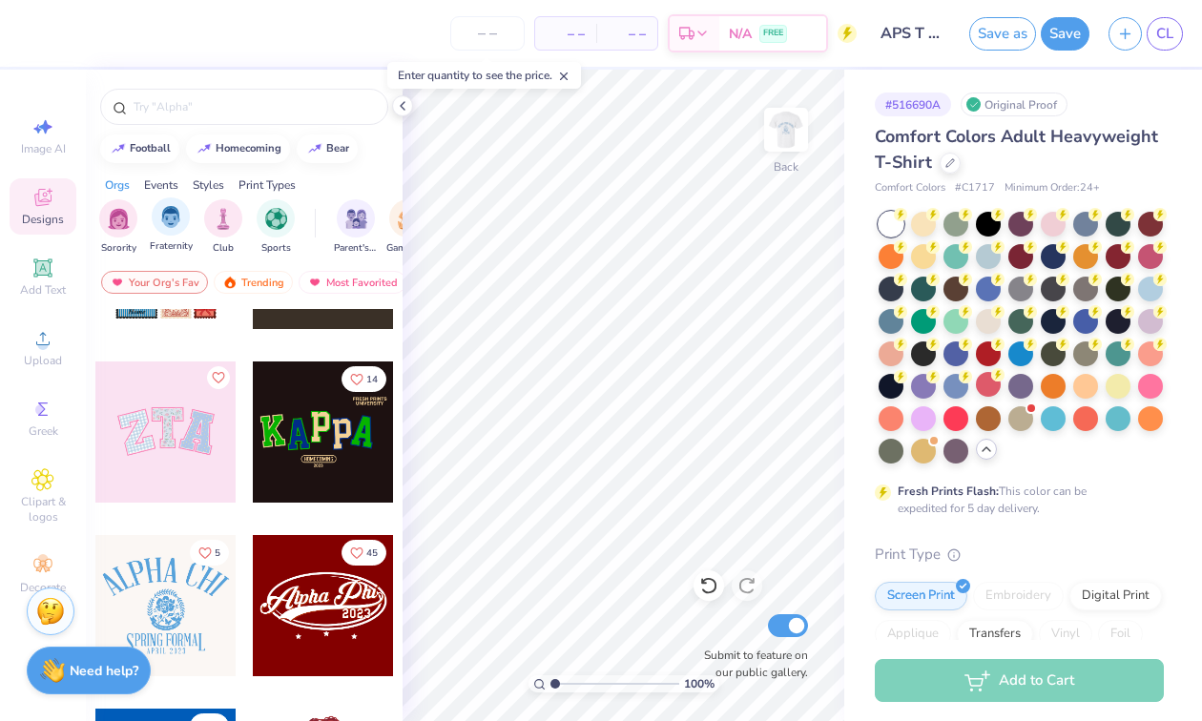
scroll to position [305, 0]
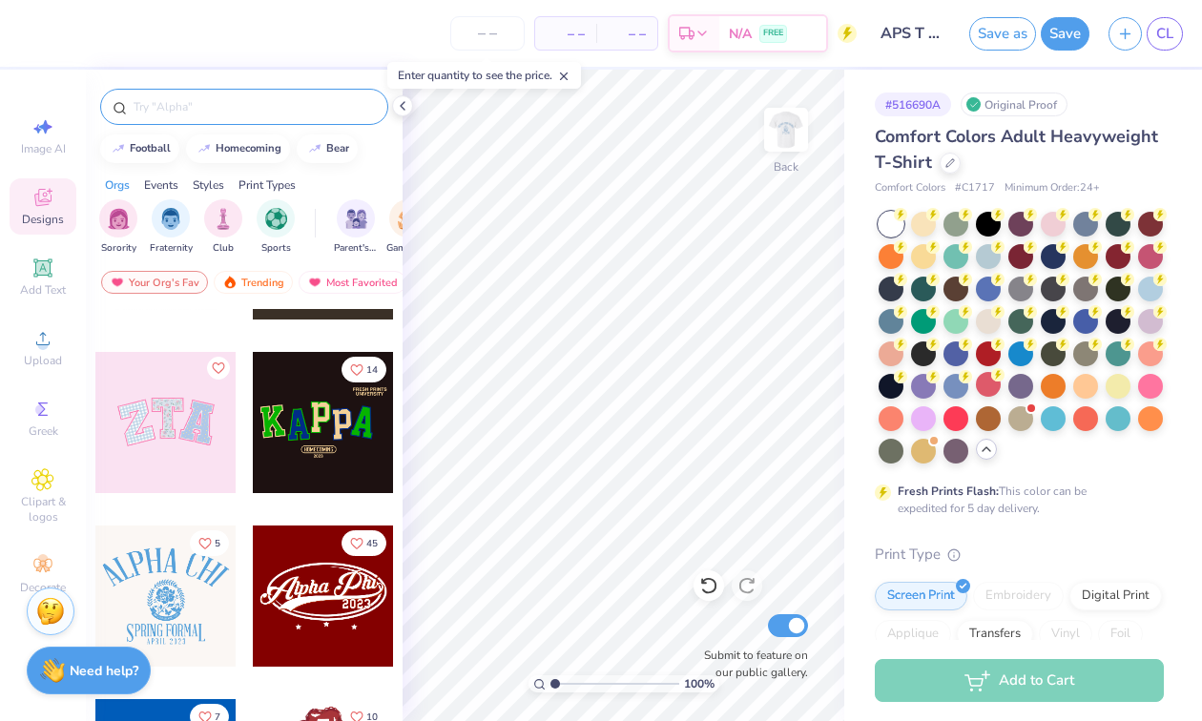
click at [191, 112] on input "text" at bounding box center [254, 106] width 244 height 19
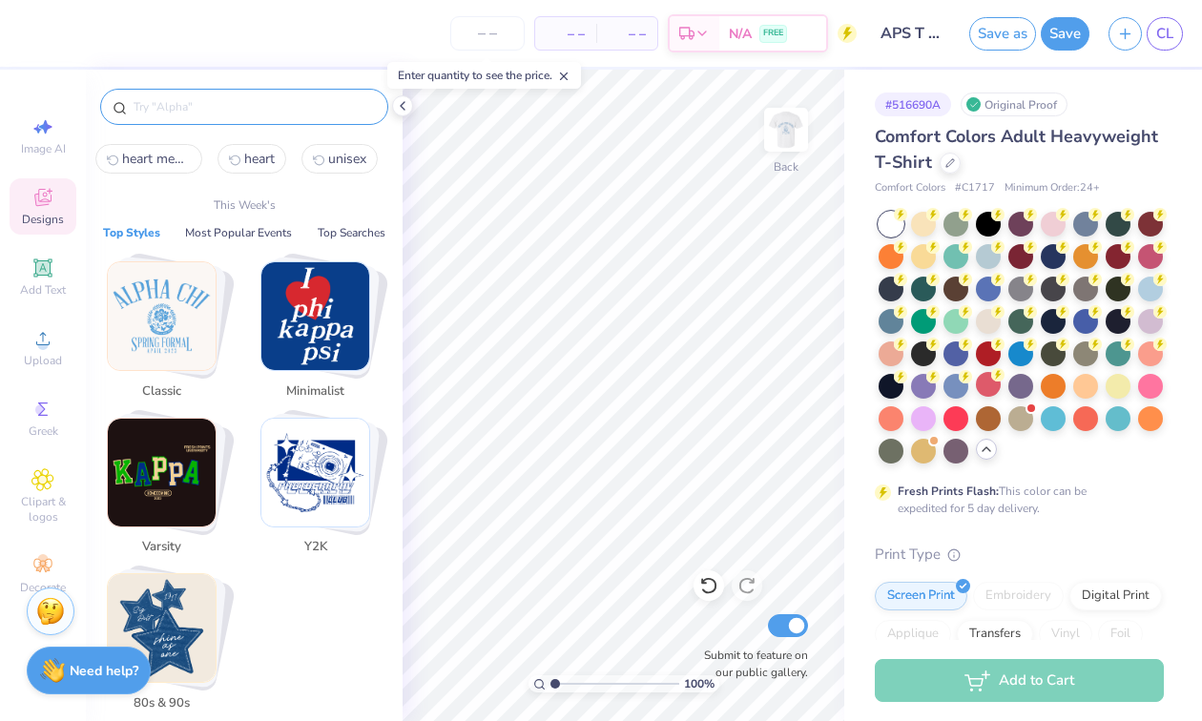
click at [165, 339] on img "Stack Card Button Classic" at bounding box center [162, 316] width 108 height 108
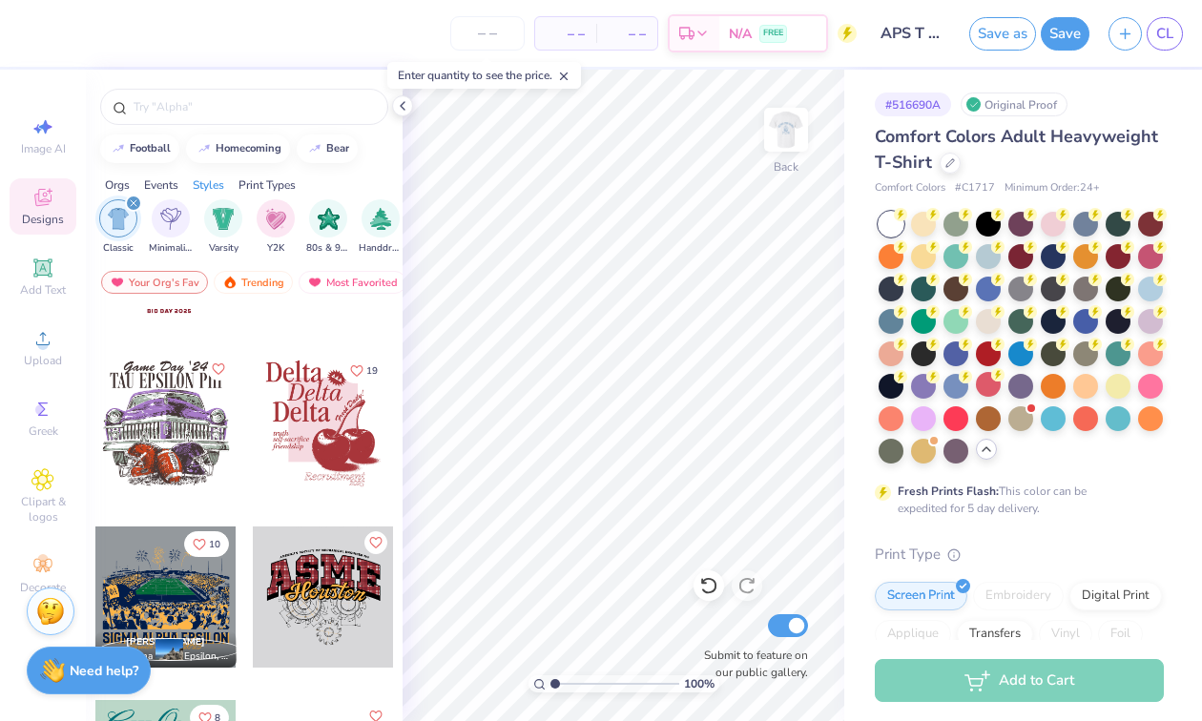
scroll to position [298, 0]
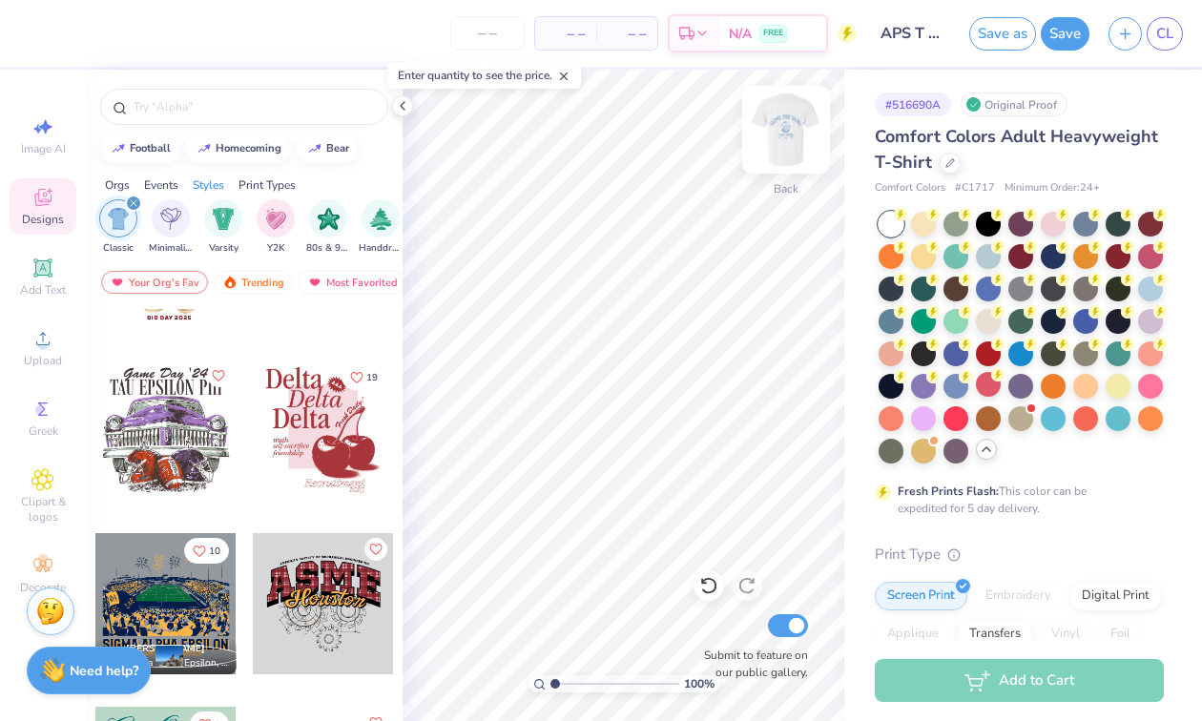
click at [780, 133] on img at bounding box center [786, 130] width 76 height 76
click at [780, 133] on img at bounding box center [786, 130] width 38 height 38
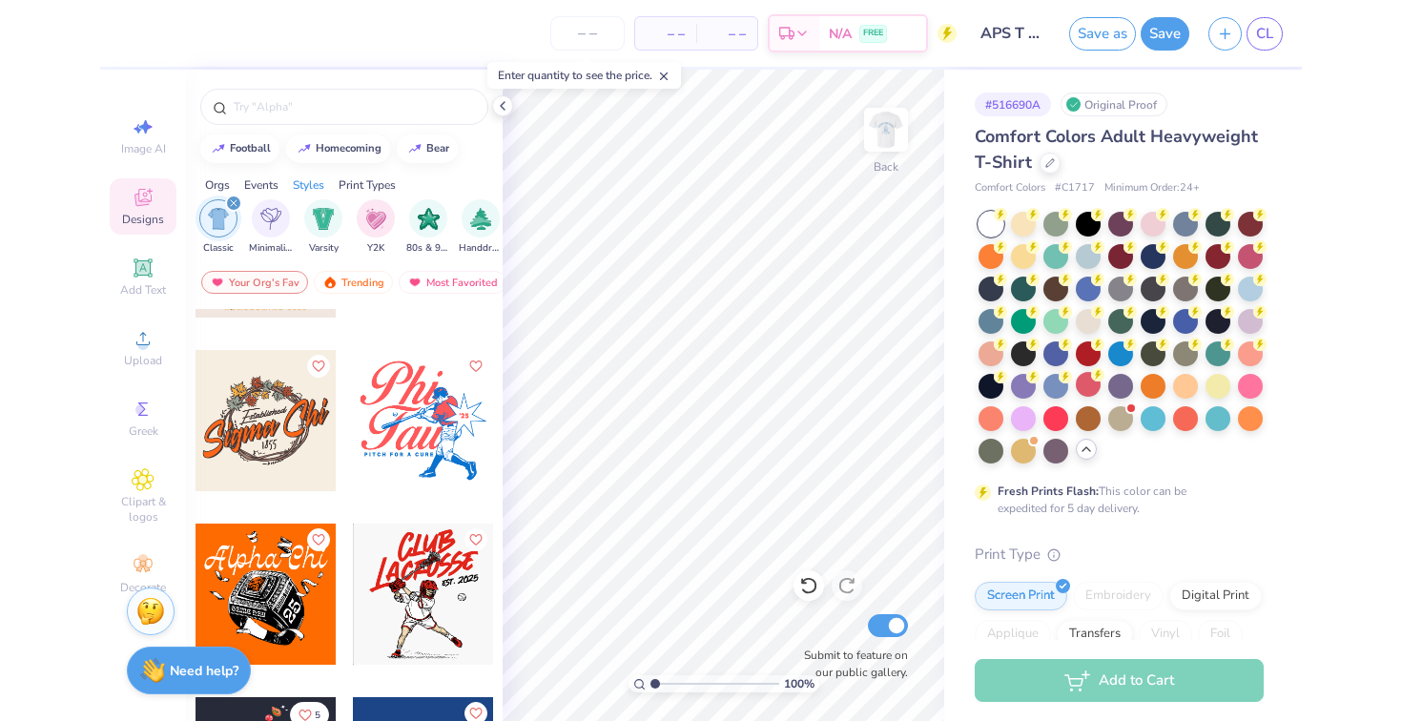
scroll to position [6474, 0]
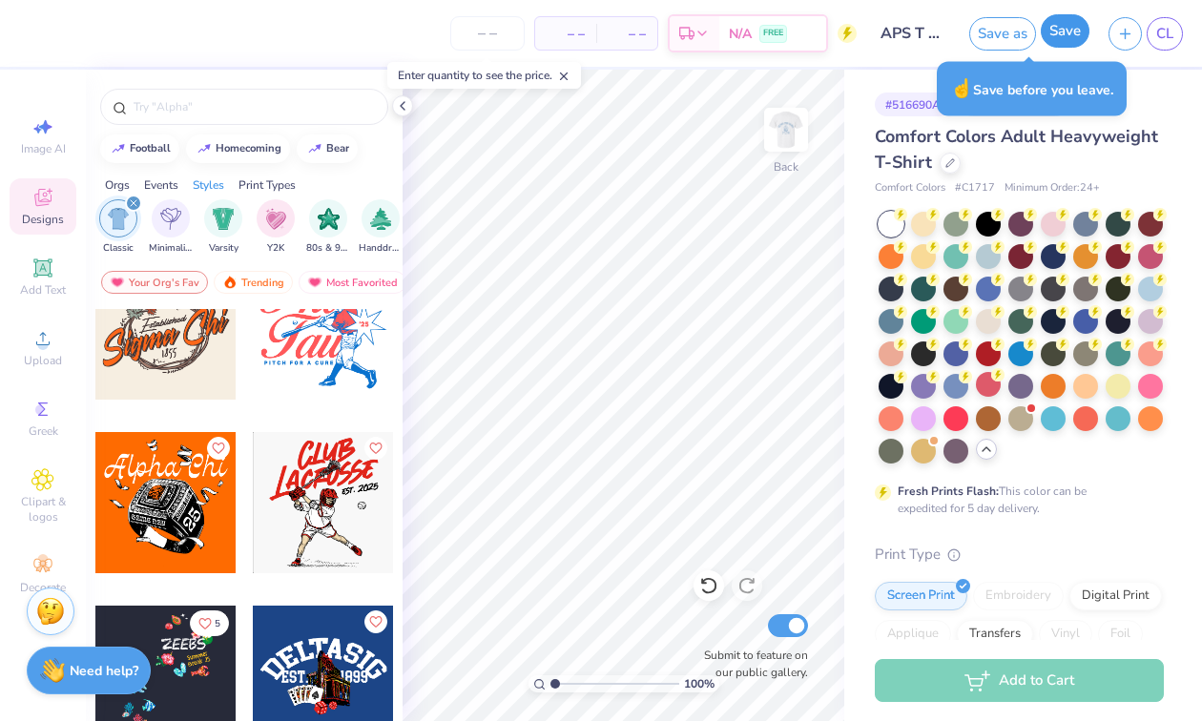
click at [1068, 28] on button "Save" at bounding box center [1065, 30] width 49 height 33
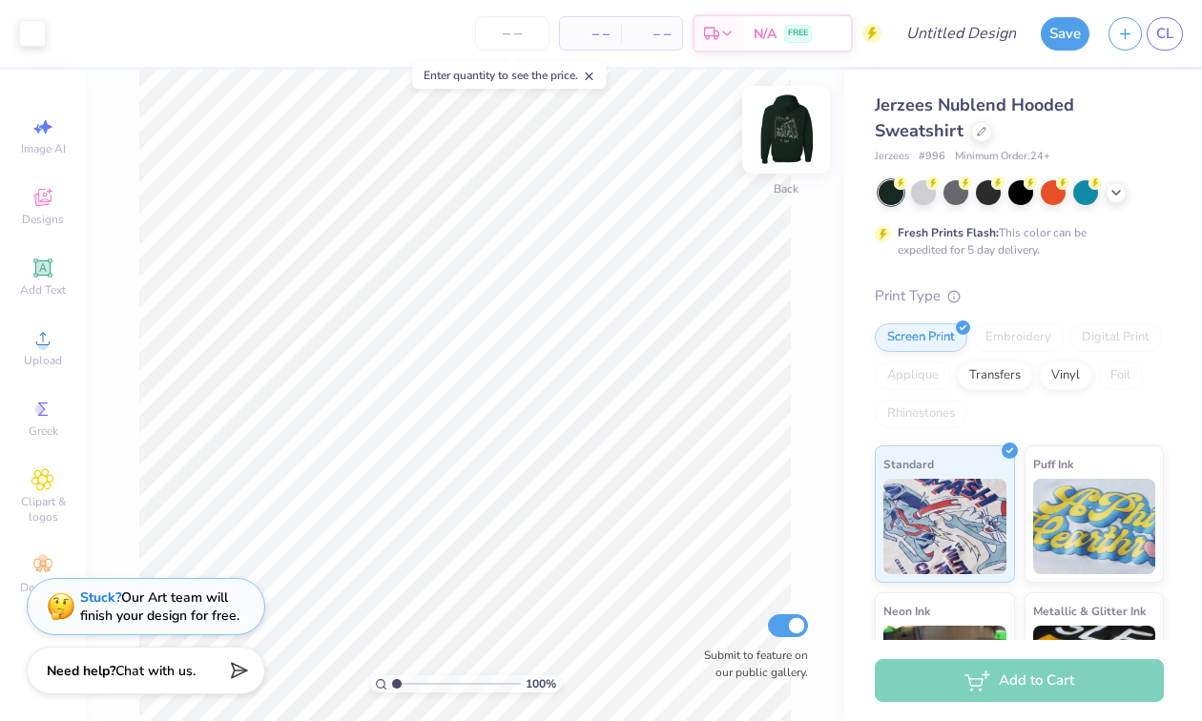
click at [788, 124] on img at bounding box center [786, 130] width 76 height 76
click at [780, 128] on img at bounding box center [786, 130] width 76 height 76
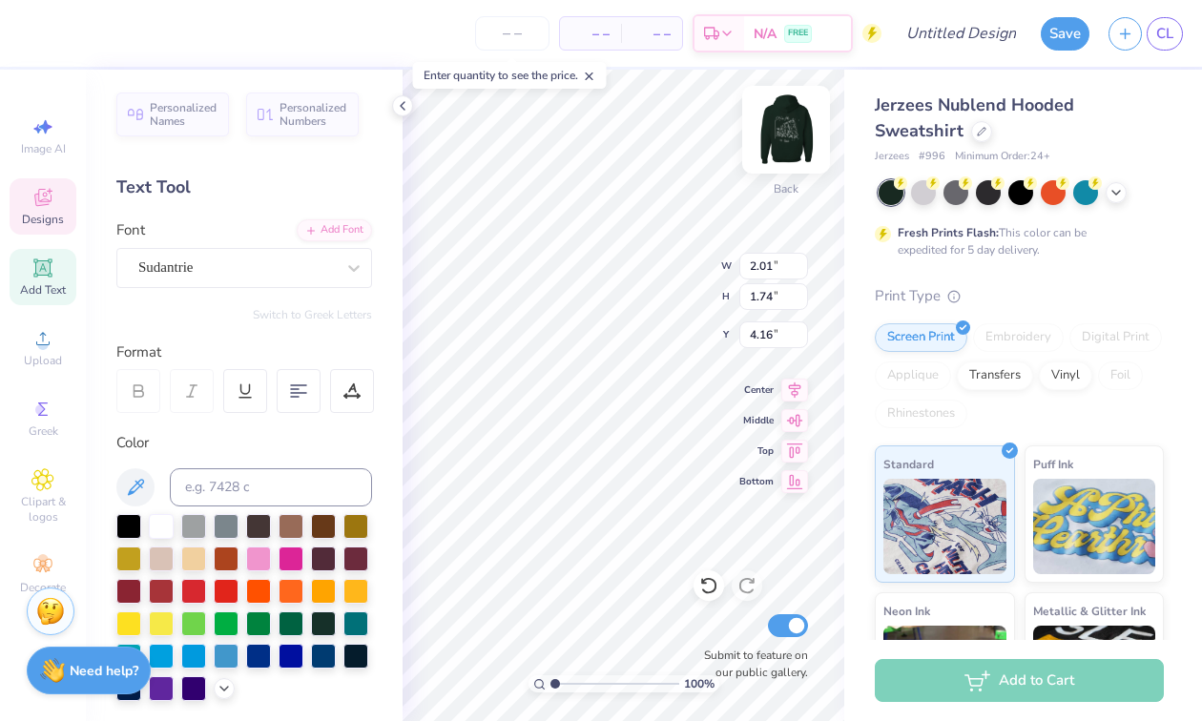
scroll to position [1, 0]
type textarea "Phi Sigma"
click at [889, 175] on div "Jerzees Nublend Hooded Sweatshirt Jerzees # 996 Minimum Order: 24 + Fresh Print…" at bounding box center [1019, 485] width 289 height 784
type input "3.50"
type input "2.81"
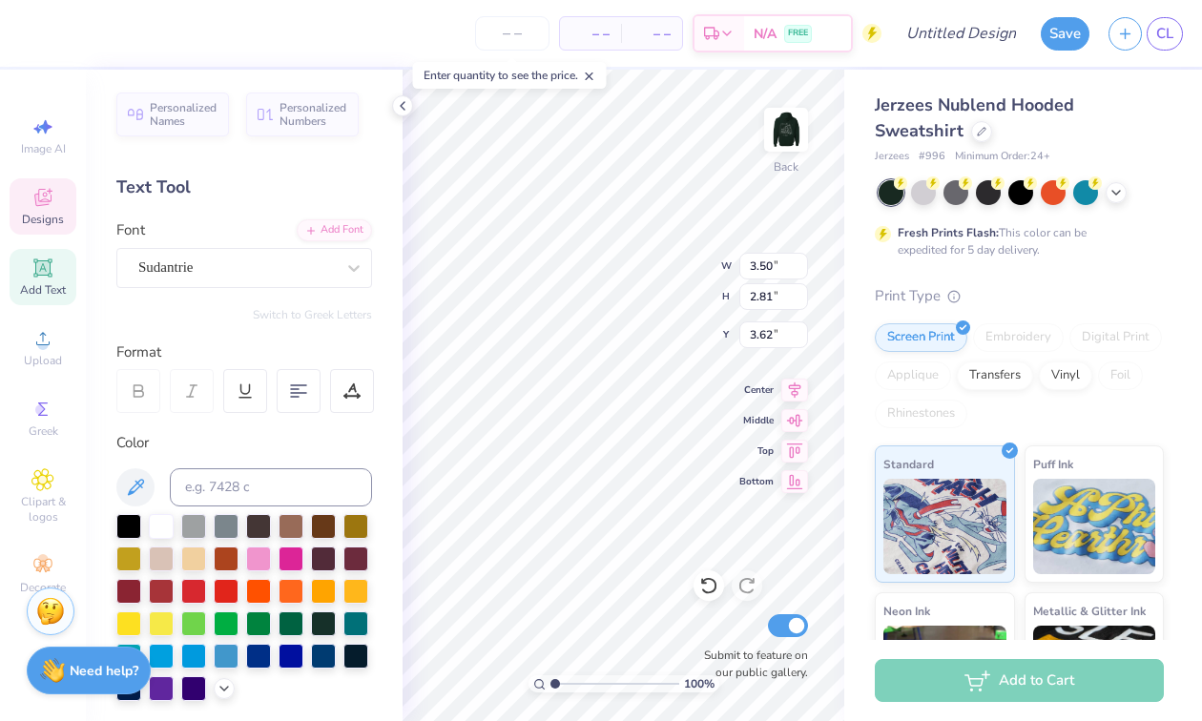
type input "3.62"
click at [708, 590] on icon at bounding box center [708, 585] width 19 height 19
type input "5.41"
type textarea "Sigma"
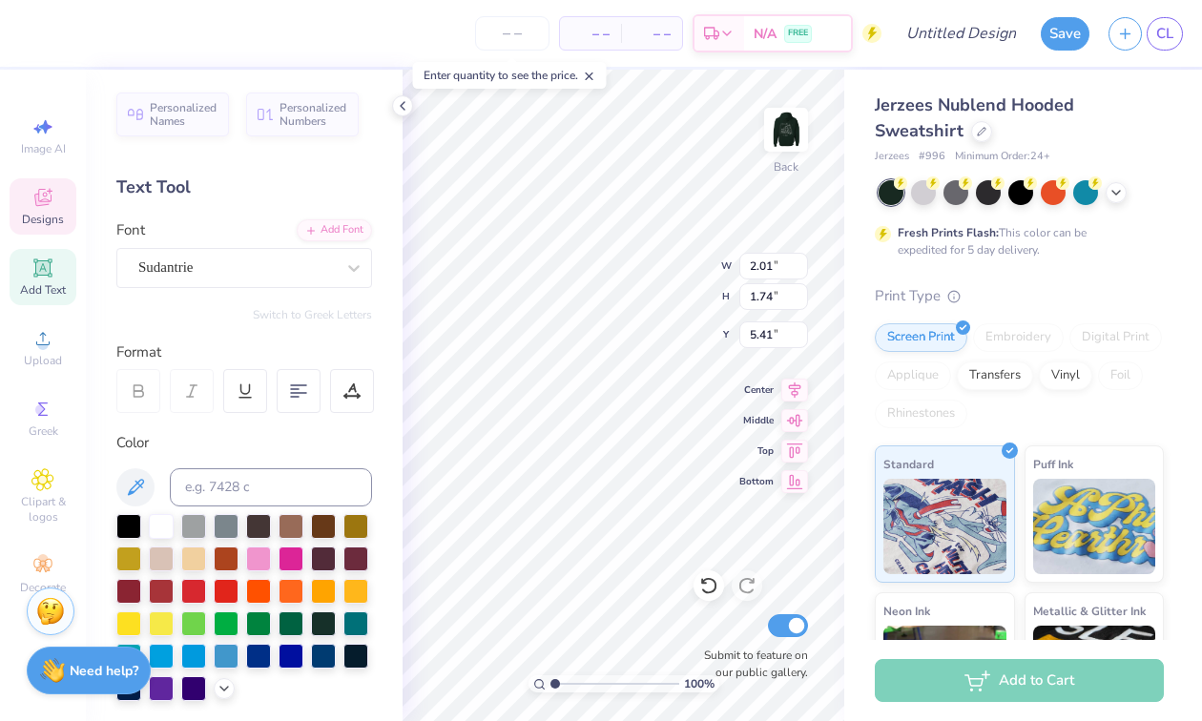
scroll to position [0, 1]
type input "4.70"
type input "4.97"
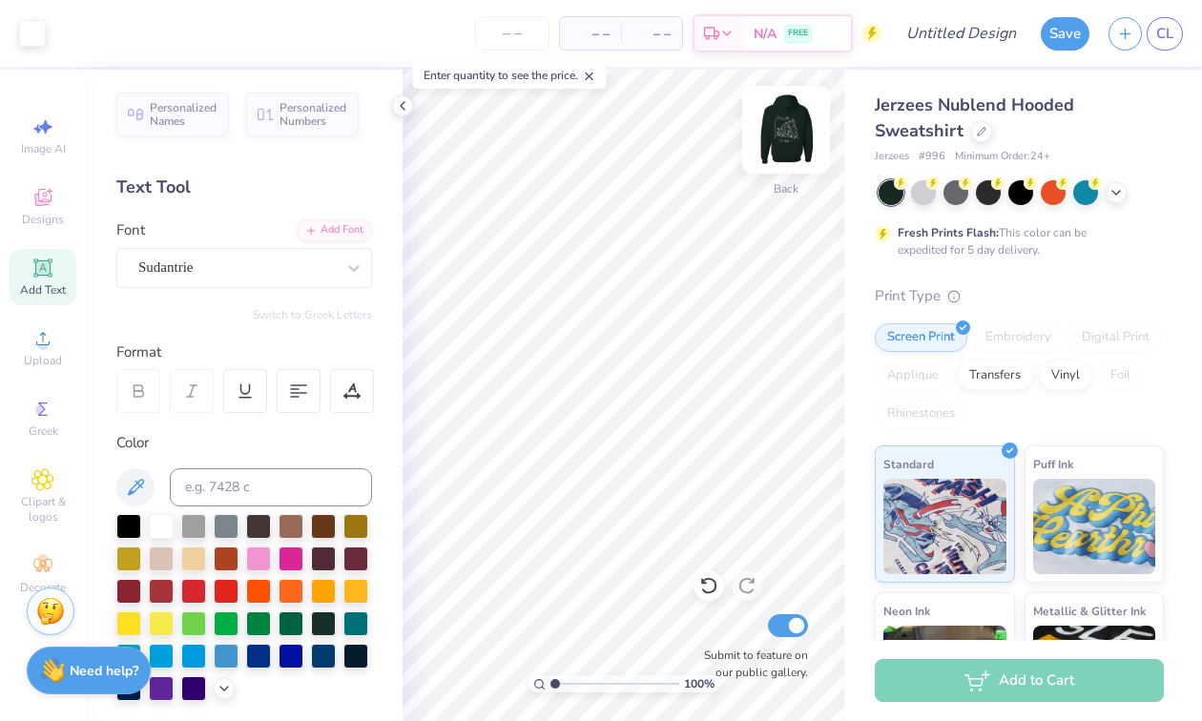
click at [788, 120] on img at bounding box center [786, 130] width 76 height 76
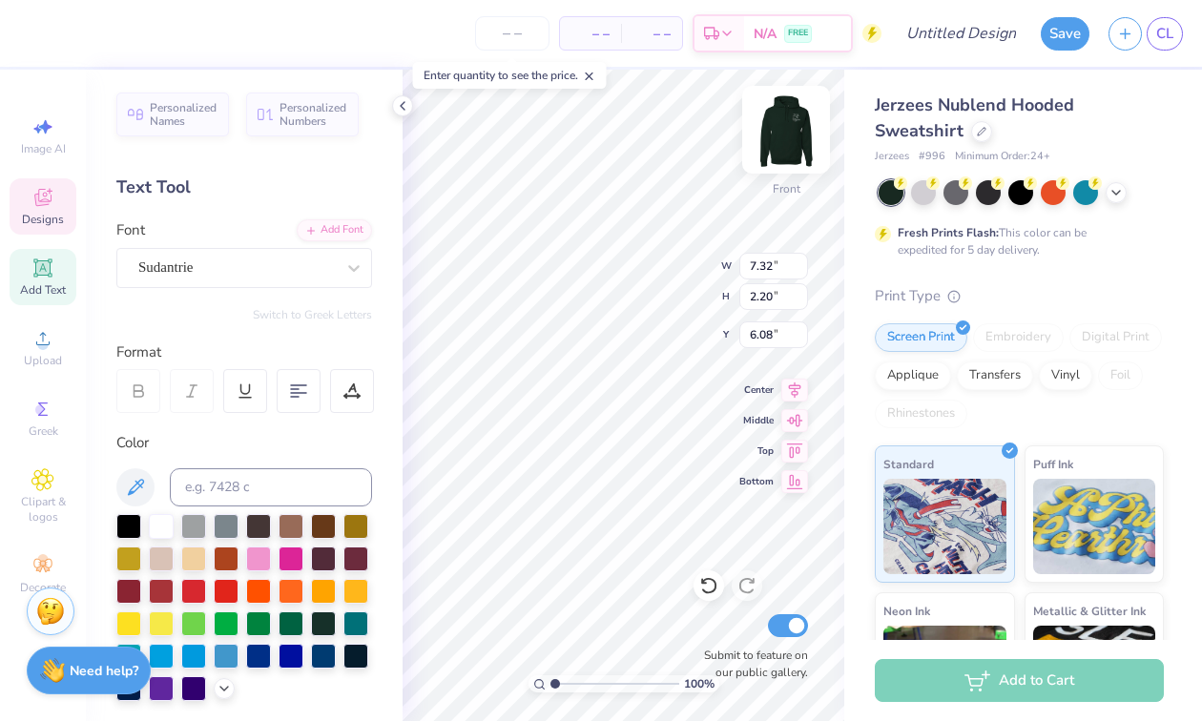
type textarea "Alpha Phi Sigma"
click at [741, 296] on div "100 % Front W 1.92 1.92 " H 0.43 0.43 " Y 6.97 6.97 " Center Middle Top Bottom …" at bounding box center [623, 395] width 442 height 651
type input "6.76"
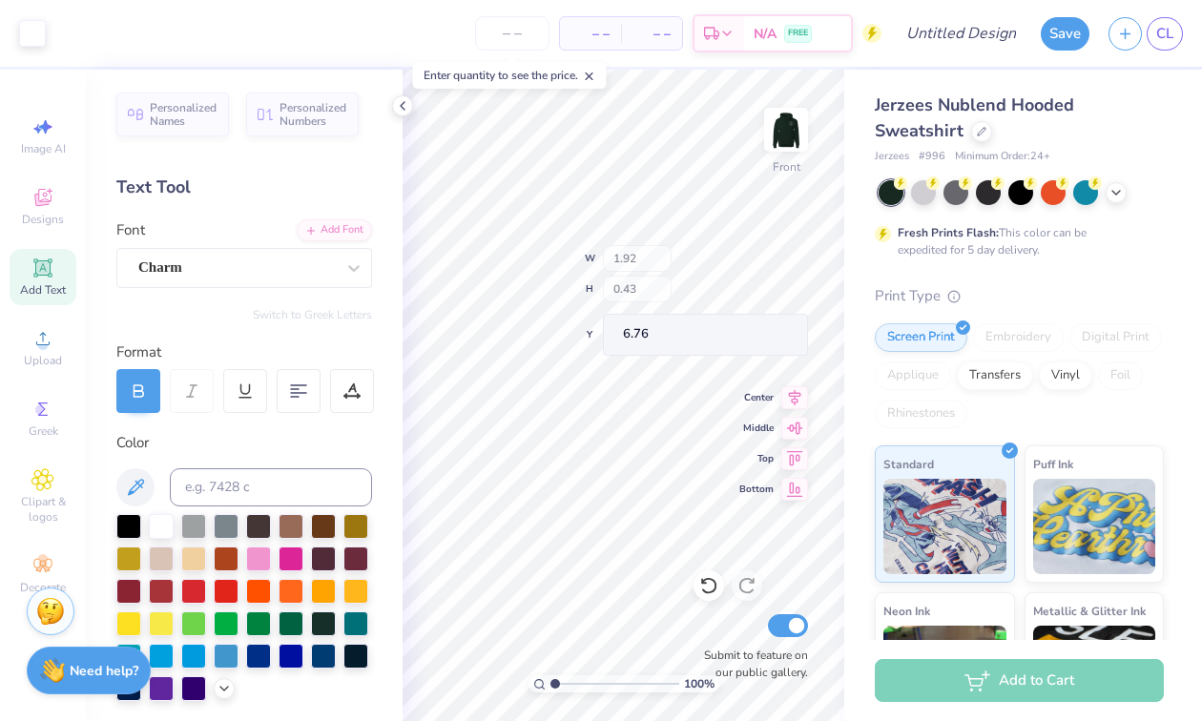
type input "12.02"
type input "2.30"
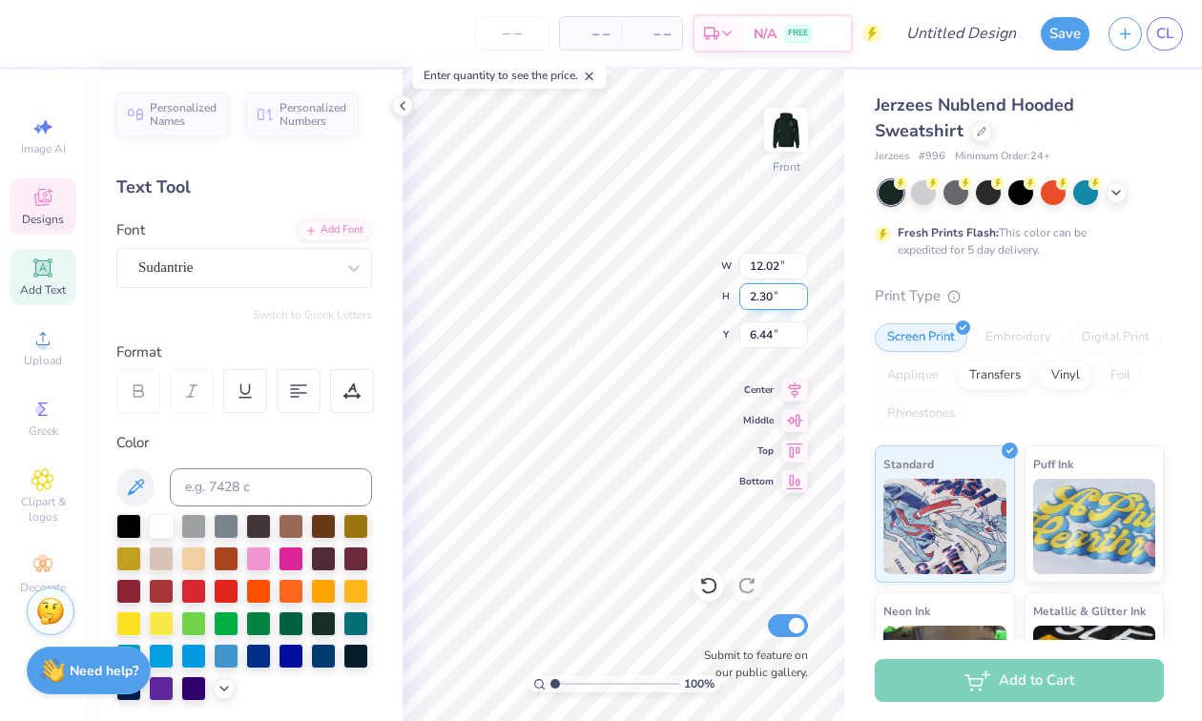
type input "6.03"
type input "8.33"
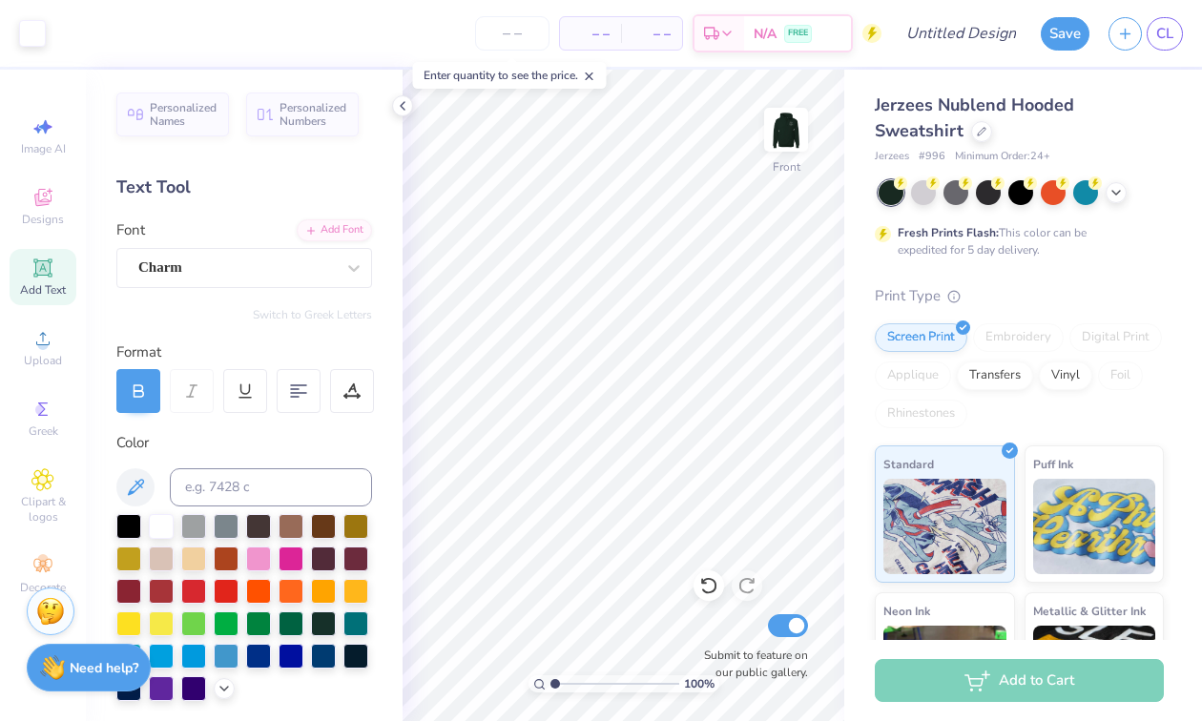
click at [87, 662] on strong "Need help?" at bounding box center [104, 668] width 69 height 18
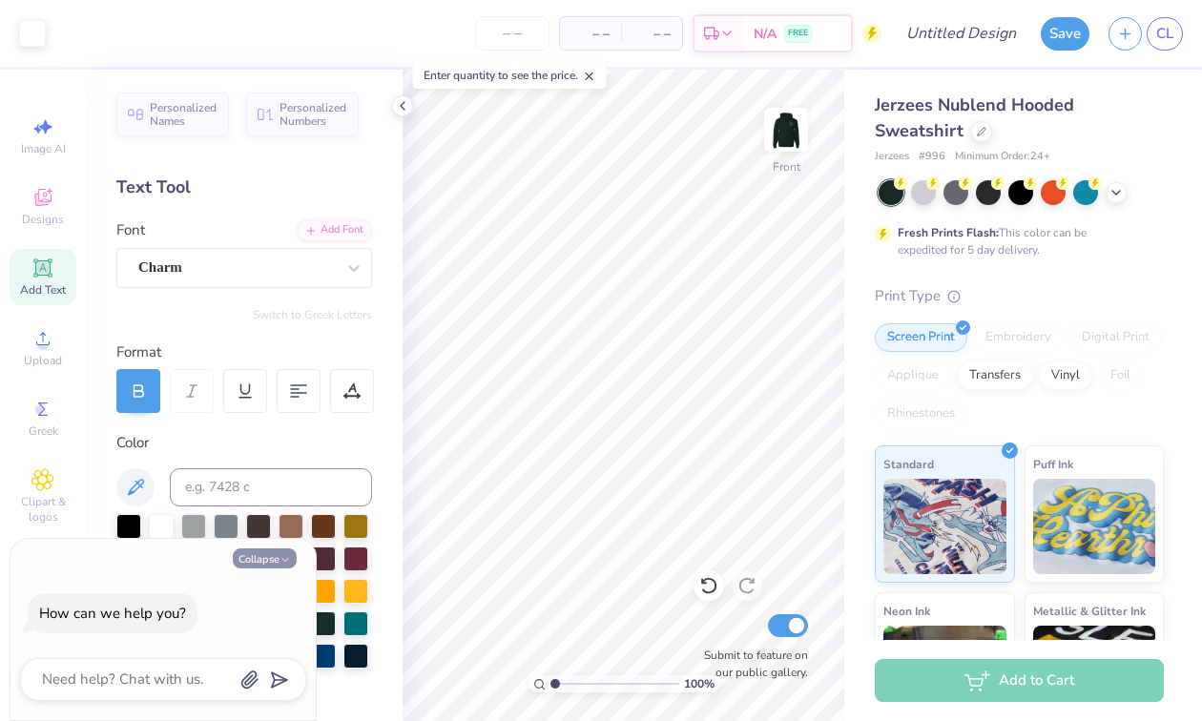
click at [275, 562] on button "Collapse" at bounding box center [265, 558] width 64 height 20
type textarea "x"
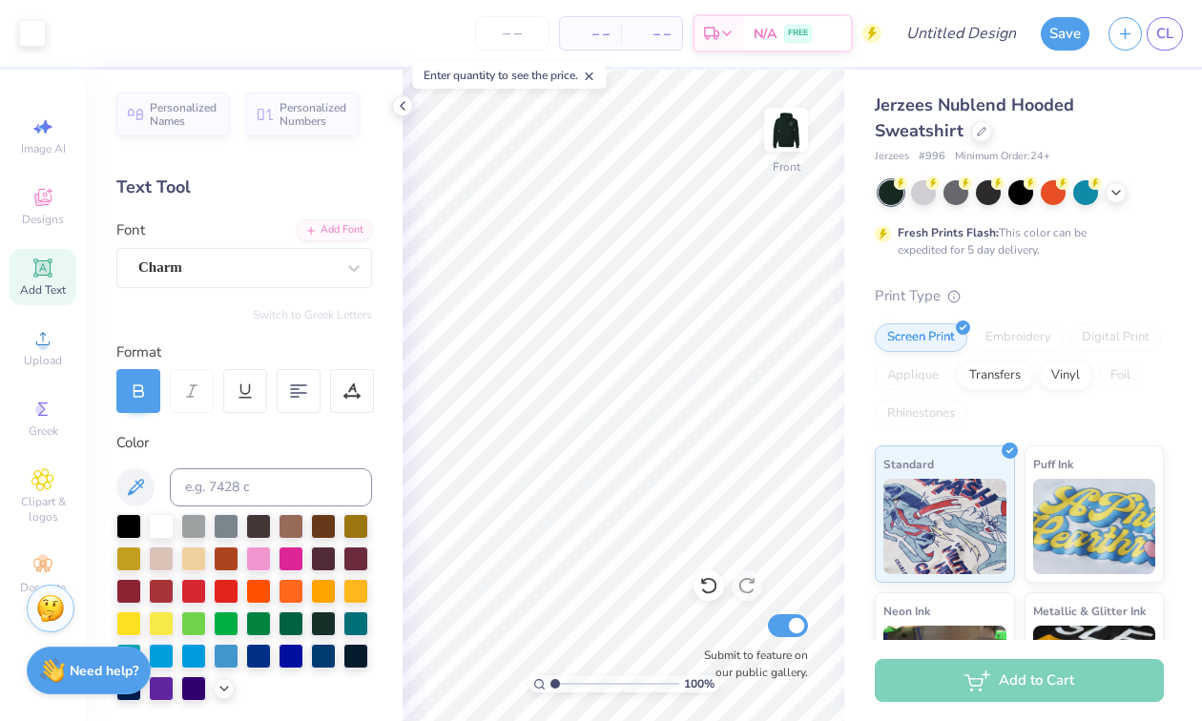
click at [55, 609] on img at bounding box center [50, 608] width 29 height 29
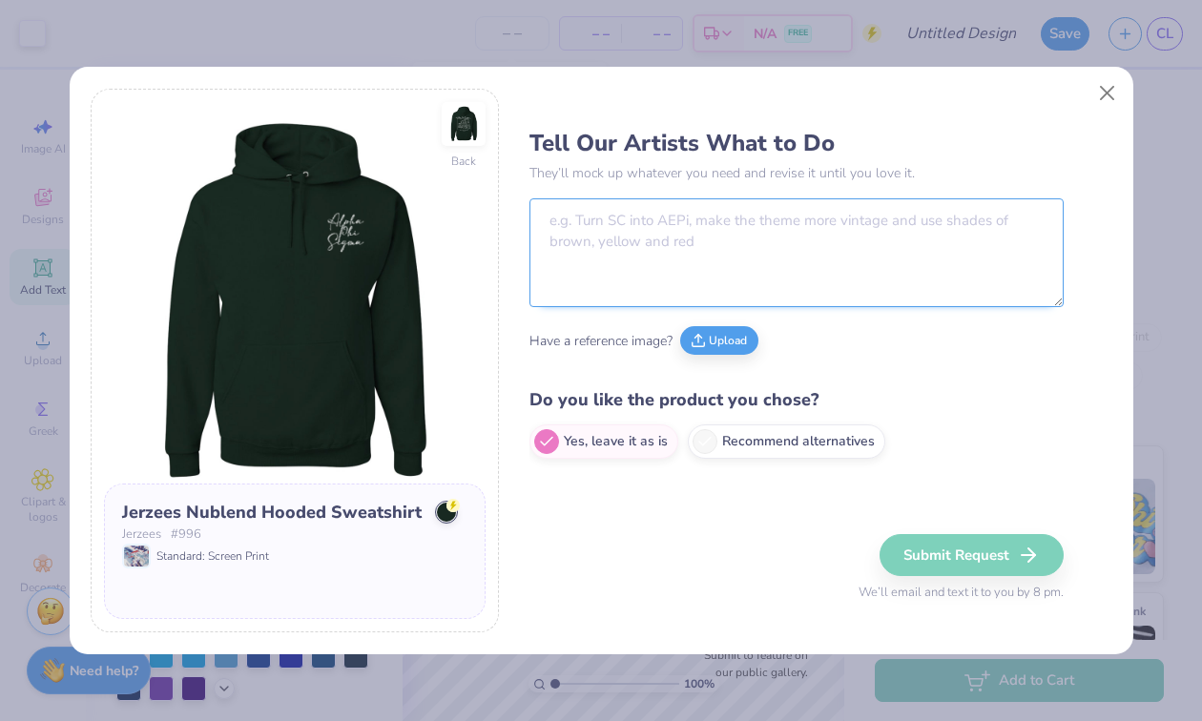
click at [696, 241] on textarea at bounding box center [796, 252] width 534 height 109
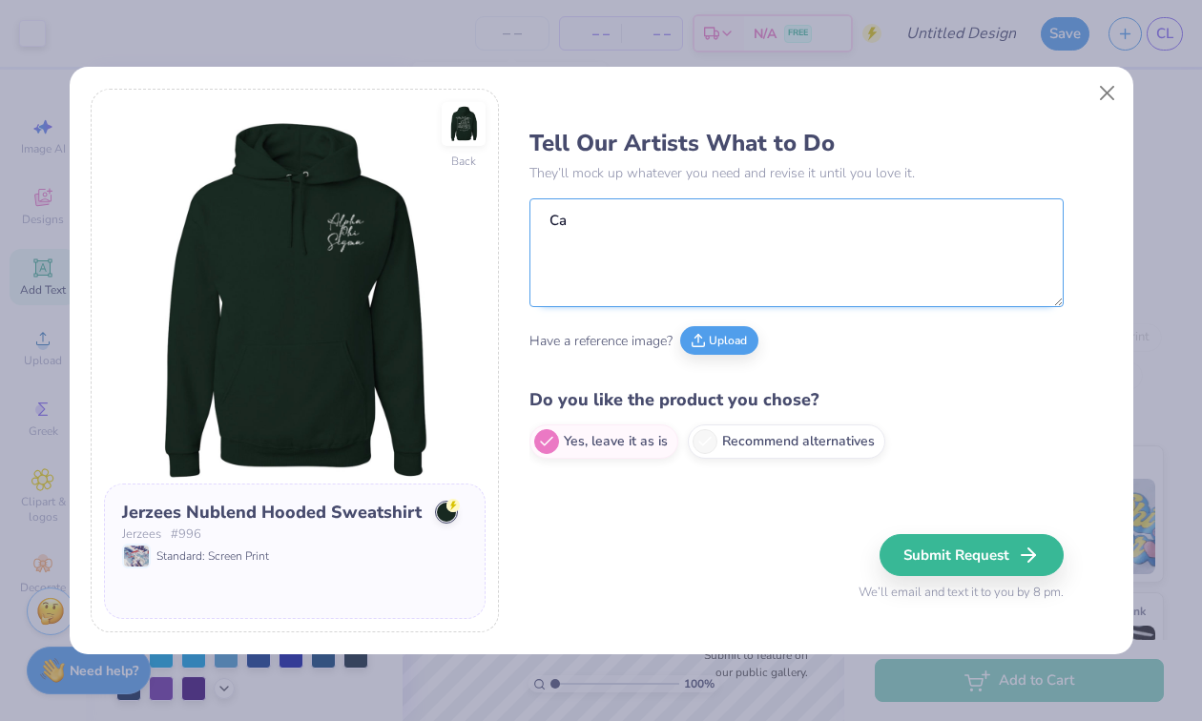
type textarea "C"
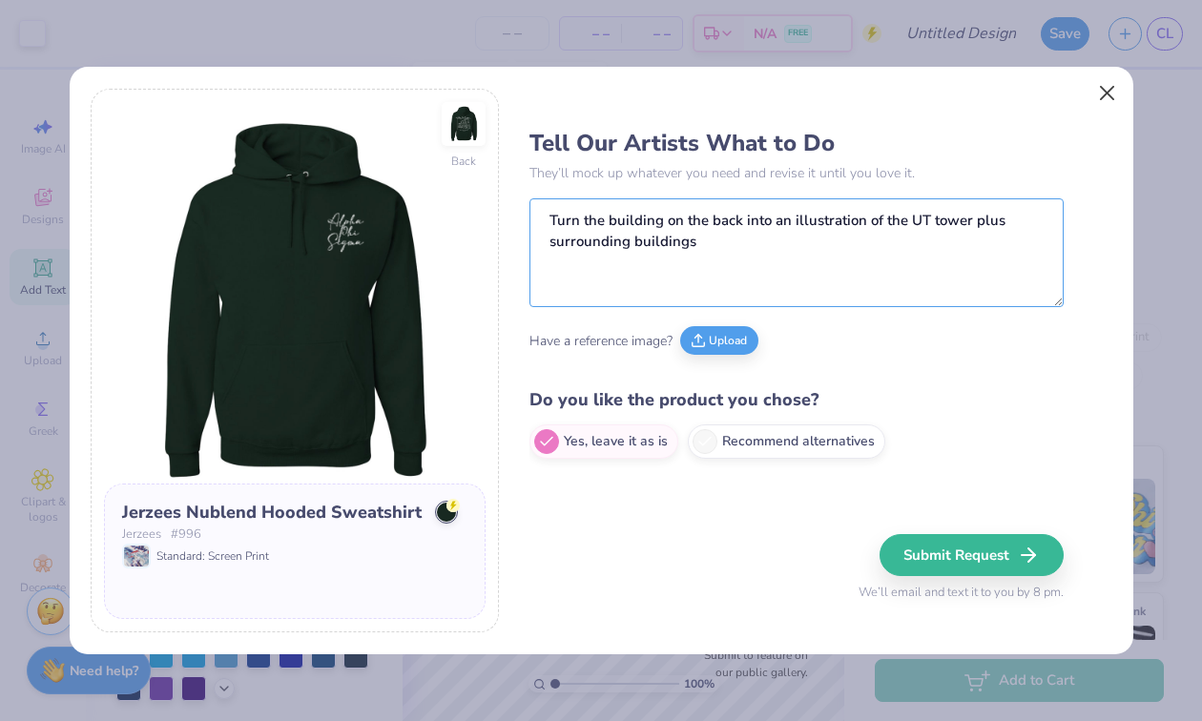
type textarea "Turn the building on the back into an illustration of the UT tower plus surroun…"
click at [1108, 96] on button "Close" at bounding box center [1106, 93] width 36 height 36
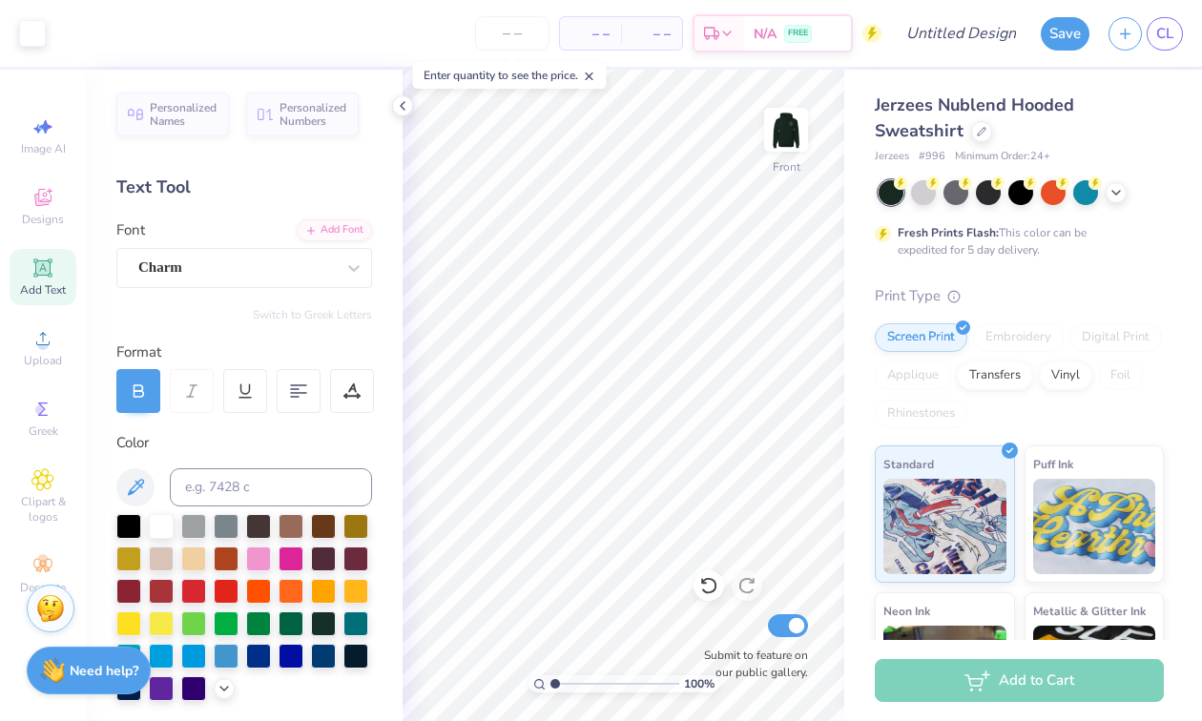
click at [52, 612] on img at bounding box center [50, 608] width 29 height 29
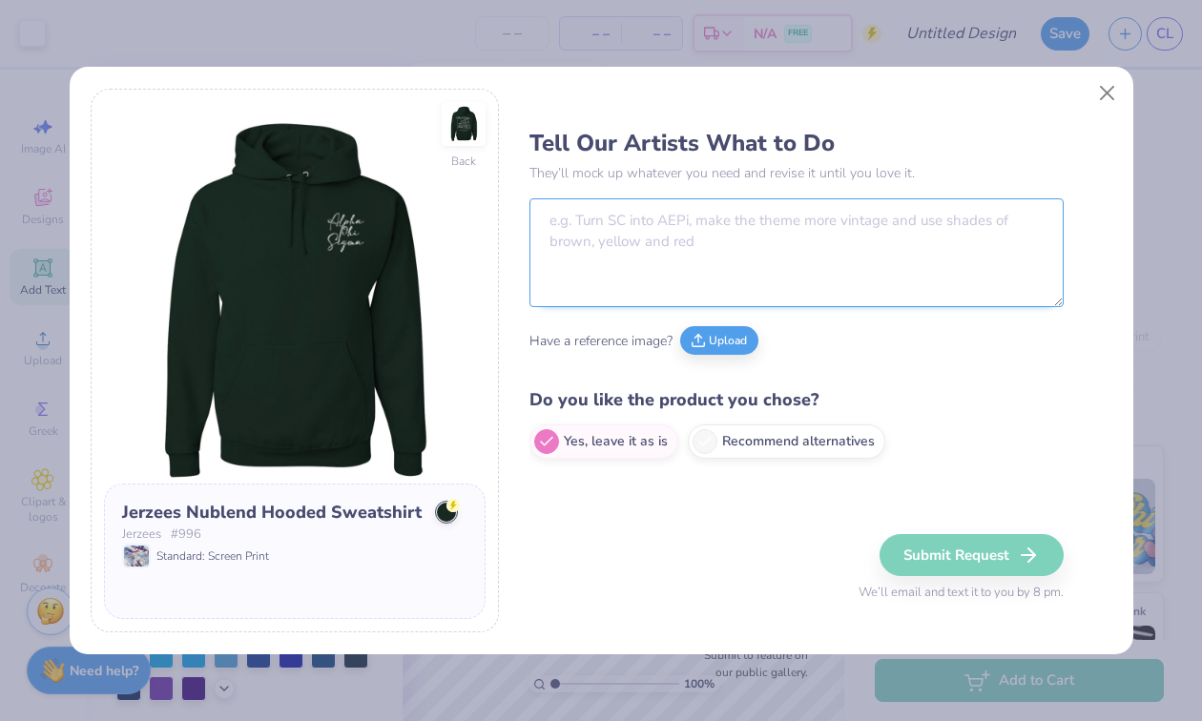
click at [732, 235] on textarea at bounding box center [796, 252] width 534 height 109
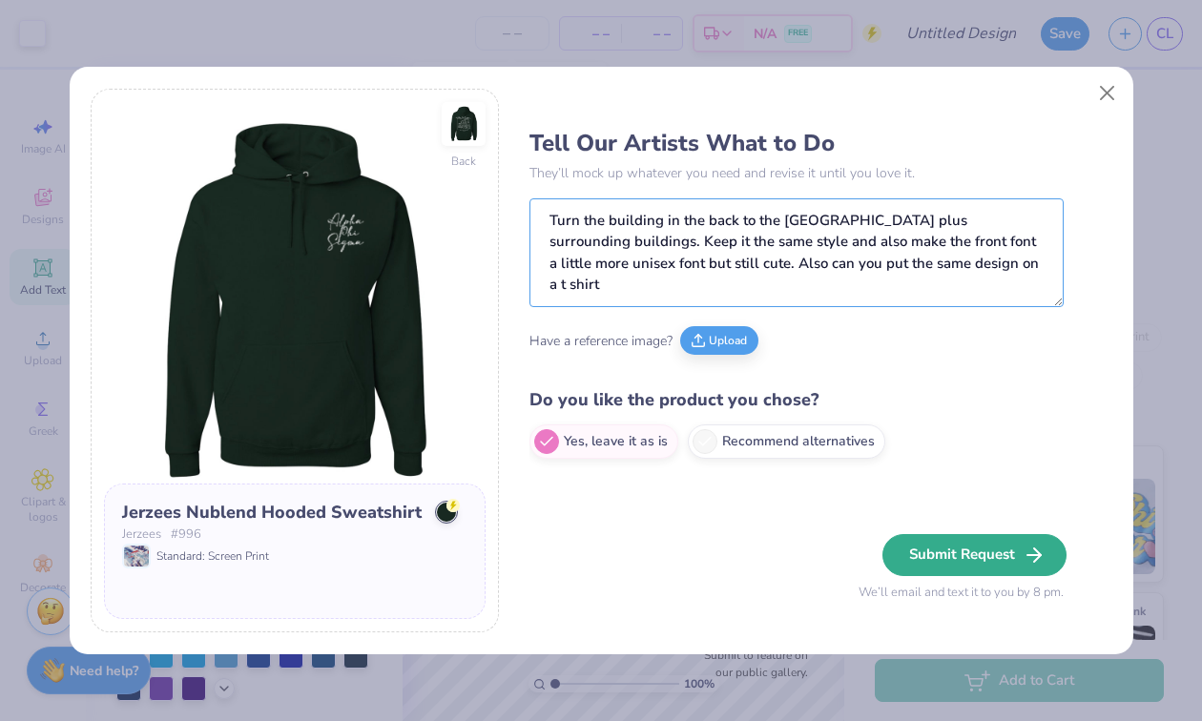
type textarea "Turn the building in the back to the UT tower plus surrounding buildings. Keep …"
click at [951, 558] on button "Submit Request" at bounding box center [974, 555] width 184 height 42
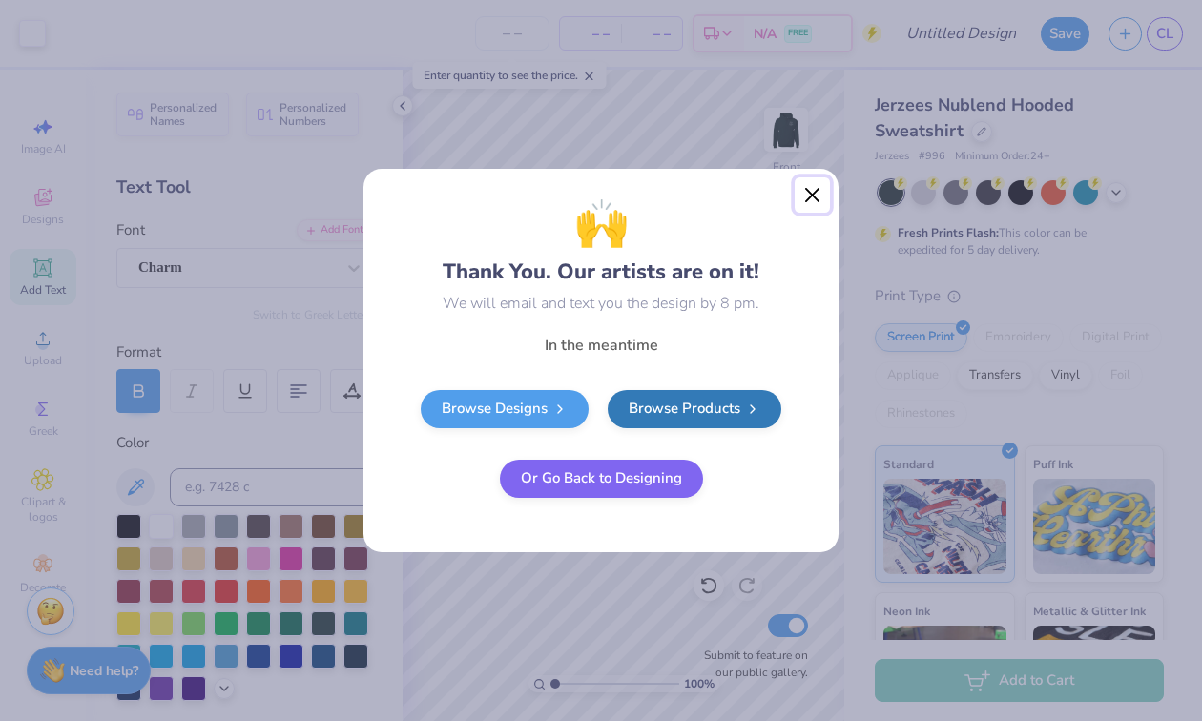
click at [815, 187] on button "Close" at bounding box center [812, 195] width 36 height 36
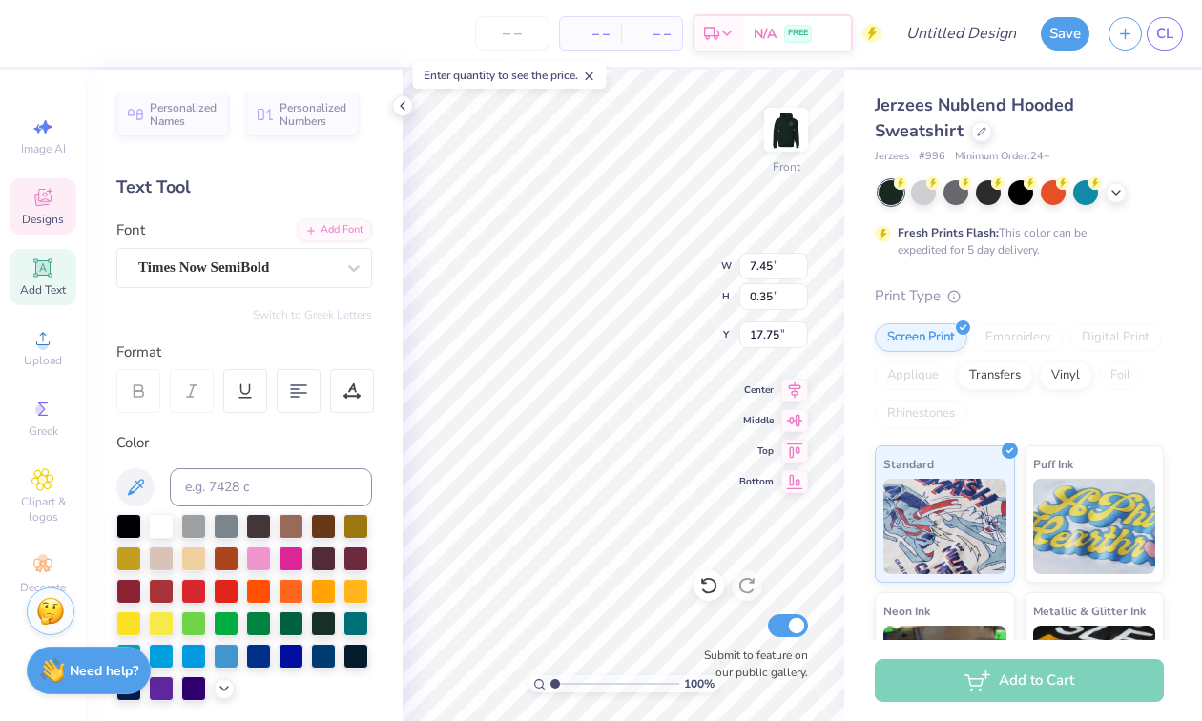
scroll to position [0, 0]
type textarea "A PRE-HEALTH FRATERNITY"
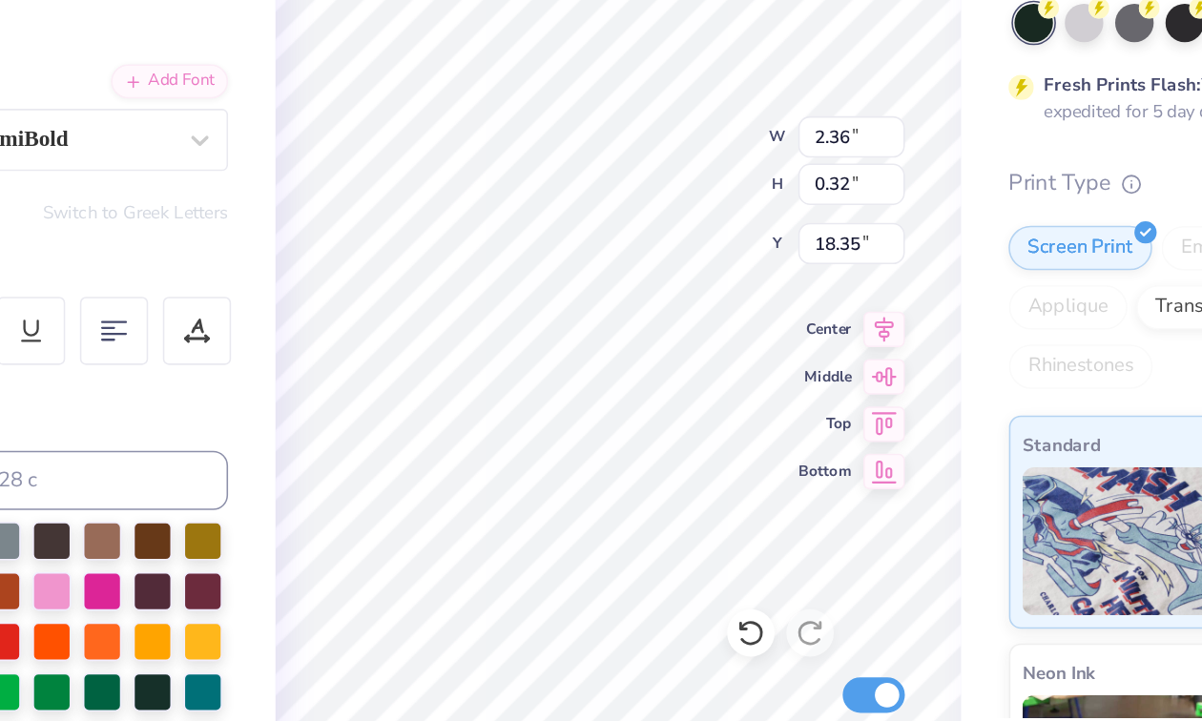
scroll to position [0, 2]
type textarea "Austin, TX"
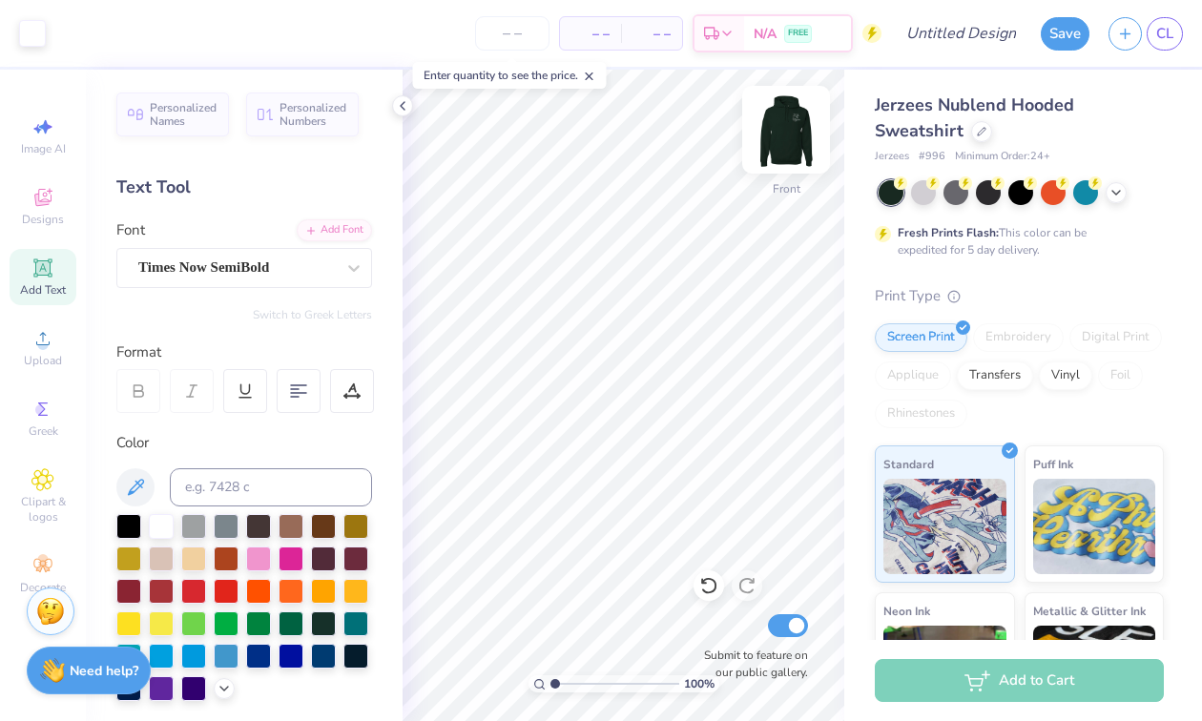
click at [797, 133] on img at bounding box center [786, 130] width 76 height 76
click at [803, 128] on img at bounding box center [786, 130] width 76 height 76
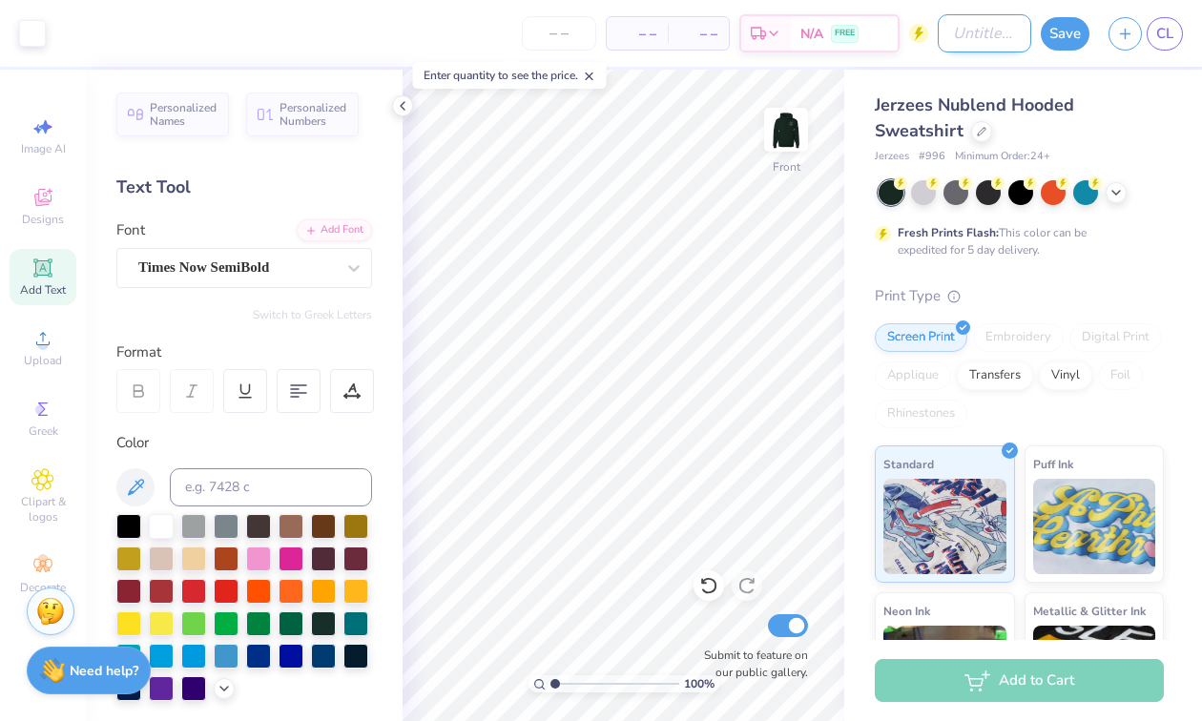
click at [970, 28] on input "Design Title" at bounding box center [984, 33] width 93 height 38
type input "APS hoodie #2"
click at [1084, 38] on button "Save" at bounding box center [1065, 30] width 49 height 33
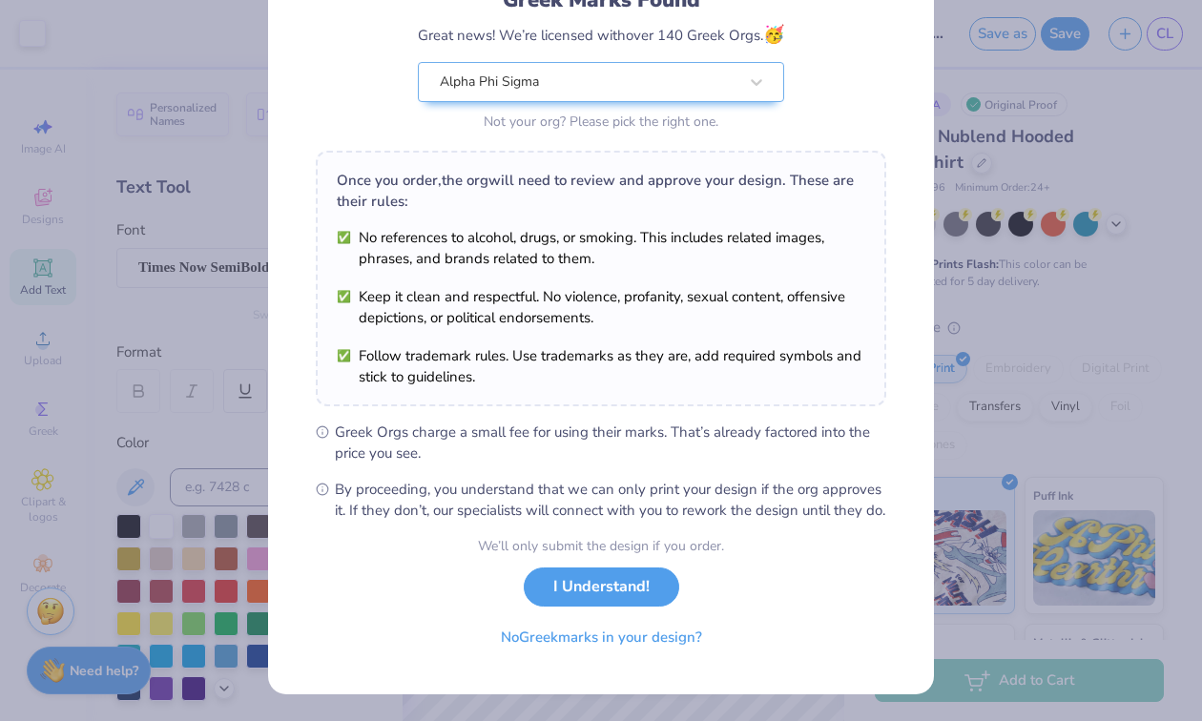
scroll to position [172, 0]
click at [652, 597] on button "I Understand!" at bounding box center [601, 582] width 155 height 39
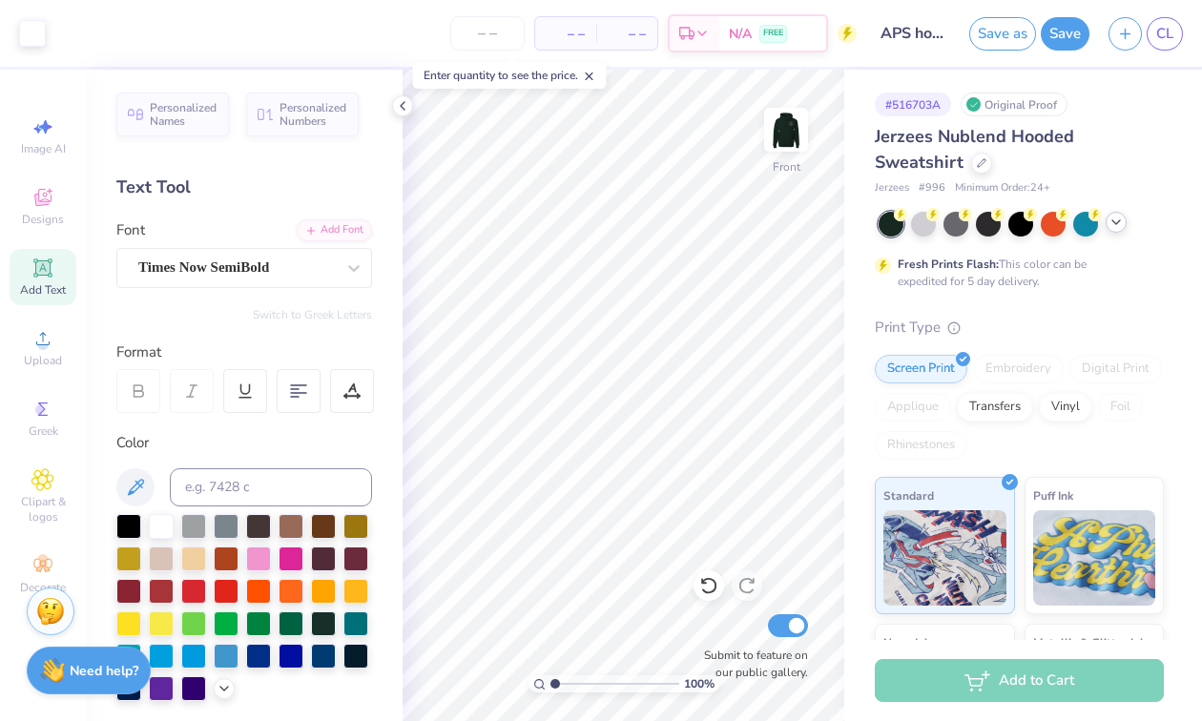
click at [1120, 229] on div at bounding box center [1115, 222] width 21 height 21
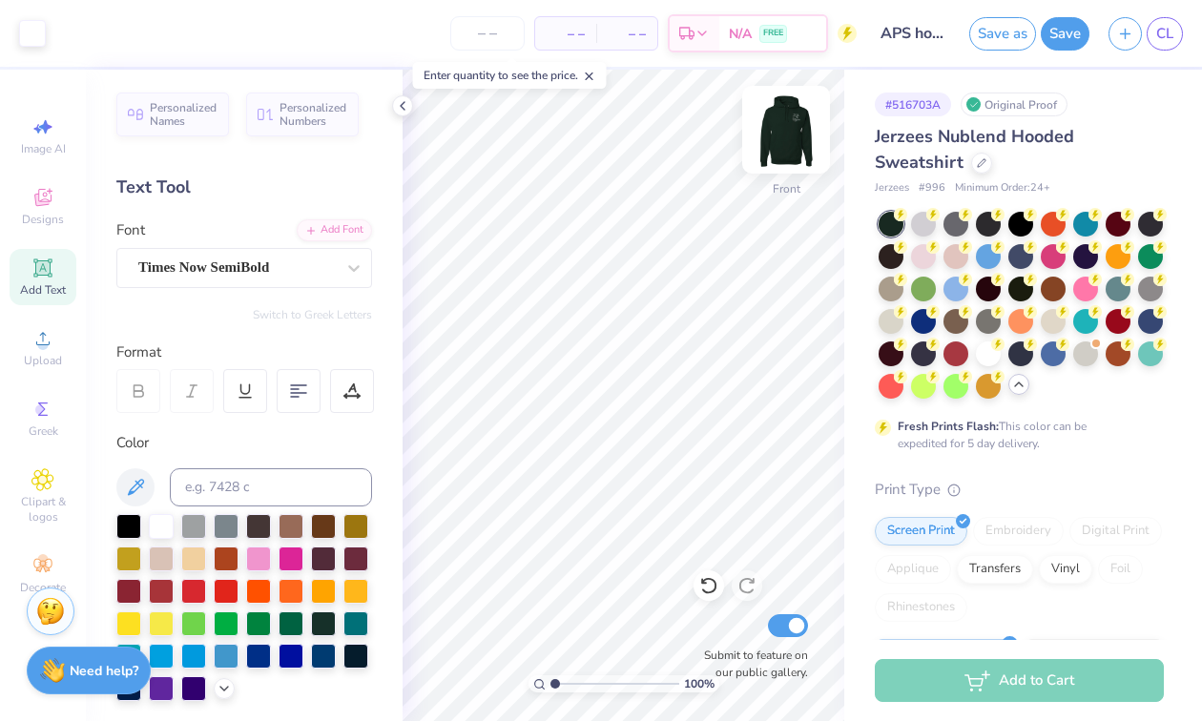
click at [775, 146] on img at bounding box center [786, 130] width 76 height 76
click at [780, 137] on img at bounding box center [786, 130] width 76 height 76
click at [1053, 36] on button "Save" at bounding box center [1065, 30] width 49 height 33
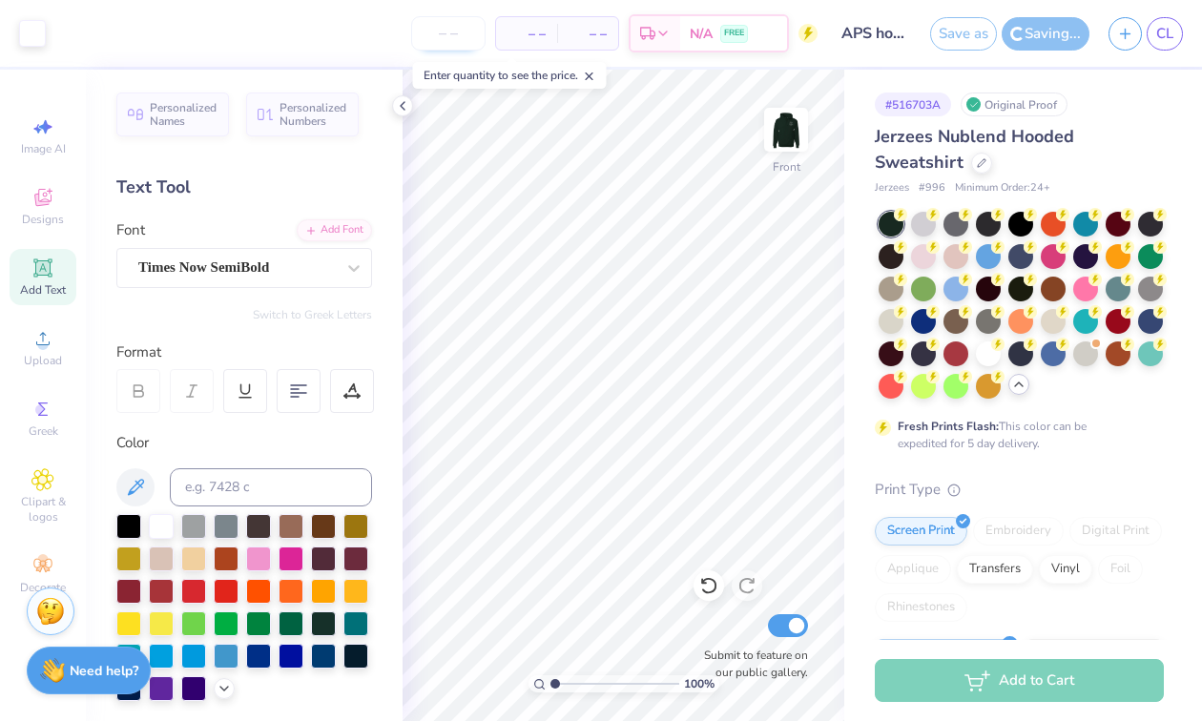
click at [454, 40] on input "number" at bounding box center [448, 33] width 74 height 34
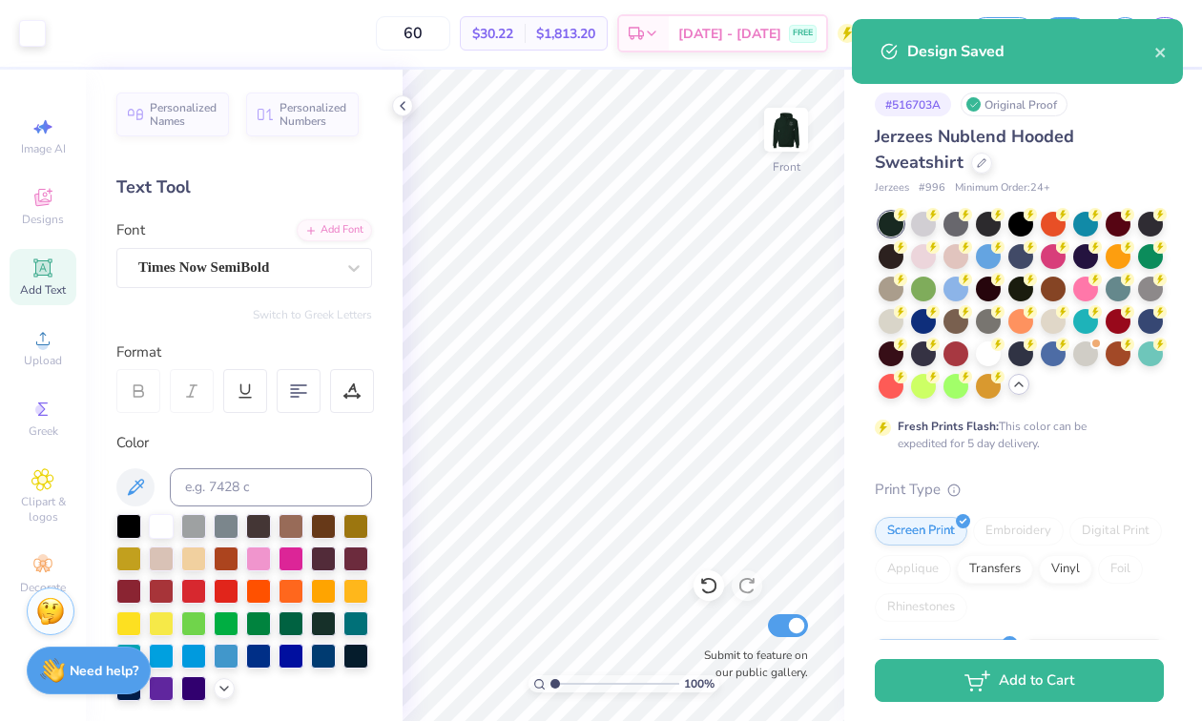
type input "60"
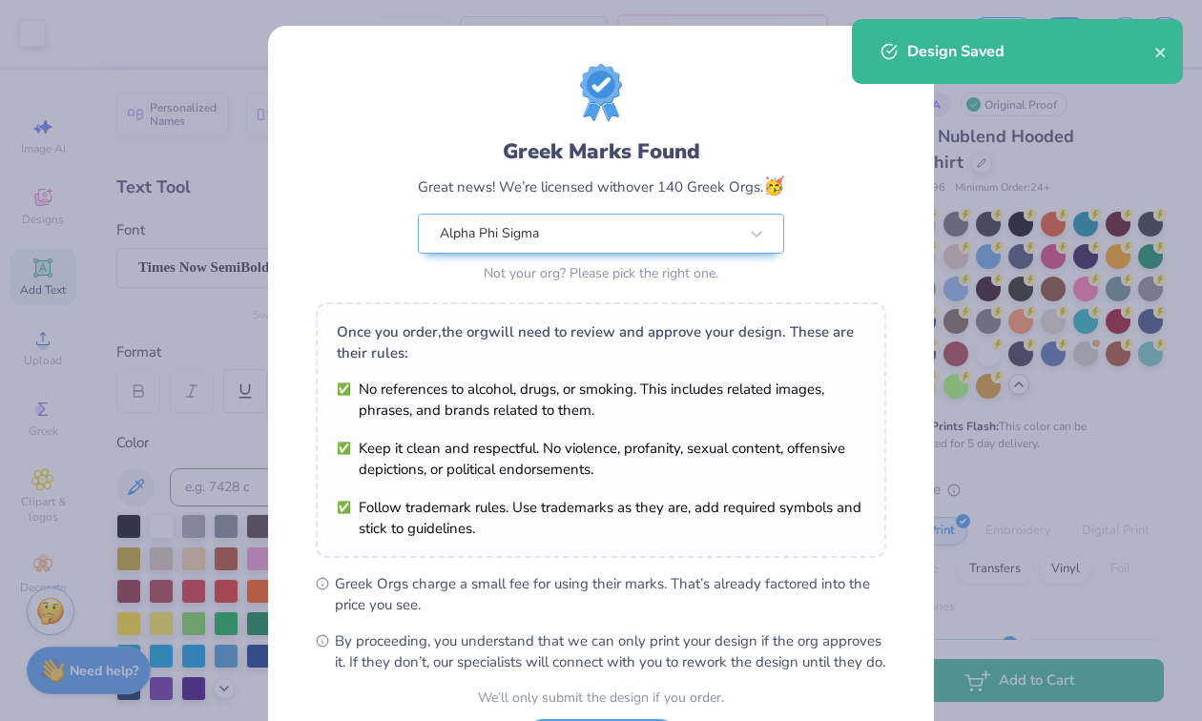
click at [854, 229] on div "Greek Marks Found Great news! We’re licensed with over 140 Greek Orgs. 🥳 Alpha …" at bounding box center [601, 175] width 570 height 223
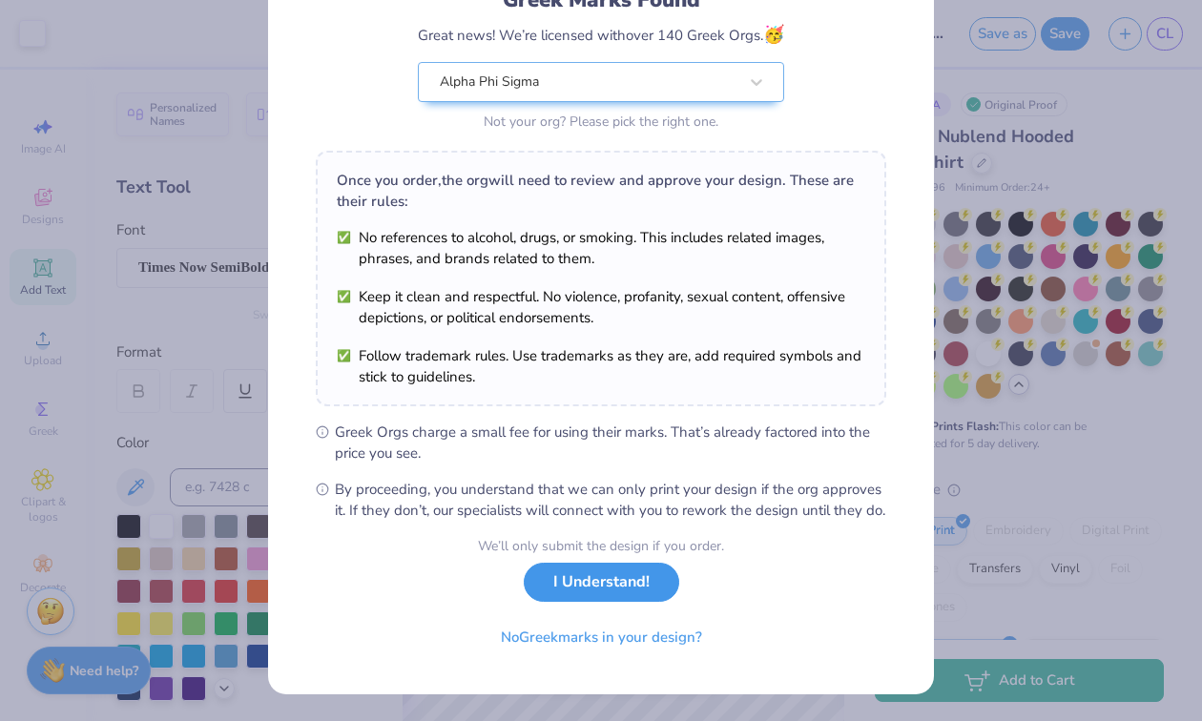
click at [637, 574] on button "I Understand!" at bounding box center [601, 582] width 155 height 39
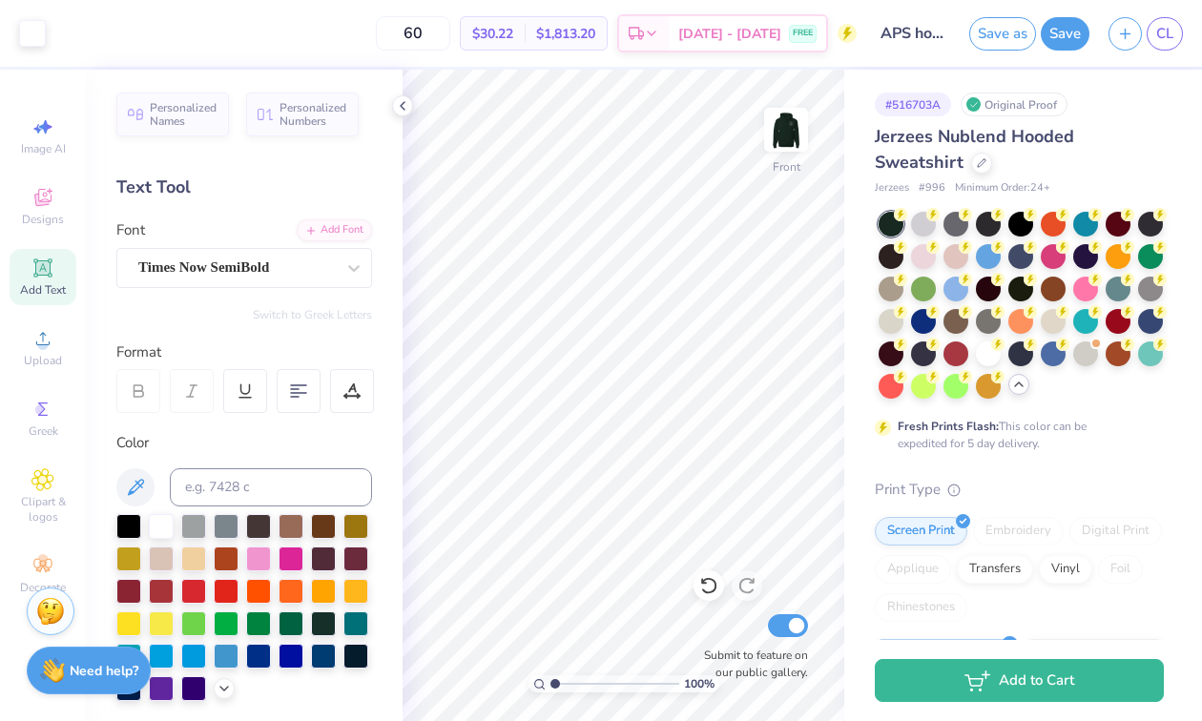
scroll to position [0, 0]
